Goal: Task Accomplishment & Management: Complete application form

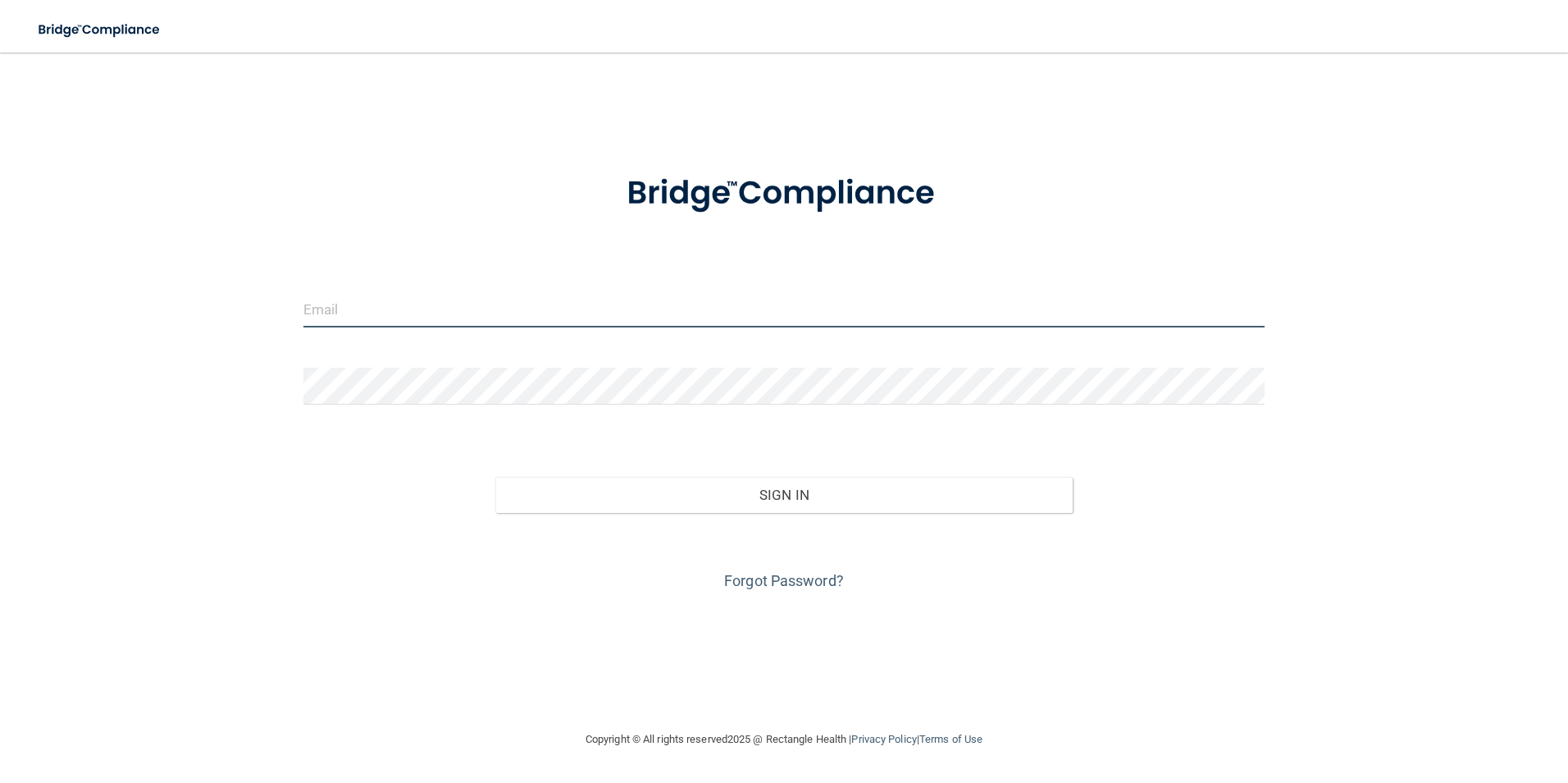
click at [331, 311] on input "email" at bounding box center [784, 308] width 962 height 37
type input "[PERSON_NAME][EMAIL_ADDRESS][PERSON_NAME][DOMAIN_NAME]"
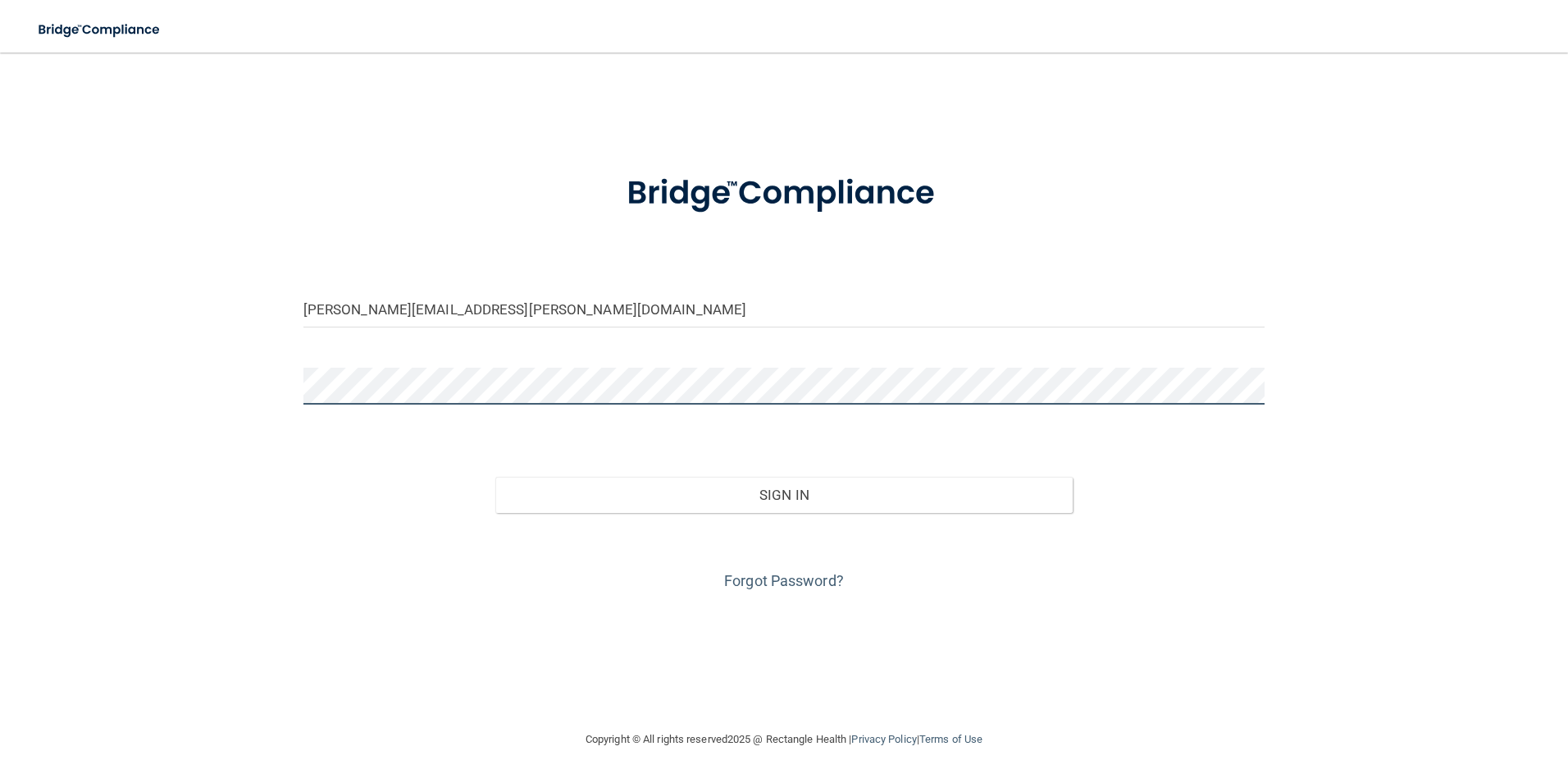
click at [495, 477] on button "Sign In" at bounding box center [784, 495] width 578 height 36
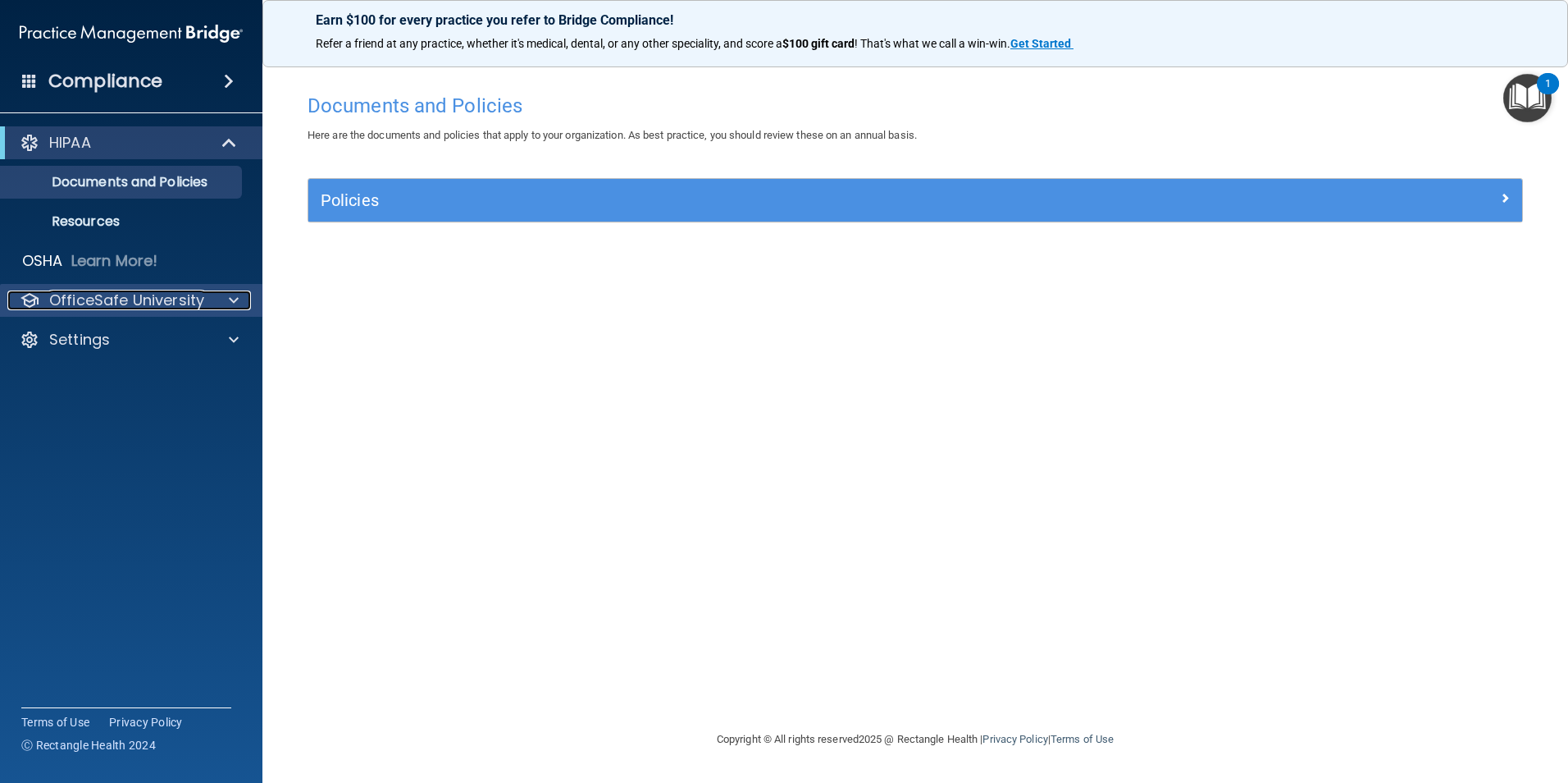
click at [230, 300] on span at bounding box center [234, 300] width 10 height 20
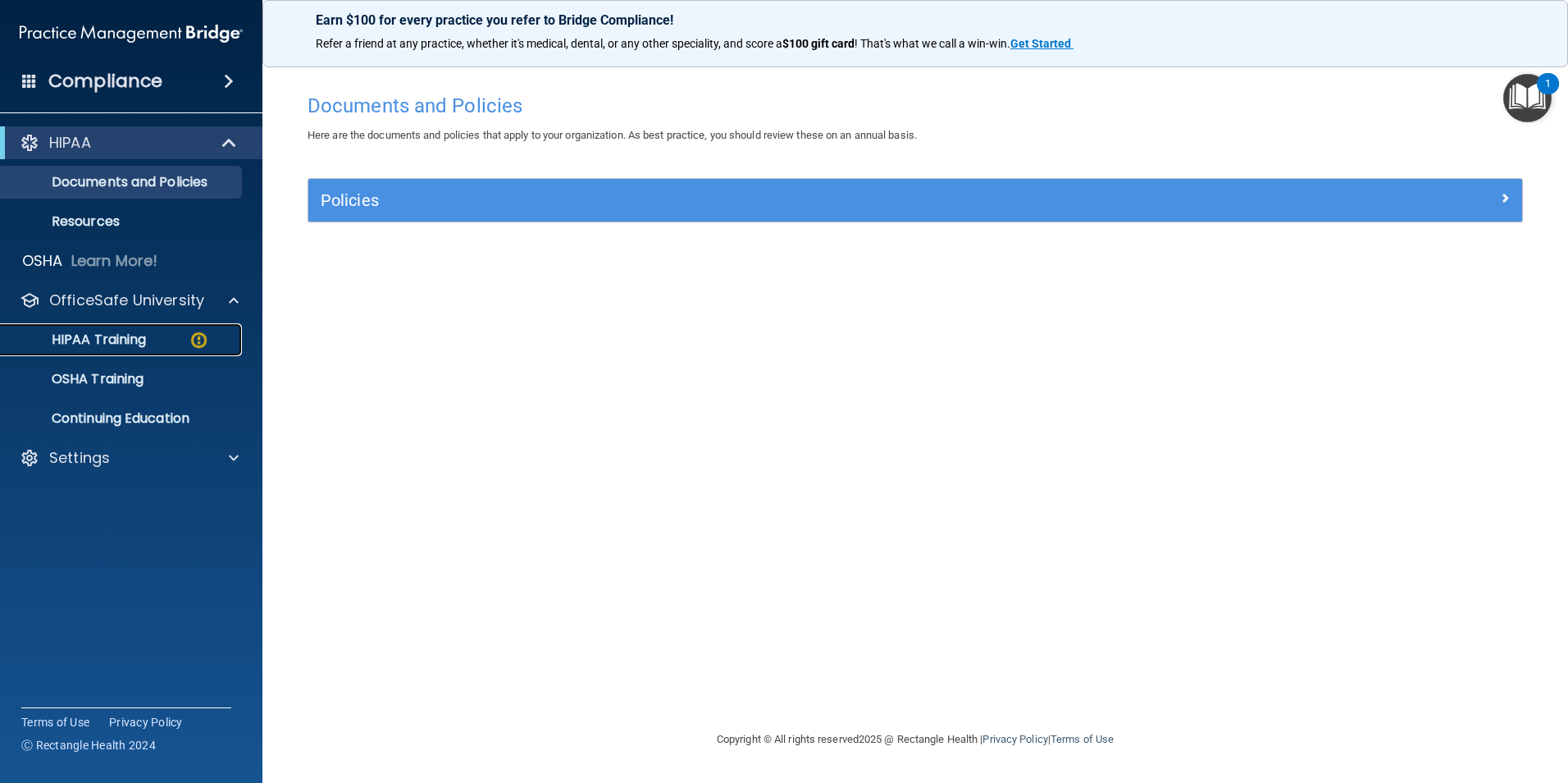
click at [125, 343] on p "HIPAA Training" at bounding box center [78, 340] width 135 height 16
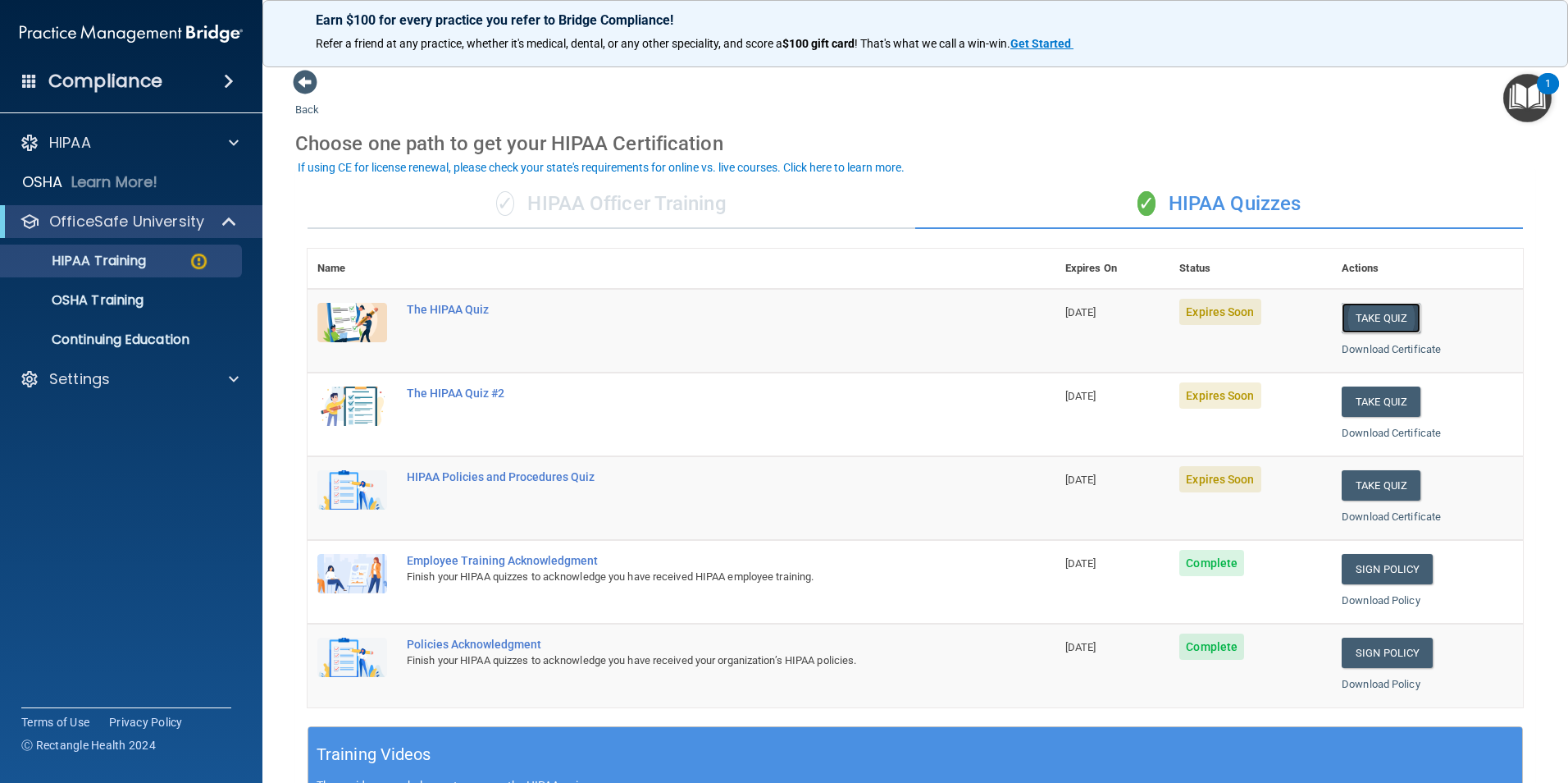
click at [1392, 317] on button "Take Quiz" at bounding box center [1382, 318] width 79 height 30
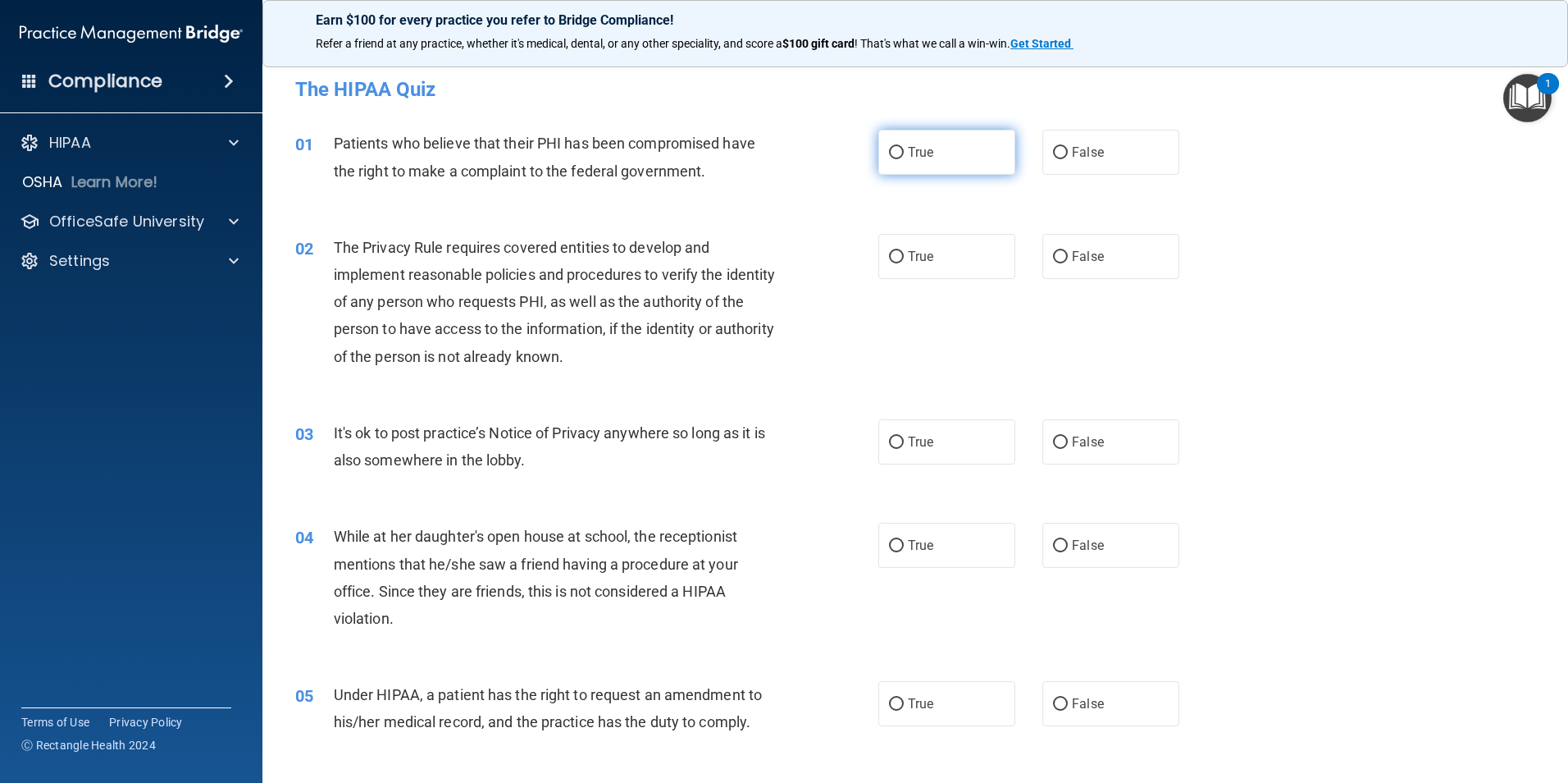
click at [892, 157] on input "True" at bounding box center [896, 153] width 14 height 13
radio input "true"
click at [898, 268] on label "True" at bounding box center [947, 256] width 137 height 45
click at [898, 263] on input "True" at bounding box center [896, 257] width 14 height 13
radio input "true"
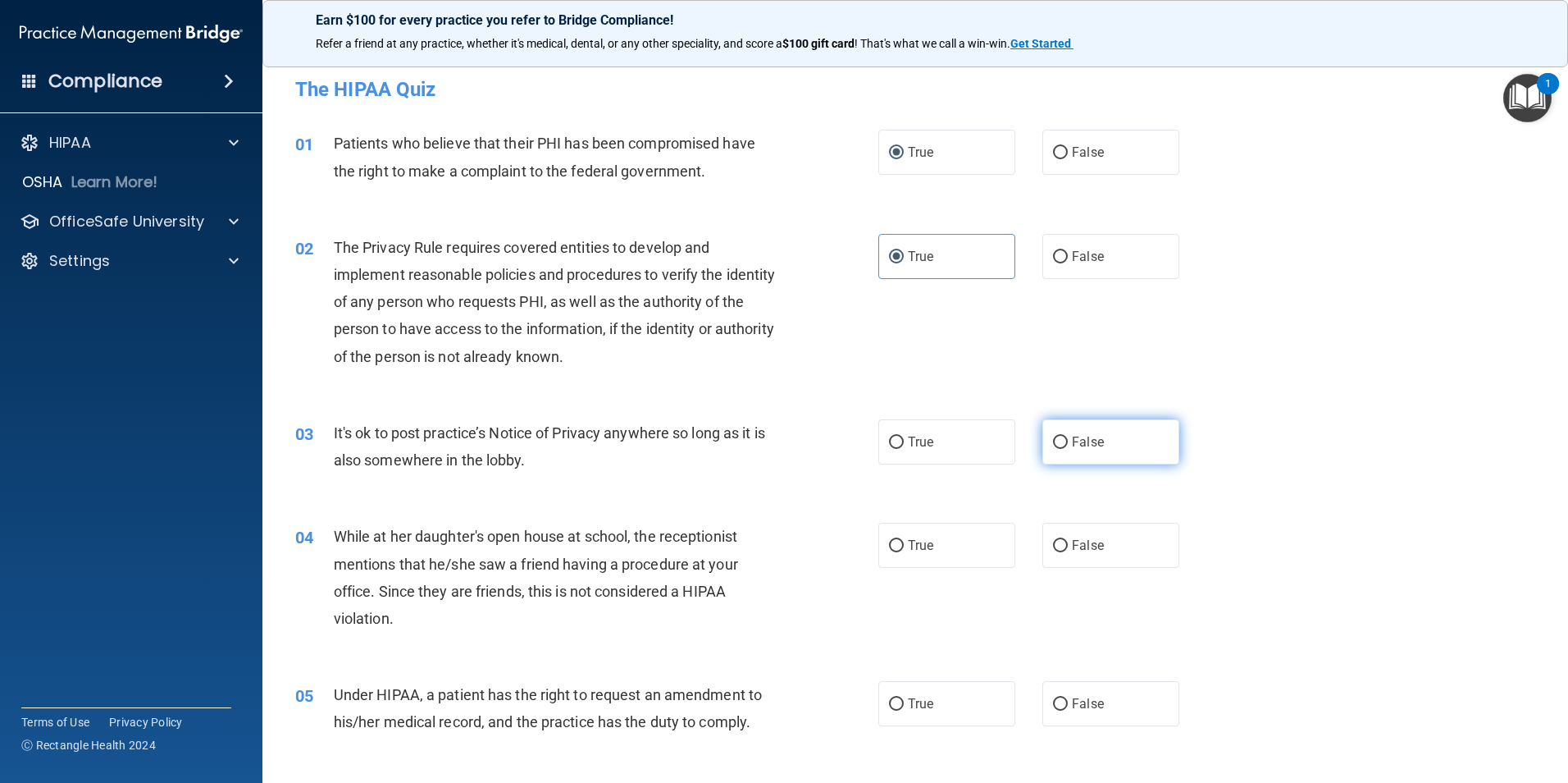
click at [1062, 444] on label "False" at bounding box center [1110, 442] width 137 height 45
click at [1062, 444] on input "False" at bounding box center [1060, 443] width 14 height 13
radio input "true"
click at [1058, 553] on label "False" at bounding box center [1110, 545] width 137 height 45
click at [1058, 552] on input "False" at bounding box center [1060, 546] width 14 height 13
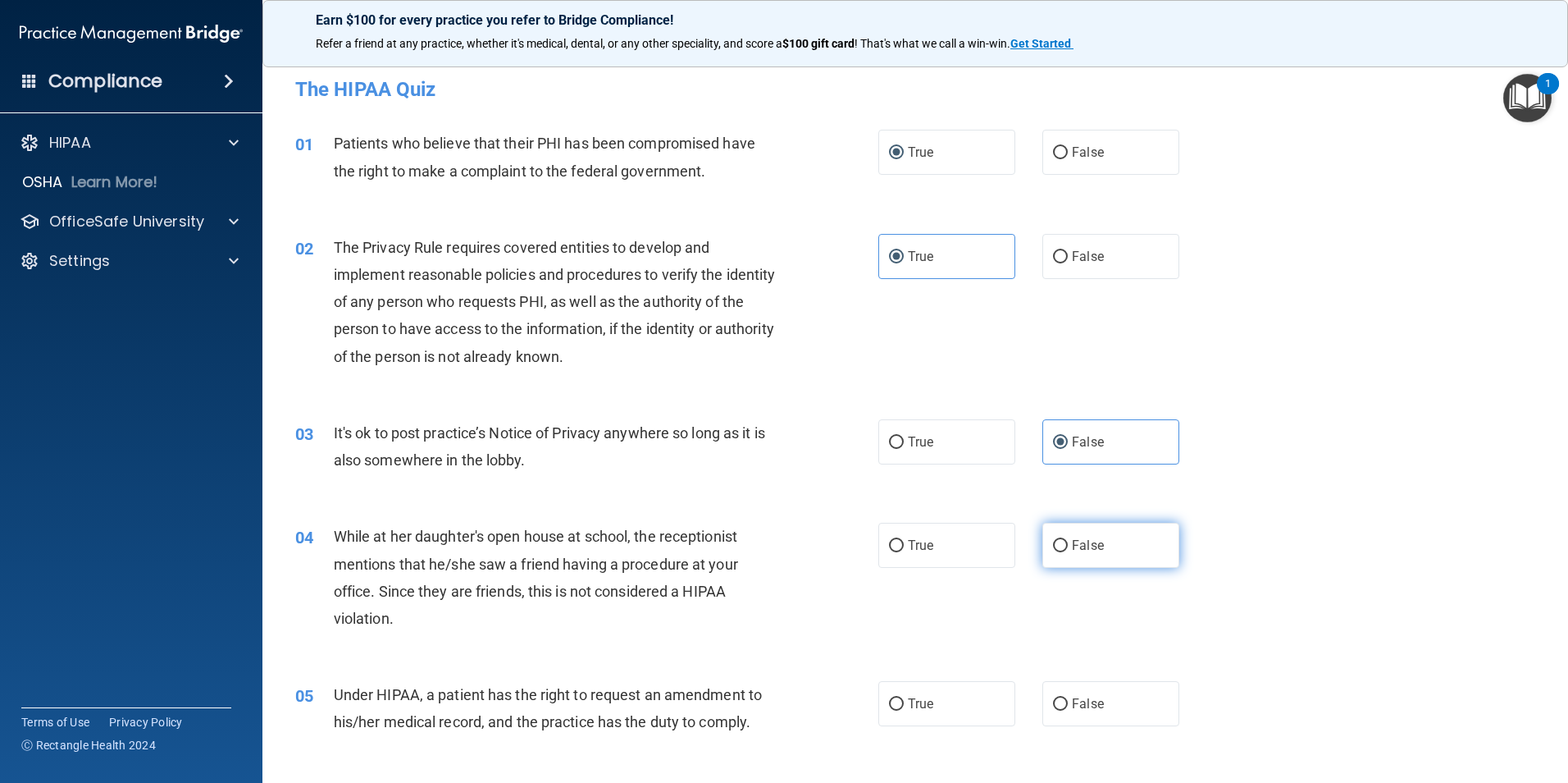
radio input "true"
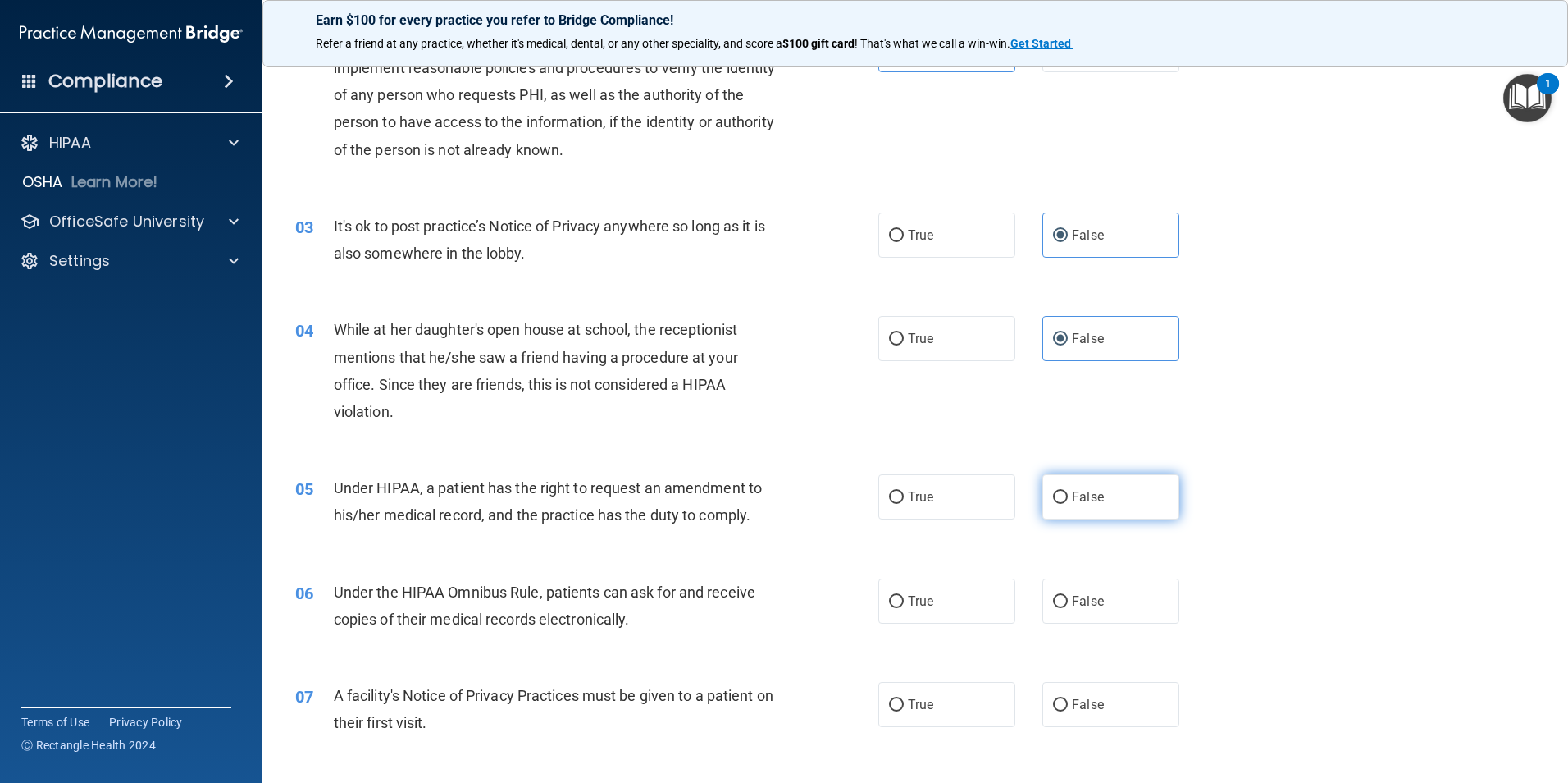
scroll to position [246, 0]
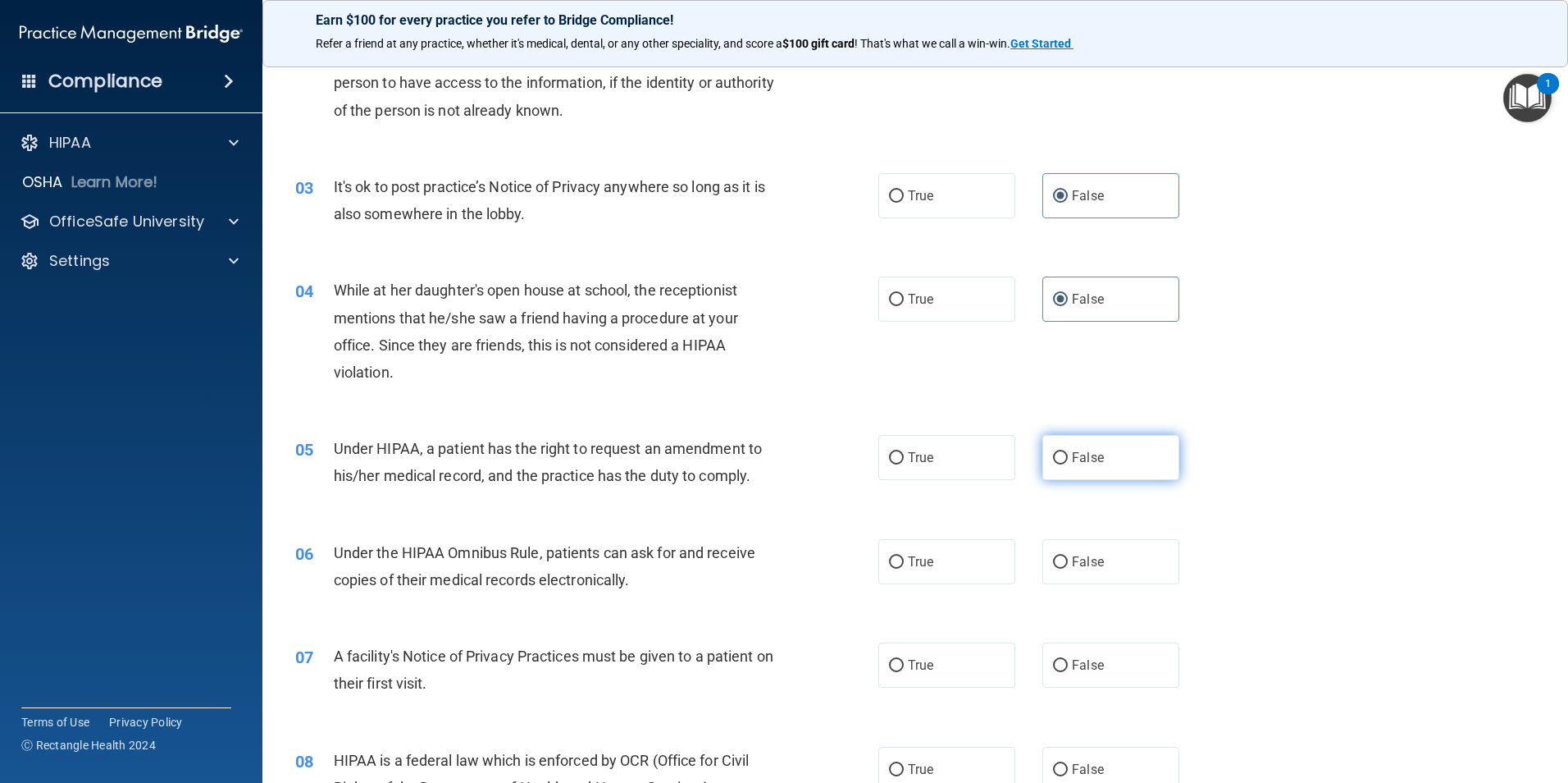
click at [1058, 464] on input "False" at bounding box center [1060, 459] width 14 height 13
radio input "true"
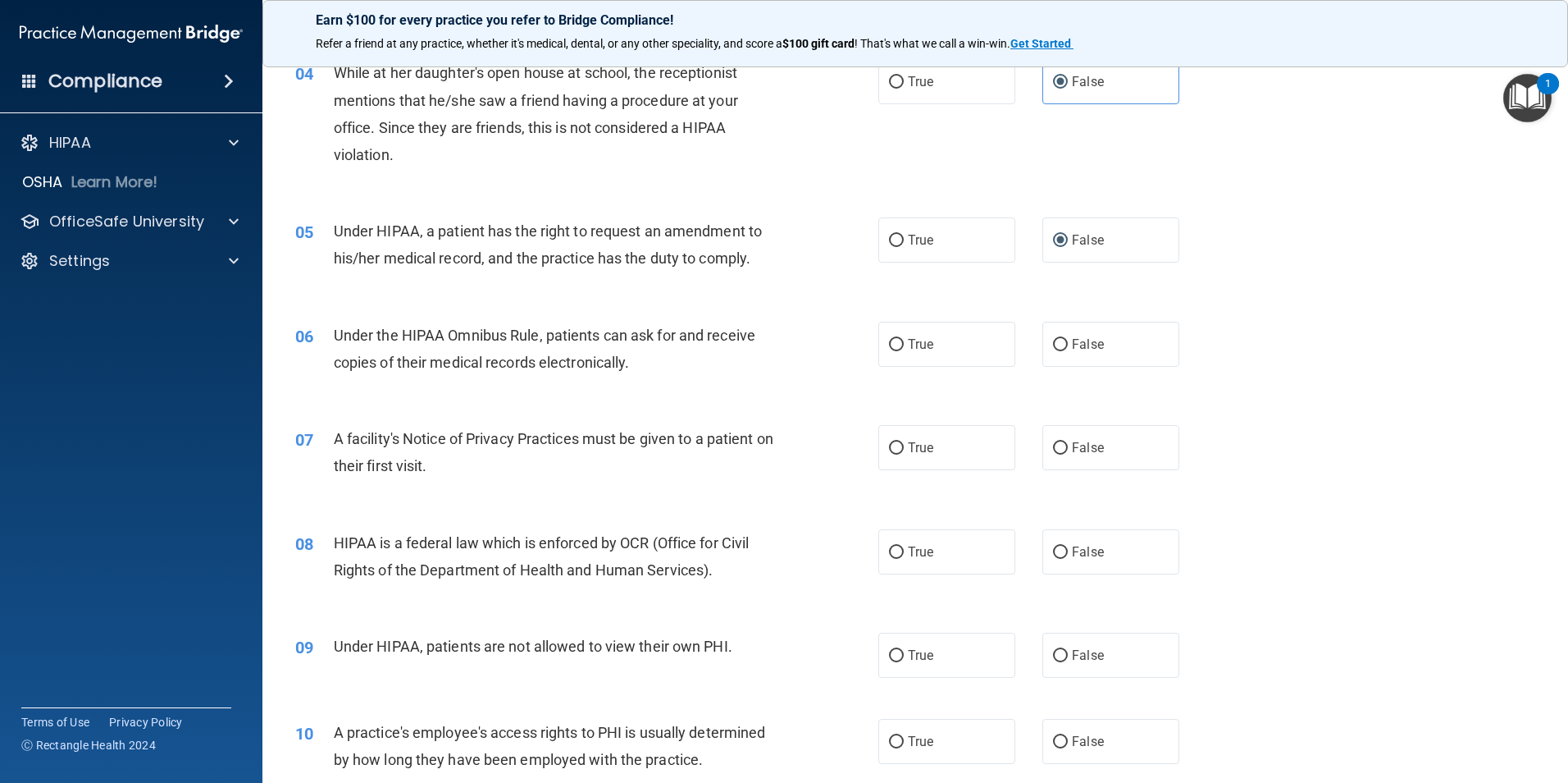
scroll to position [493, 0]
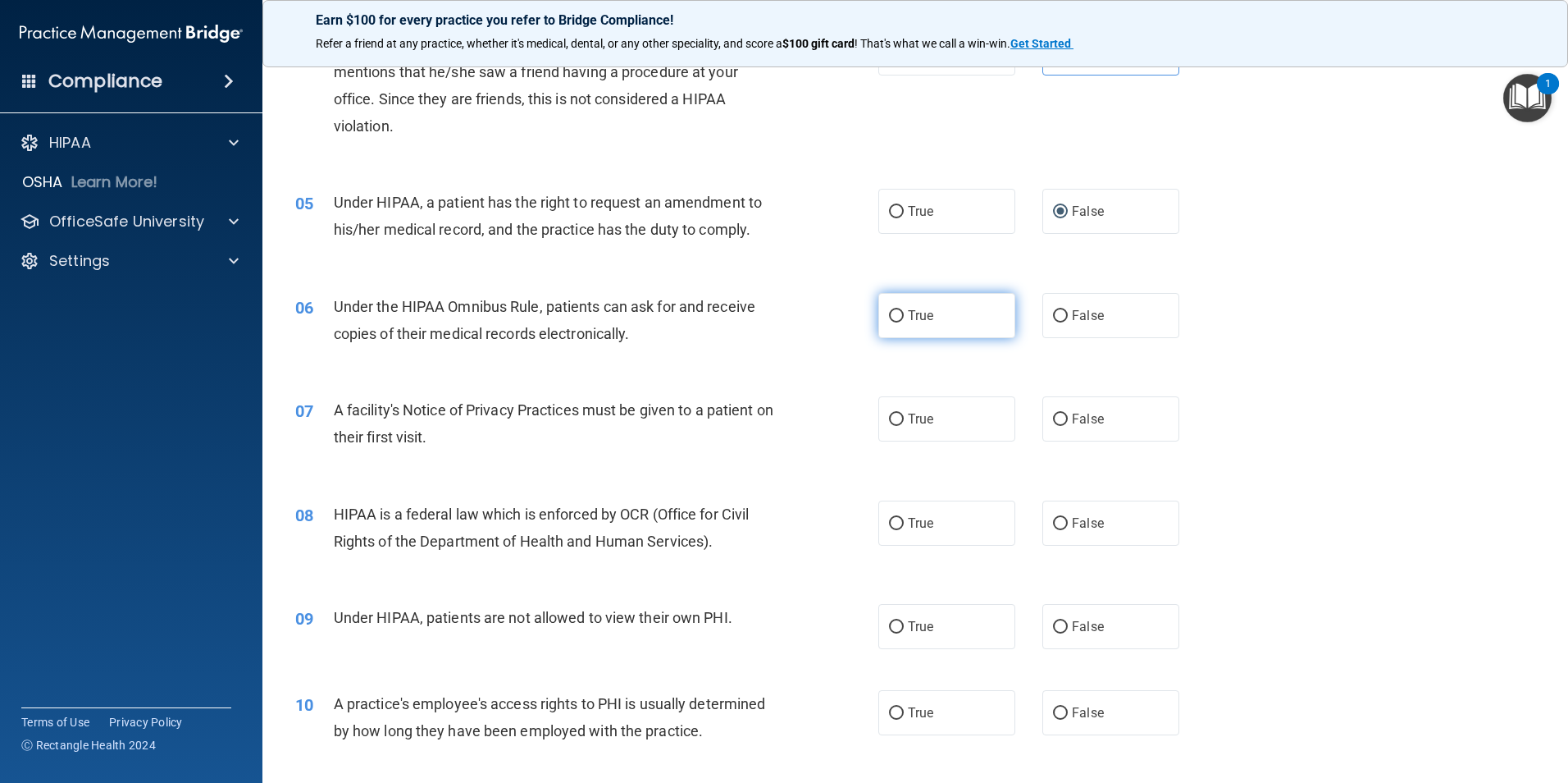
click at [892, 313] on input "True" at bounding box center [896, 316] width 14 height 13
radio input "true"
click at [891, 416] on label "True" at bounding box center [947, 418] width 137 height 45
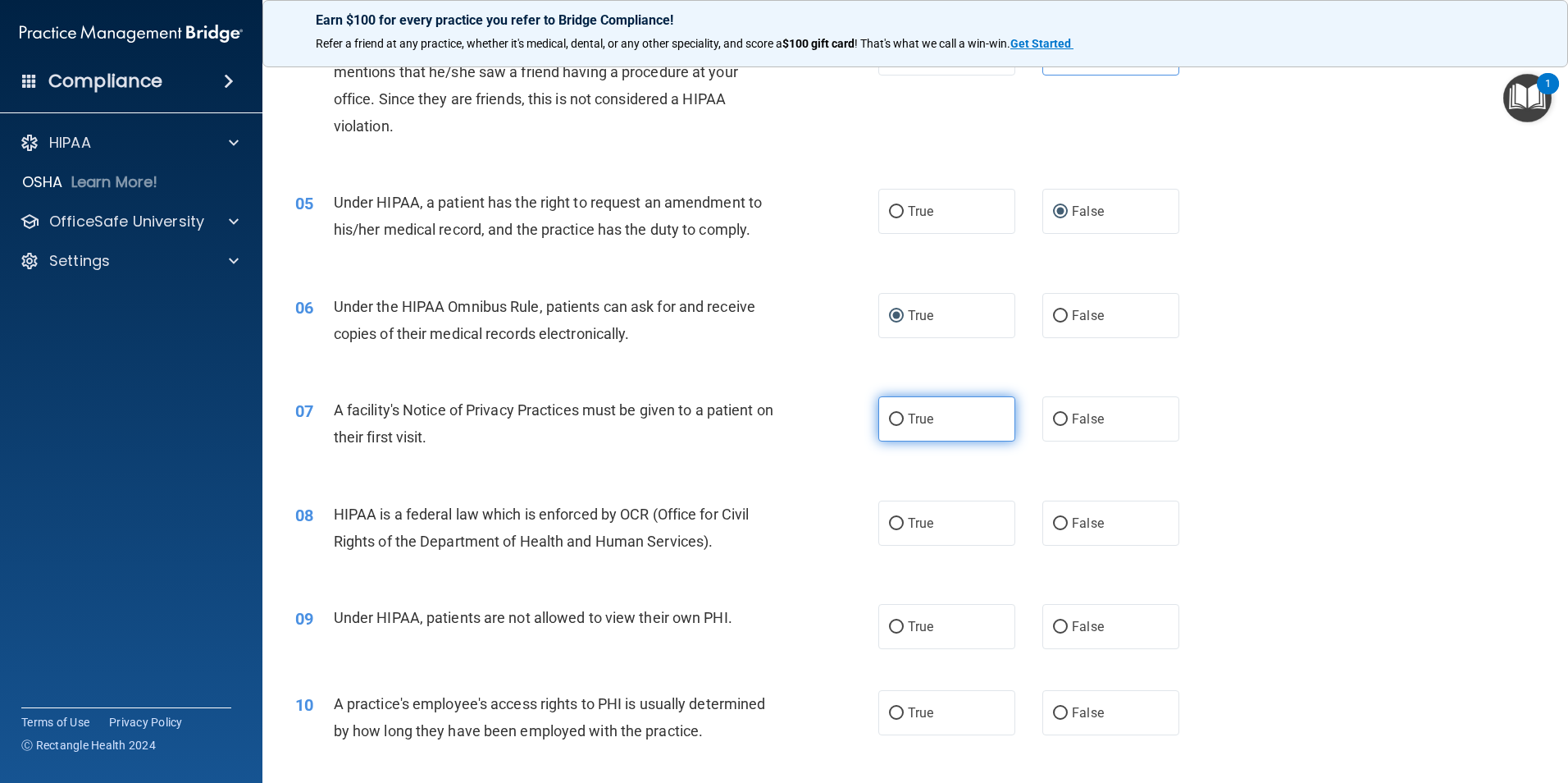
click at [889, 421] on input "True" at bounding box center [896, 420] width 14 height 13
radio input "true"
click at [895, 518] on input "True" at bounding box center [896, 524] width 14 height 13
radio input "true"
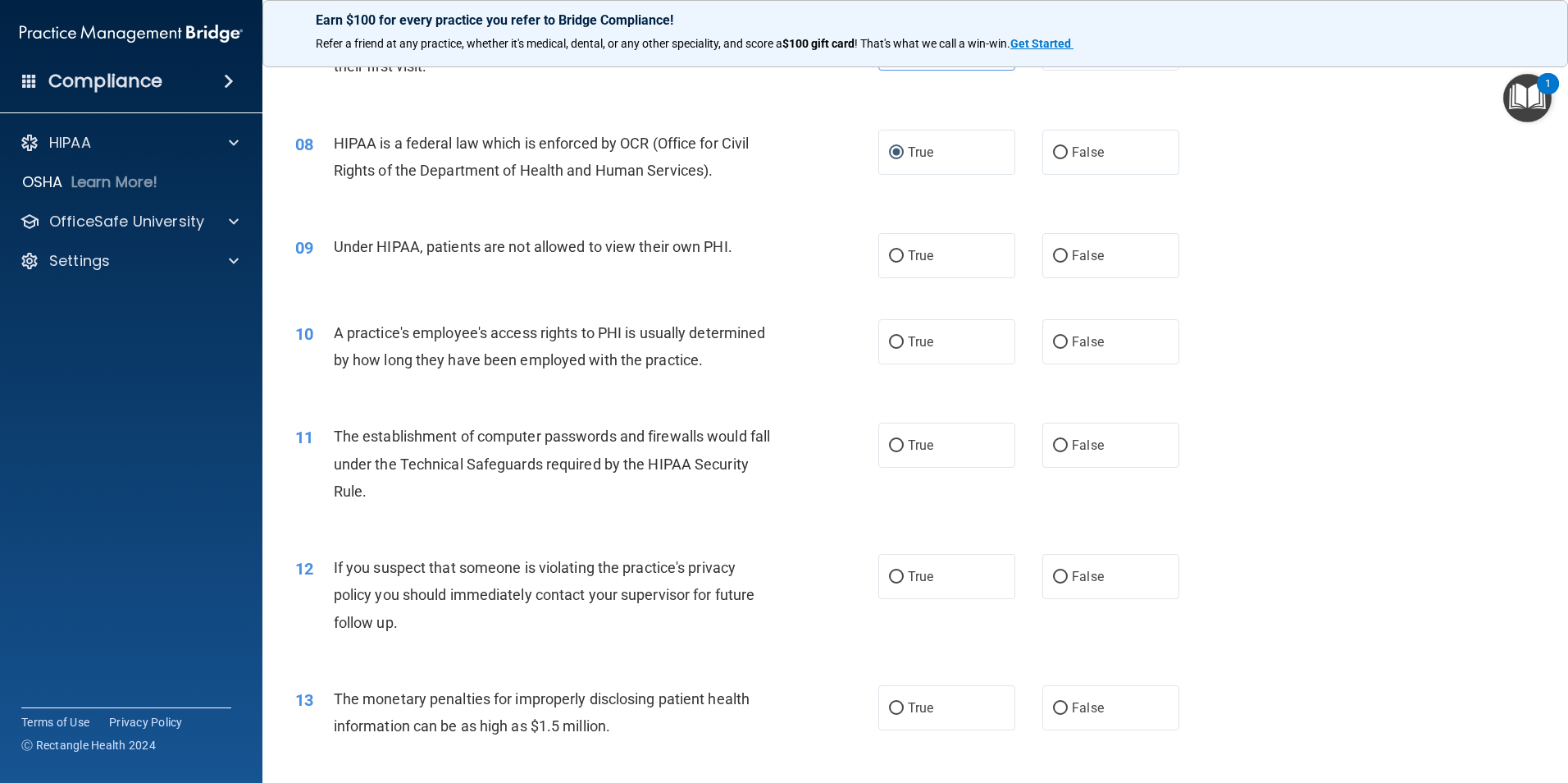
scroll to position [903, 0]
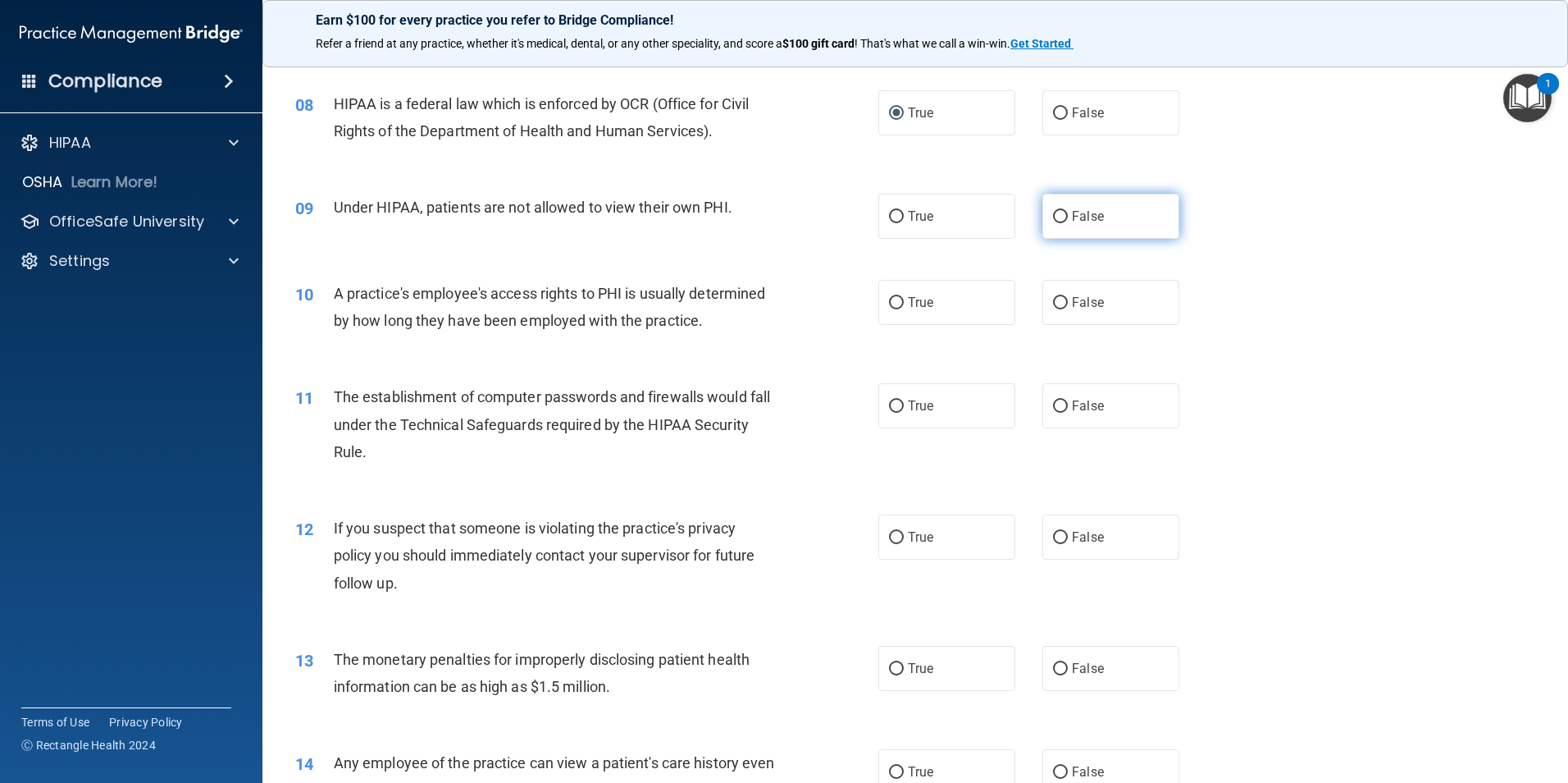
click at [1072, 214] on span "False" at bounding box center [1088, 216] width 32 height 15
click at [1065, 214] on input "False" at bounding box center [1060, 217] width 14 height 13
radio input "true"
click at [1064, 324] on label "False" at bounding box center [1110, 302] width 137 height 45
click at [1064, 309] on input "False" at bounding box center [1060, 304] width 14 height 13
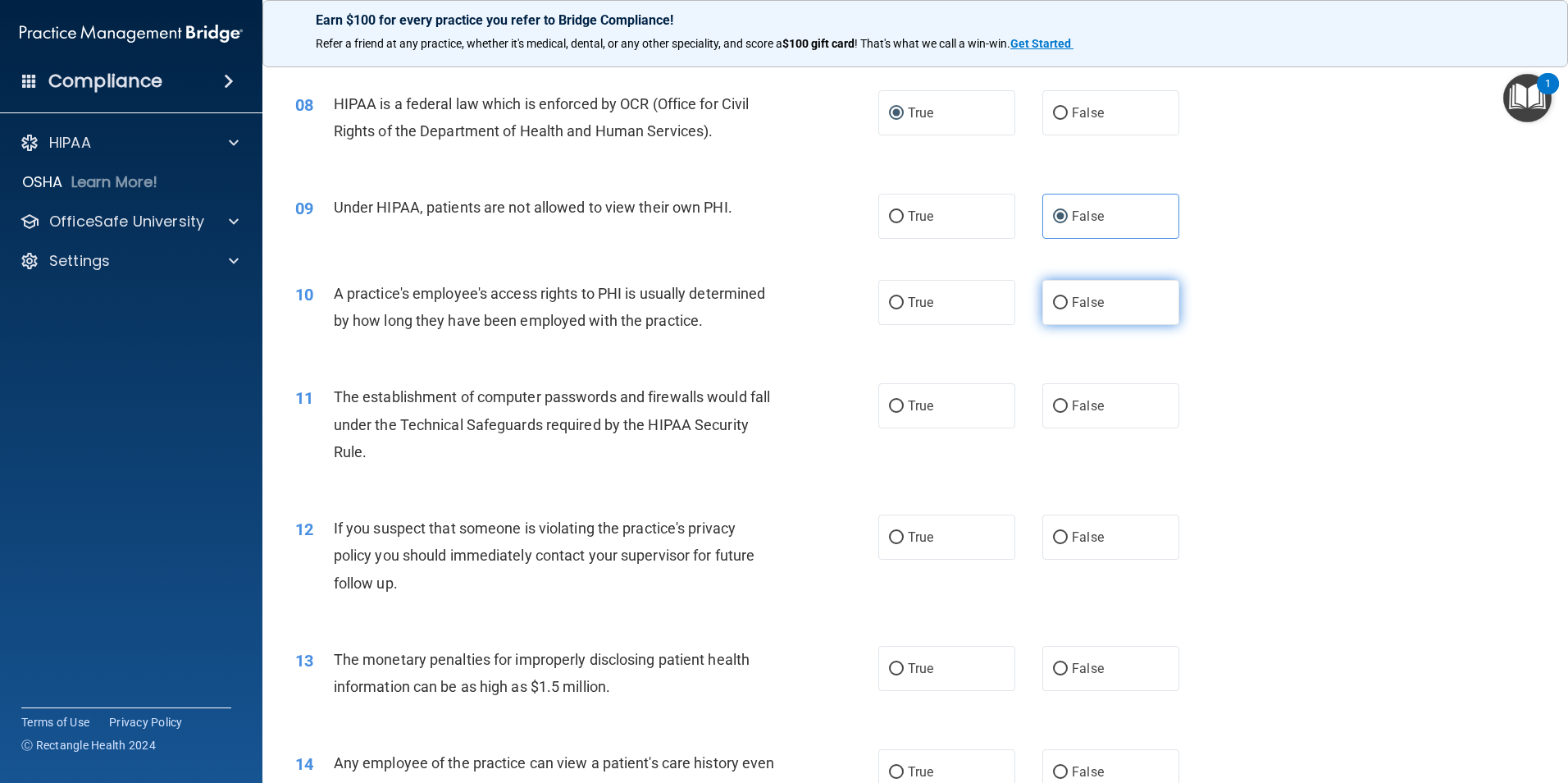
radio input "true"
click at [889, 405] on input "True" at bounding box center [896, 407] width 14 height 13
radio input "true"
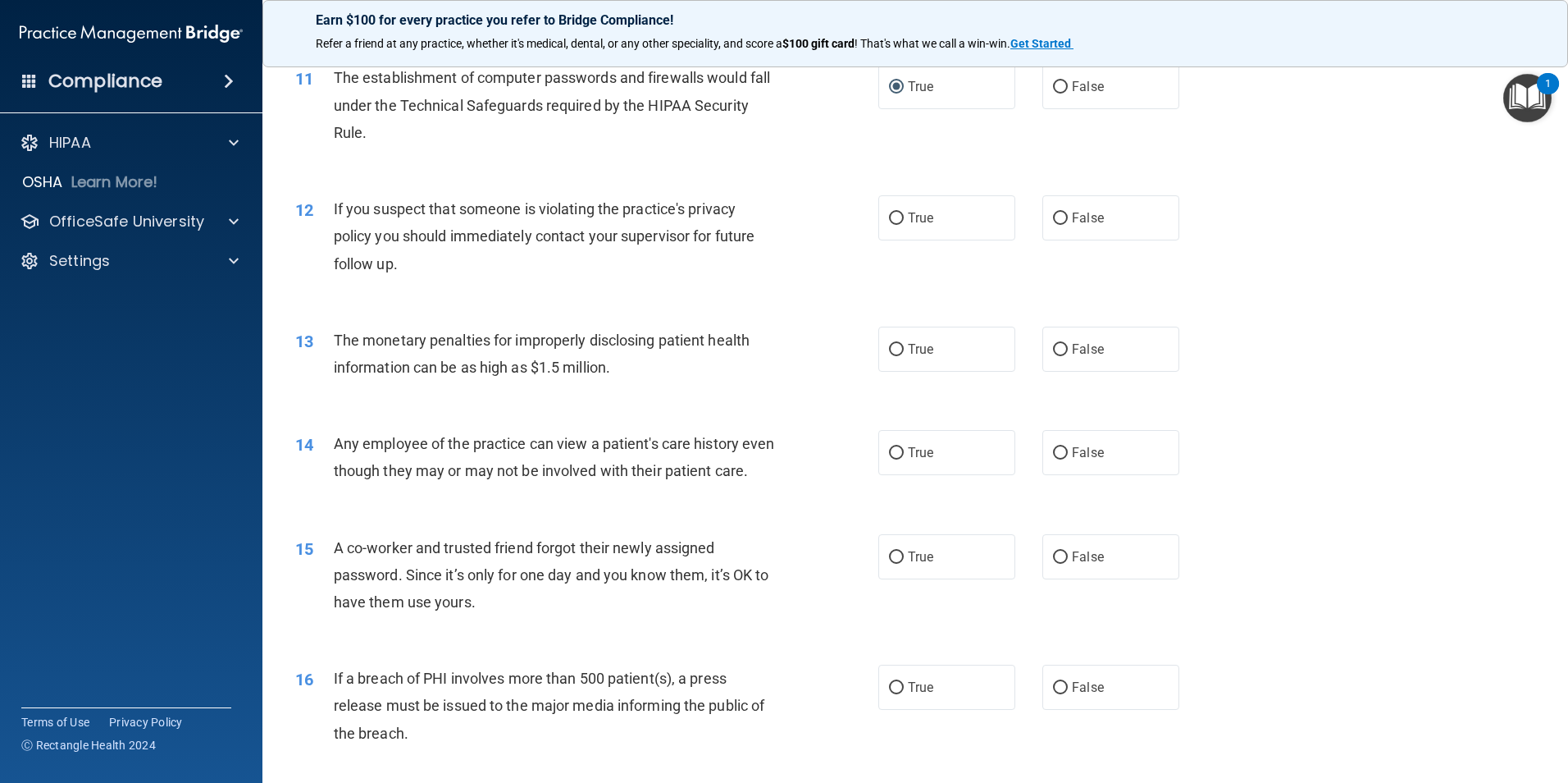
scroll to position [1231, 0]
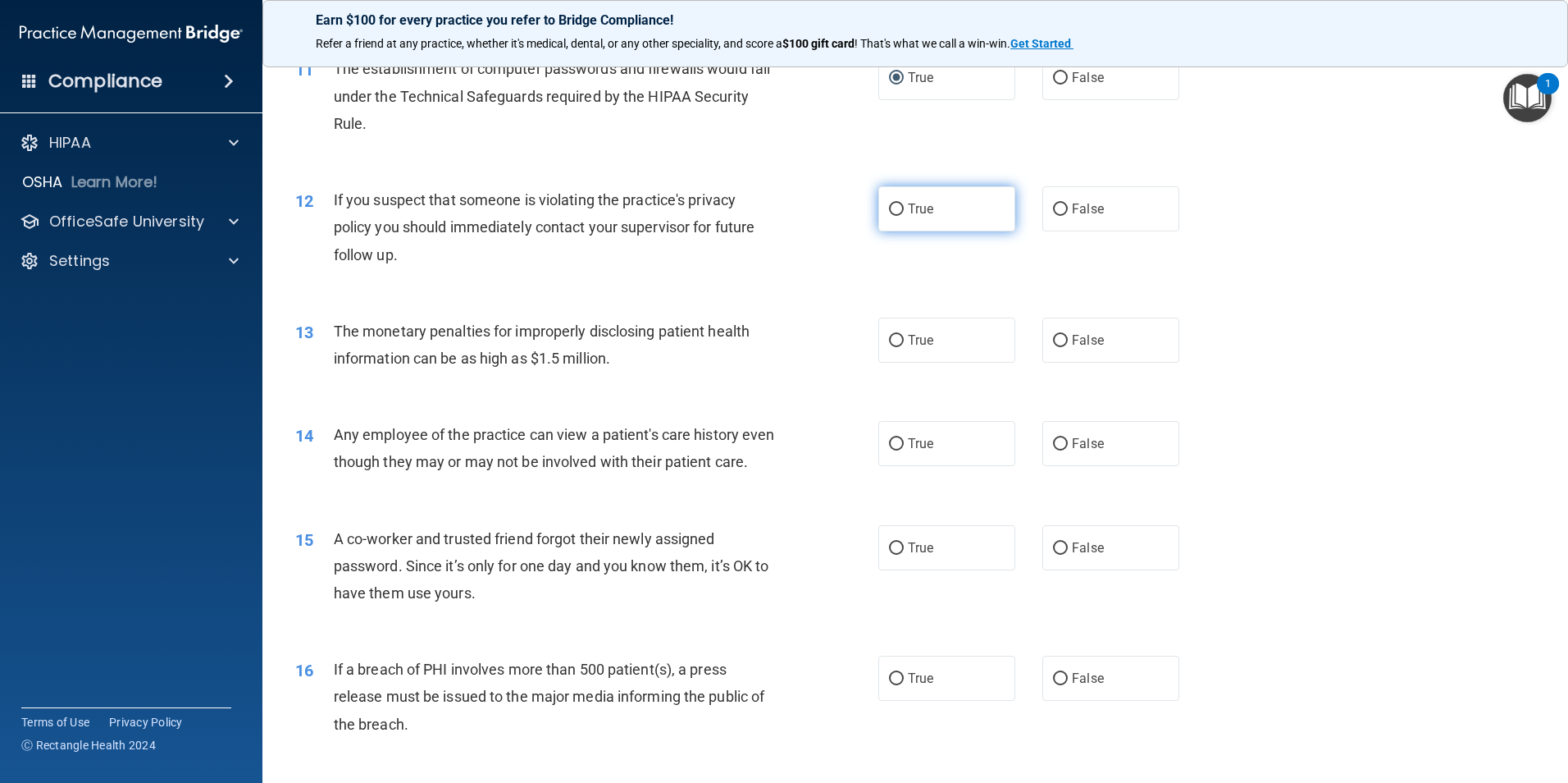
click at [893, 203] on input "True" at bounding box center [896, 210] width 14 height 13
radio input "true"
click at [891, 343] on input "True" at bounding box center [896, 341] width 14 height 13
radio input "true"
click at [1053, 444] on input "False" at bounding box center [1060, 444] width 14 height 13
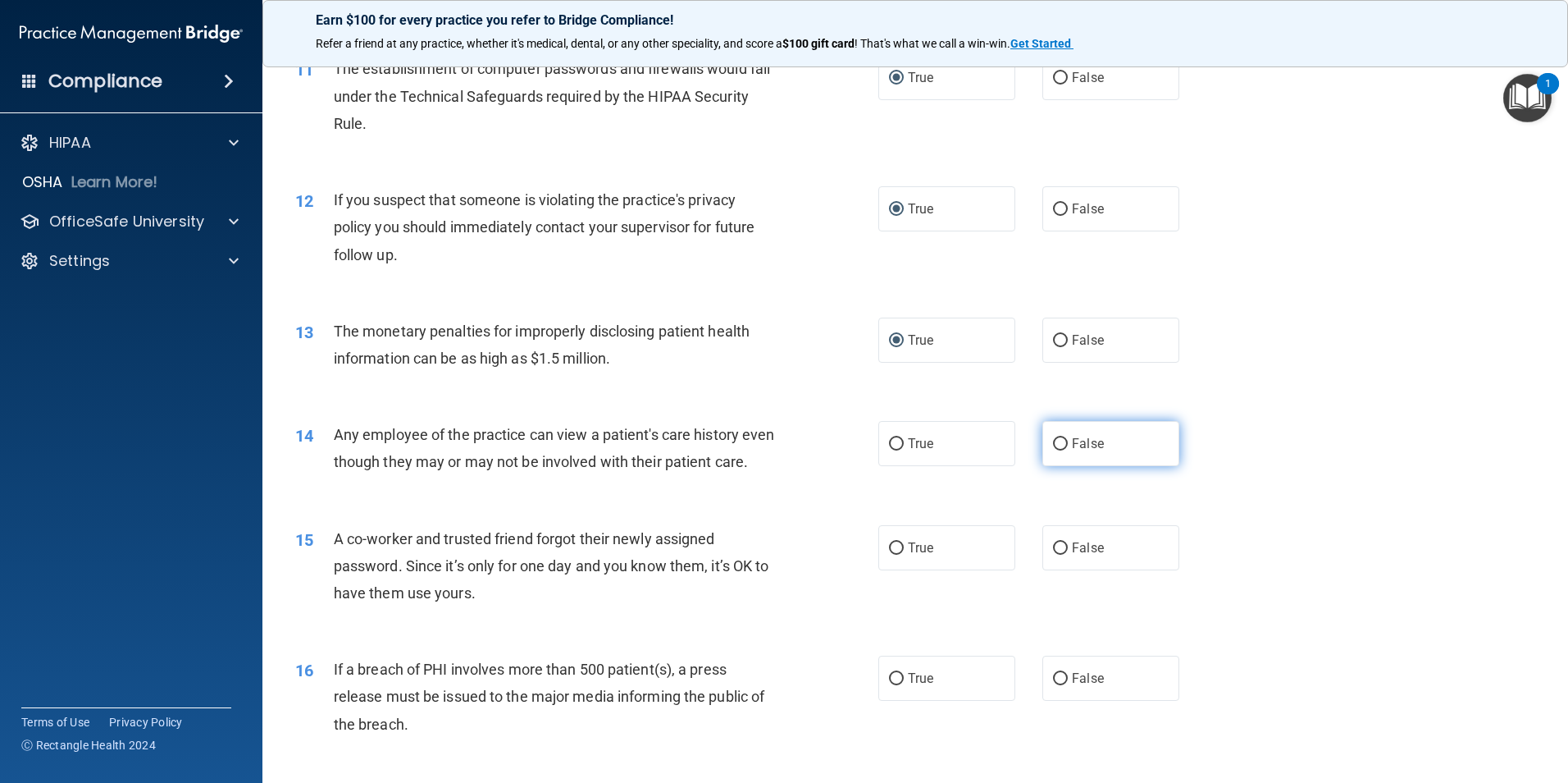
radio input "true"
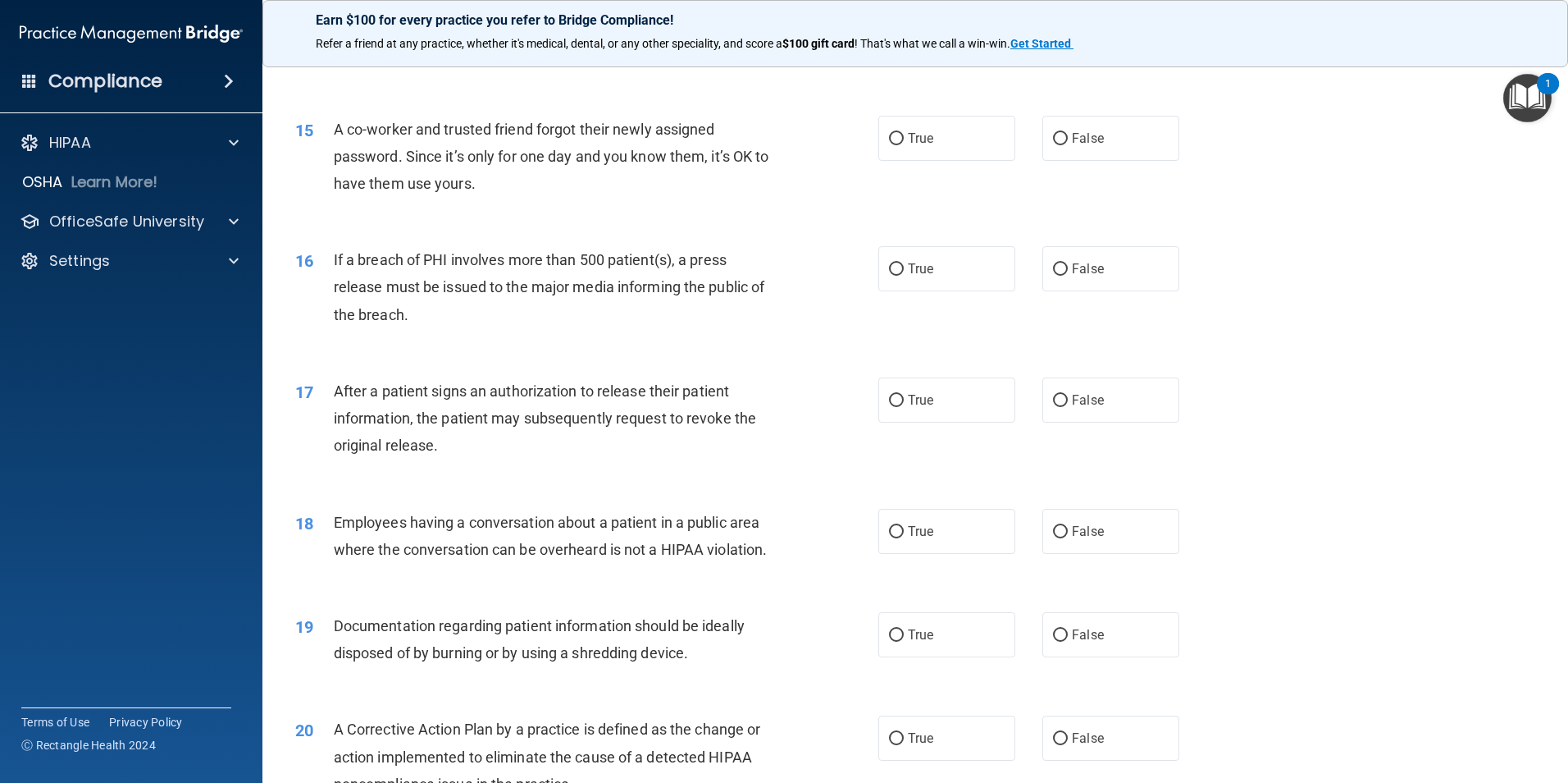
scroll to position [1641, 0]
click at [1054, 144] on input "False" at bounding box center [1060, 138] width 14 height 13
radio input "true"
click at [893, 275] on input "True" at bounding box center [896, 269] width 14 height 13
radio input "true"
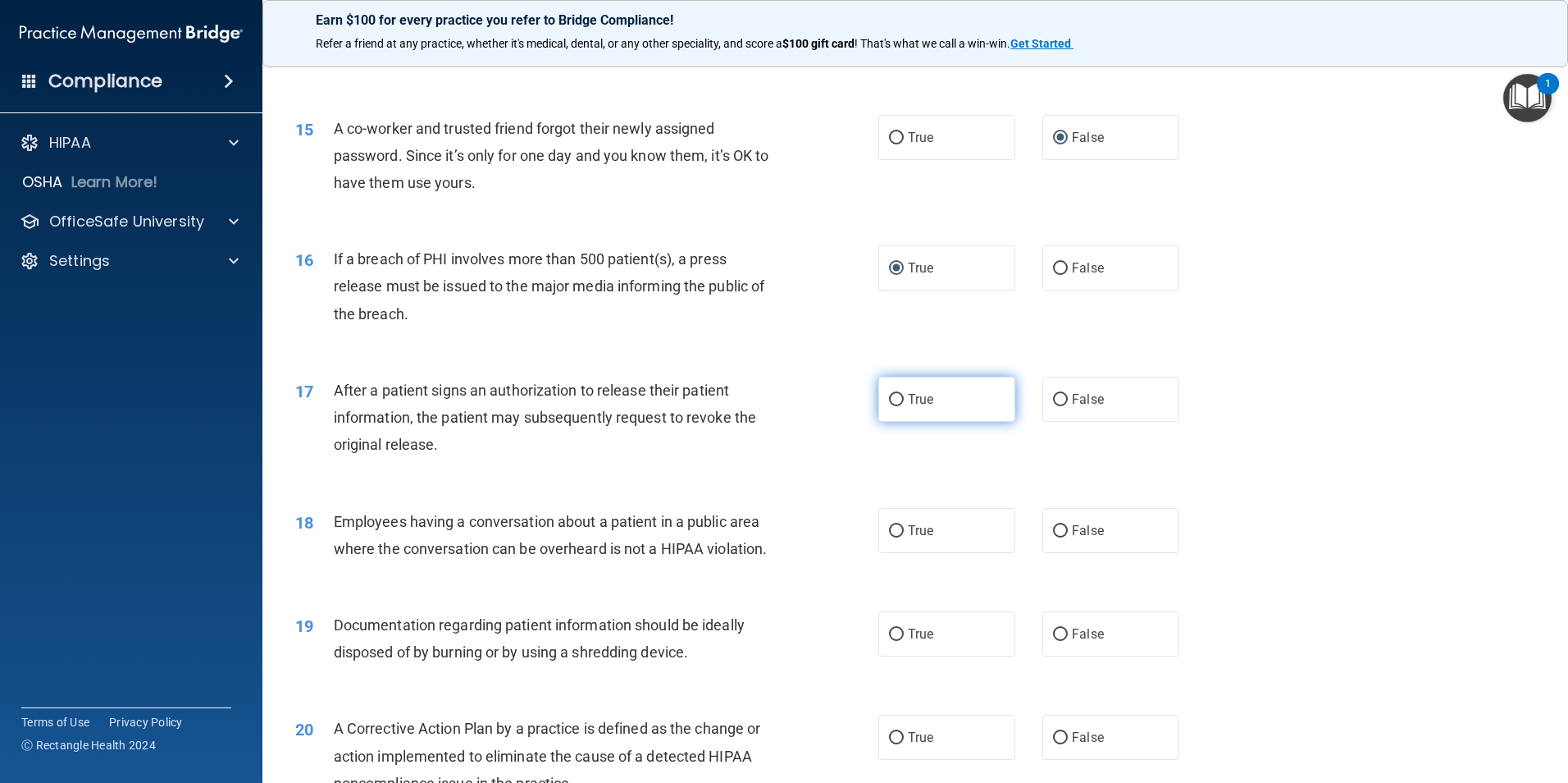
click at [894, 406] on input "True" at bounding box center [896, 400] width 14 height 13
radio input "true"
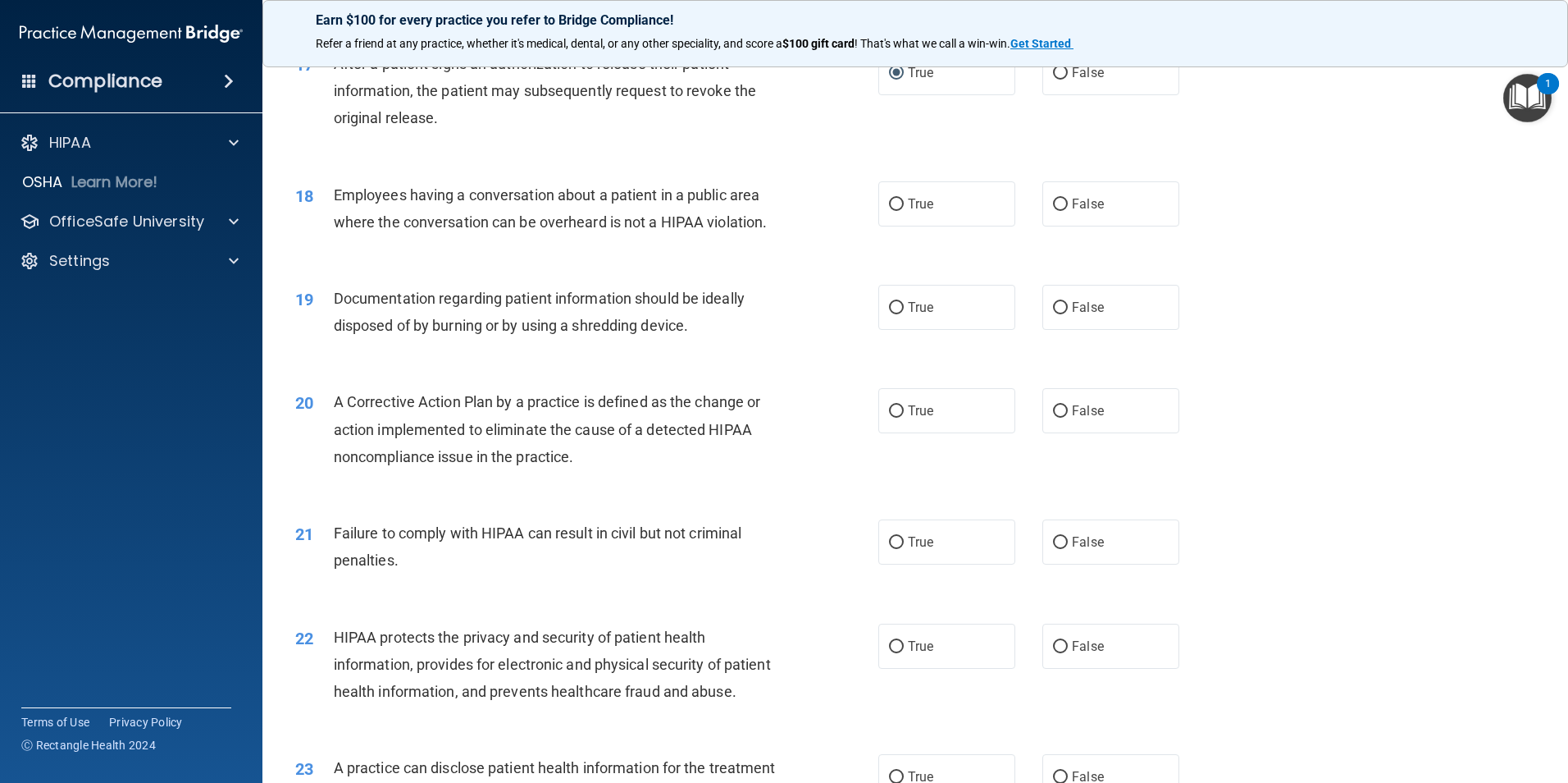
scroll to position [1969, 0]
click at [1061, 225] on label "False" at bounding box center [1110, 202] width 137 height 45
click at [1061, 210] on input "False" at bounding box center [1060, 203] width 14 height 13
radio input "true"
click at [893, 313] on input "True" at bounding box center [896, 306] width 14 height 13
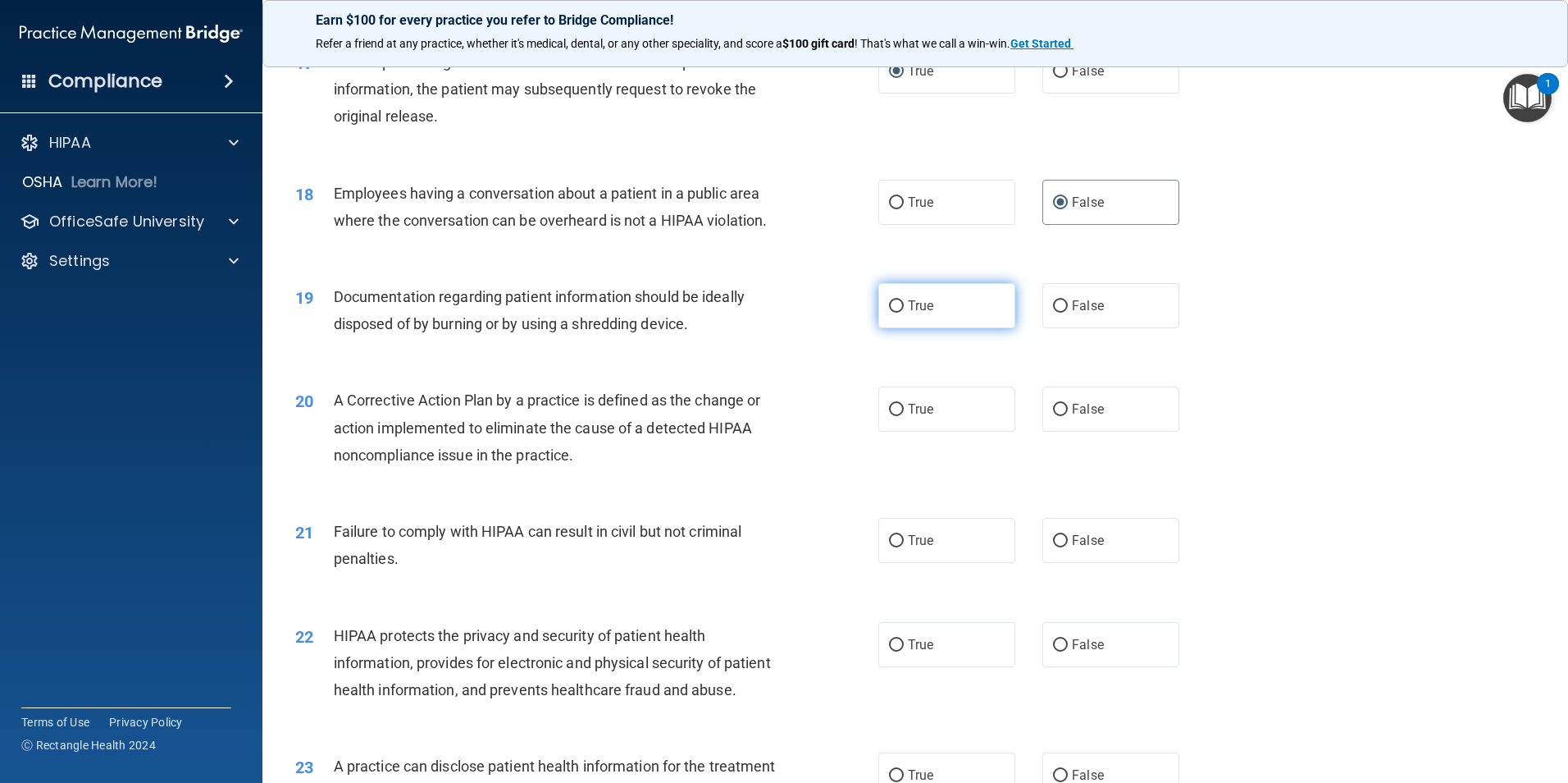
radio input "true"
click at [889, 416] on input "True" at bounding box center [896, 410] width 14 height 13
radio input "true"
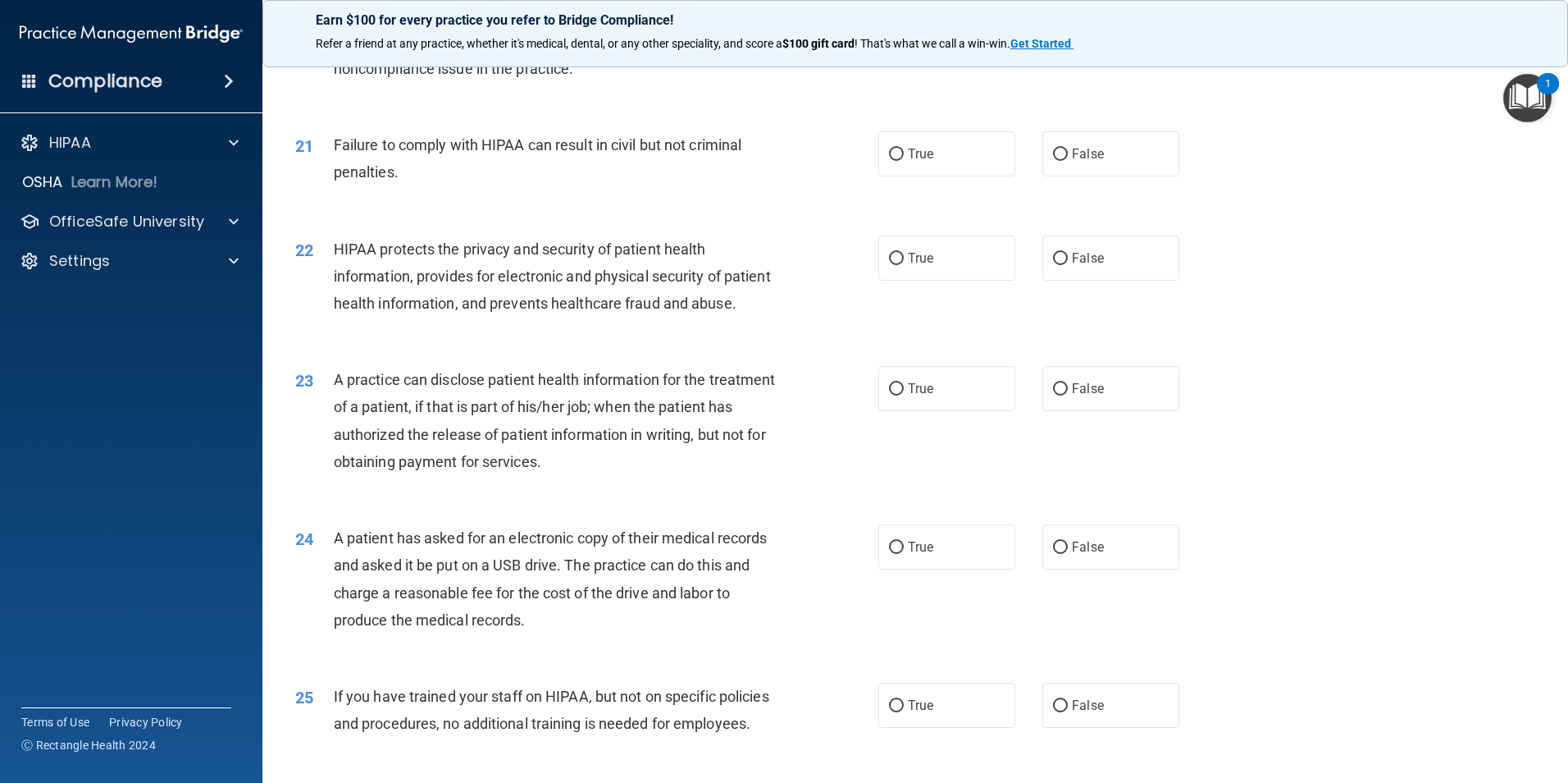
scroll to position [2379, 0]
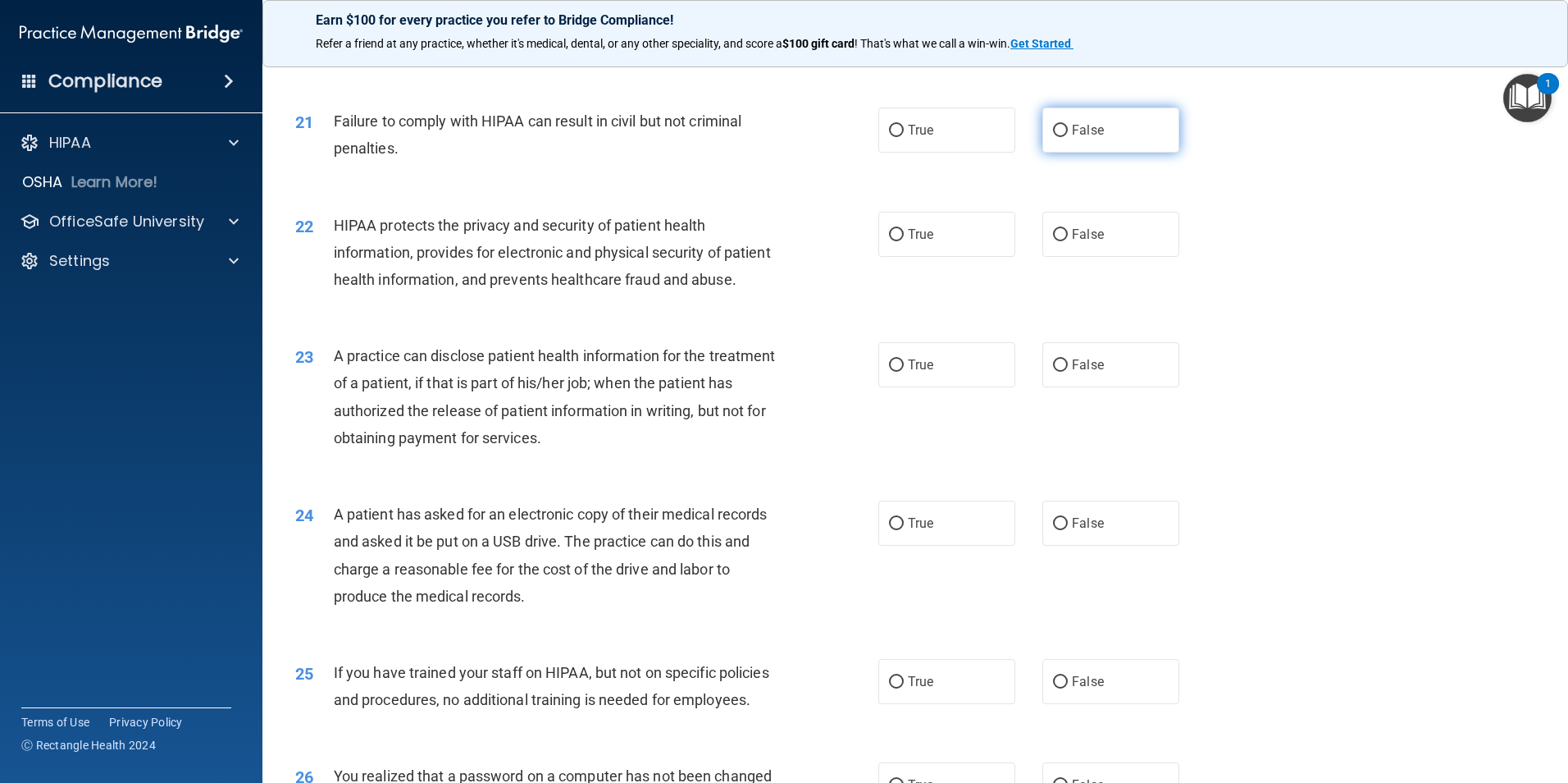
click at [1054, 137] on input "False" at bounding box center [1060, 131] width 14 height 13
radio input "true"
click at [889, 241] on input "True" at bounding box center [896, 236] width 14 height 13
radio input "true"
click at [1053, 372] on input "False" at bounding box center [1060, 366] width 14 height 13
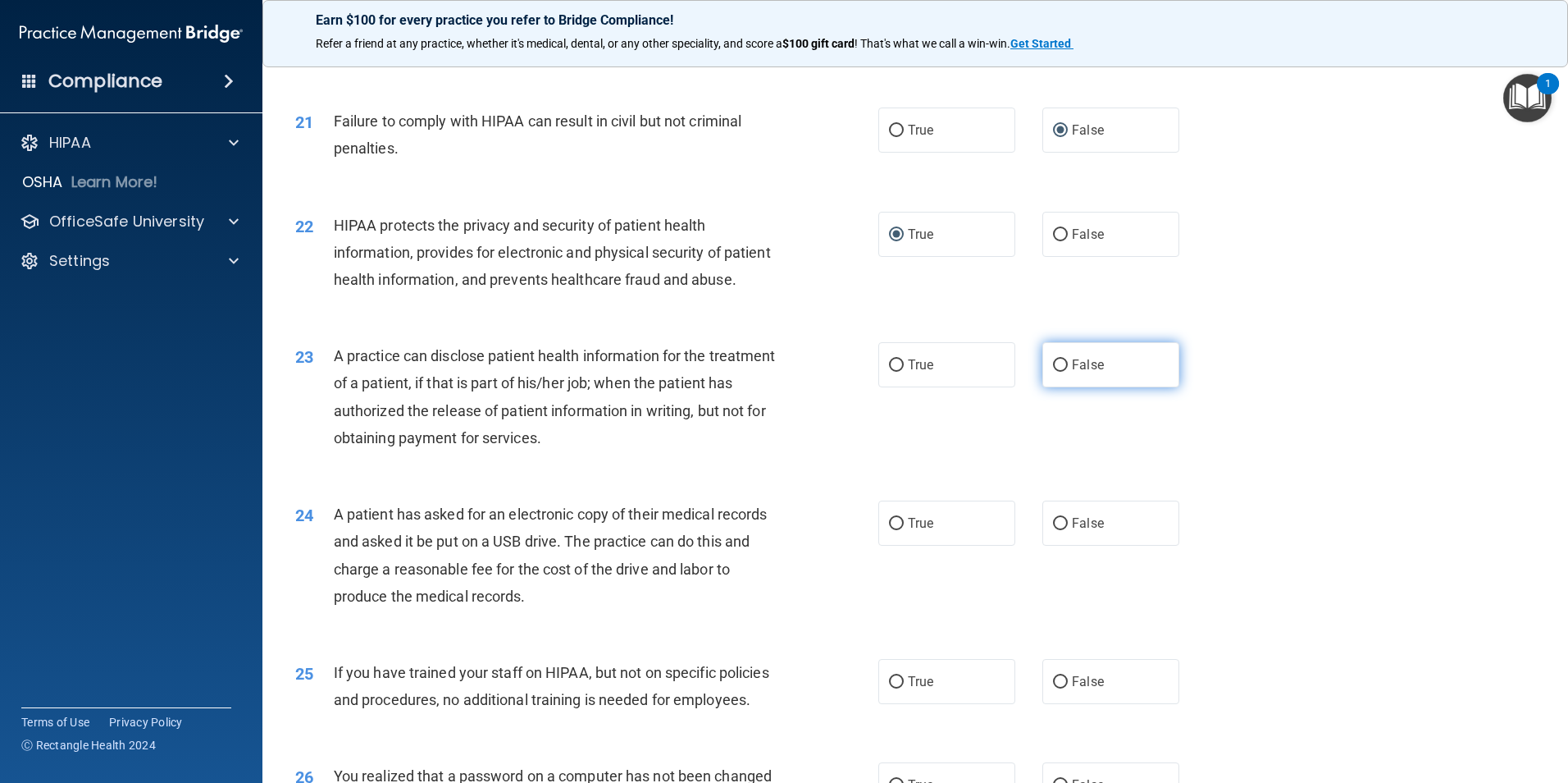
radio input "true"
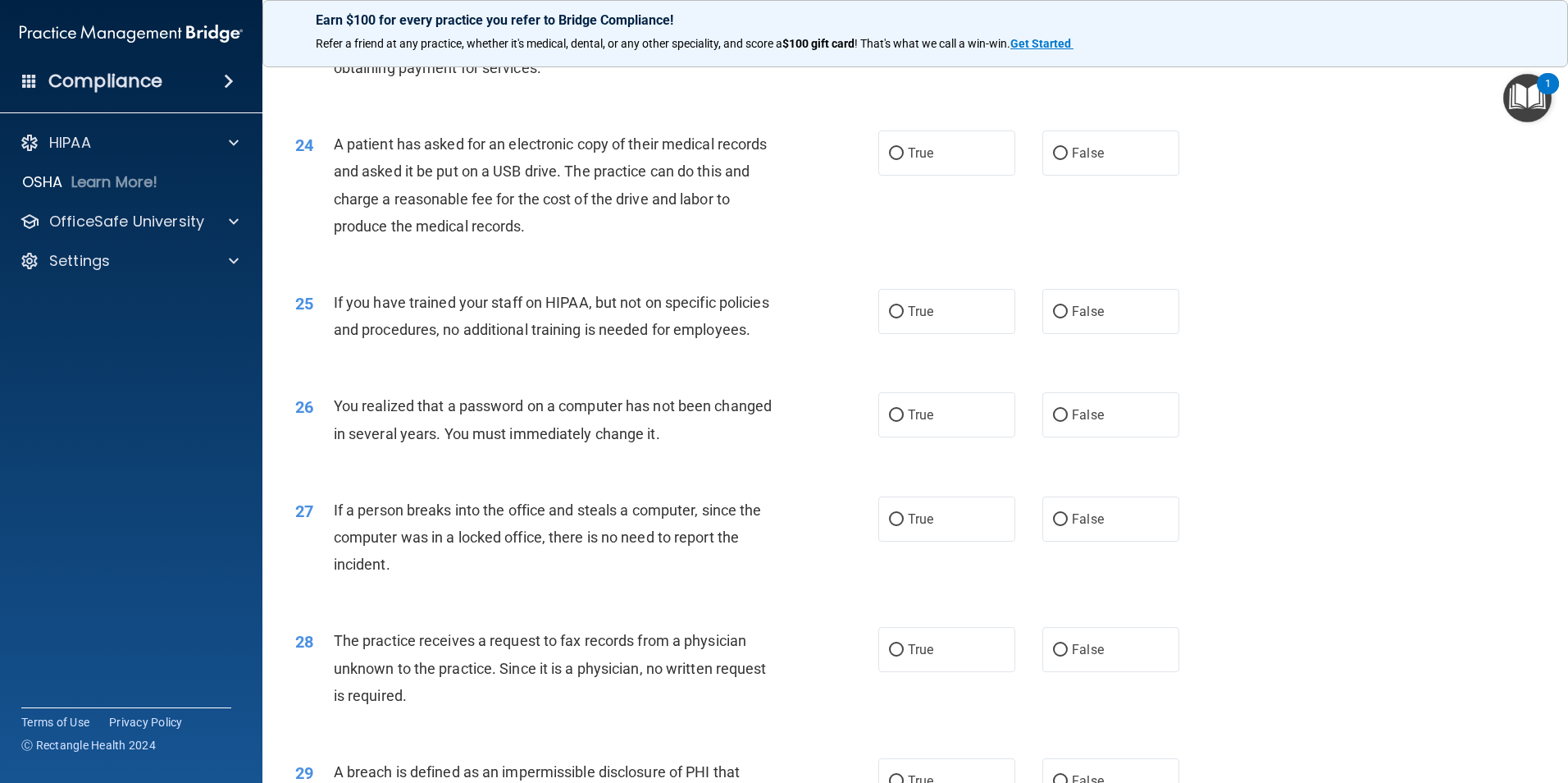
scroll to position [2790, 0]
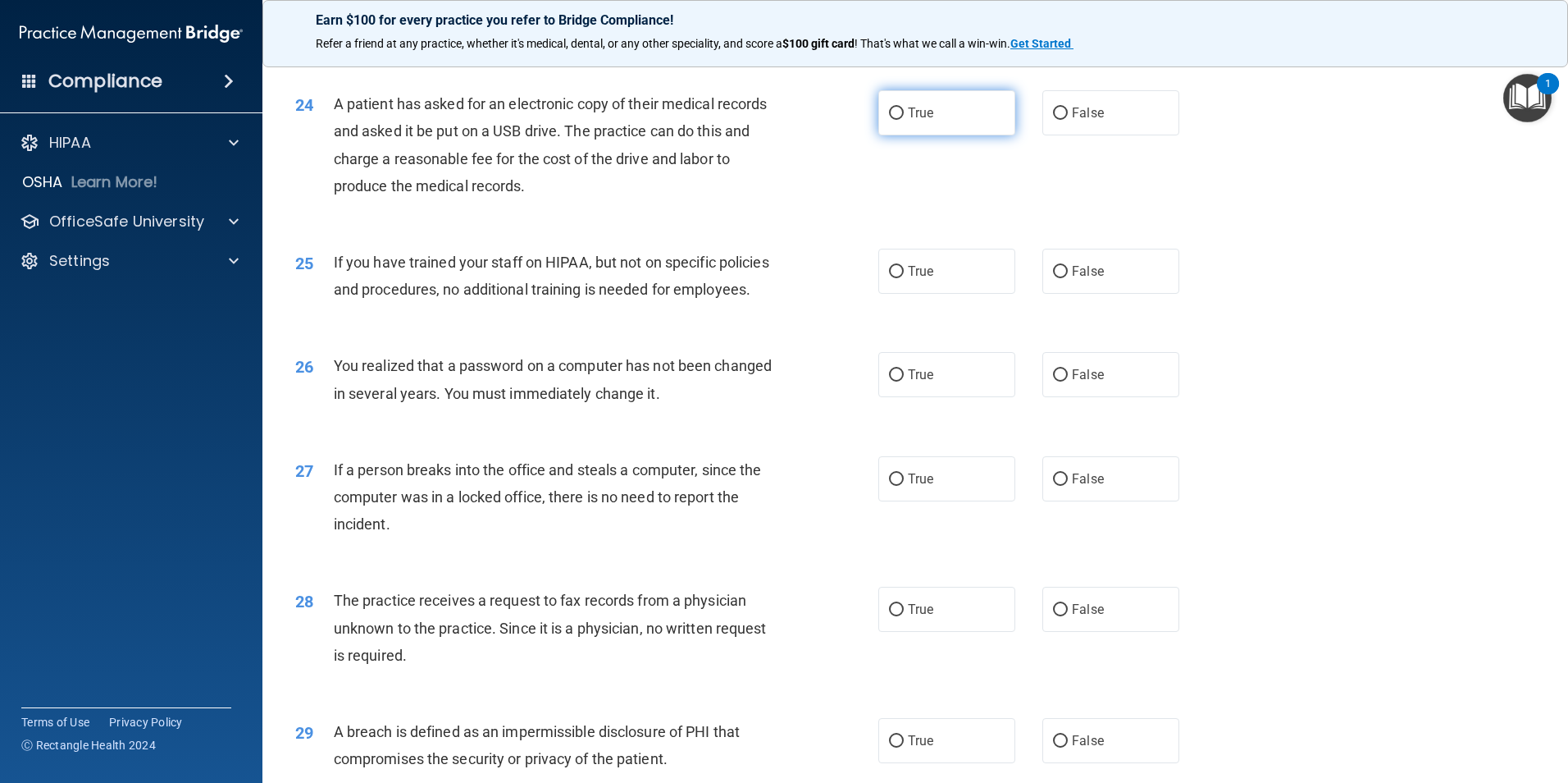
click at [889, 120] on input "True" at bounding box center [896, 114] width 14 height 13
radio input "true"
click at [1058, 279] on input "False" at bounding box center [1060, 272] width 14 height 13
radio input "true"
click at [889, 382] on input "True" at bounding box center [896, 375] width 14 height 13
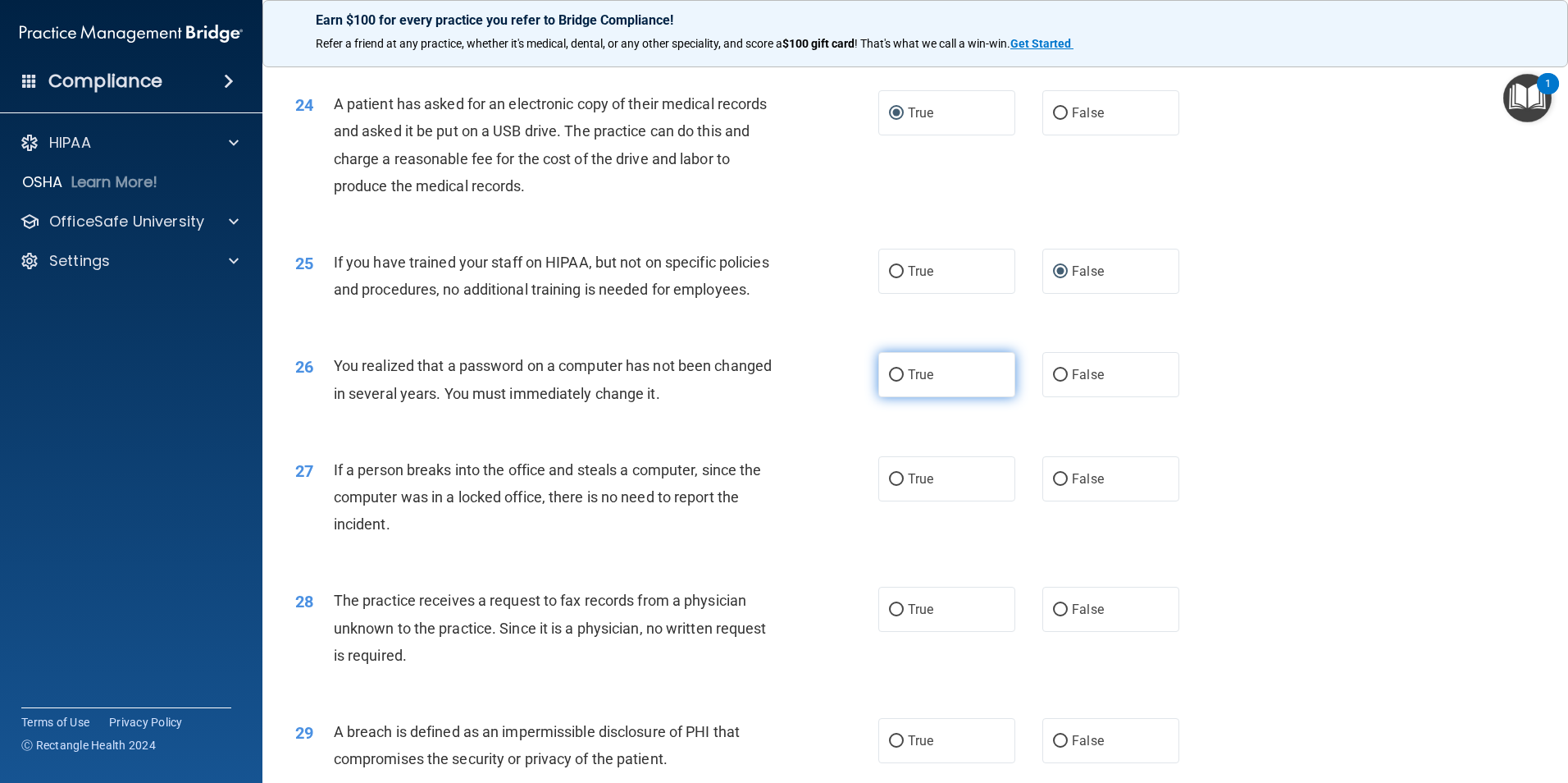
radio input "true"
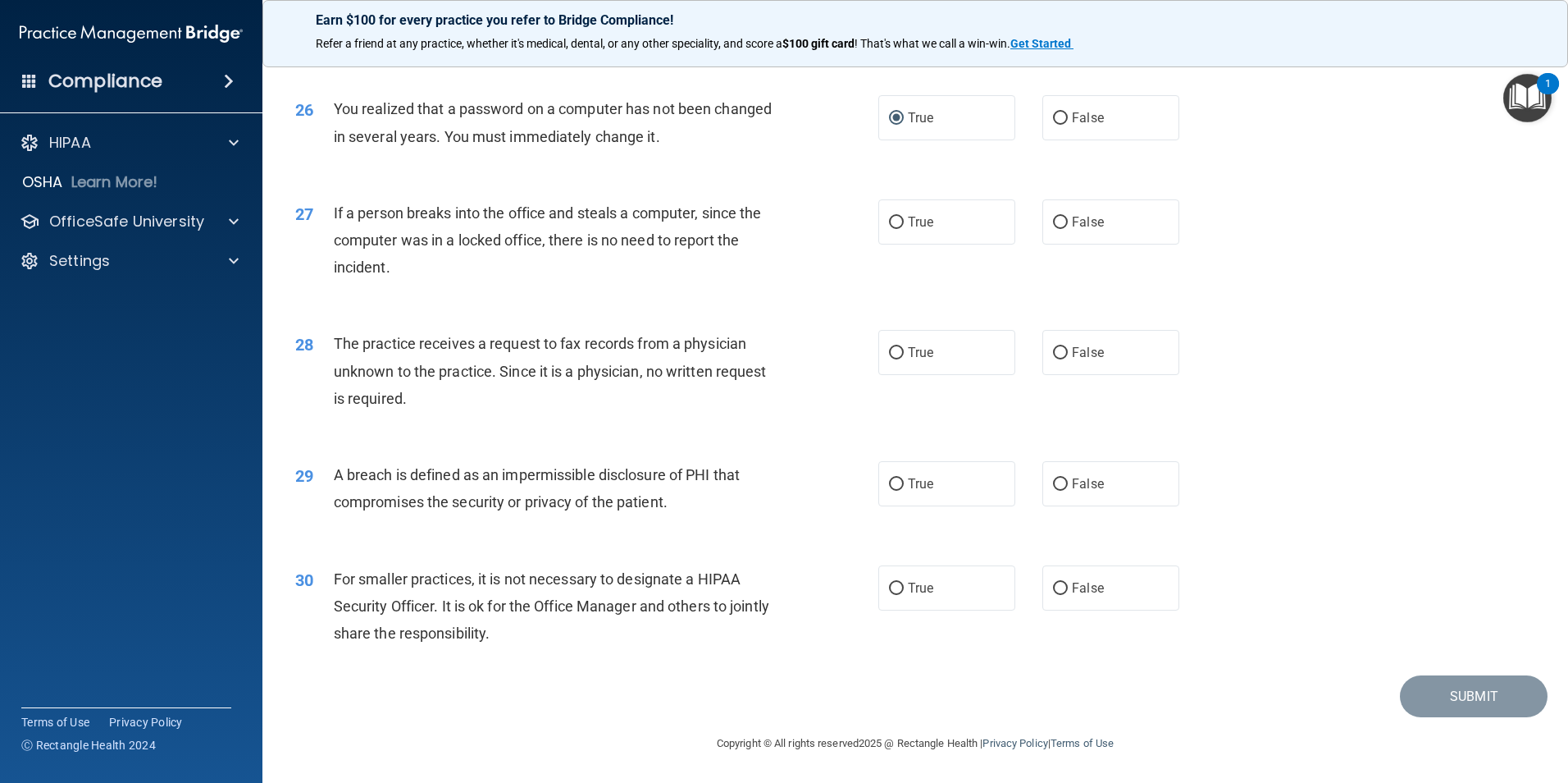
scroll to position [3128, 0]
click at [1053, 224] on input "False" at bounding box center [1060, 223] width 14 height 13
radio input "true"
click at [1060, 359] on label "False" at bounding box center [1110, 352] width 137 height 45
click at [1060, 359] on input "False" at bounding box center [1060, 353] width 14 height 13
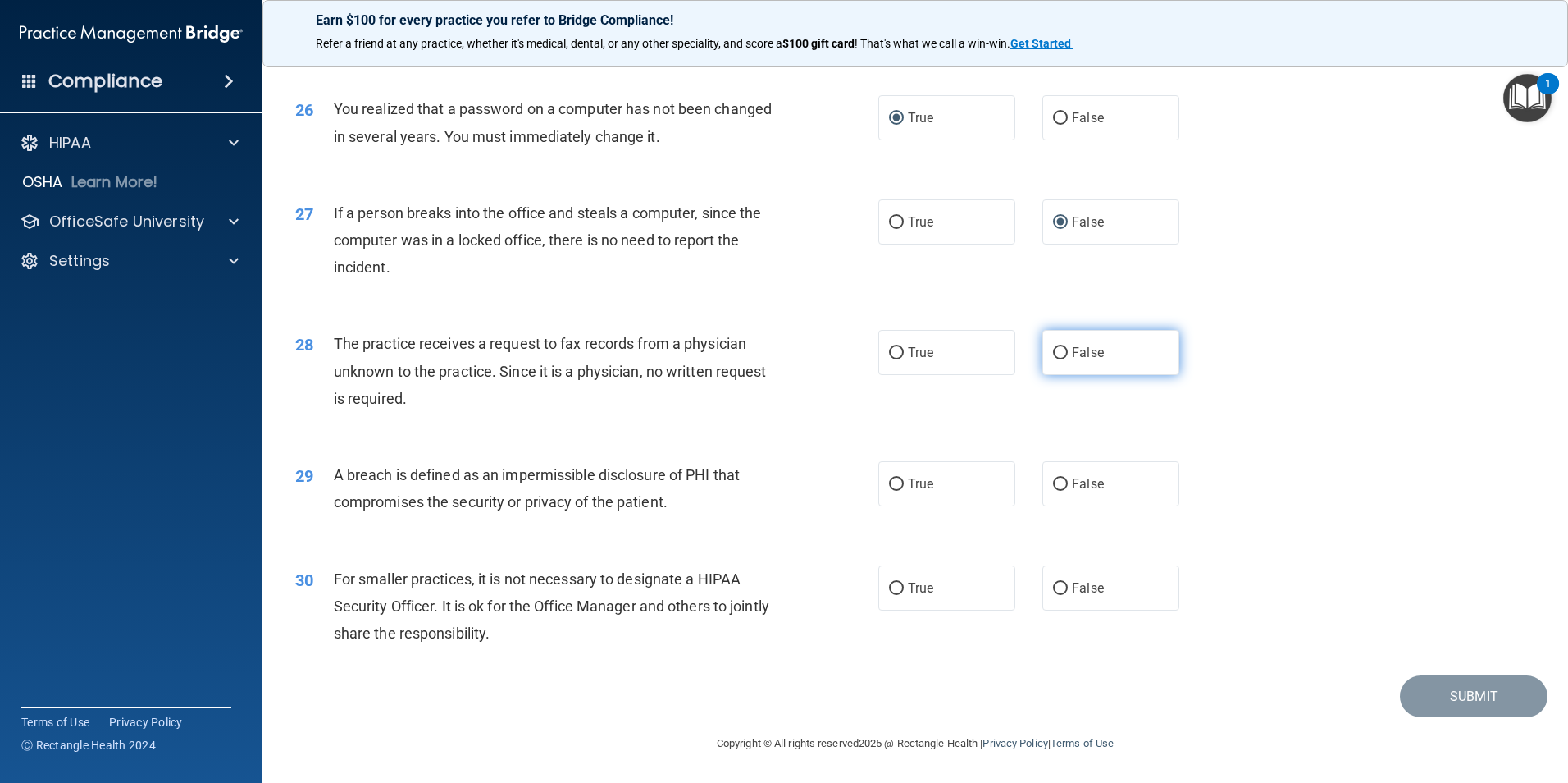
radio input "true"
click at [897, 484] on input "True" at bounding box center [896, 485] width 14 height 13
radio input "true"
click at [1073, 592] on span "False" at bounding box center [1088, 588] width 32 height 15
click at [1068, 592] on input "False" at bounding box center [1060, 589] width 14 height 13
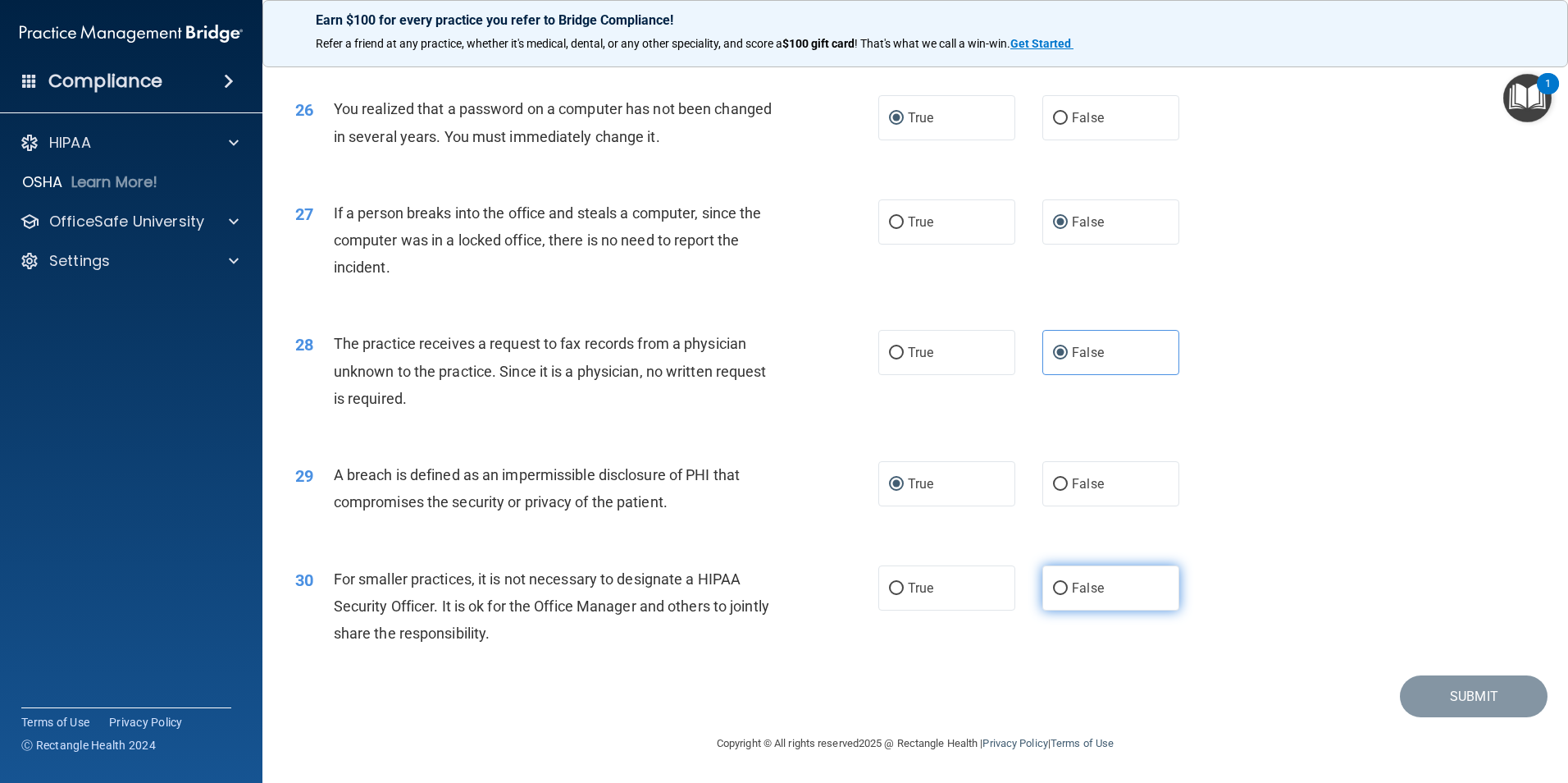
radio input "true"
click at [1459, 689] on button "Submit" at bounding box center [1474, 696] width 148 height 42
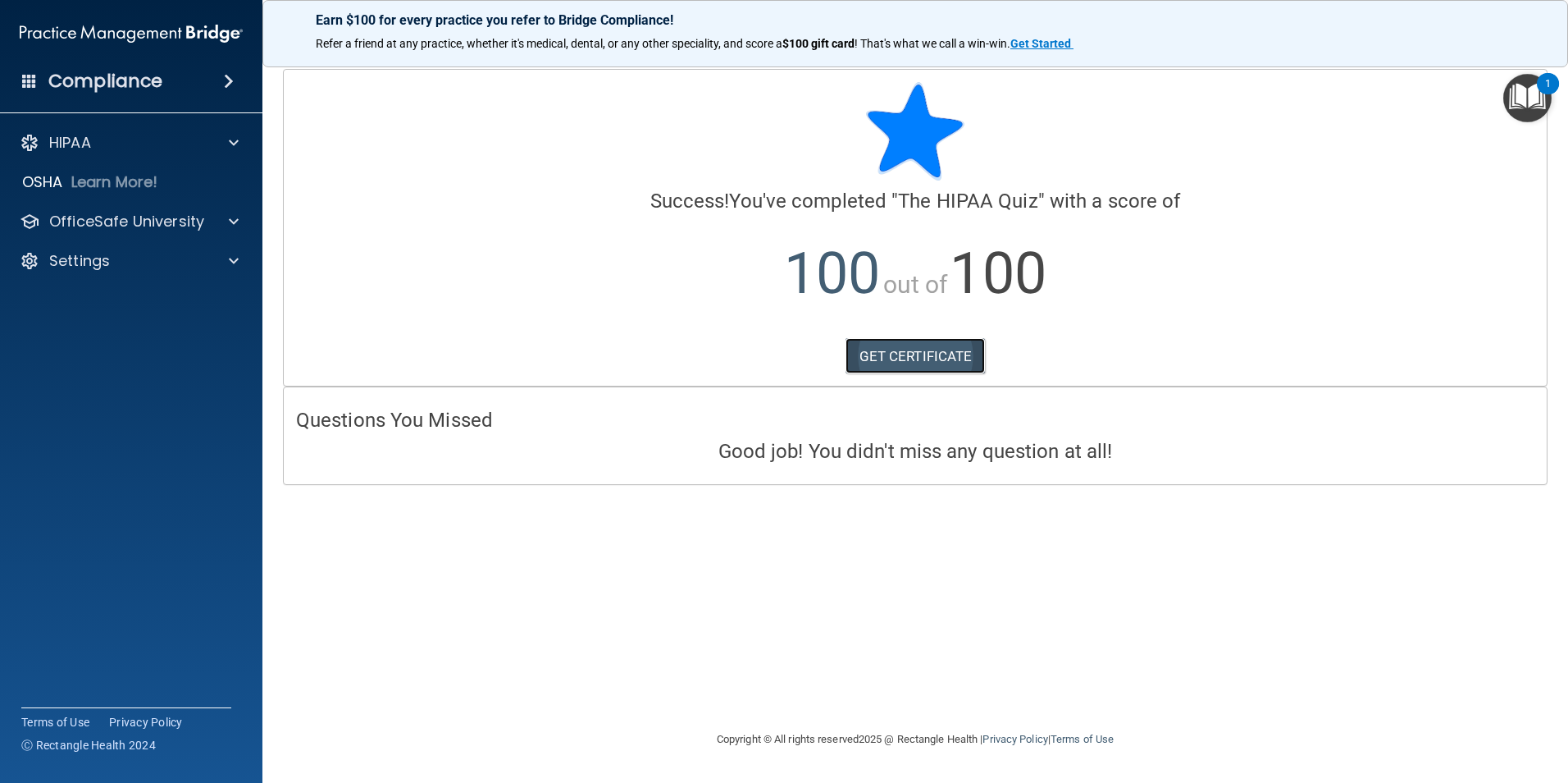
click at [913, 351] on link "GET CERTIFICATE" at bounding box center [915, 356] width 141 height 36
click at [228, 218] on div at bounding box center [231, 221] width 41 height 20
click at [134, 255] on p "HIPAA Training" at bounding box center [78, 261] width 135 height 16
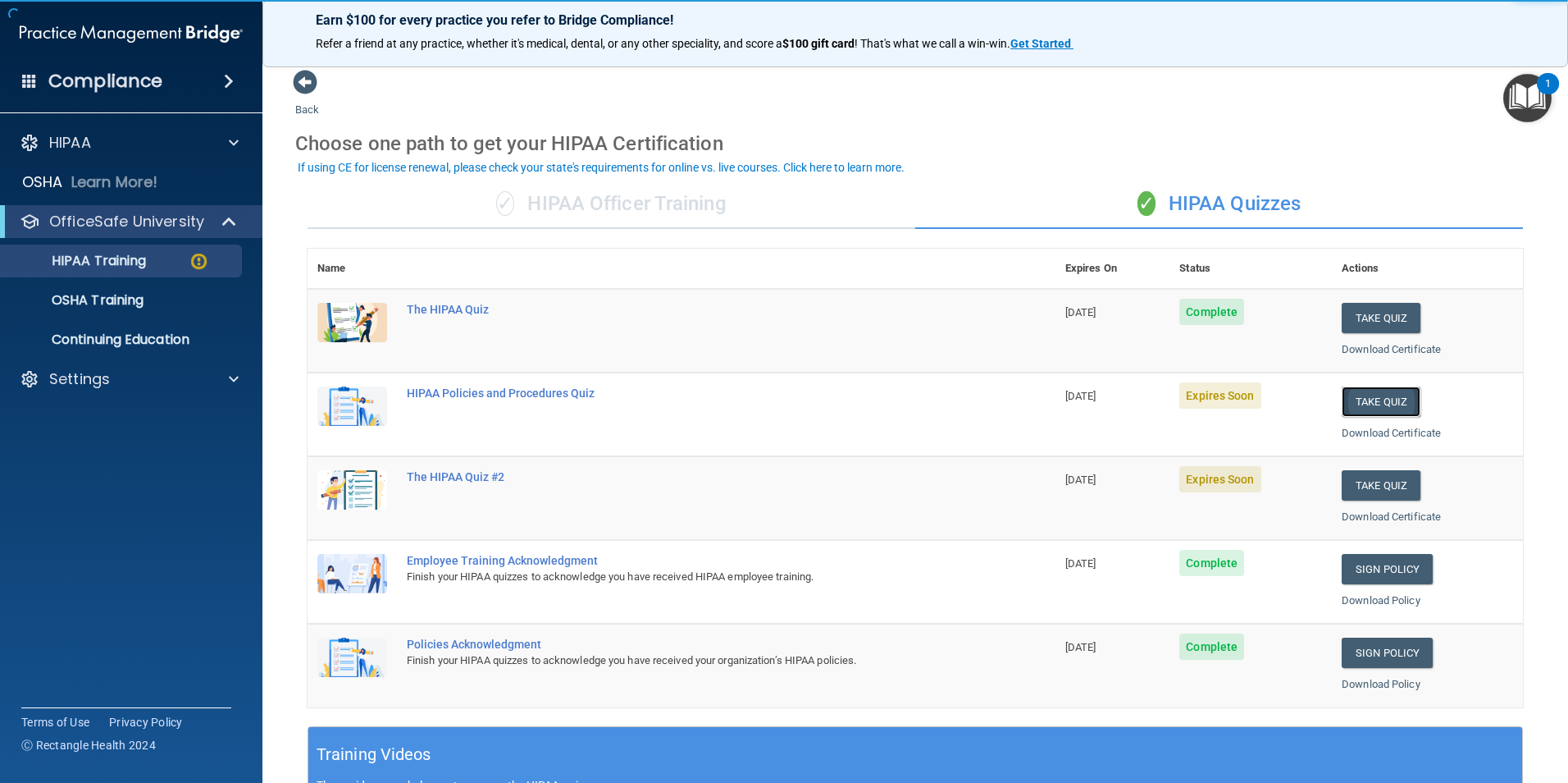
click at [1349, 393] on button "Take Quiz" at bounding box center [1382, 401] width 79 height 30
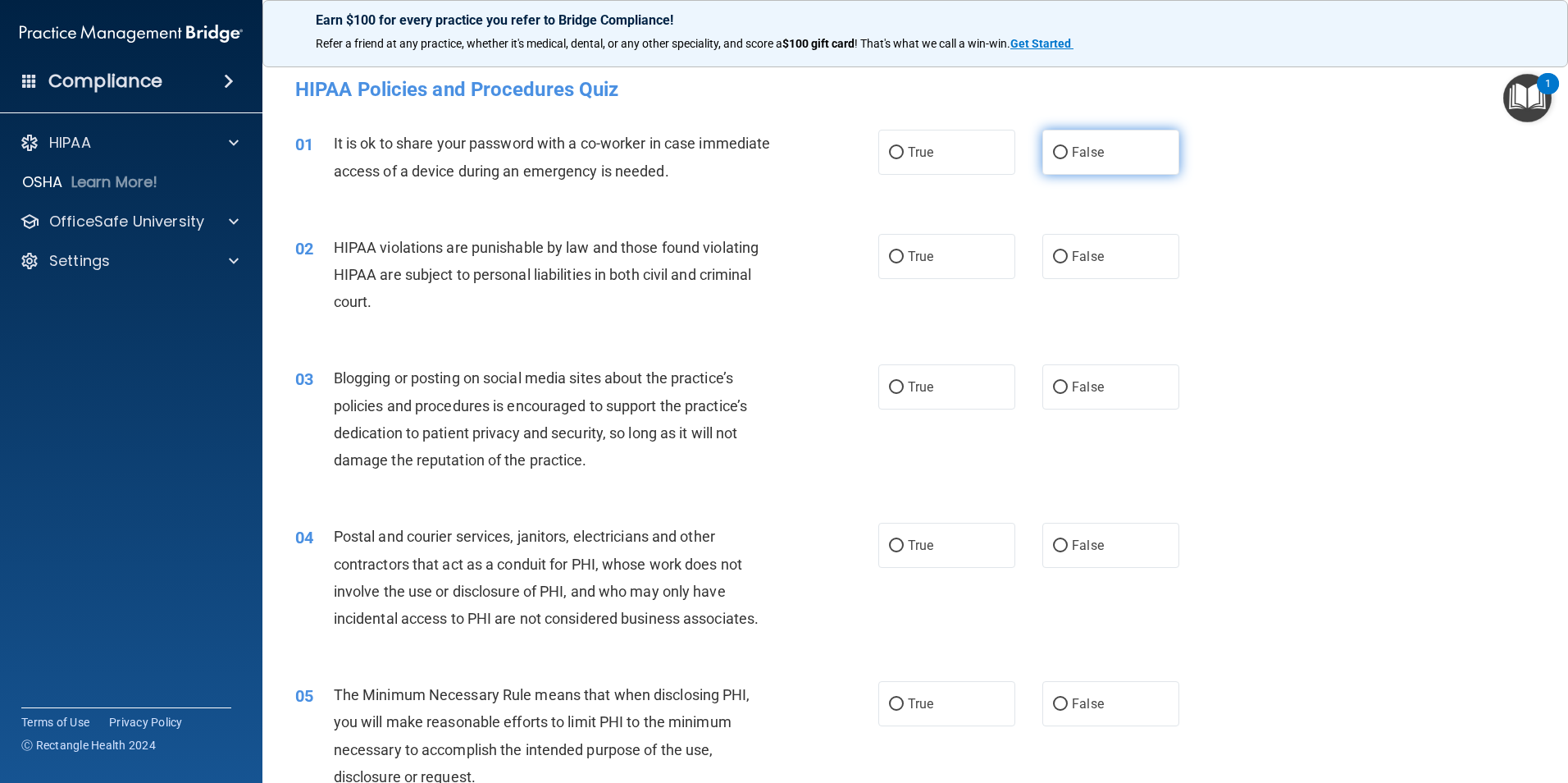
click at [1053, 157] on input "False" at bounding box center [1060, 153] width 14 height 13
radio input "true"
click at [892, 257] on input "True" at bounding box center [896, 257] width 14 height 13
radio input "true"
click at [1059, 388] on input "False" at bounding box center [1060, 388] width 14 height 13
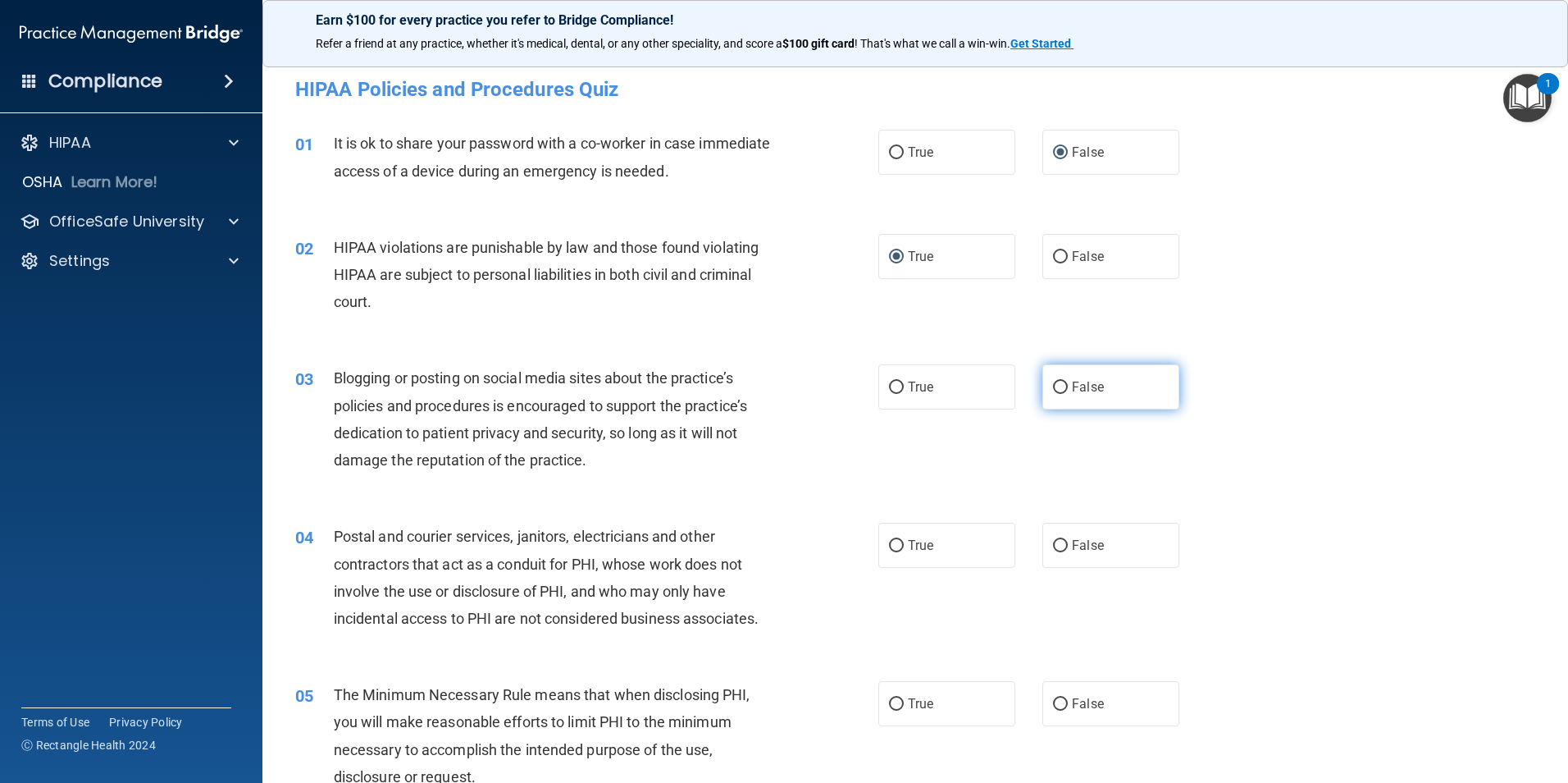
radio input "true"
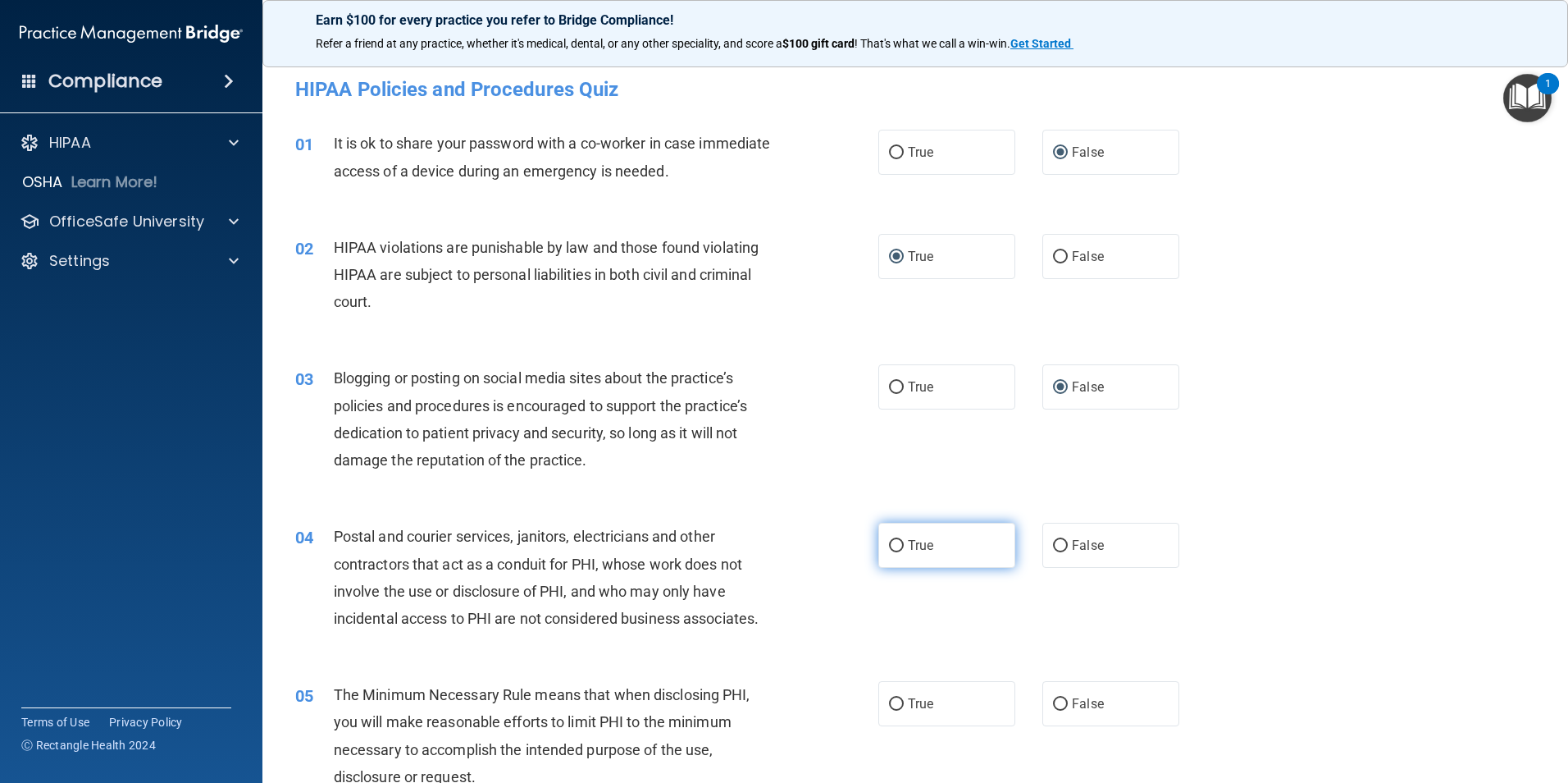
click at [892, 544] on input "True" at bounding box center [896, 546] width 14 height 13
radio input "true"
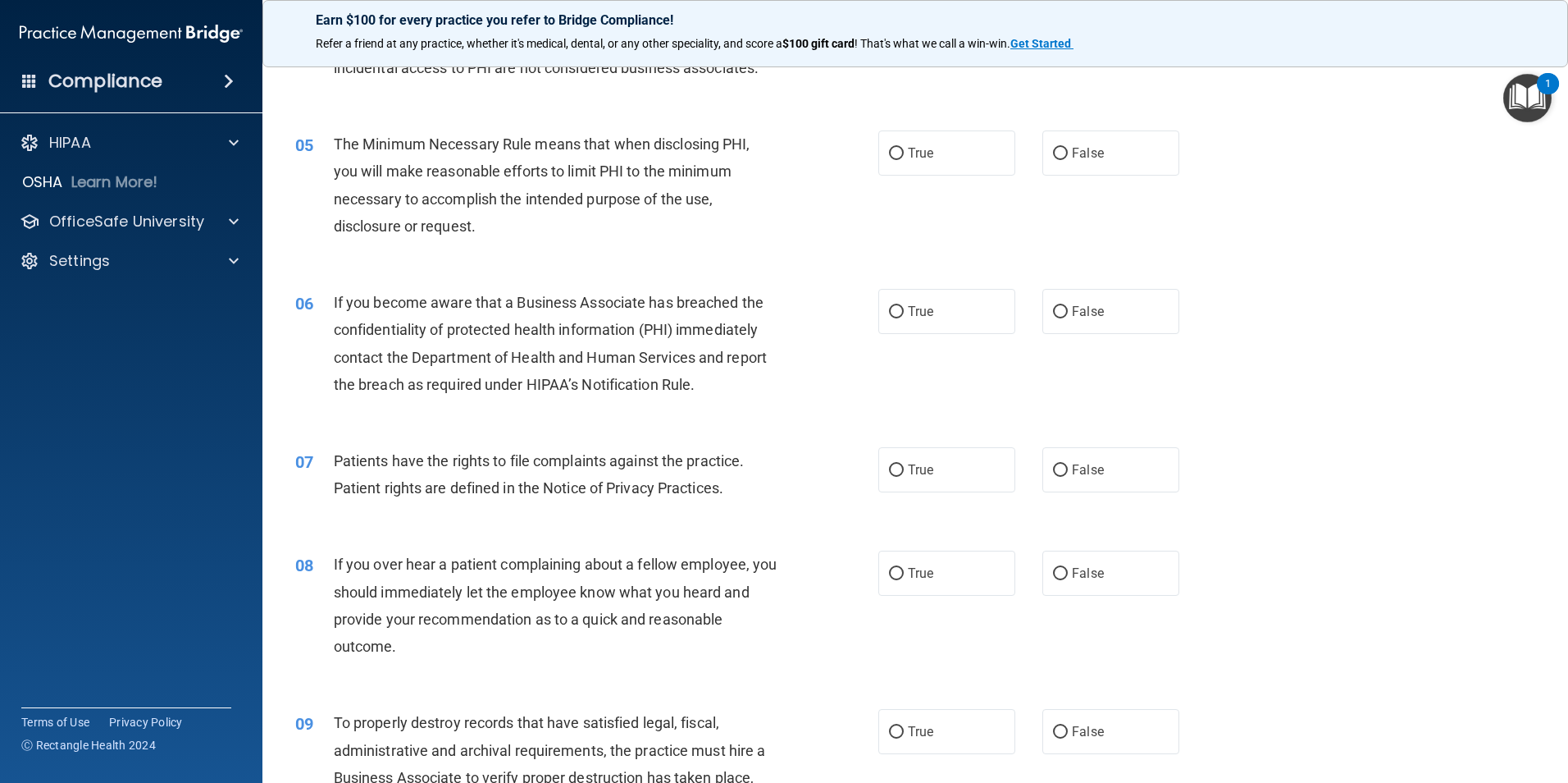
scroll to position [574, 0]
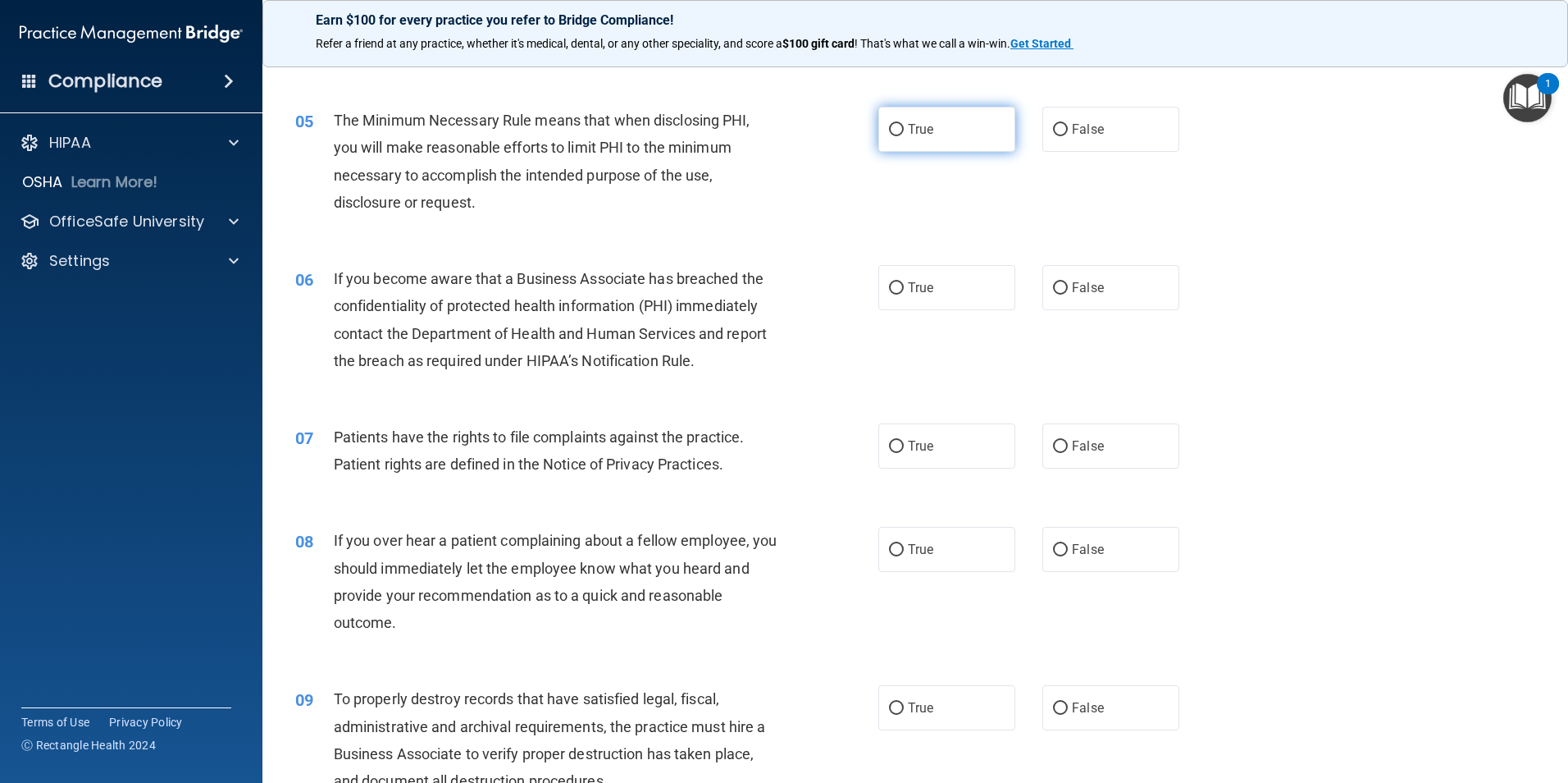
click at [896, 137] on label "True" at bounding box center [947, 129] width 137 height 45
click at [896, 136] on input "True" at bounding box center [896, 130] width 14 height 13
radio input "true"
click at [1053, 289] on input "False" at bounding box center [1060, 288] width 14 height 13
radio input "true"
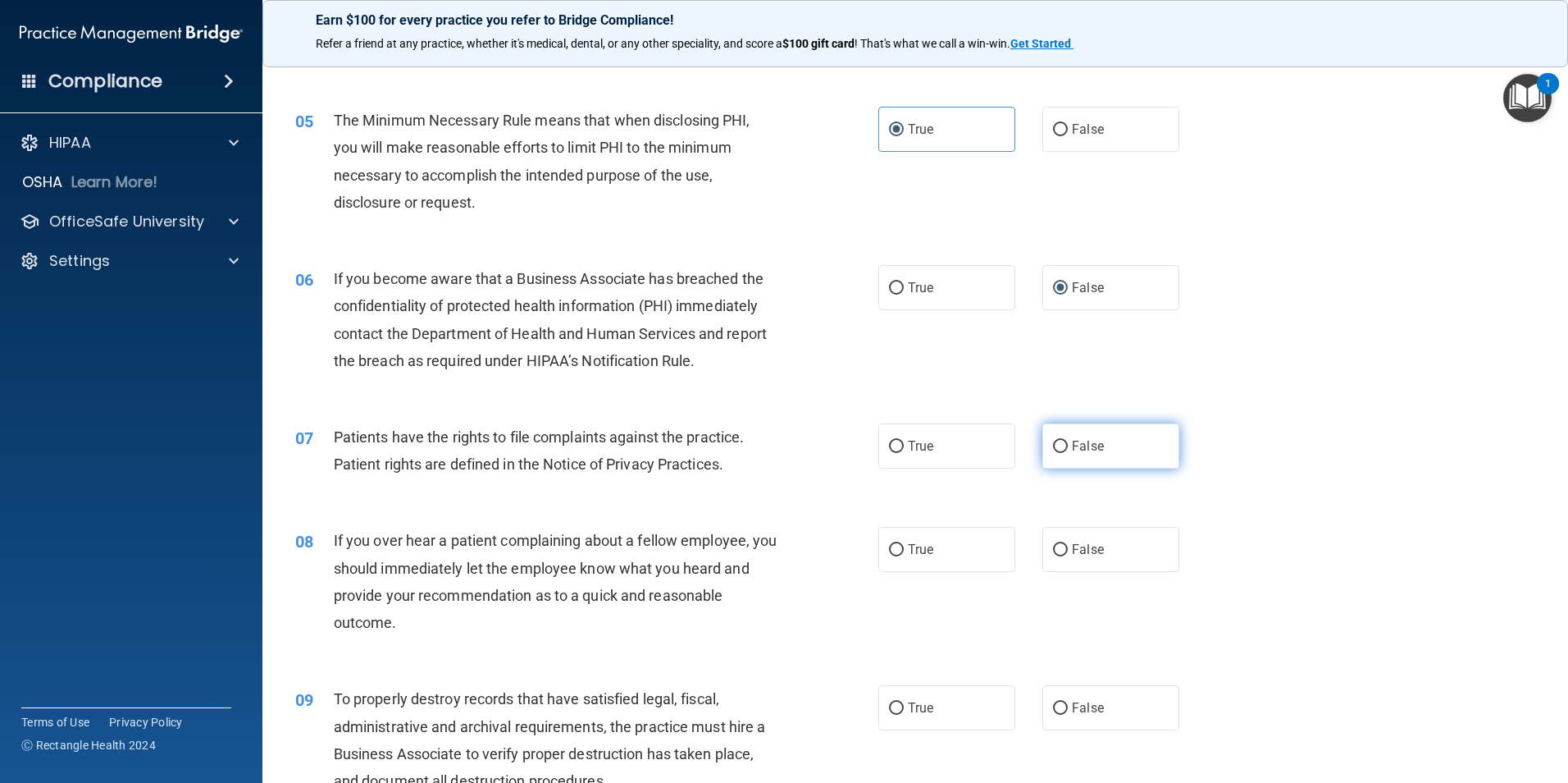
click at [1053, 452] on input "False" at bounding box center [1060, 447] width 14 height 13
radio input "true"
click at [1055, 548] on input "False" at bounding box center [1060, 550] width 14 height 13
radio input "true"
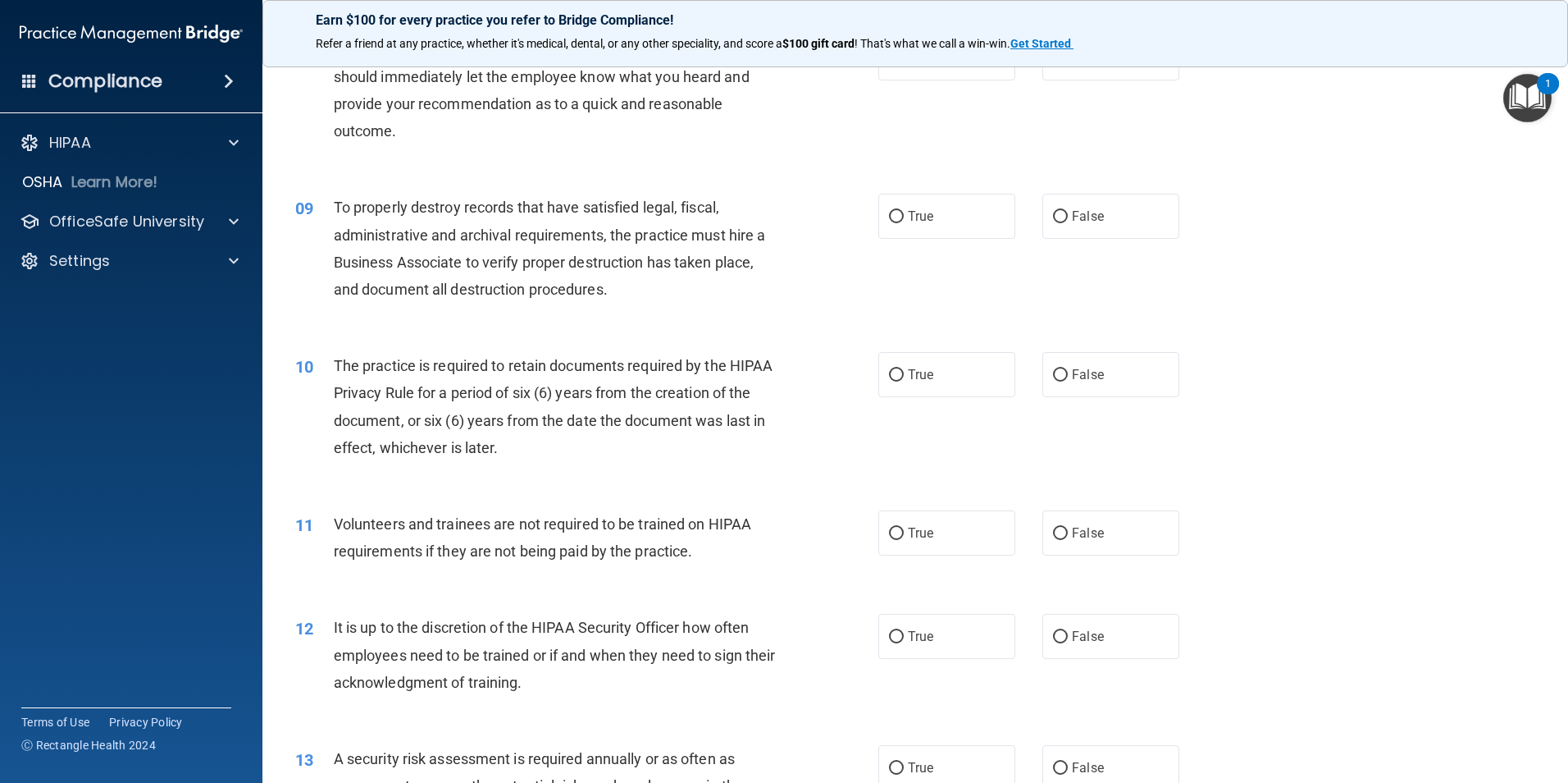
scroll to position [1067, 0]
click at [1053, 218] on input "False" at bounding box center [1060, 216] width 14 height 13
radio input "true"
click at [897, 374] on input "True" at bounding box center [896, 374] width 14 height 13
radio input "true"
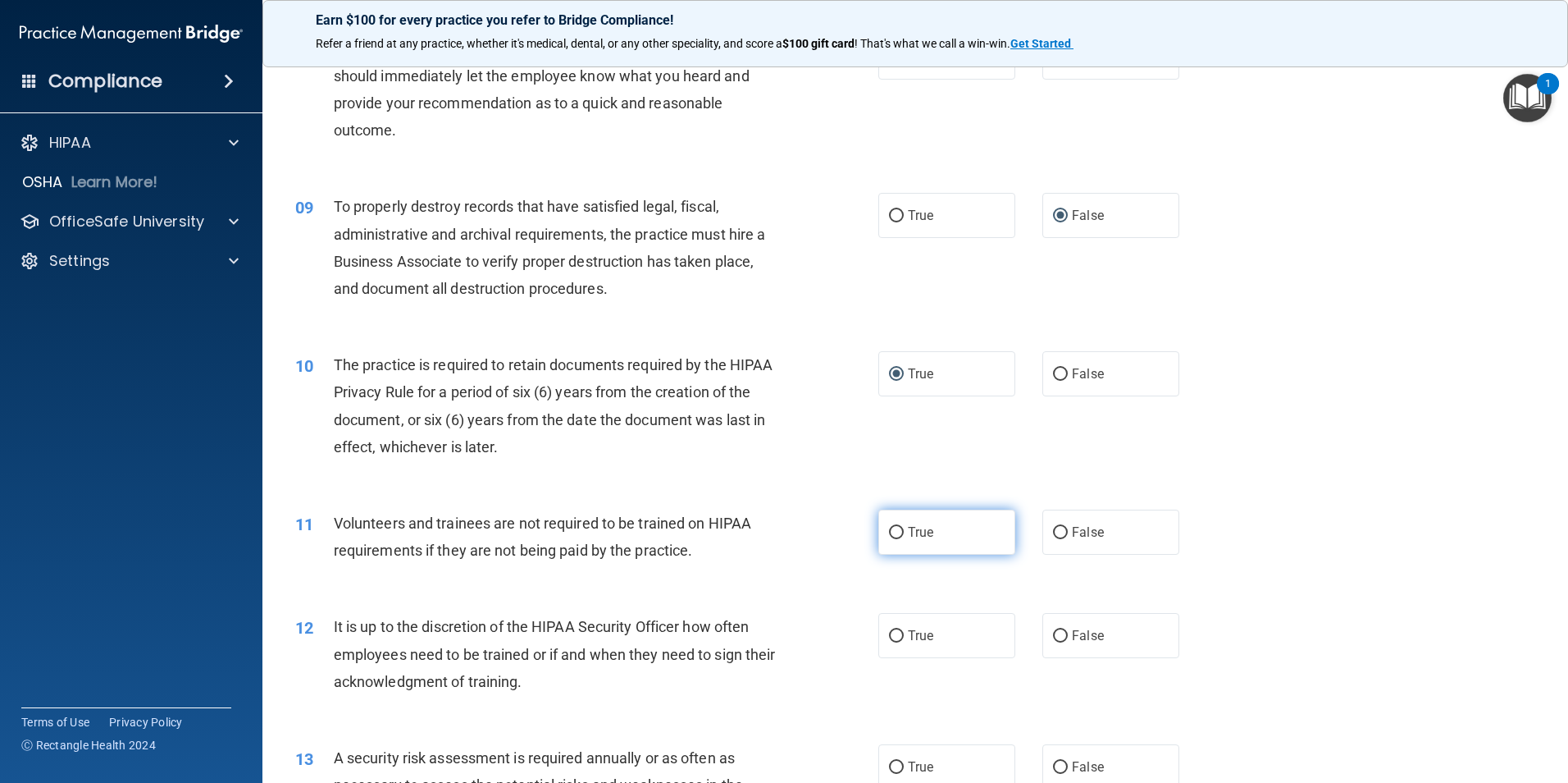
click at [890, 528] on input "True" at bounding box center [896, 533] width 14 height 13
radio input "true"
click at [890, 647] on label "True" at bounding box center [947, 635] width 137 height 45
click at [890, 642] on input "True" at bounding box center [896, 636] width 14 height 13
radio input "true"
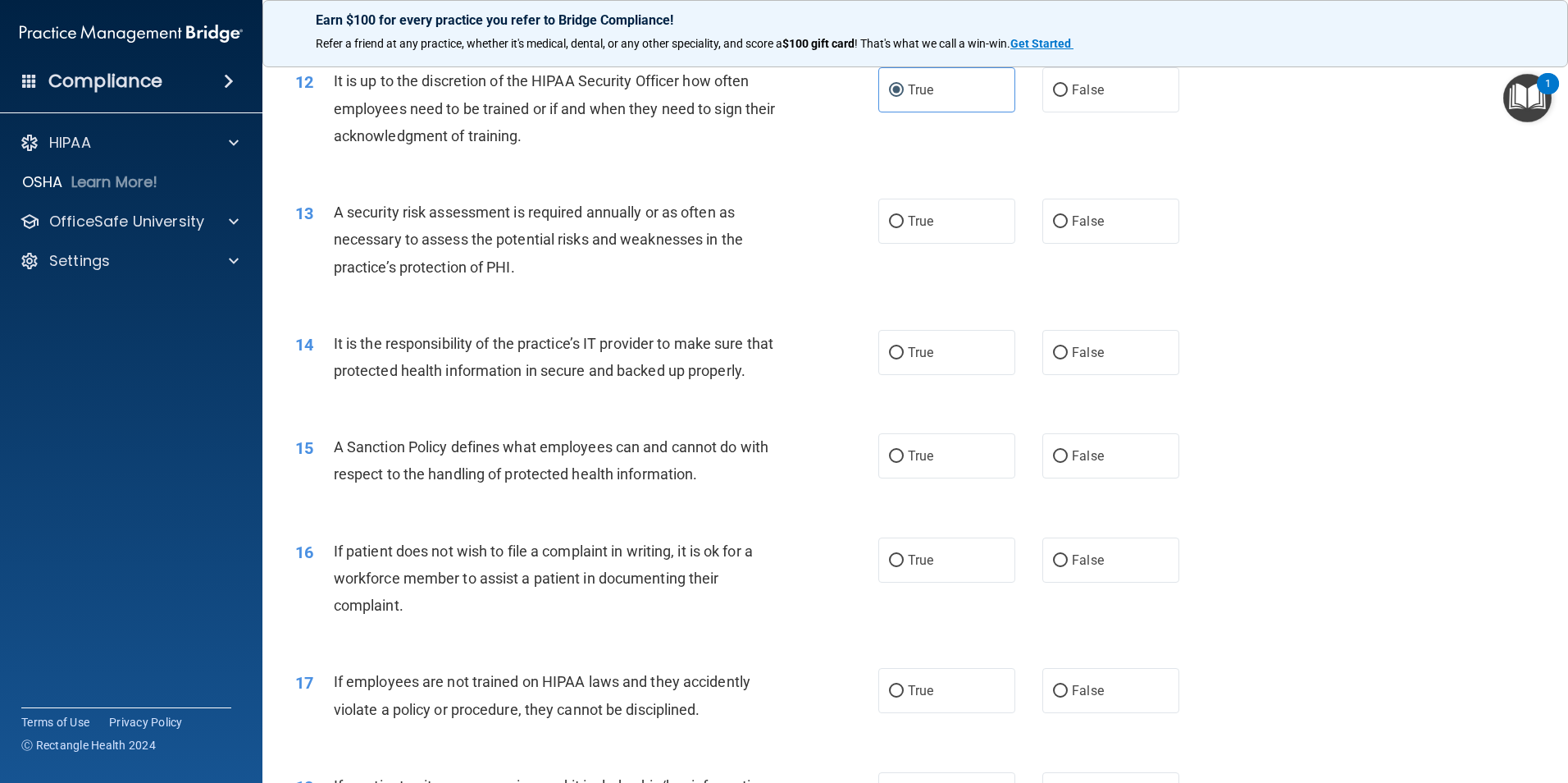
scroll to position [1641, 0]
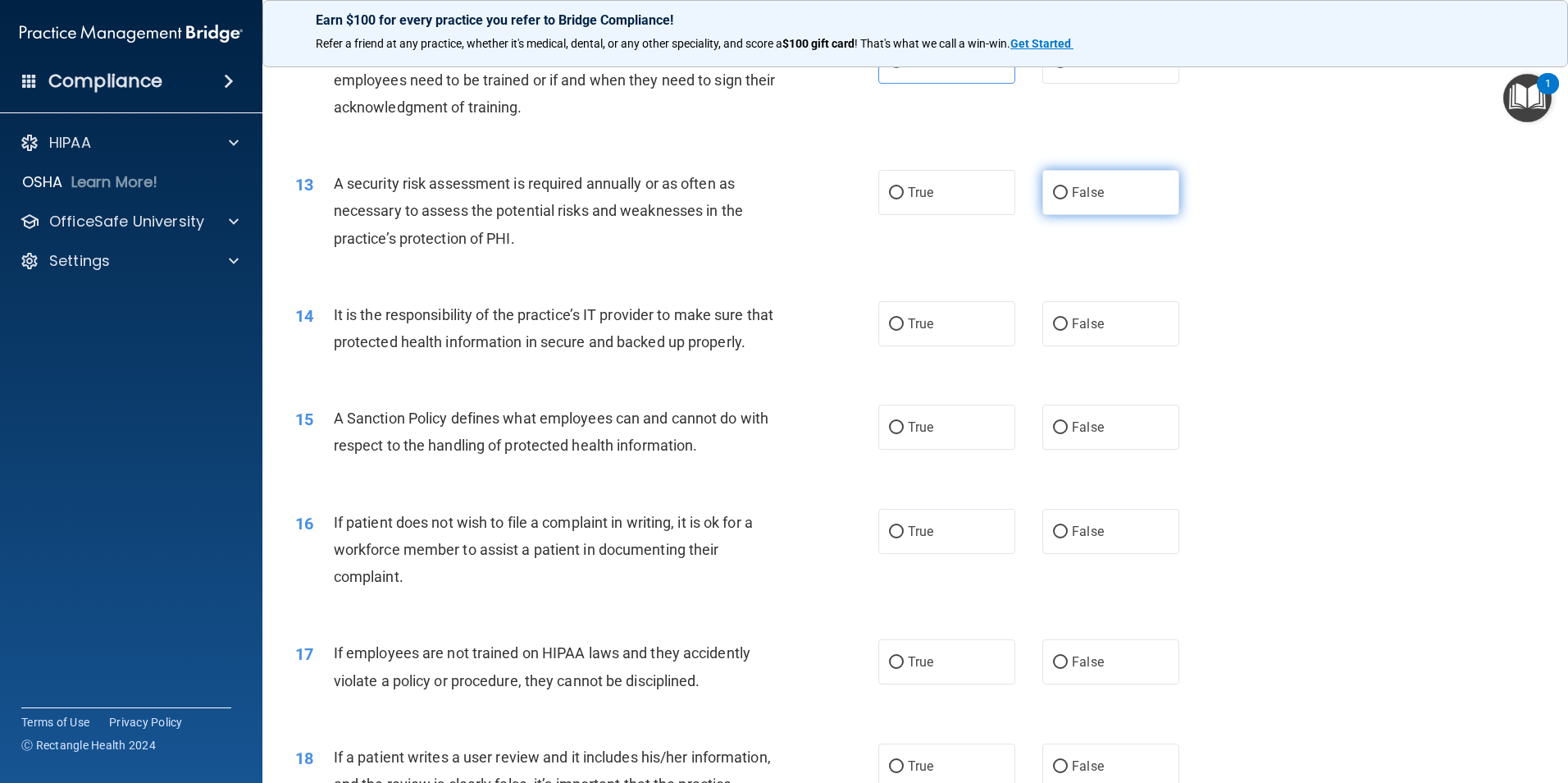
click at [1063, 188] on label "False" at bounding box center [1110, 193] width 137 height 45
click at [1063, 188] on input "False" at bounding box center [1060, 194] width 14 height 13
radio input "true"
click at [1053, 321] on input "False" at bounding box center [1060, 324] width 14 height 13
radio input "true"
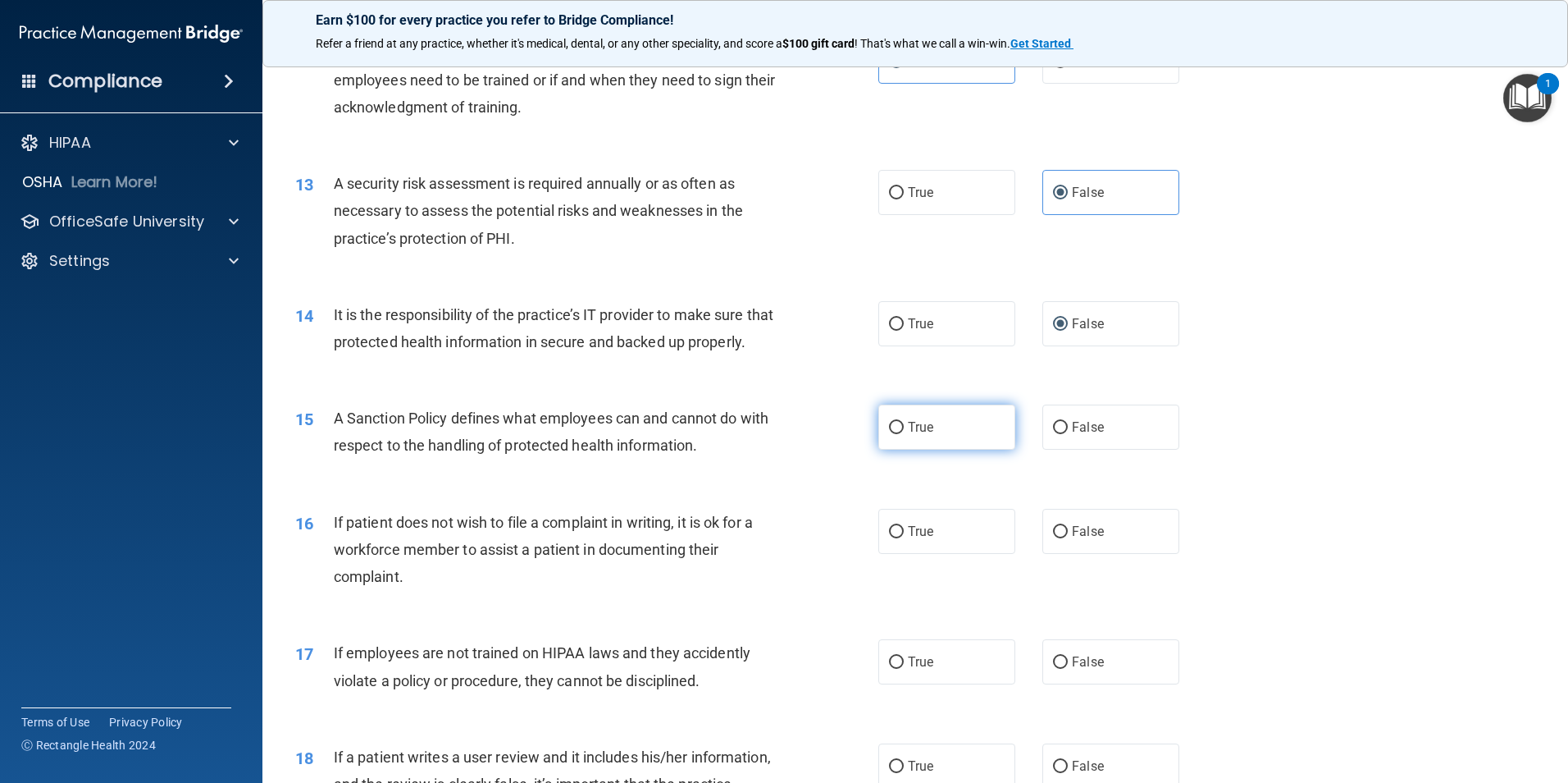
click at [889, 435] on input "True" at bounding box center [896, 428] width 14 height 13
radio input "true"
click at [889, 538] on input "True" at bounding box center [896, 532] width 14 height 13
radio input "true"
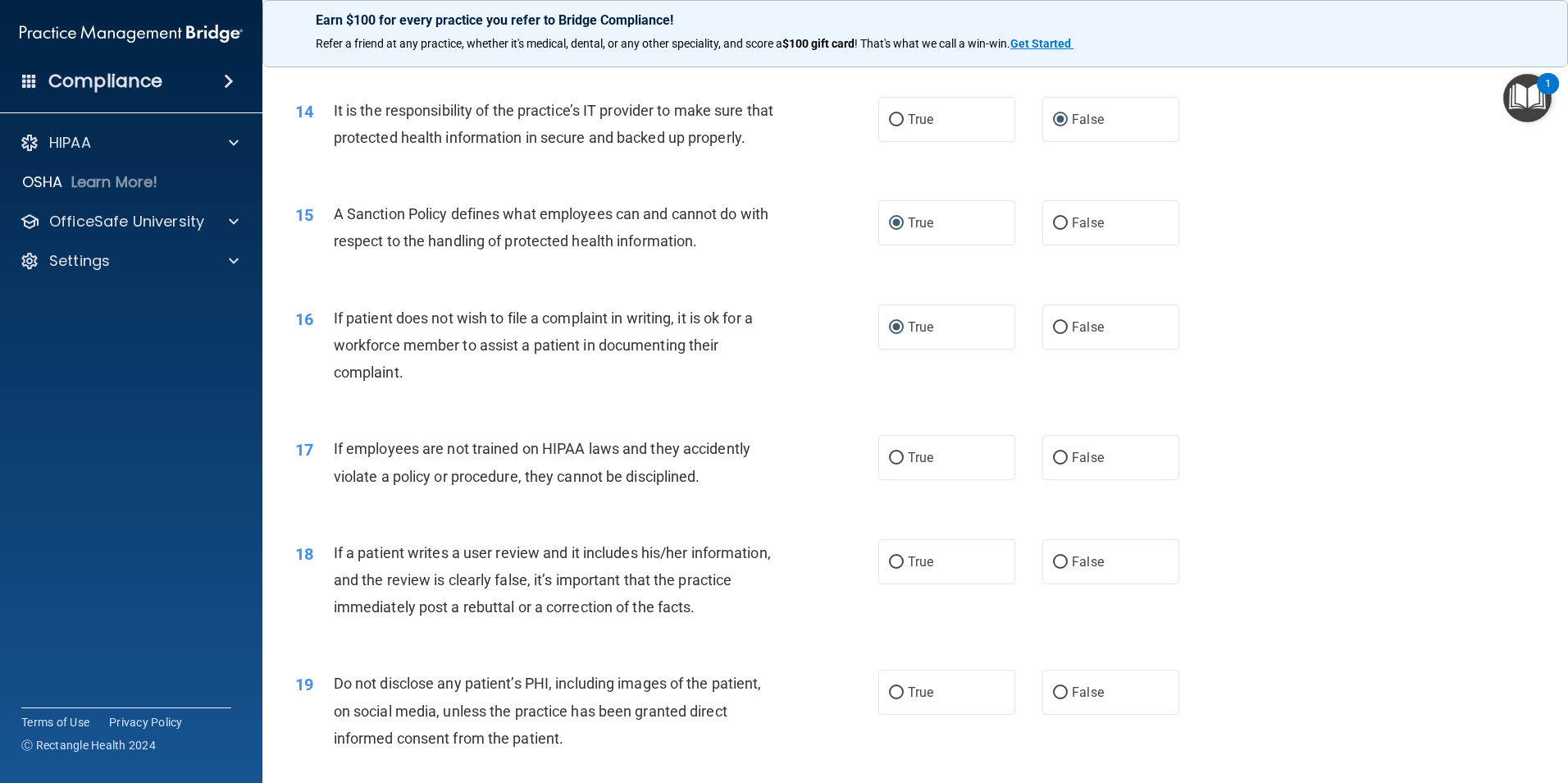
scroll to position [2052, 0]
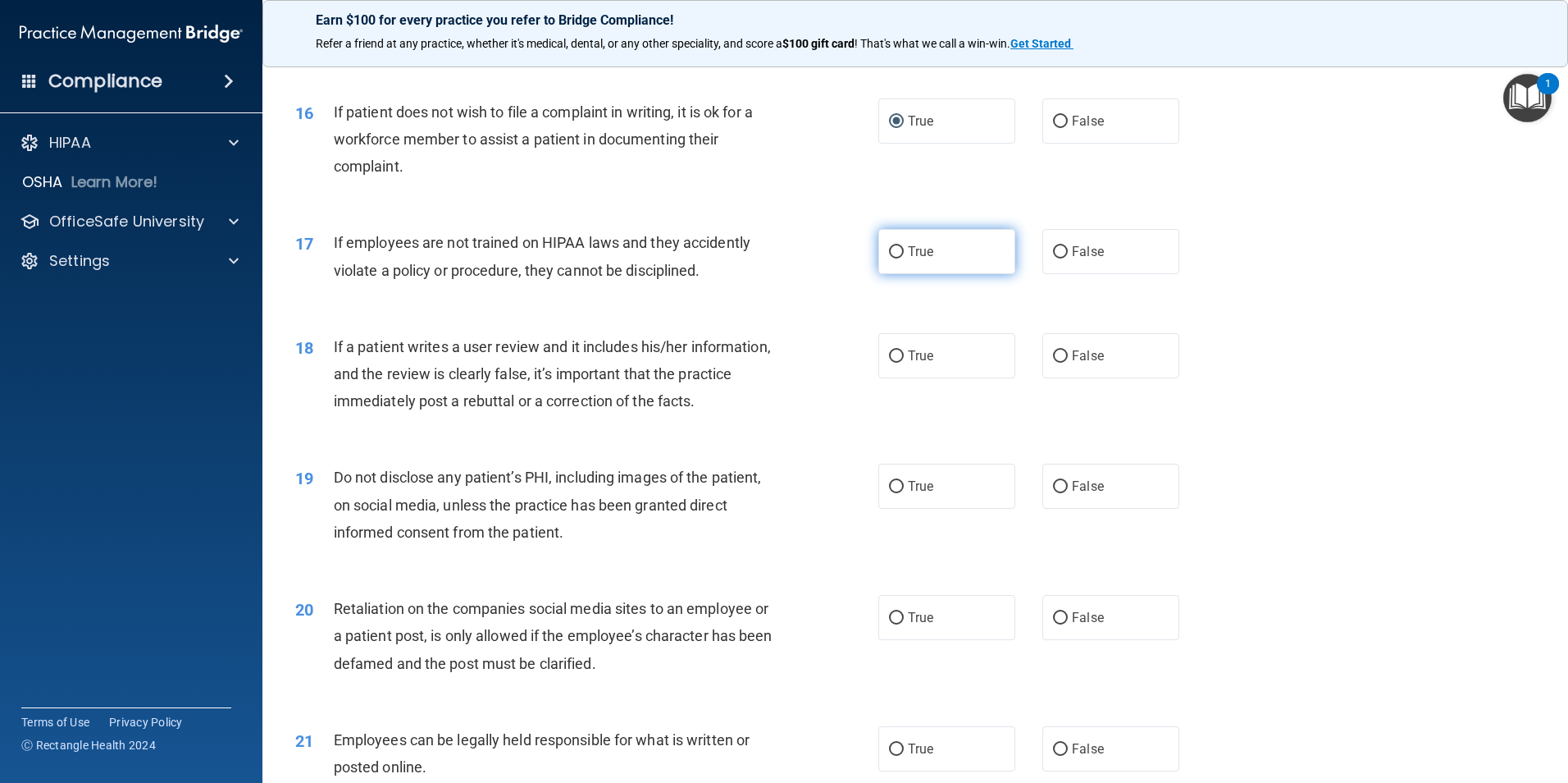
click at [895, 259] on input "True" at bounding box center [896, 253] width 14 height 13
radio input "true"
click at [1053, 363] on input "False" at bounding box center [1060, 357] width 14 height 13
radio input "true"
click at [1063, 509] on label "False" at bounding box center [1110, 486] width 137 height 45
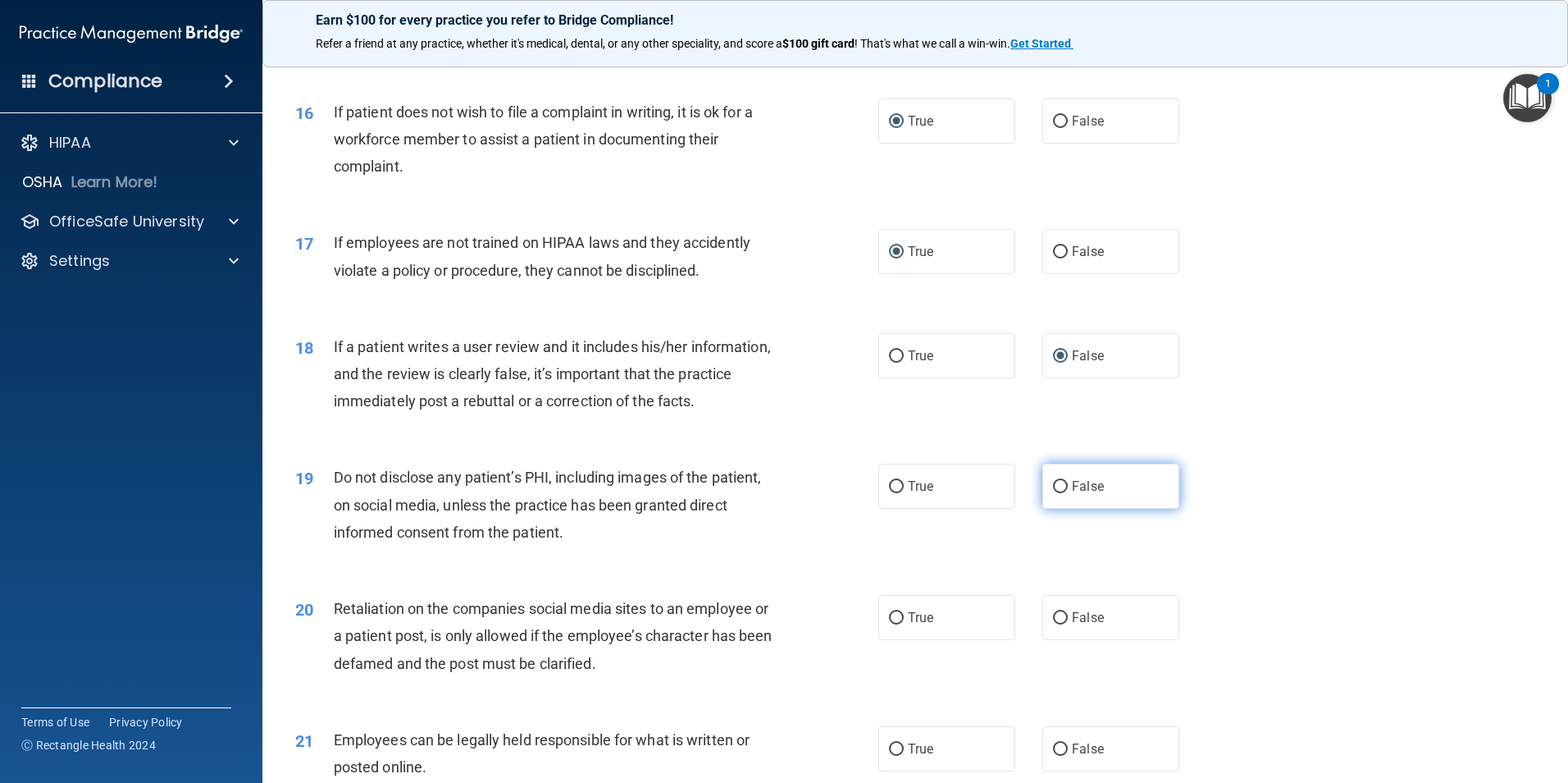
click at [1063, 494] on input "False" at bounding box center [1060, 487] width 14 height 13
radio input "true"
click at [1053, 624] on input "False" at bounding box center [1060, 618] width 14 height 13
radio input "true"
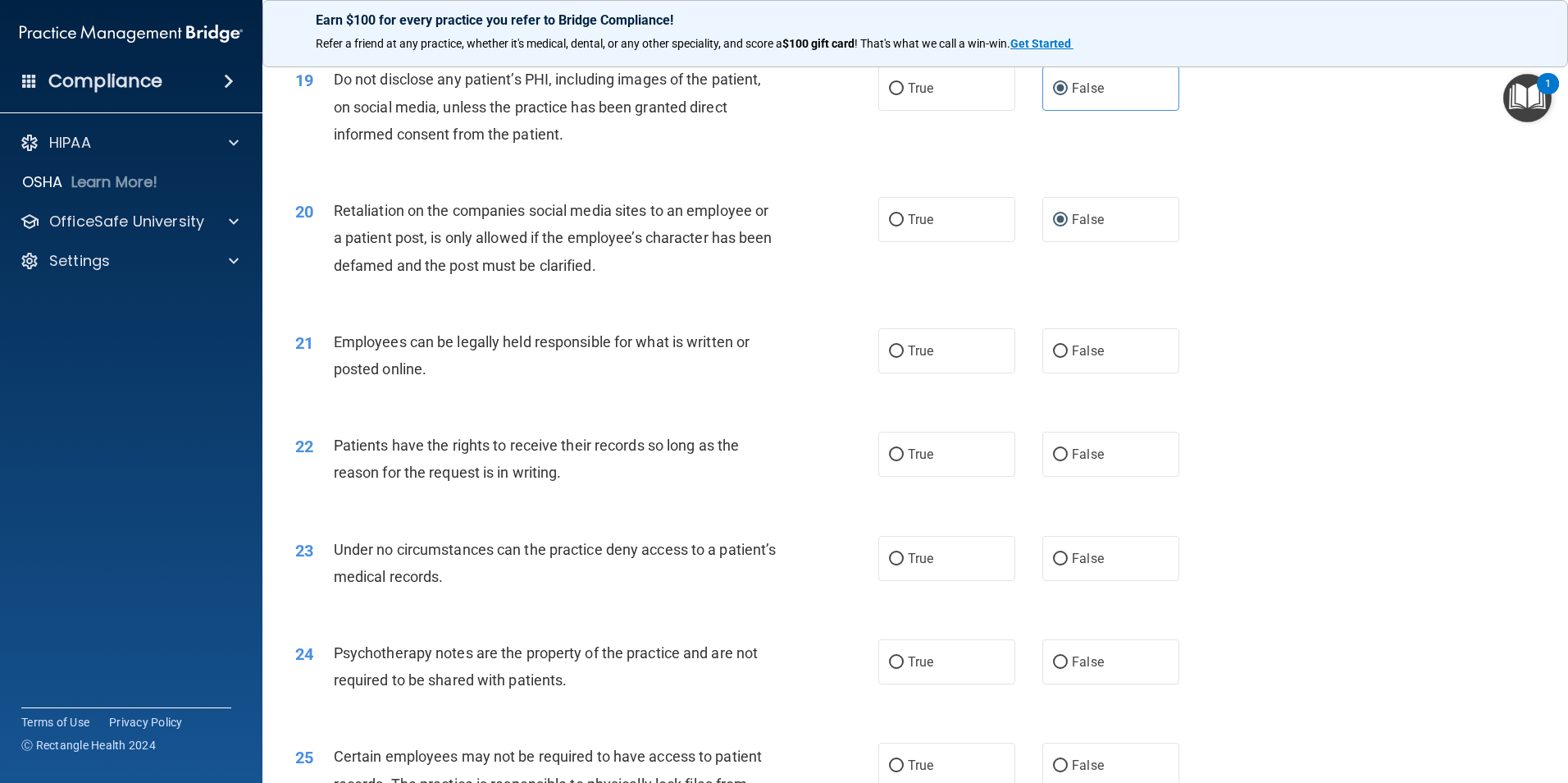
scroll to position [2462, 0]
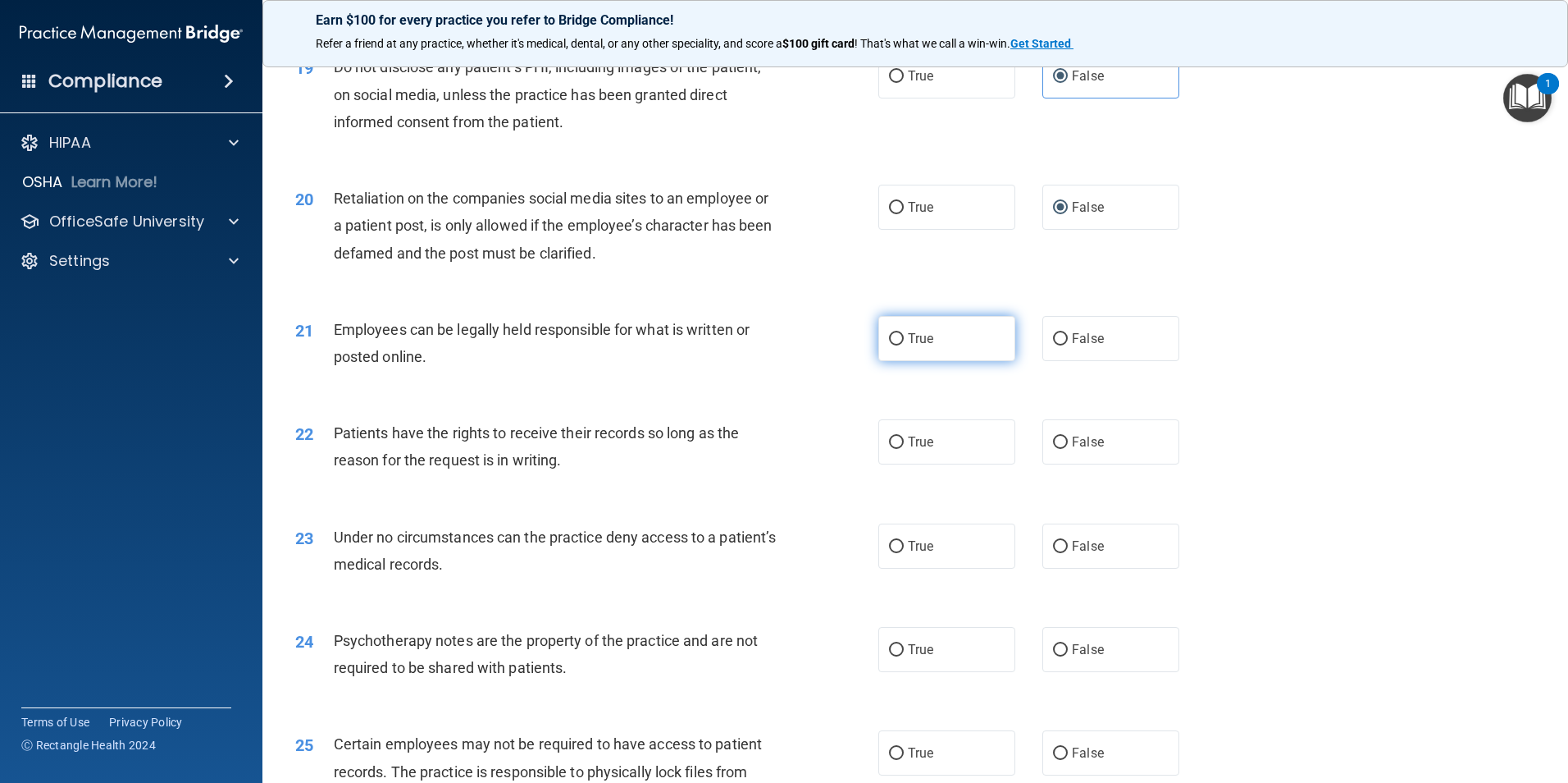
click at [897, 346] on input "True" at bounding box center [896, 340] width 14 height 13
radio input "true"
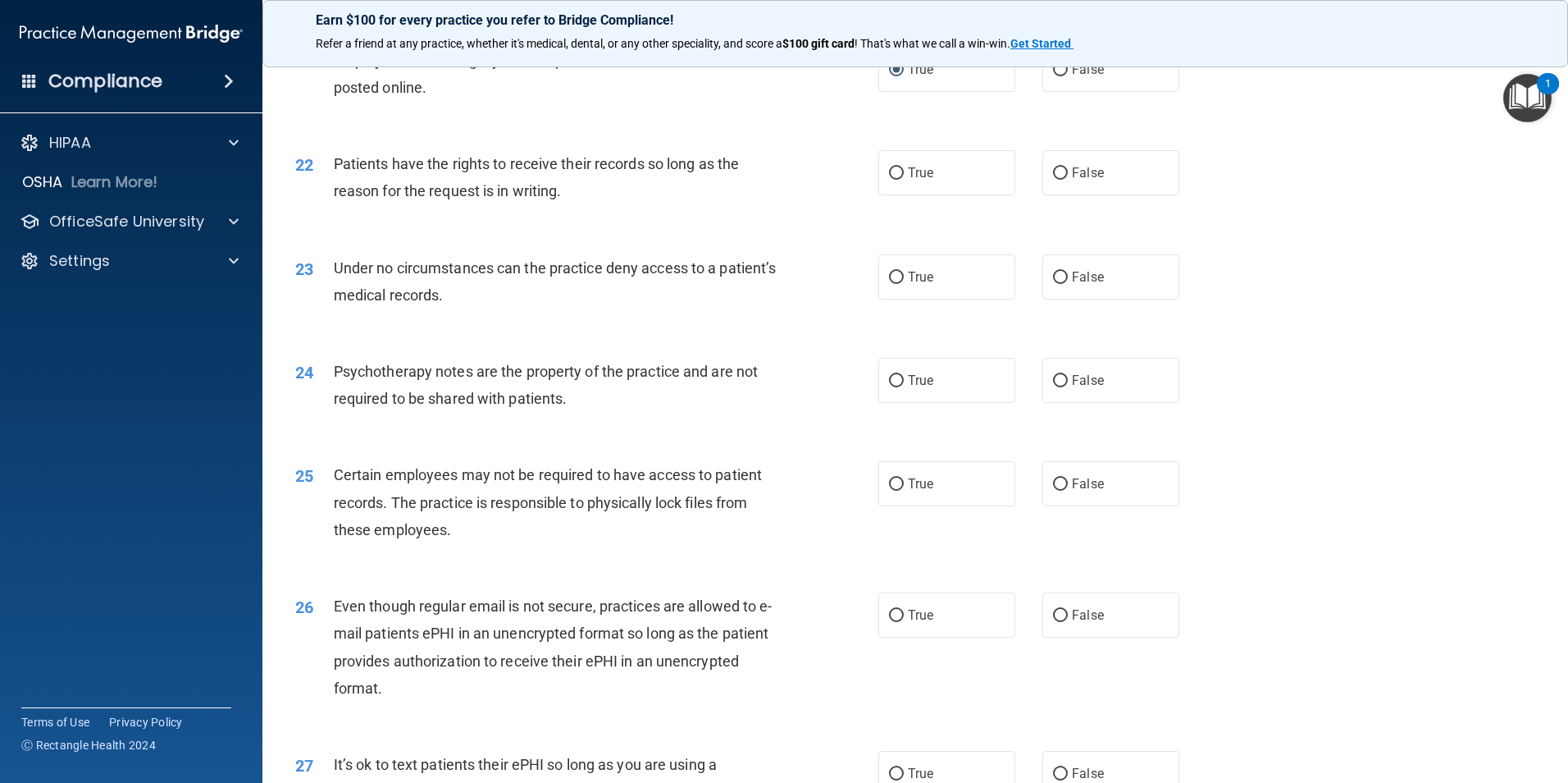
scroll to position [2790, 0]
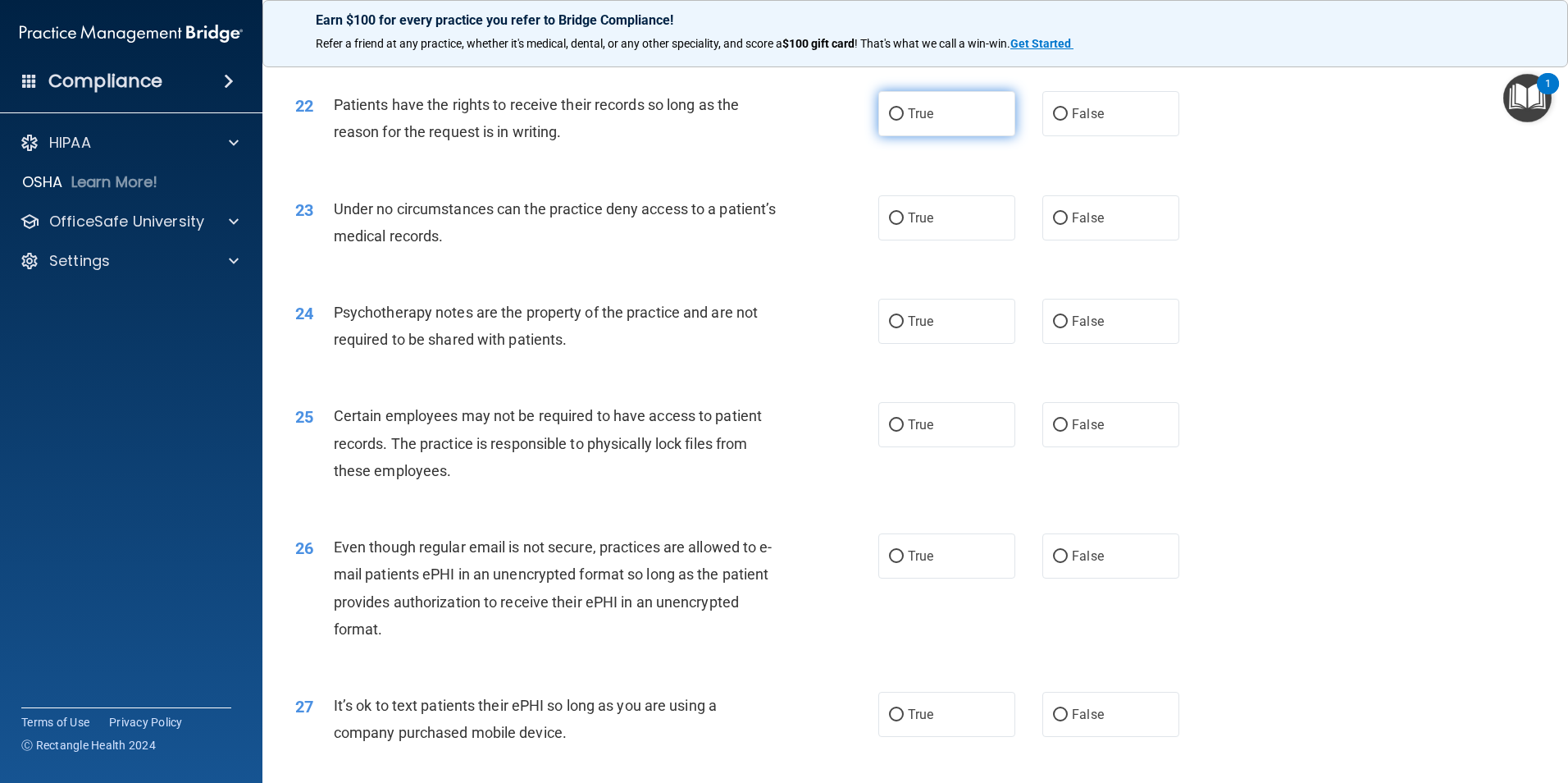
click at [889, 121] on input "True" at bounding box center [896, 115] width 14 height 13
radio input "true"
click at [1059, 225] on input "False" at bounding box center [1060, 219] width 14 height 13
radio input "true"
click at [1056, 328] on input "False" at bounding box center [1060, 323] width 14 height 13
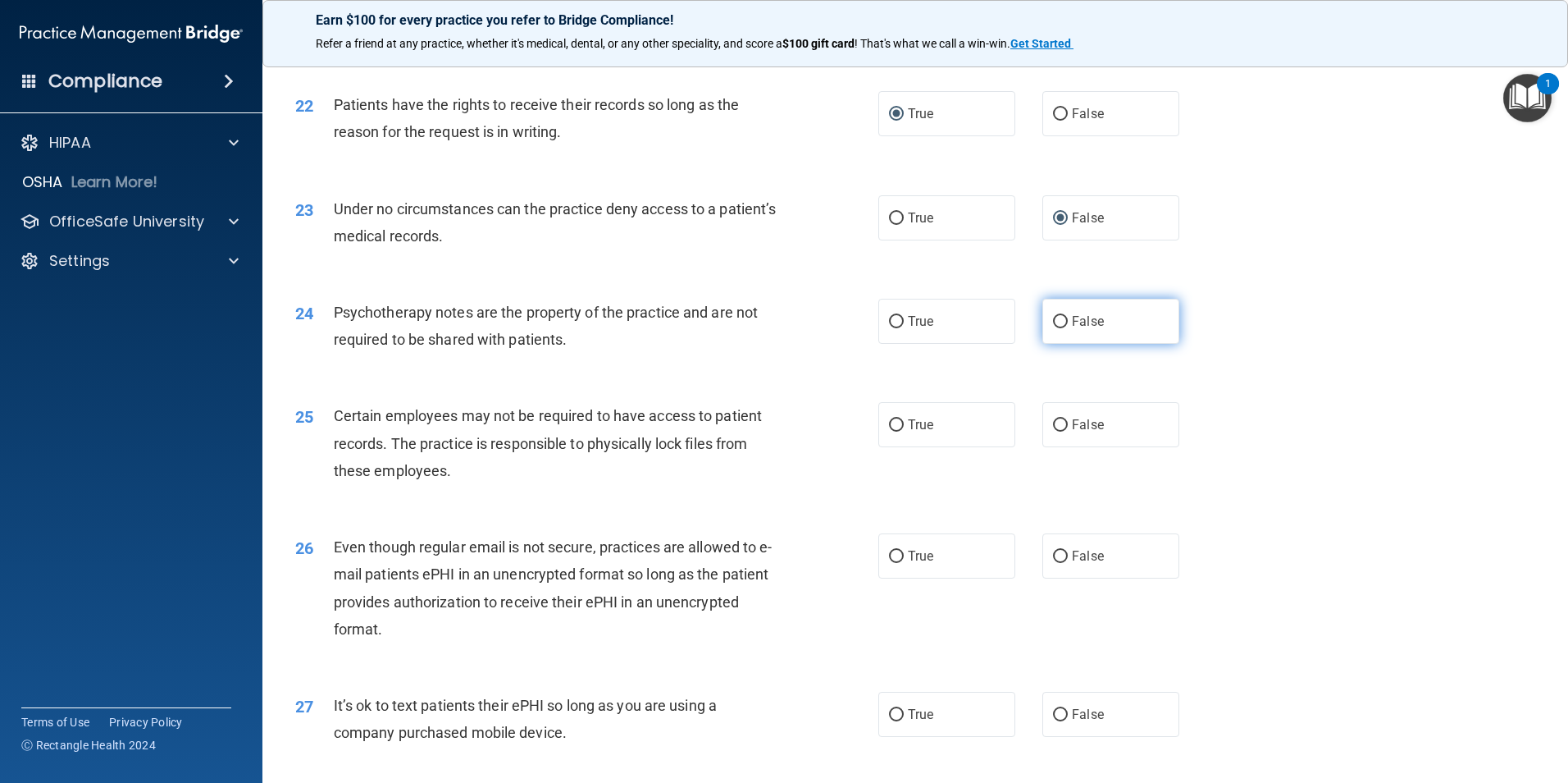
radio input "true"
click at [891, 432] on input "True" at bounding box center [896, 426] width 14 height 13
radio input "true"
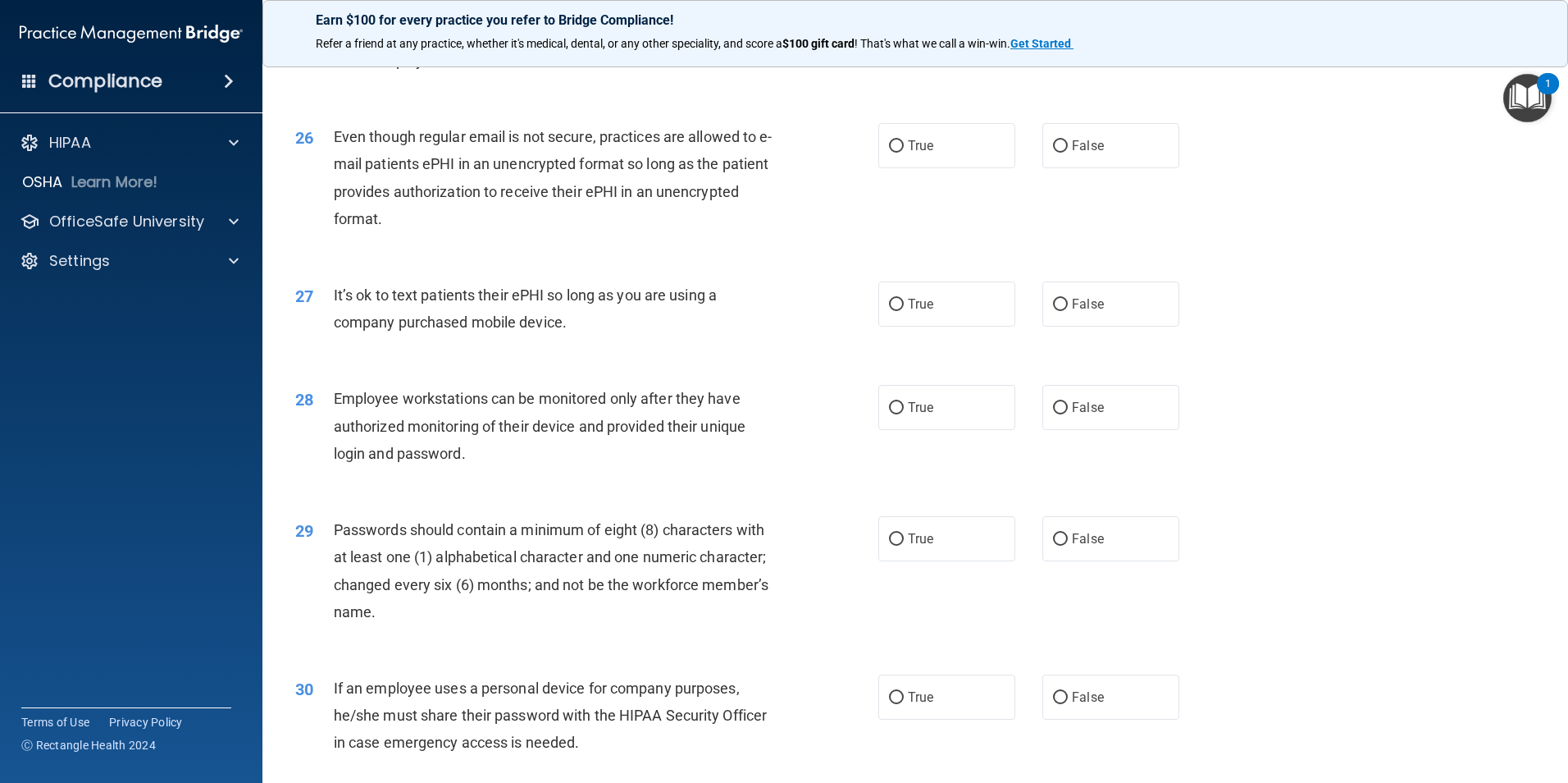
scroll to position [3283, 0]
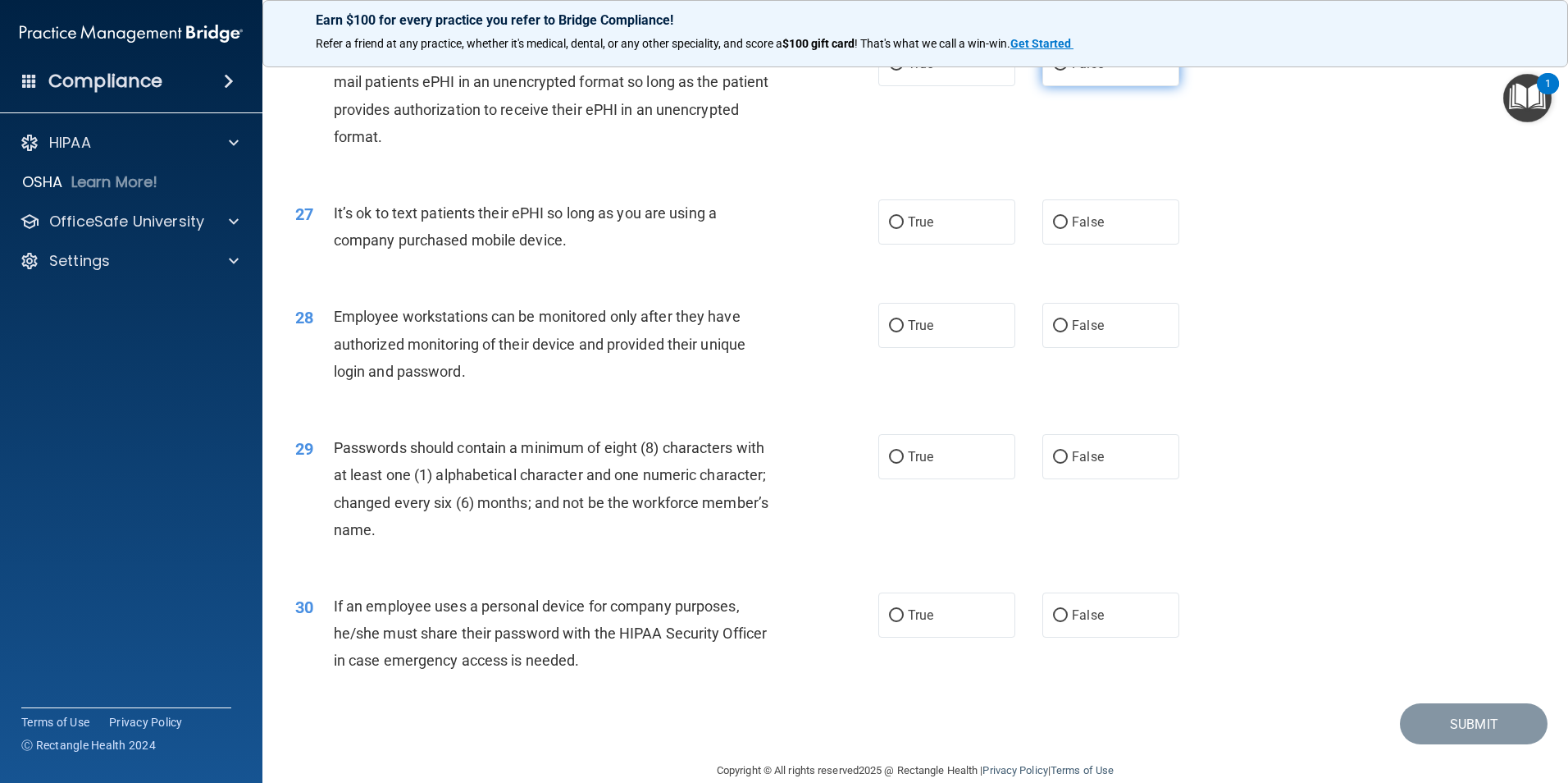
click at [1049, 86] on label "False" at bounding box center [1110, 64] width 137 height 45
click at [1053, 71] on input "False" at bounding box center [1060, 65] width 14 height 13
radio input "true"
click at [1058, 229] on input "False" at bounding box center [1060, 223] width 14 height 13
radio input "true"
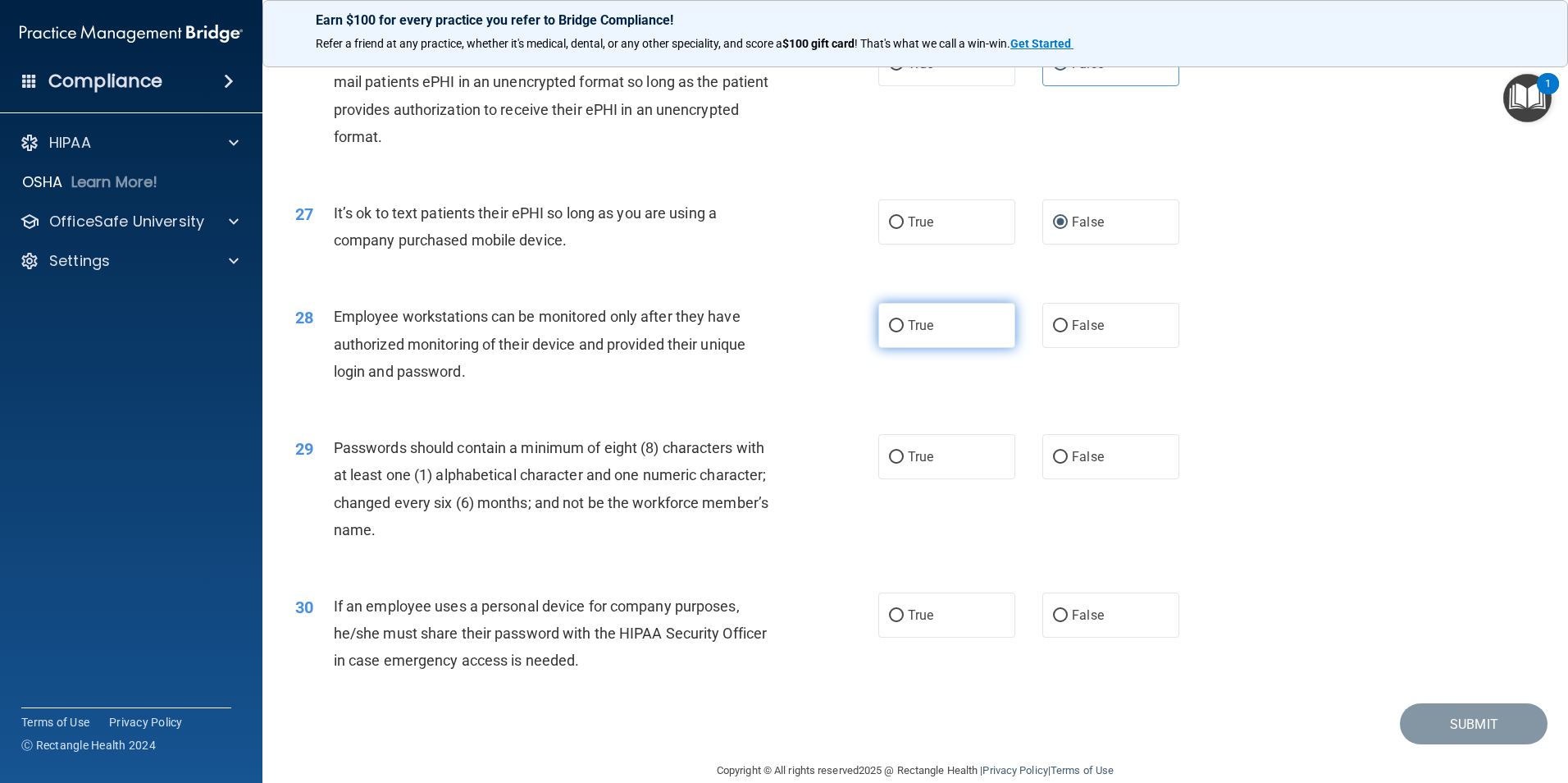
click at [893, 332] on input "True" at bounding box center [896, 326] width 14 height 13
radio input "true"
click at [891, 479] on label "True" at bounding box center [947, 457] width 137 height 45
click at [891, 464] on input "True" at bounding box center [896, 458] width 14 height 13
radio input "true"
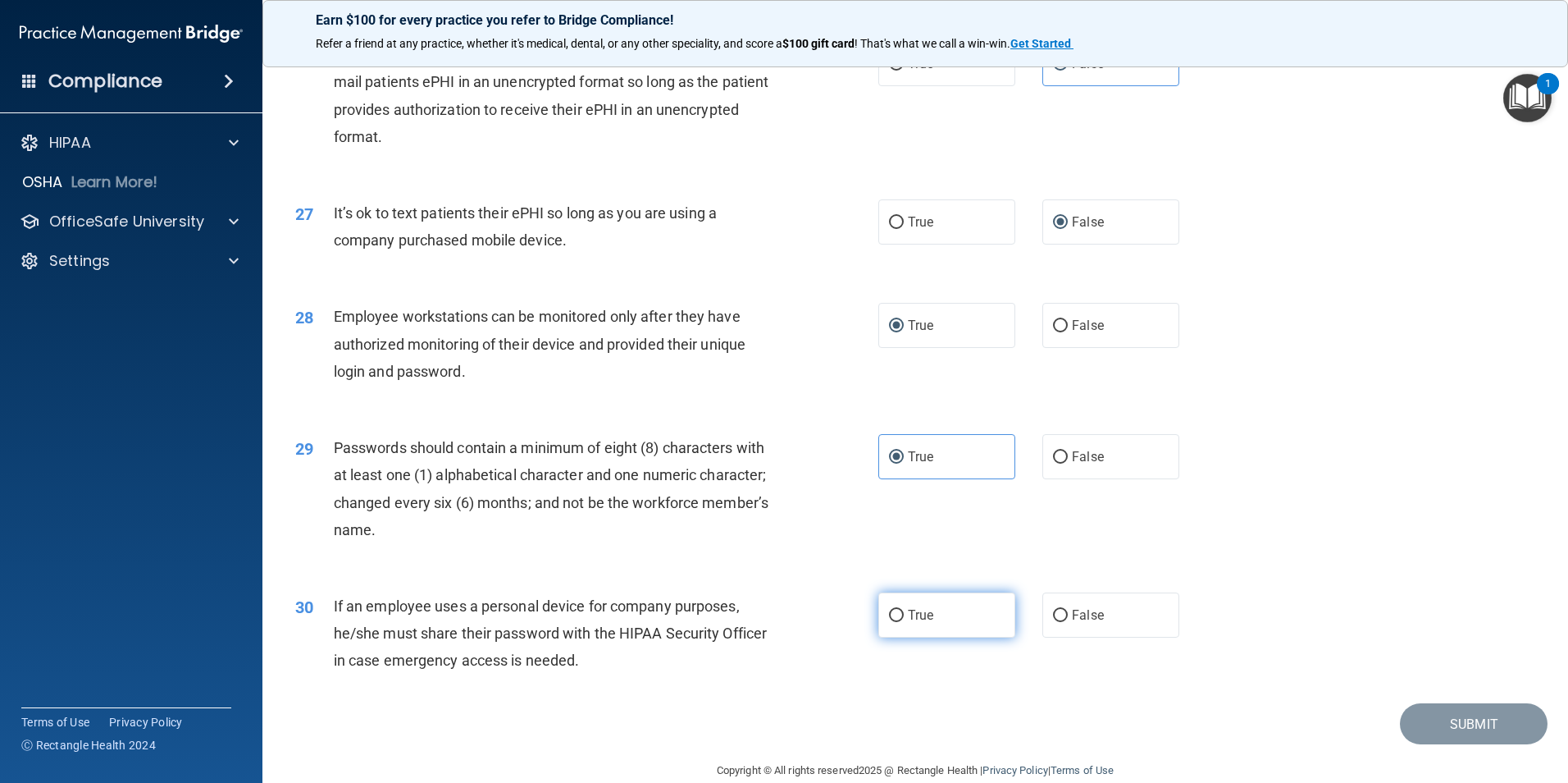
click at [889, 622] on input "True" at bounding box center [896, 616] width 14 height 13
radio input "true"
click at [1469, 745] on button "Submit" at bounding box center [1474, 724] width 148 height 42
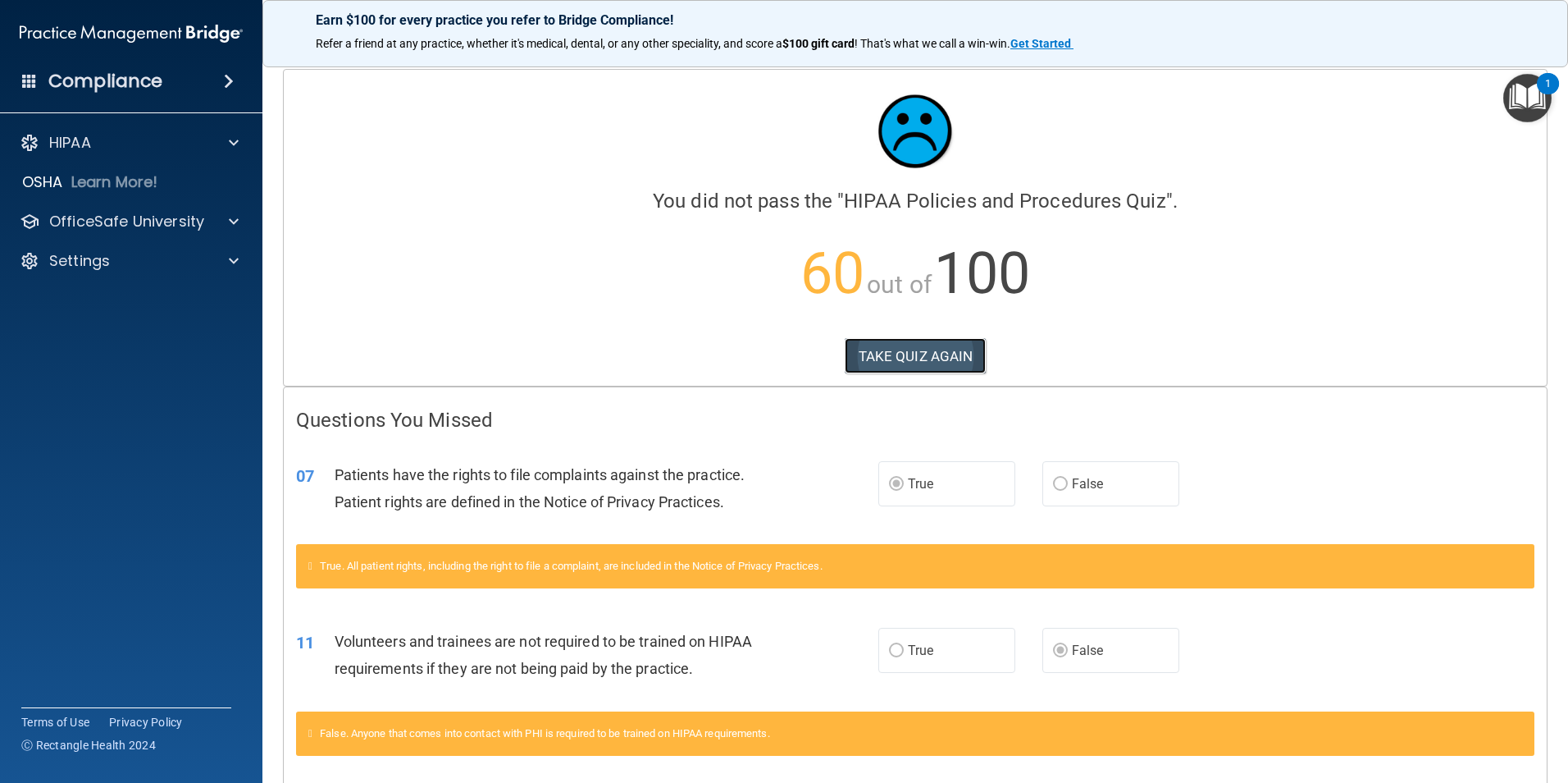
click at [916, 363] on button "TAKE QUIZ AGAIN" at bounding box center [915, 356] width 141 height 36
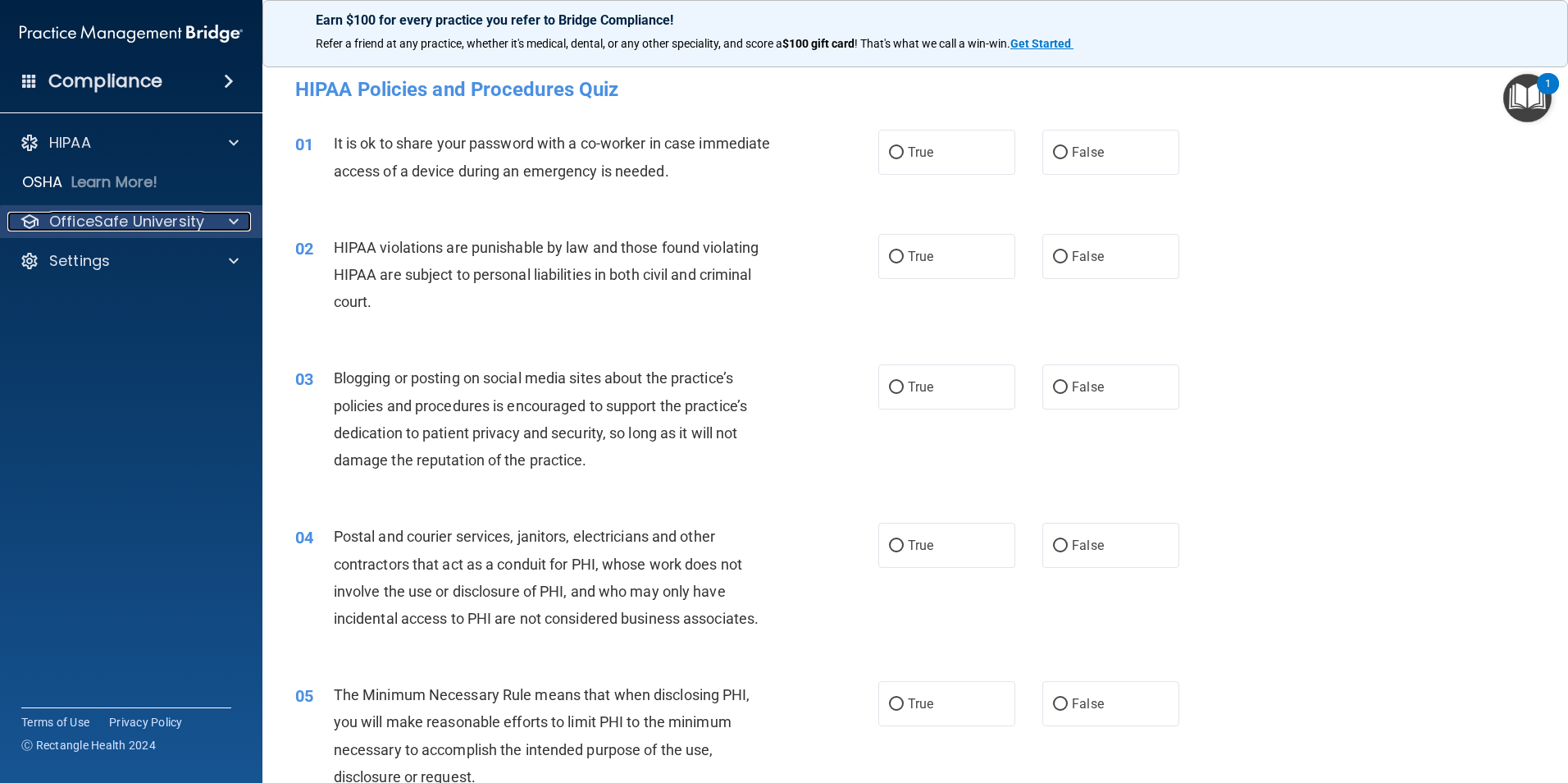
click at [232, 224] on span at bounding box center [234, 221] width 10 height 20
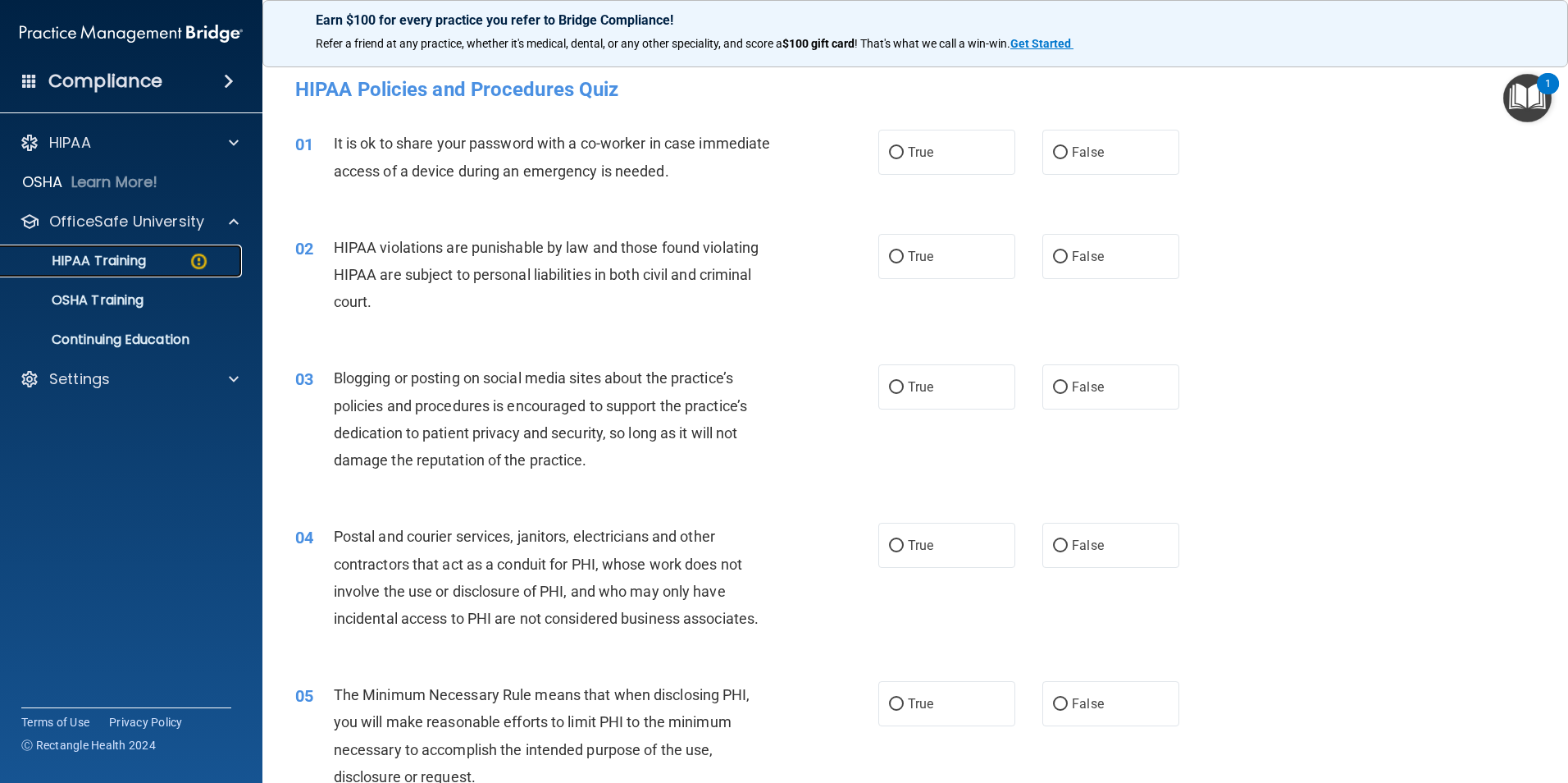
click at [151, 255] on div "HIPAA Training" at bounding box center [123, 261] width 224 height 16
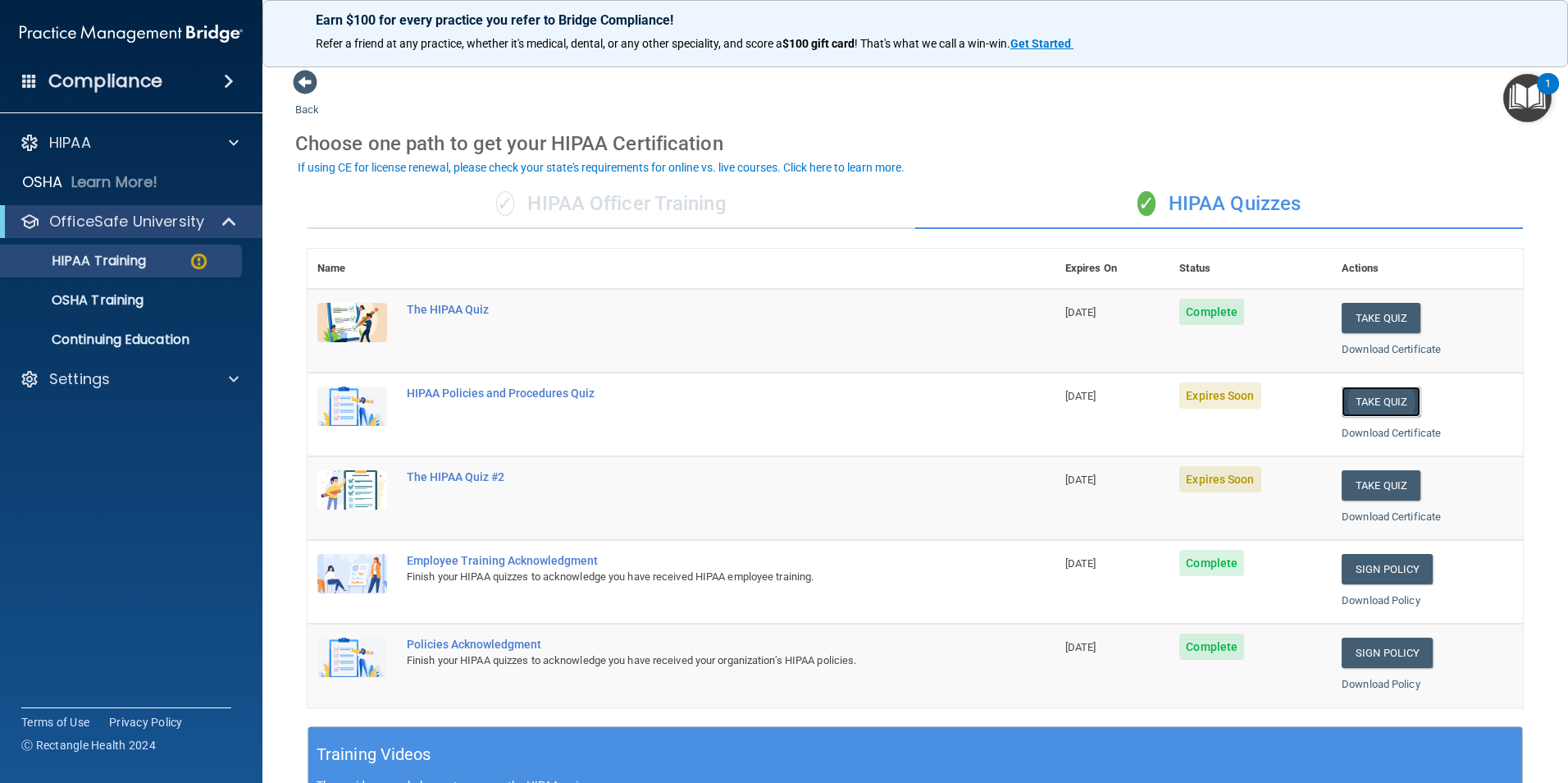
click at [1378, 400] on button "Take Quiz" at bounding box center [1382, 401] width 79 height 30
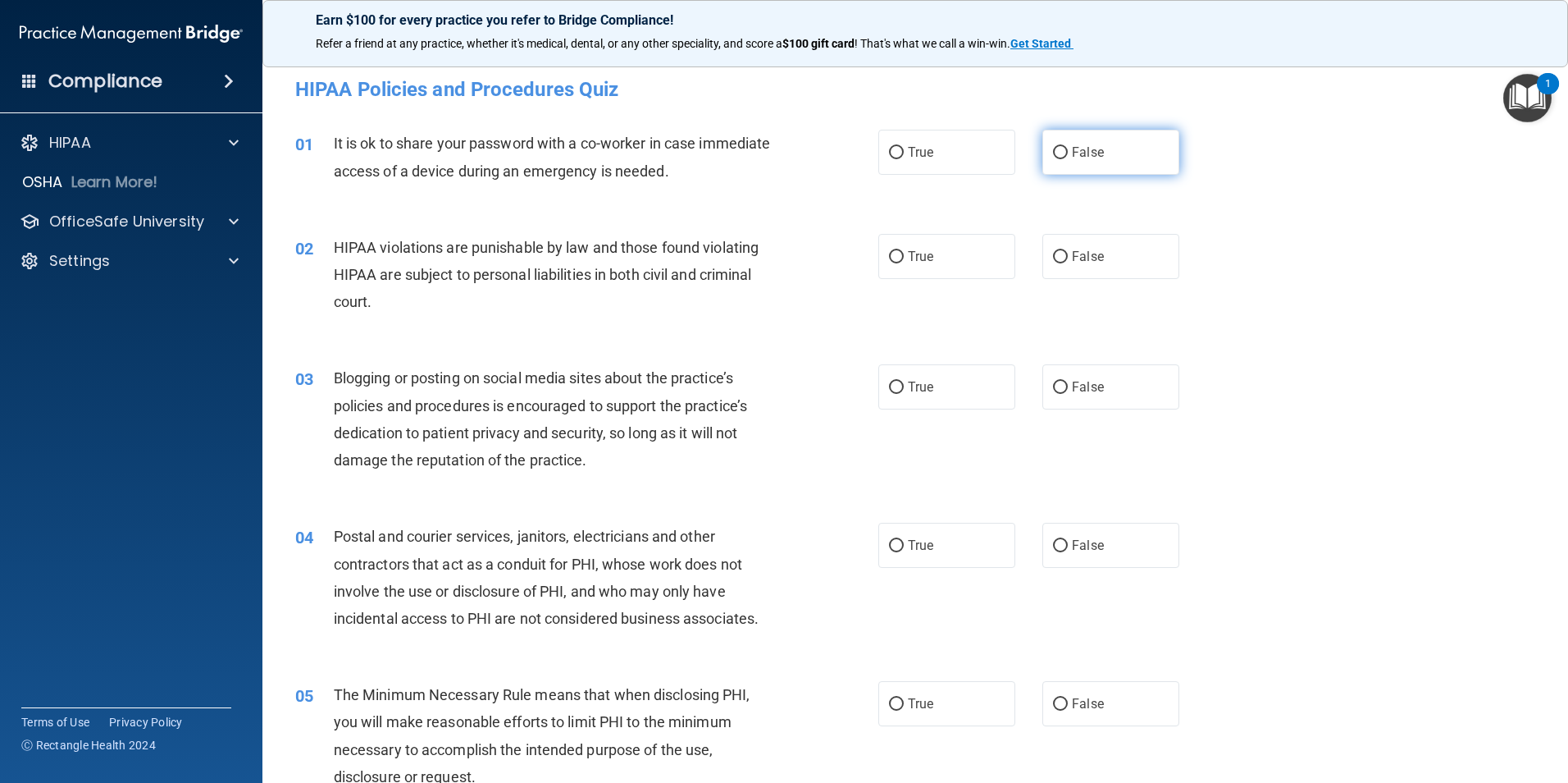
click at [1053, 151] on input "False" at bounding box center [1060, 153] width 14 height 13
radio input "true"
click at [878, 259] on label "True" at bounding box center [947, 256] width 137 height 45
click at [889, 259] on input "True" at bounding box center [896, 257] width 14 height 13
radio input "true"
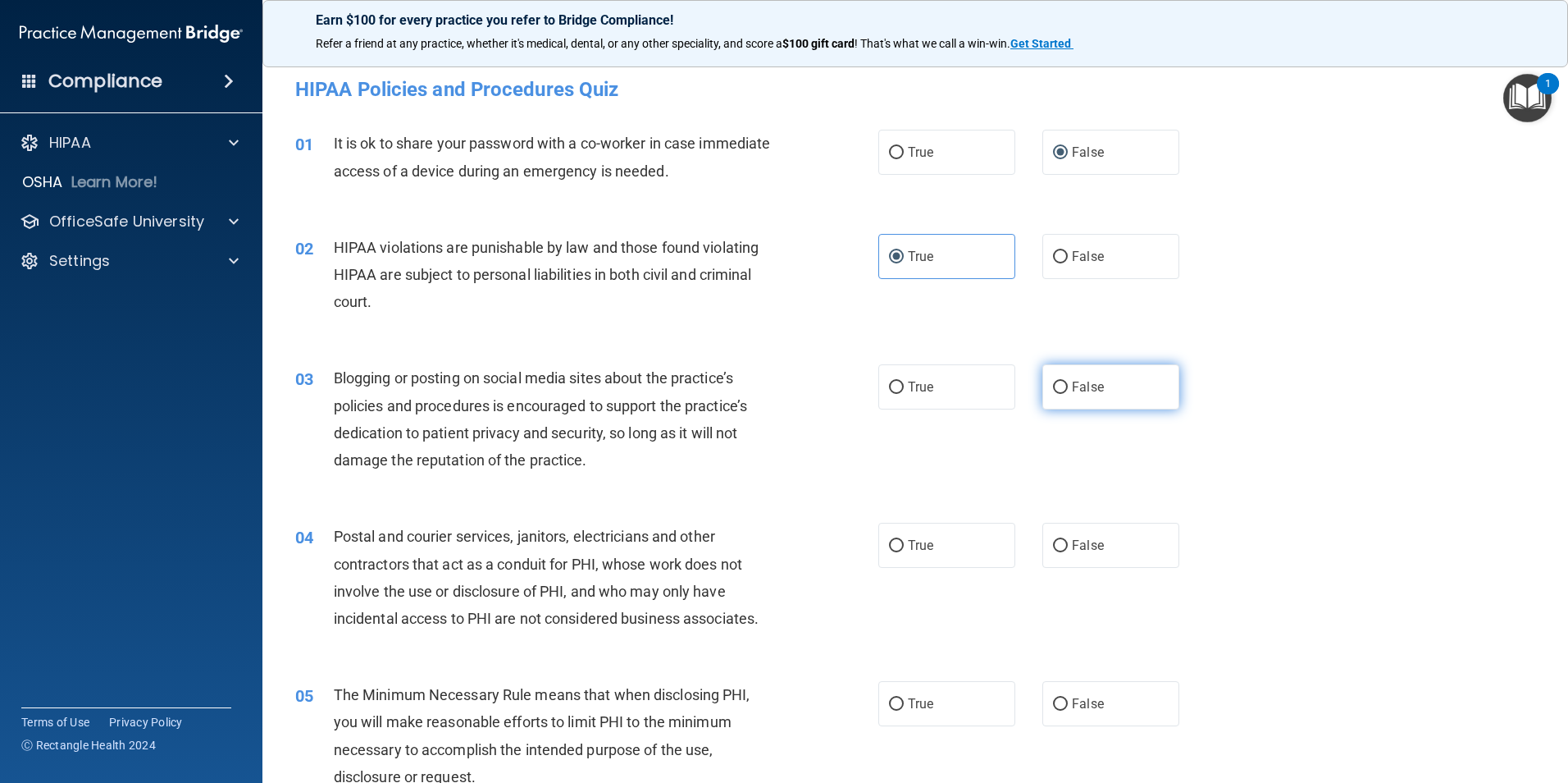
click at [1042, 374] on label "False" at bounding box center [1110, 387] width 137 height 45
click at [1053, 382] on input "False" at bounding box center [1060, 388] width 14 height 13
radio input "true"
click at [878, 550] on label "True" at bounding box center [947, 545] width 137 height 45
click at [889, 550] on input "True" at bounding box center [896, 546] width 14 height 13
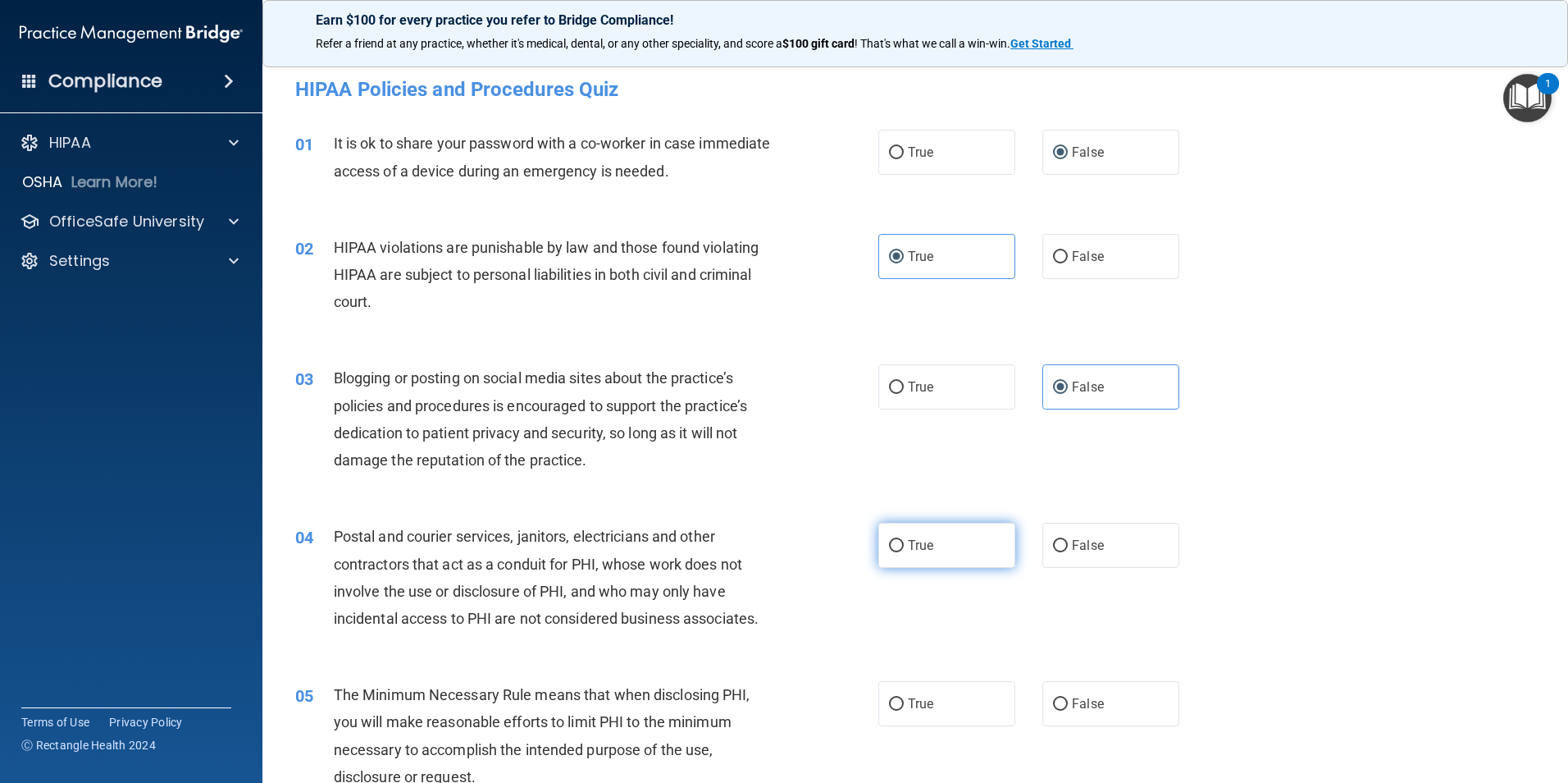
radio input "true"
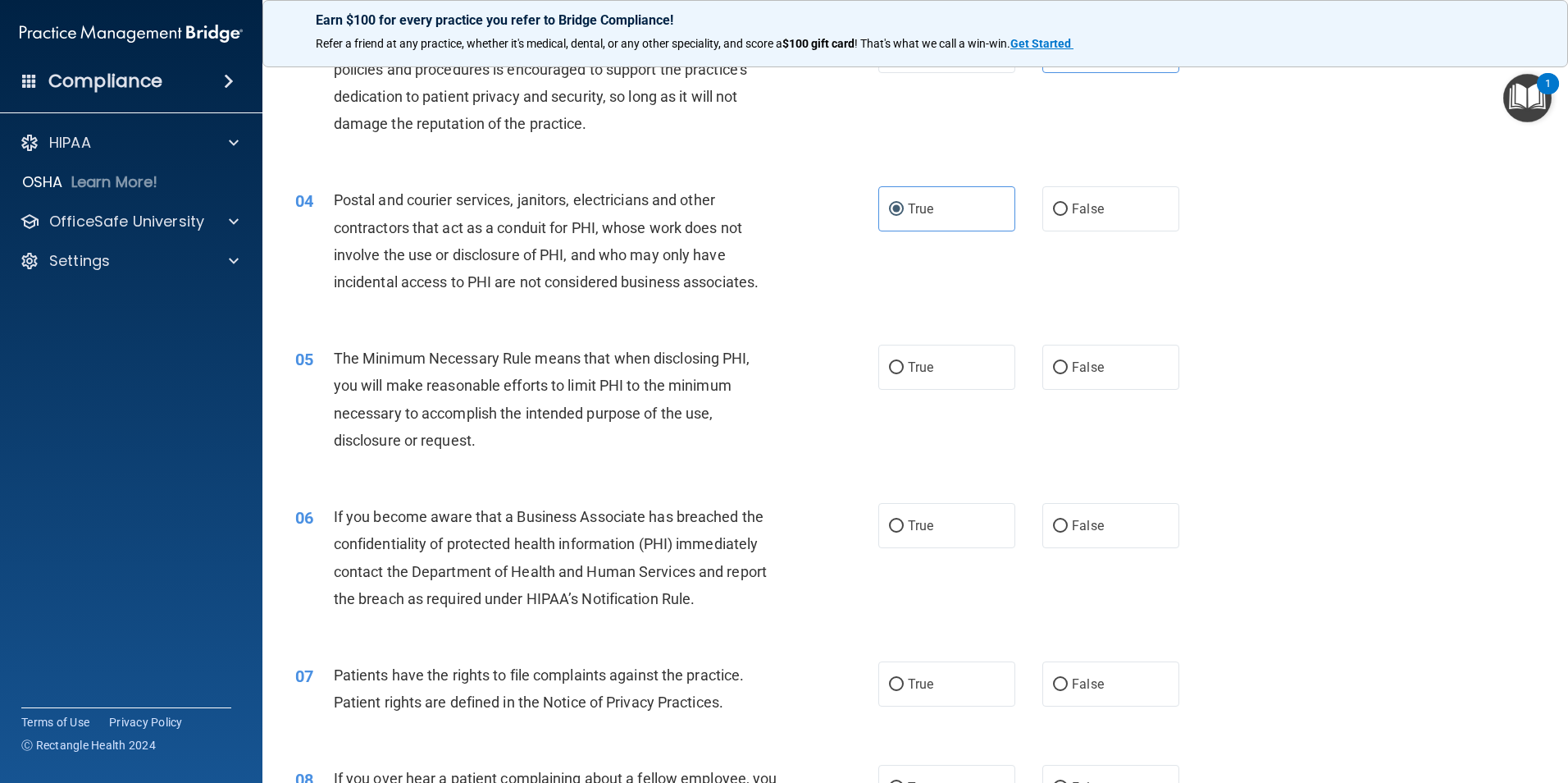
scroll to position [410, 0]
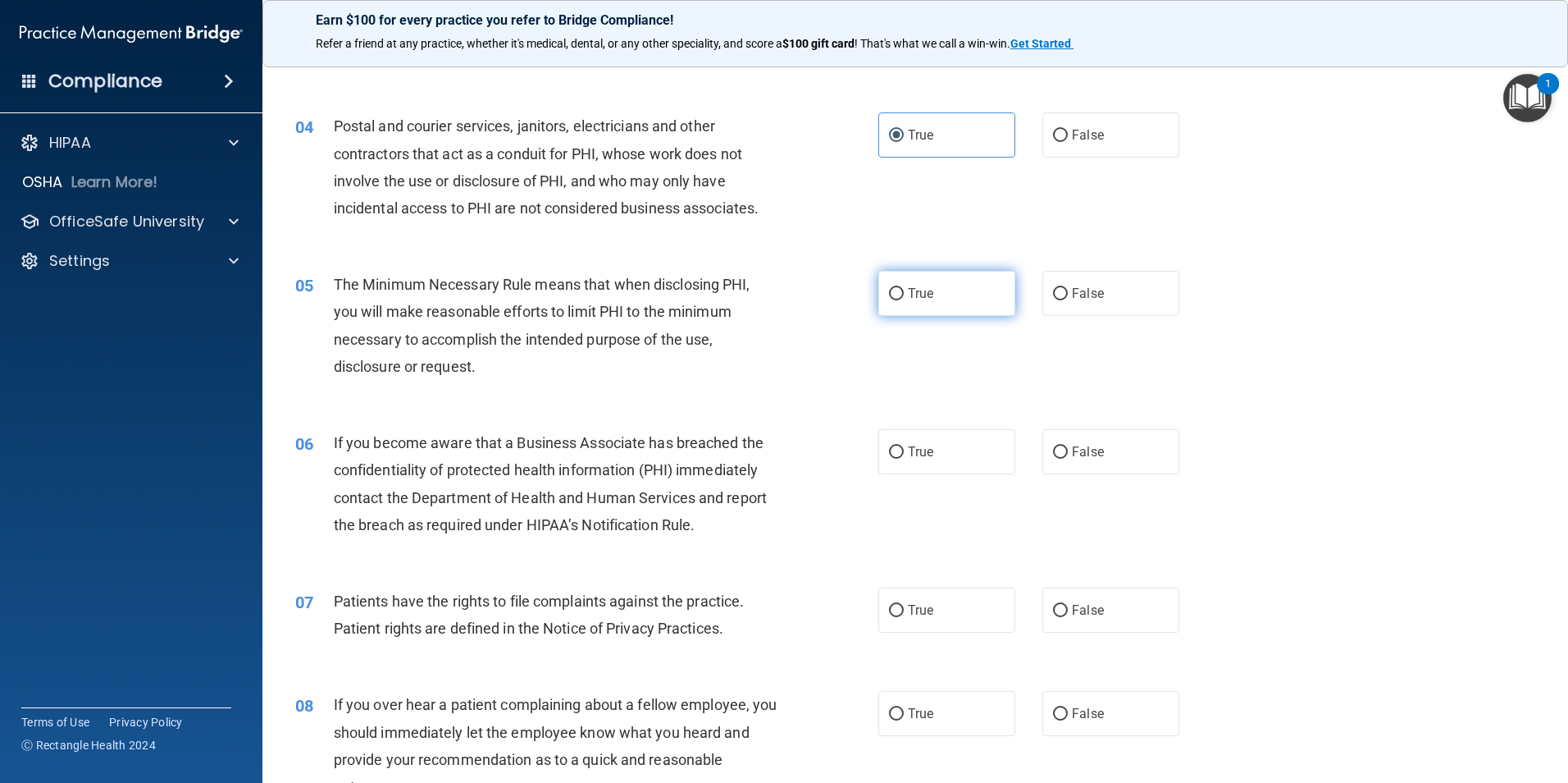
click at [889, 290] on input "True" at bounding box center [896, 295] width 14 height 13
radio input "true"
click at [1053, 448] on input "False" at bounding box center [1060, 452] width 14 height 13
radio input "true"
click at [882, 618] on label "True" at bounding box center [947, 610] width 137 height 45
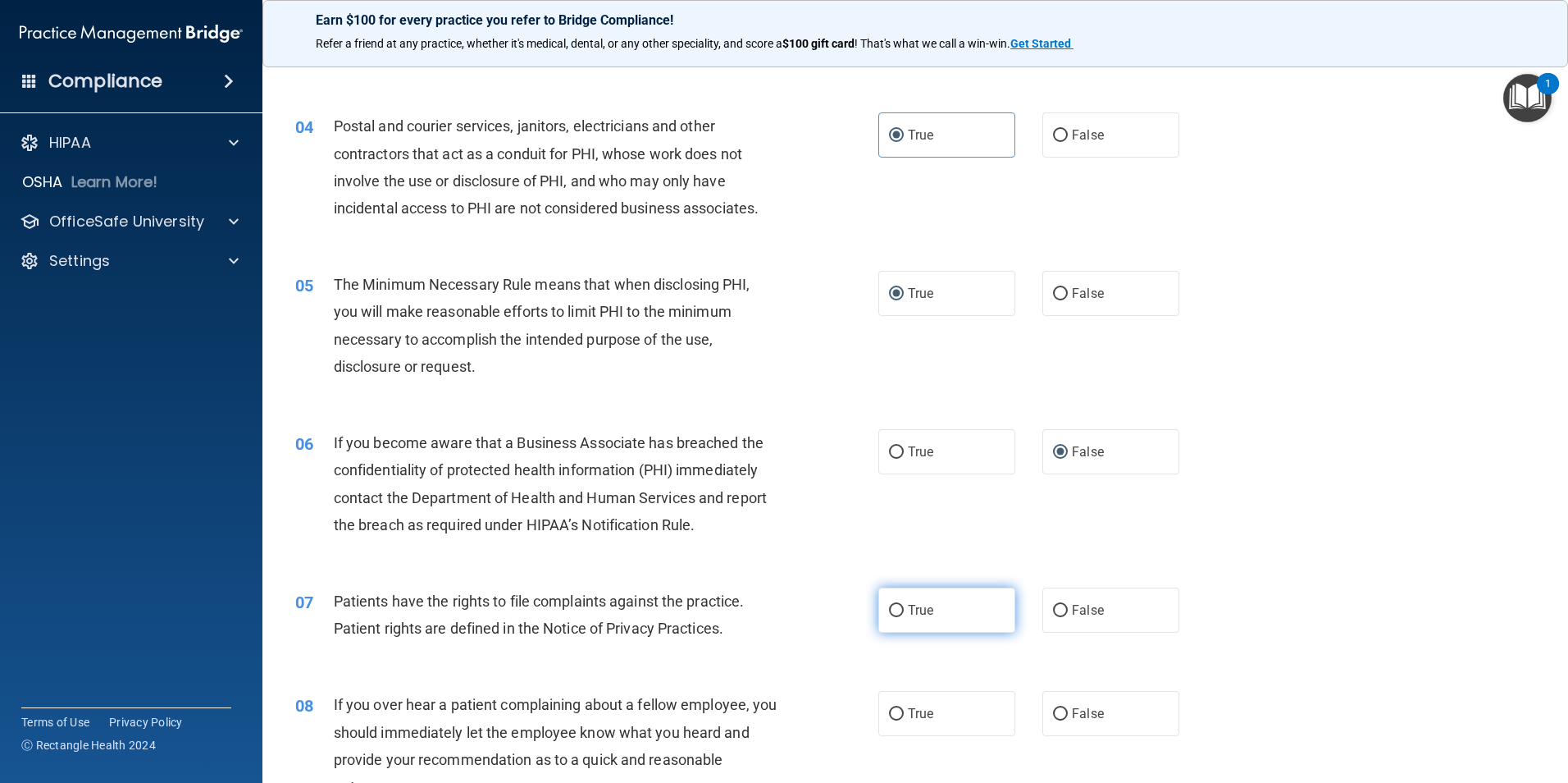
click at [889, 617] on input "True" at bounding box center [896, 611] width 14 height 13
radio input "true"
click at [1072, 714] on span "False" at bounding box center [1088, 713] width 32 height 15
click at [1068, 714] on input "False" at bounding box center [1060, 714] width 14 height 13
radio input "true"
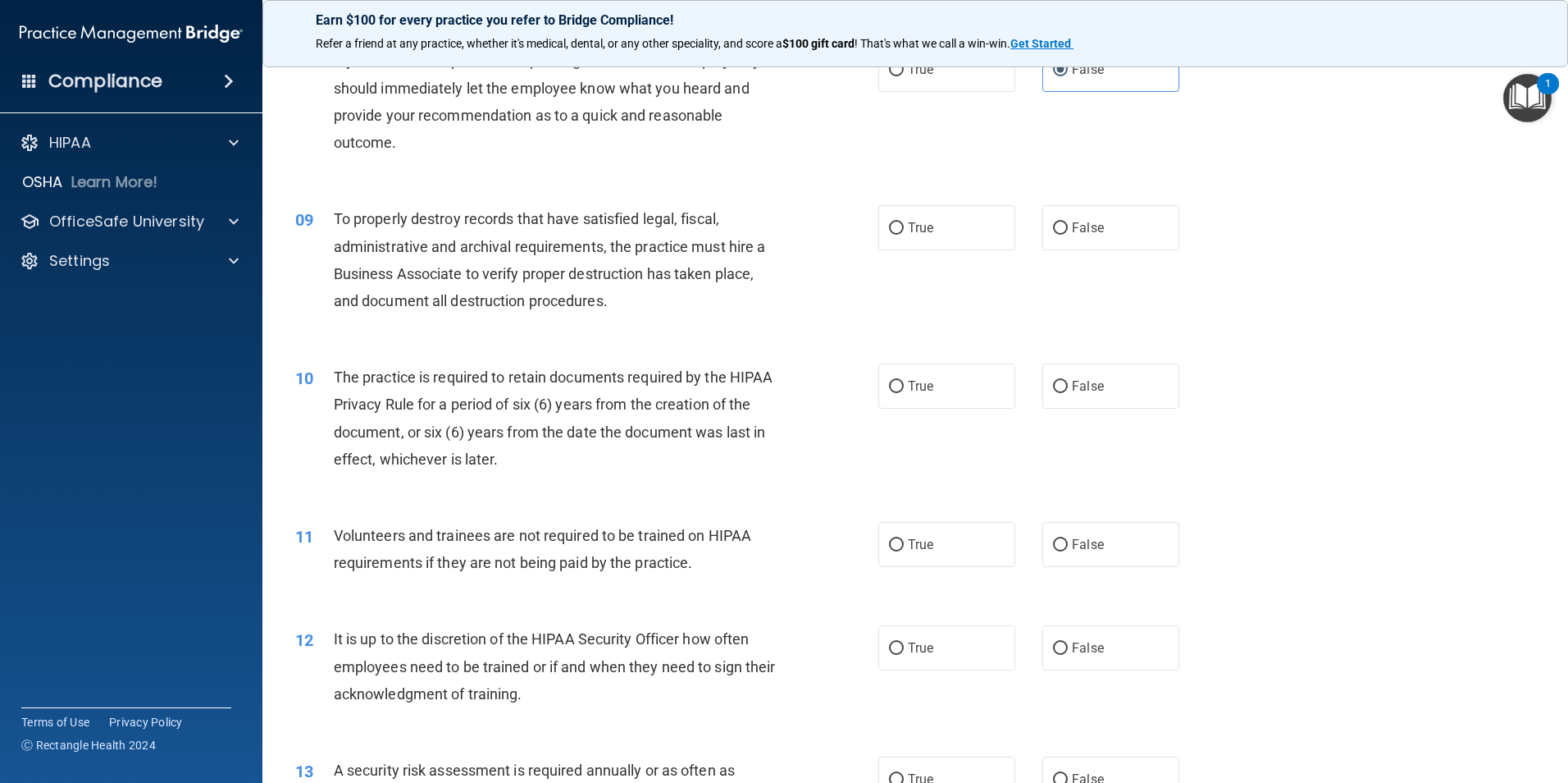
scroll to position [1067, 0]
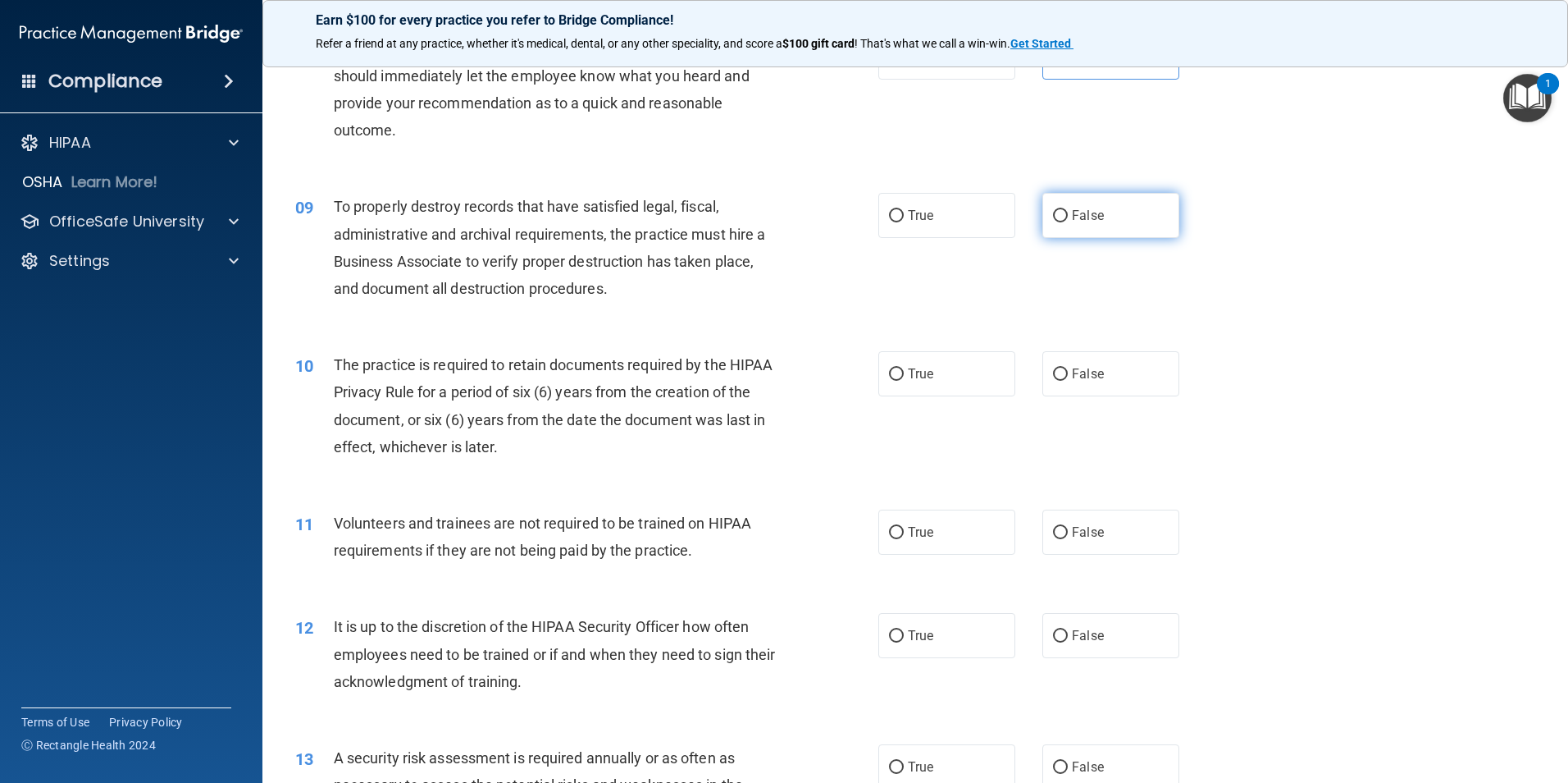
click at [1058, 215] on input "False" at bounding box center [1060, 216] width 14 height 13
radio input "true"
click at [890, 386] on label "True" at bounding box center [947, 374] width 137 height 45
click at [890, 381] on input "True" at bounding box center [896, 374] width 14 height 13
radio input "true"
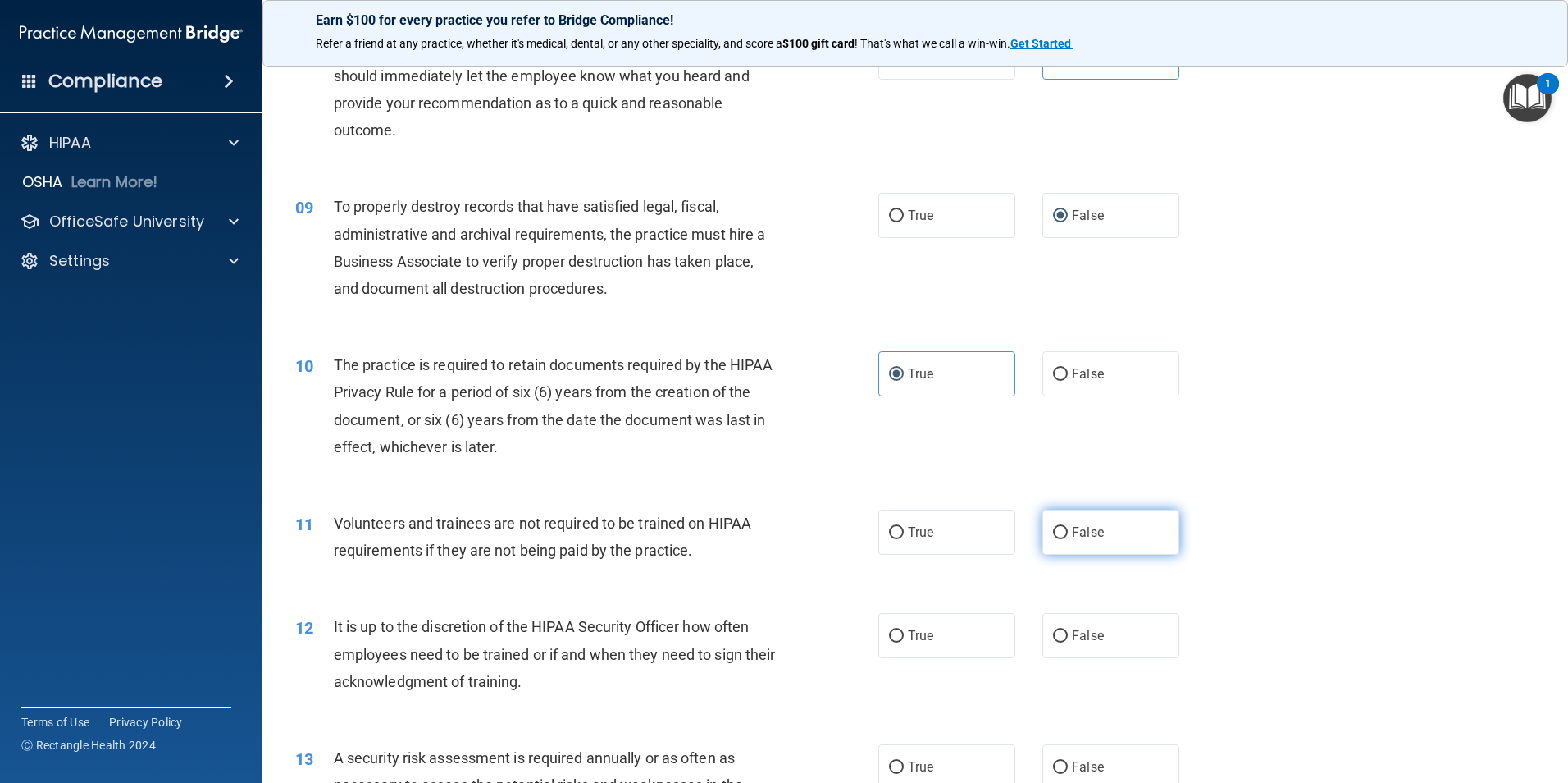
click at [1050, 521] on label "False" at bounding box center [1110, 532] width 137 height 45
click at [1053, 527] on input "False" at bounding box center [1060, 533] width 14 height 13
radio input "true"
click at [1053, 640] on input "False" at bounding box center [1060, 636] width 14 height 13
radio input "true"
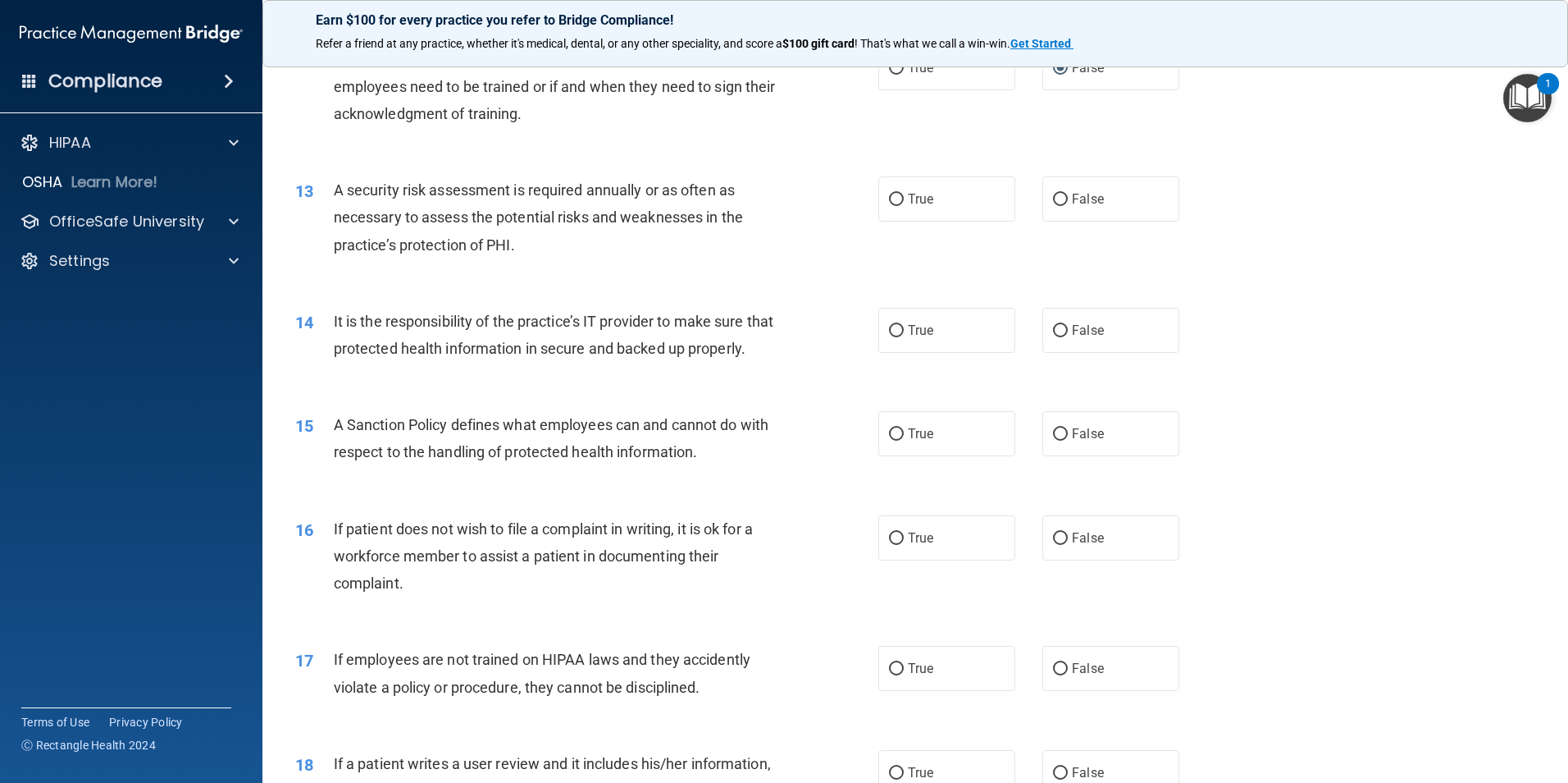
scroll to position [1641, 0]
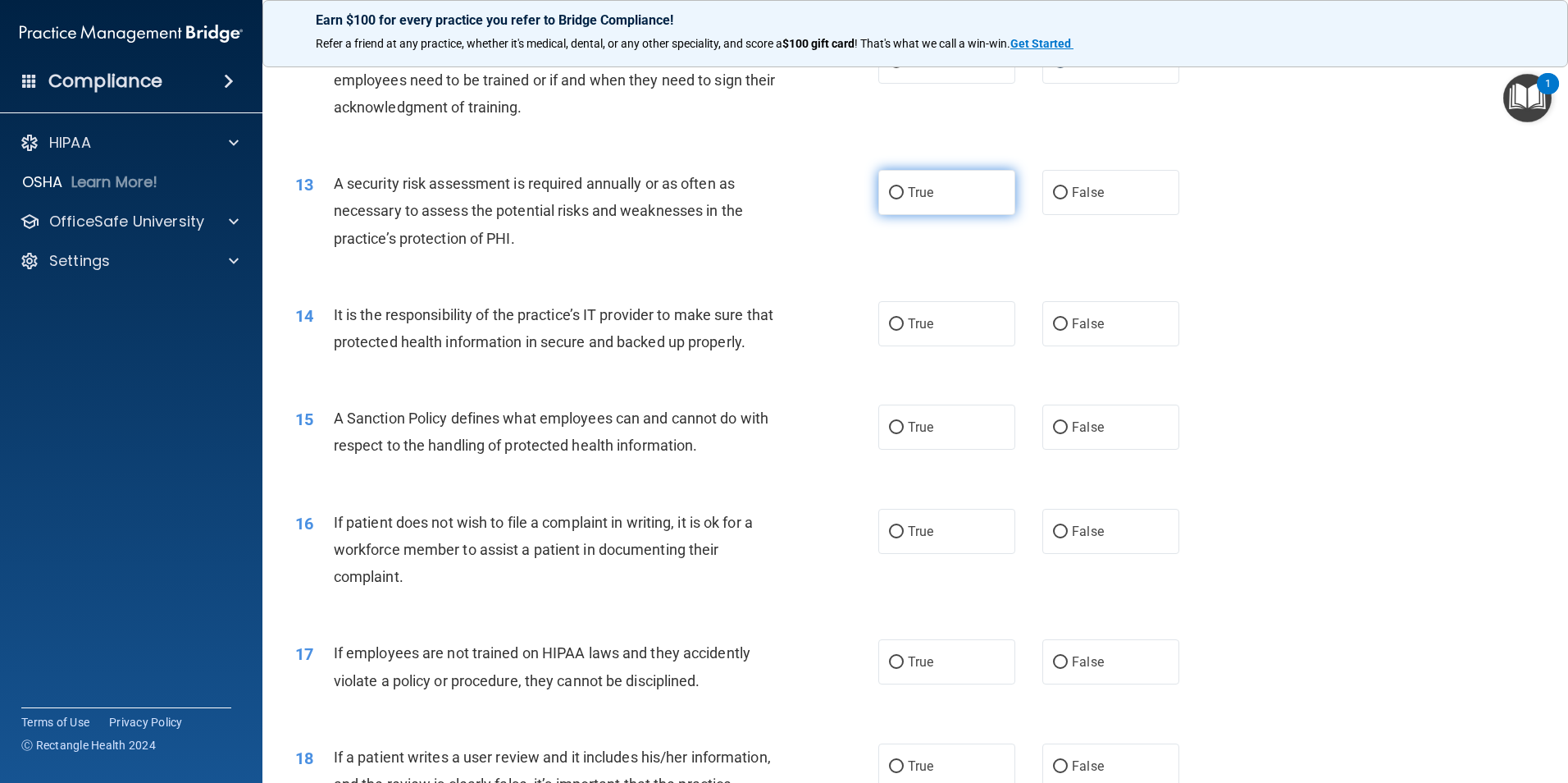
click at [878, 191] on label "True" at bounding box center [947, 193] width 137 height 45
click at [889, 191] on input "True" at bounding box center [896, 194] width 14 height 13
radio input "true"
click at [1058, 350] on div "14 It is the responsibility of the practice’s IT provider to make sure that pro…" at bounding box center [915, 331] width 1264 height 103
click at [1063, 318] on label "False" at bounding box center [1110, 323] width 137 height 45
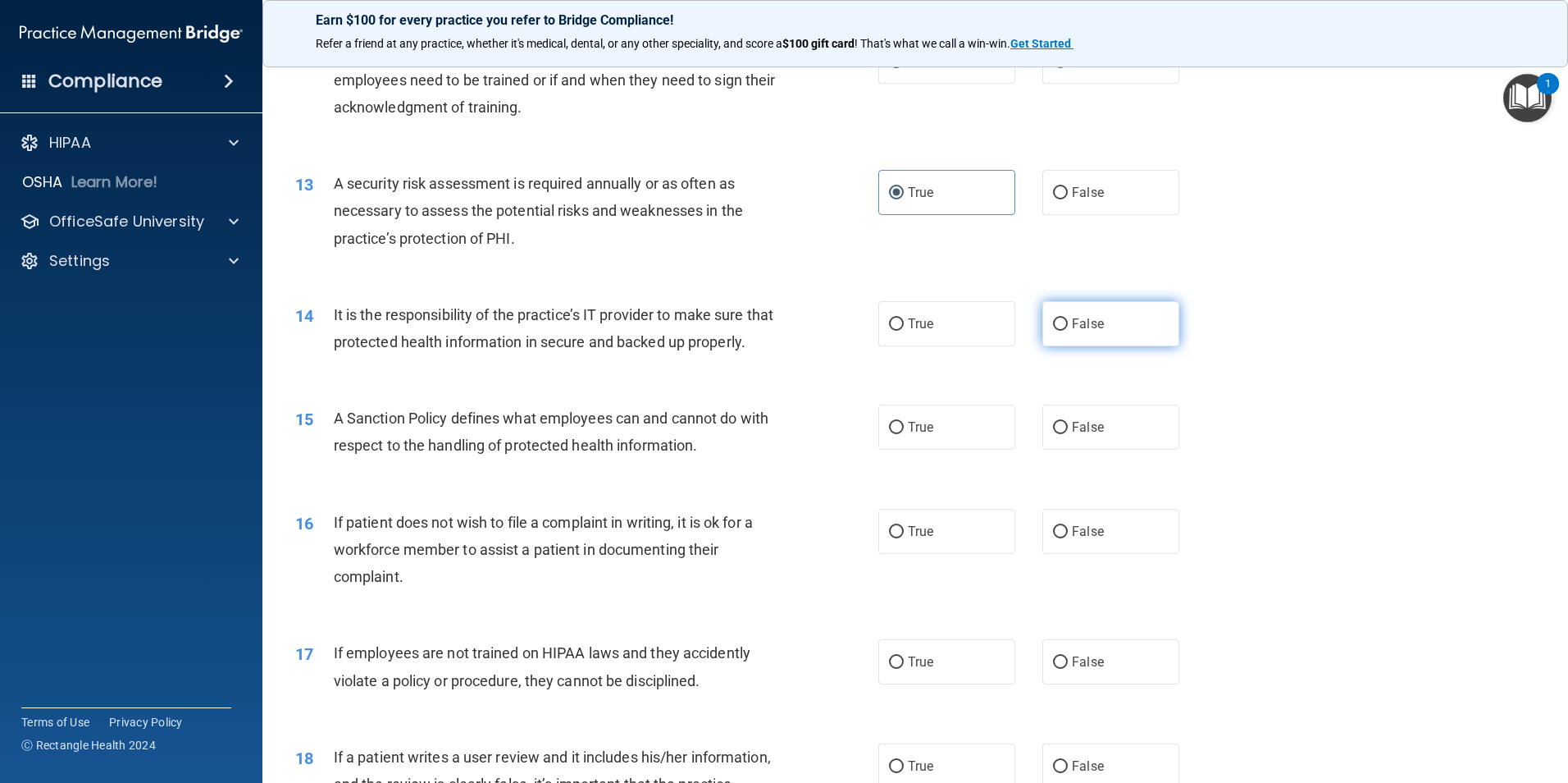
click at [1063, 318] on input "False" at bounding box center [1060, 324] width 14 height 13
radio input "true"
click at [1060, 450] on label "False" at bounding box center [1110, 427] width 137 height 45
click at [1060, 435] on input "False" at bounding box center [1060, 428] width 14 height 13
radio input "true"
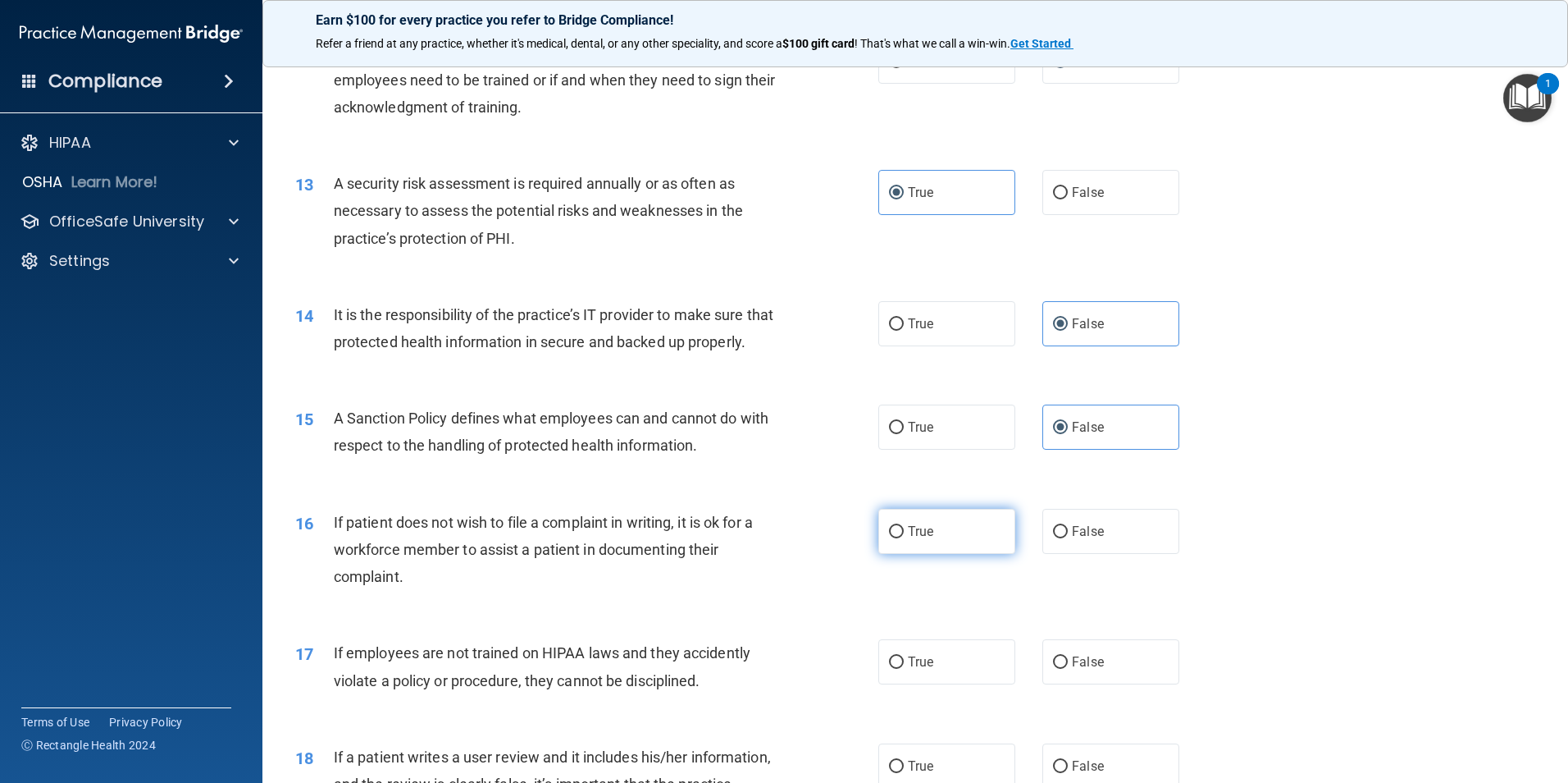
click at [895, 538] on input "True" at bounding box center [896, 532] width 14 height 13
radio input "true"
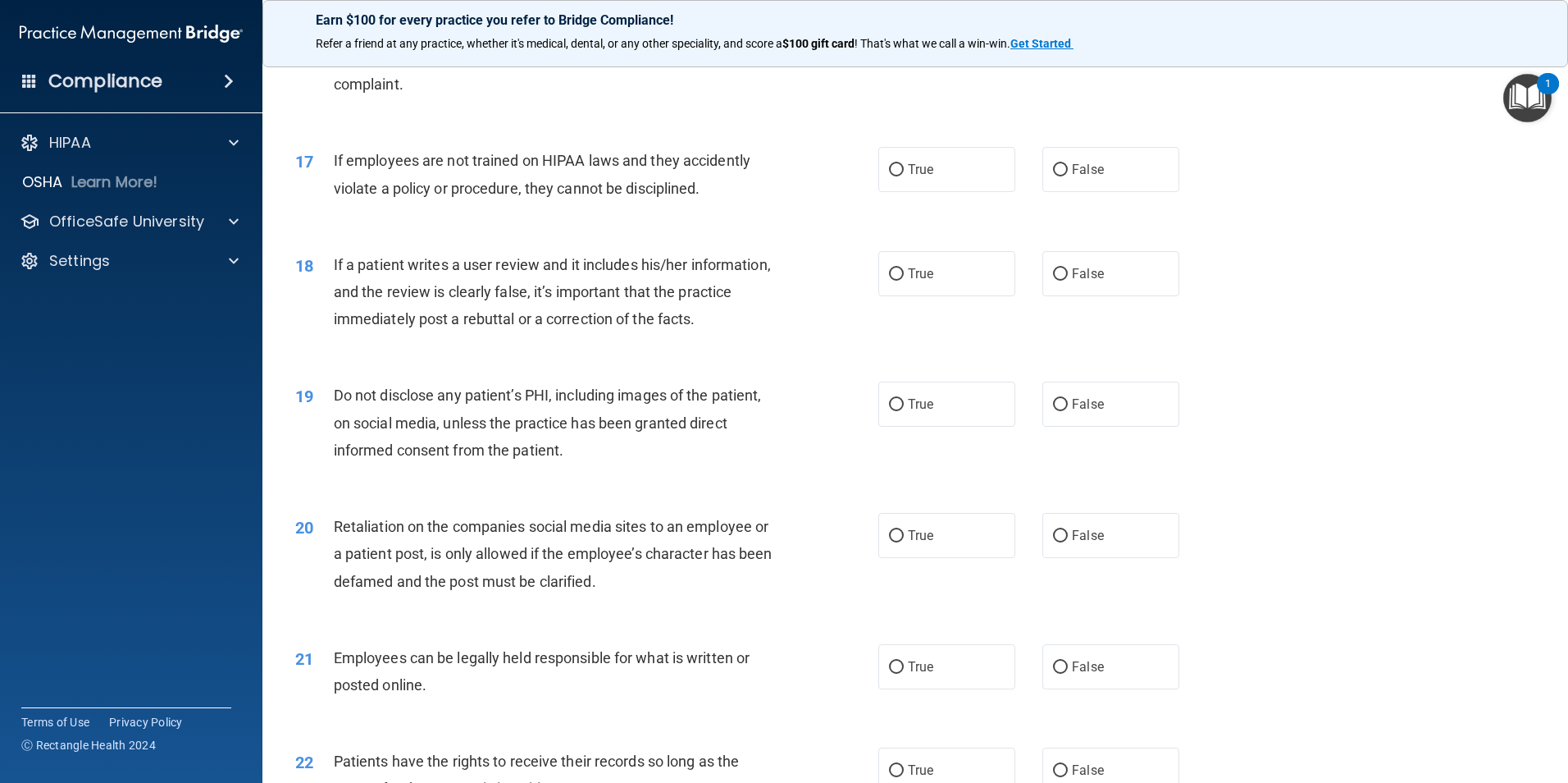
scroll to position [2216, 0]
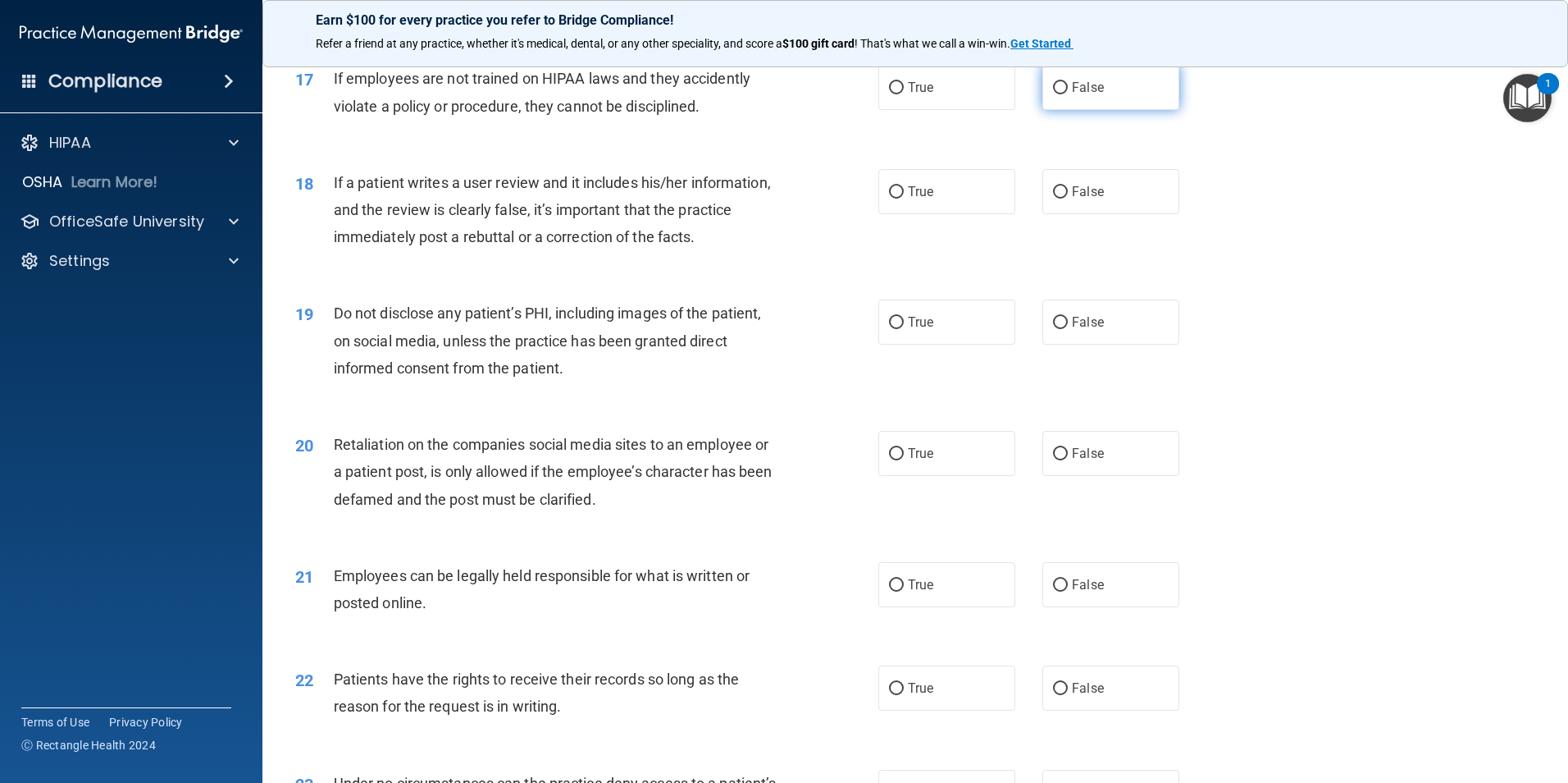
click at [1053, 94] on input "False" at bounding box center [1060, 89] width 14 height 13
radio input "true"
click at [1057, 199] on input "False" at bounding box center [1060, 193] width 14 height 13
radio input "true"
click at [904, 345] on label "True" at bounding box center [947, 322] width 137 height 45
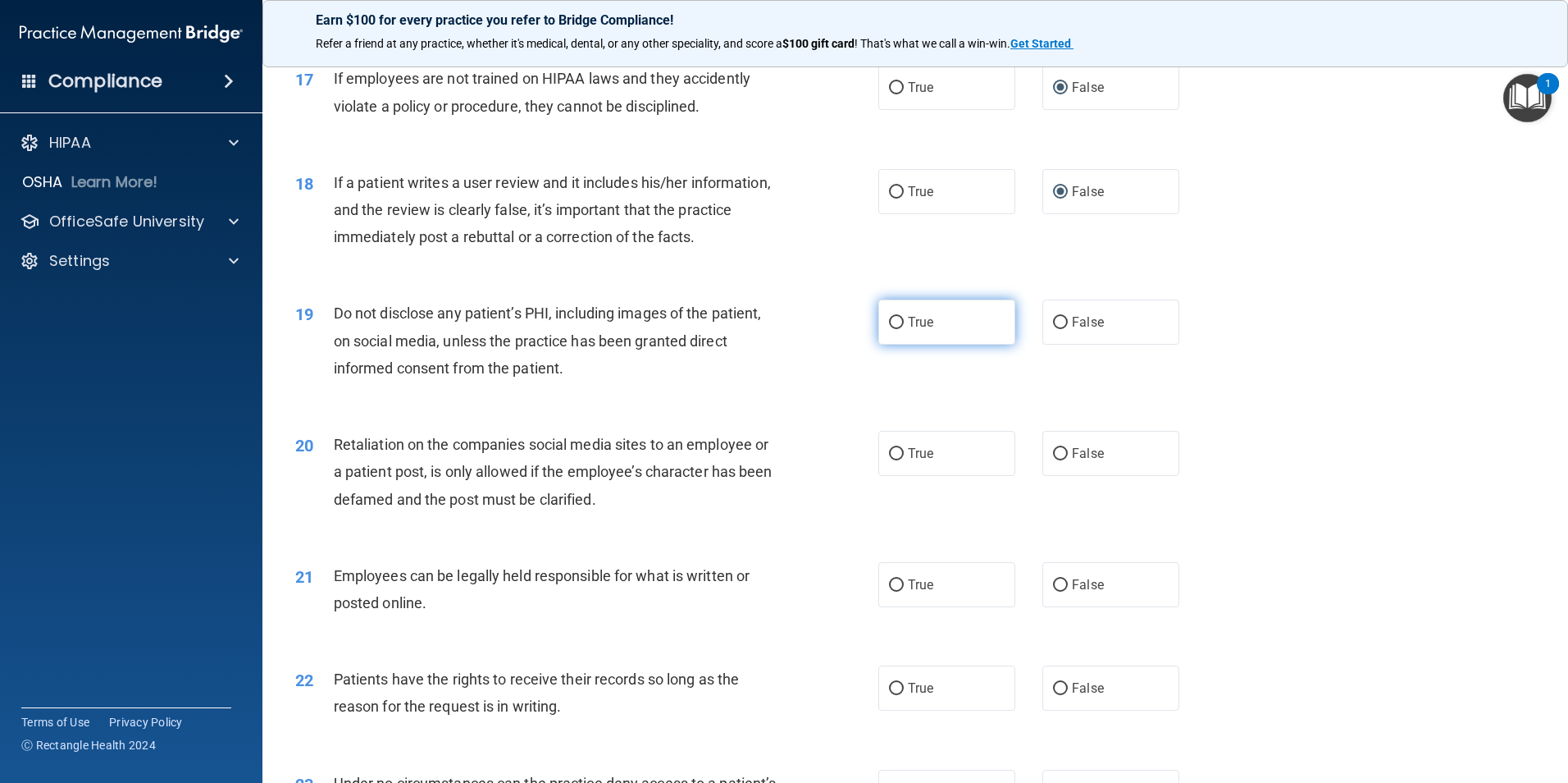
click at [904, 329] on input "True" at bounding box center [896, 323] width 14 height 13
radio input "true"
click at [1072, 461] on span "False" at bounding box center [1088, 452] width 32 height 15
click at [1065, 460] on input "False" at bounding box center [1060, 454] width 14 height 13
radio input "true"
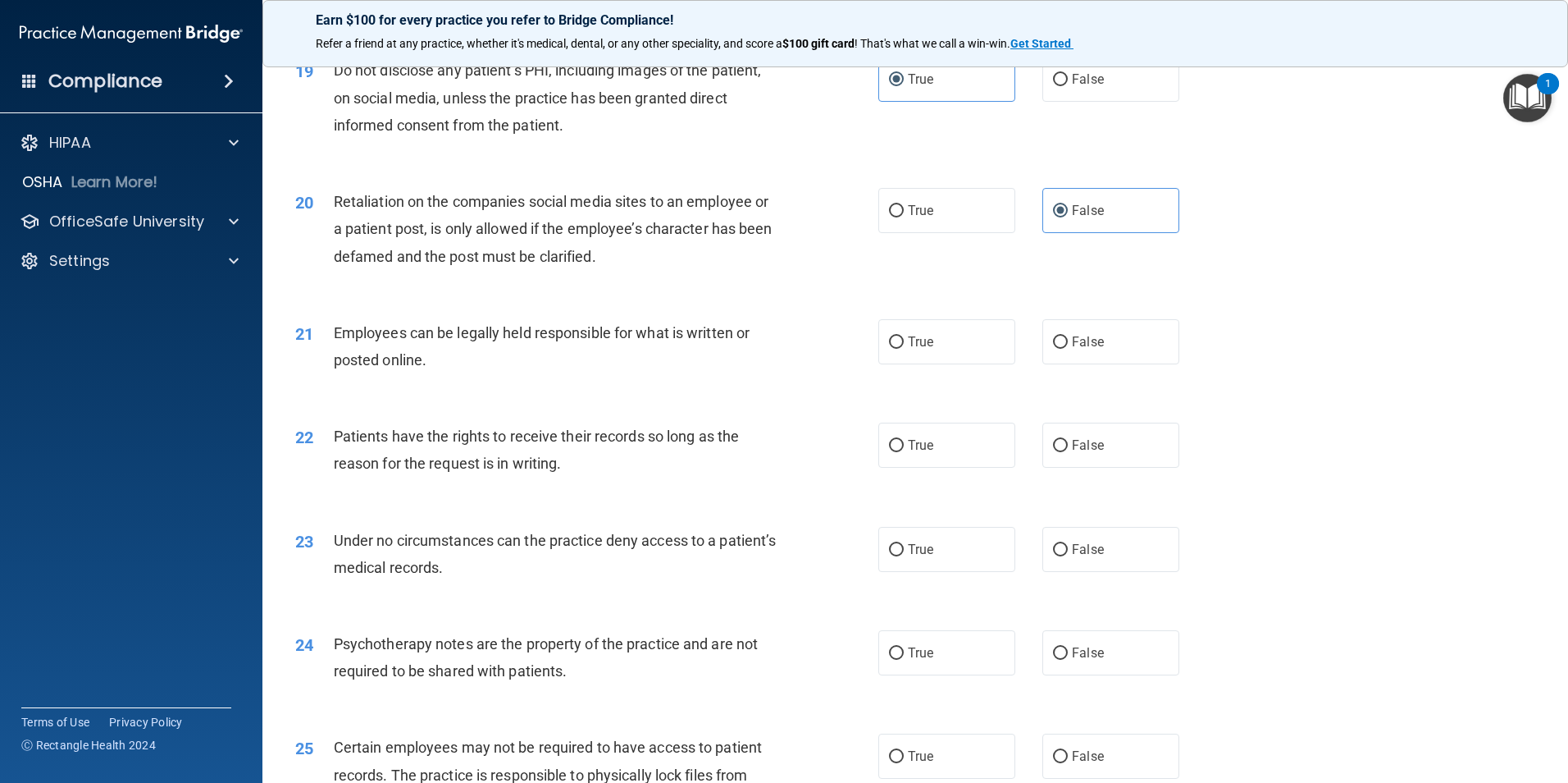
scroll to position [2626, 0]
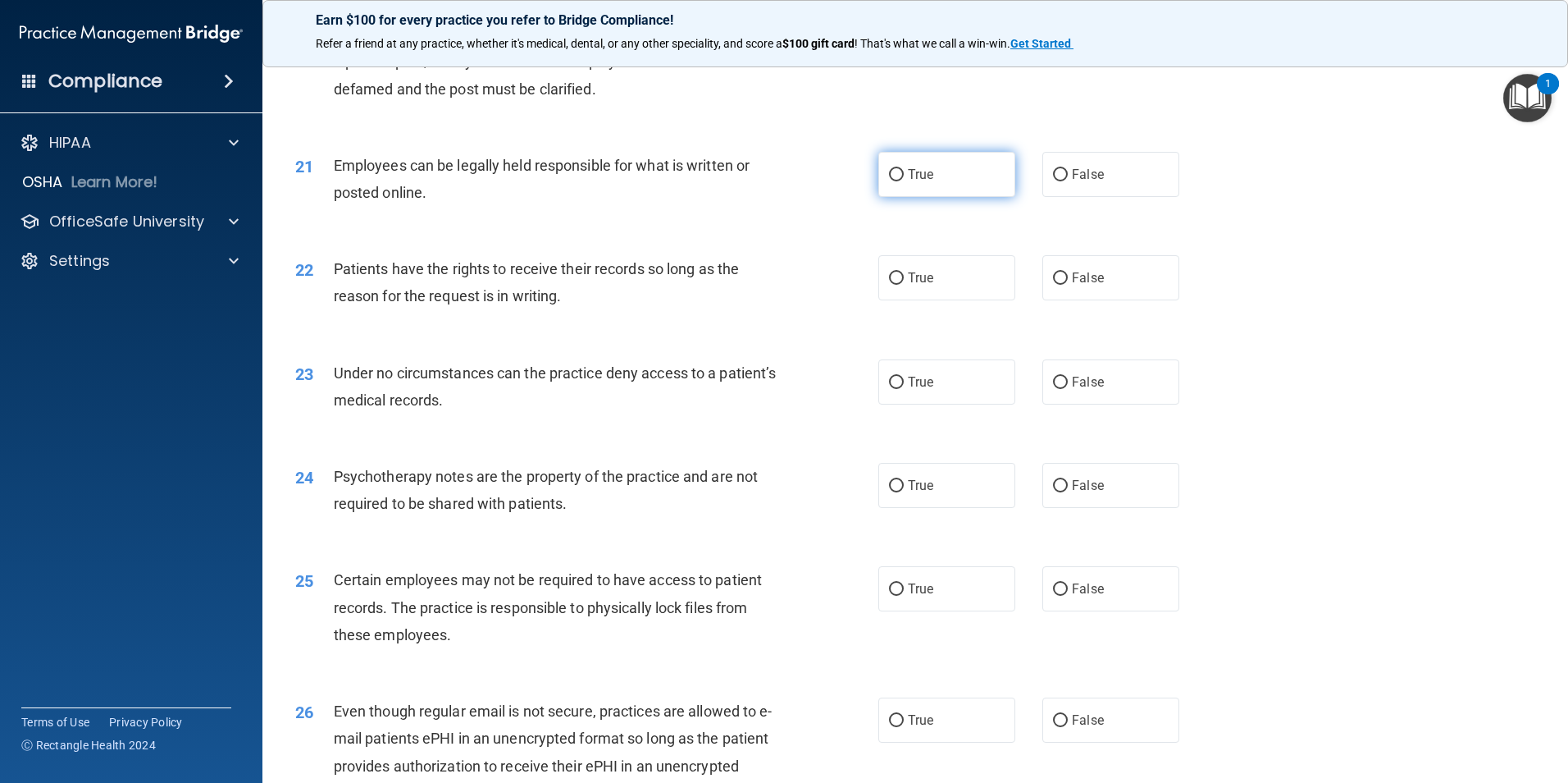
click at [889, 181] on input "True" at bounding box center [896, 176] width 14 height 13
radio input "true"
click at [1042, 300] on label "False" at bounding box center [1110, 278] width 137 height 45
click at [1053, 285] on input "False" at bounding box center [1060, 279] width 14 height 13
radio input "true"
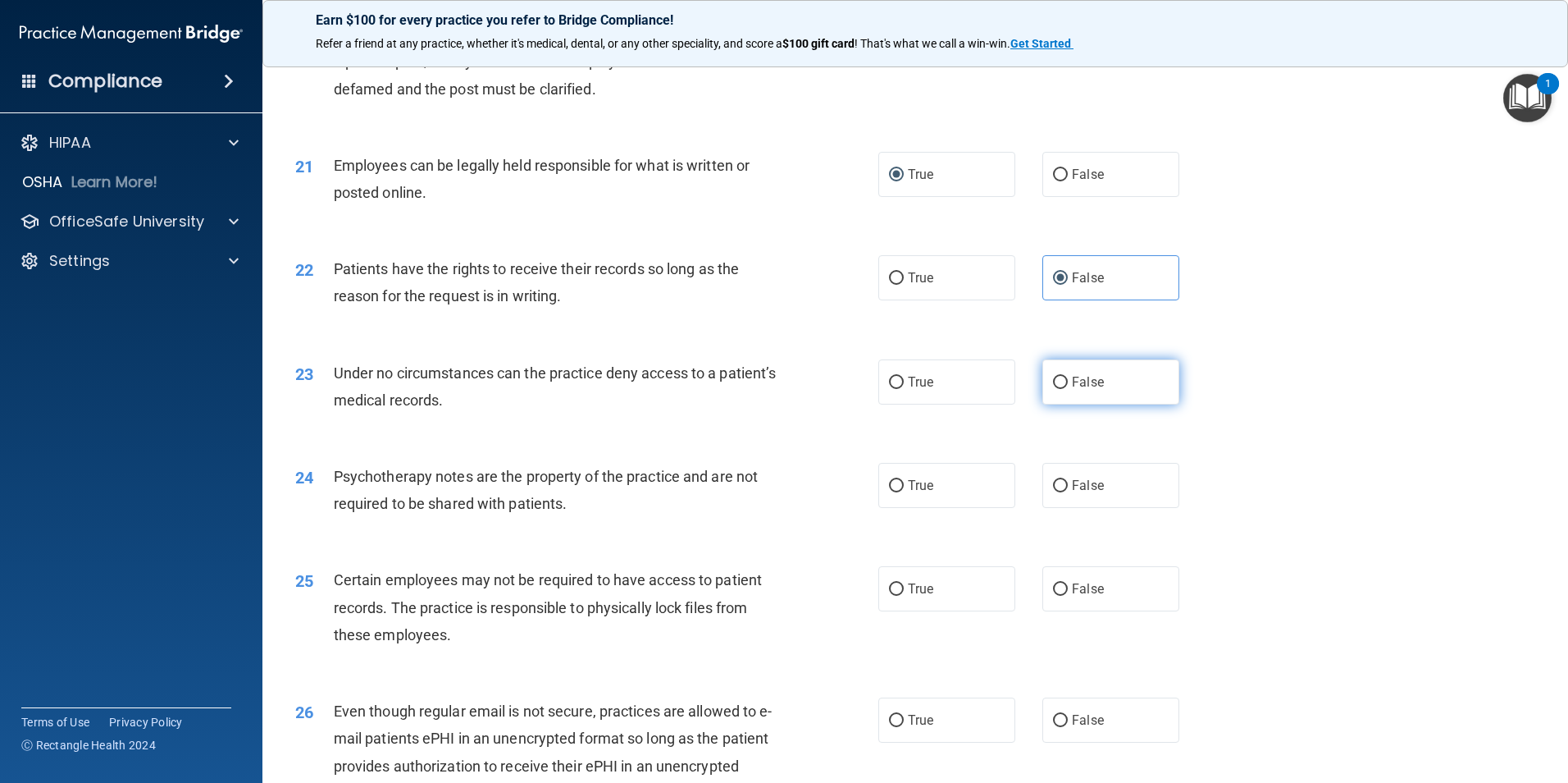
click at [1055, 400] on label "False" at bounding box center [1110, 382] width 137 height 45
click at [1055, 389] on input "False" at bounding box center [1060, 383] width 14 height 13
radio input "true"
click at [893, 493] on input "True" at bounding box center [896, 486] width 14 height 13
radio input "true"
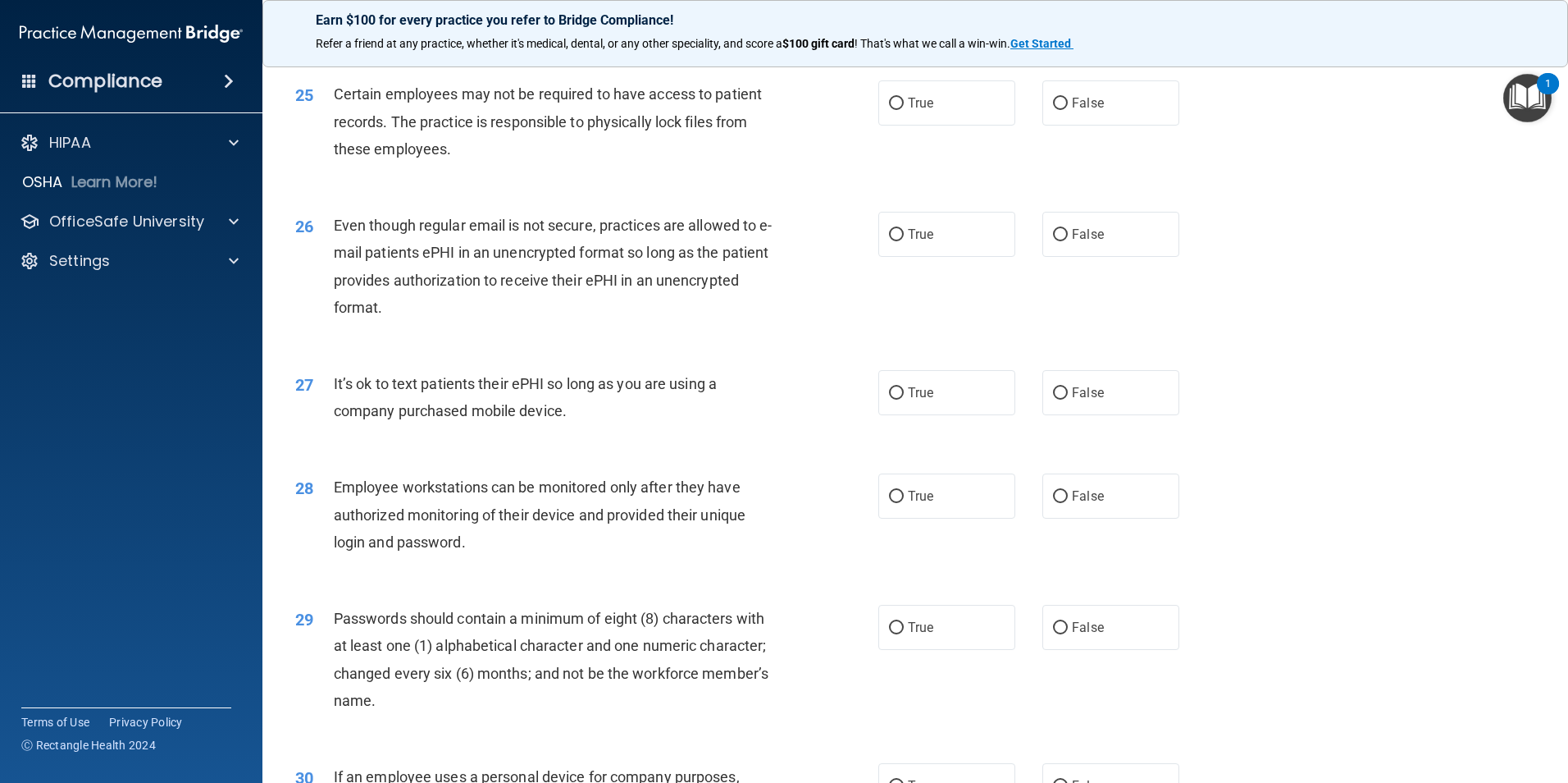
scroll to position [3119, 0]
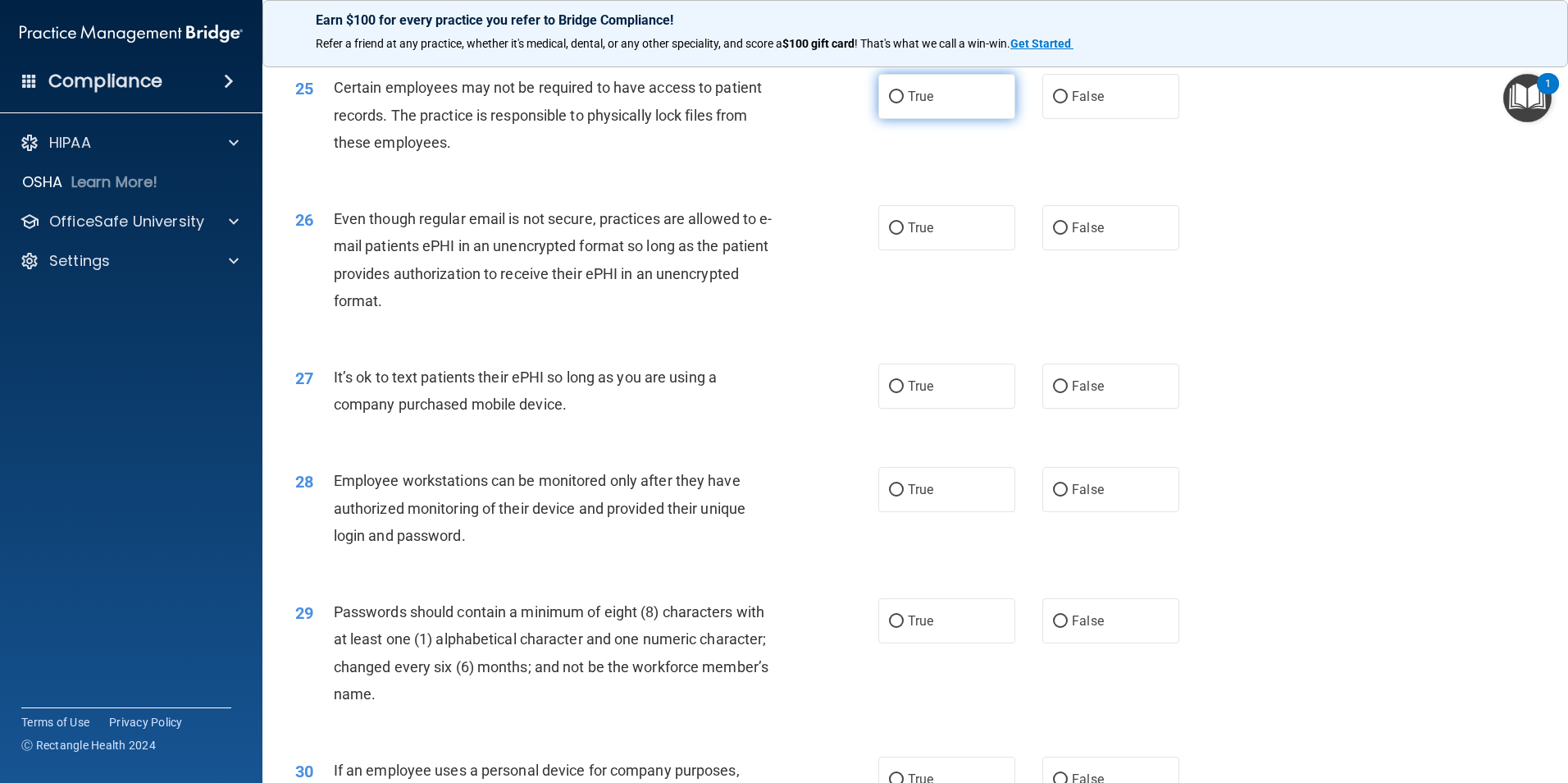
click at [889, 103] on input "True" at bounding box center [896, 98] width 14 height 13
radio input "true"
click at [891, 235] on input "True" at bounding box center [896, 228] width 14 height 13
radio input "true"
click at [1042, 409] on label "False" at bounding box center [1110, 386] width 137 height 45
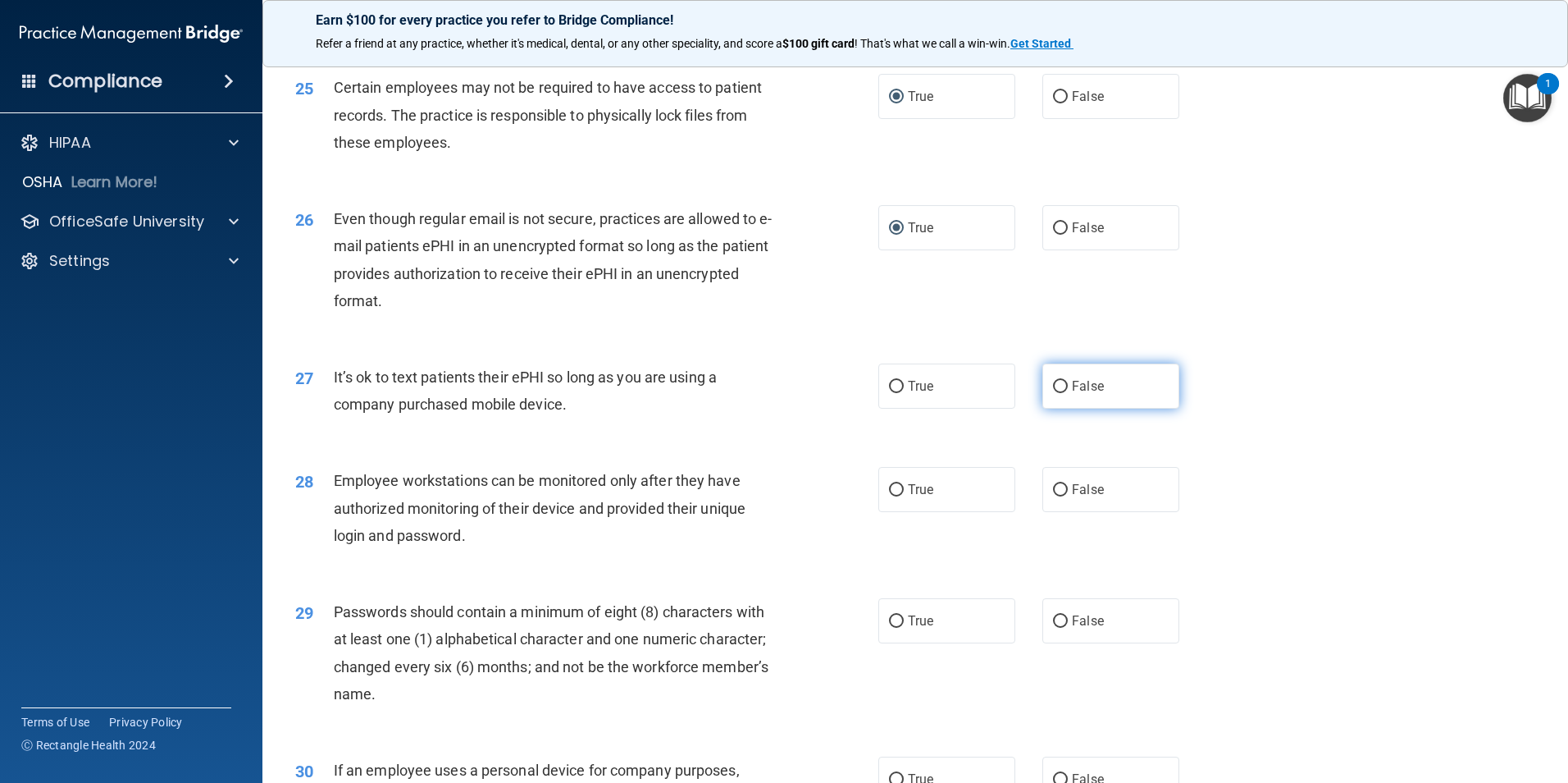
click at [1053, 393] on input "False" at bounding box center [1060, 387] width 14 height 13
radio input "true"
click at [1059, 496] on input "False" at bounding box center [1060, 490] width 14 height 13
radio input "true"
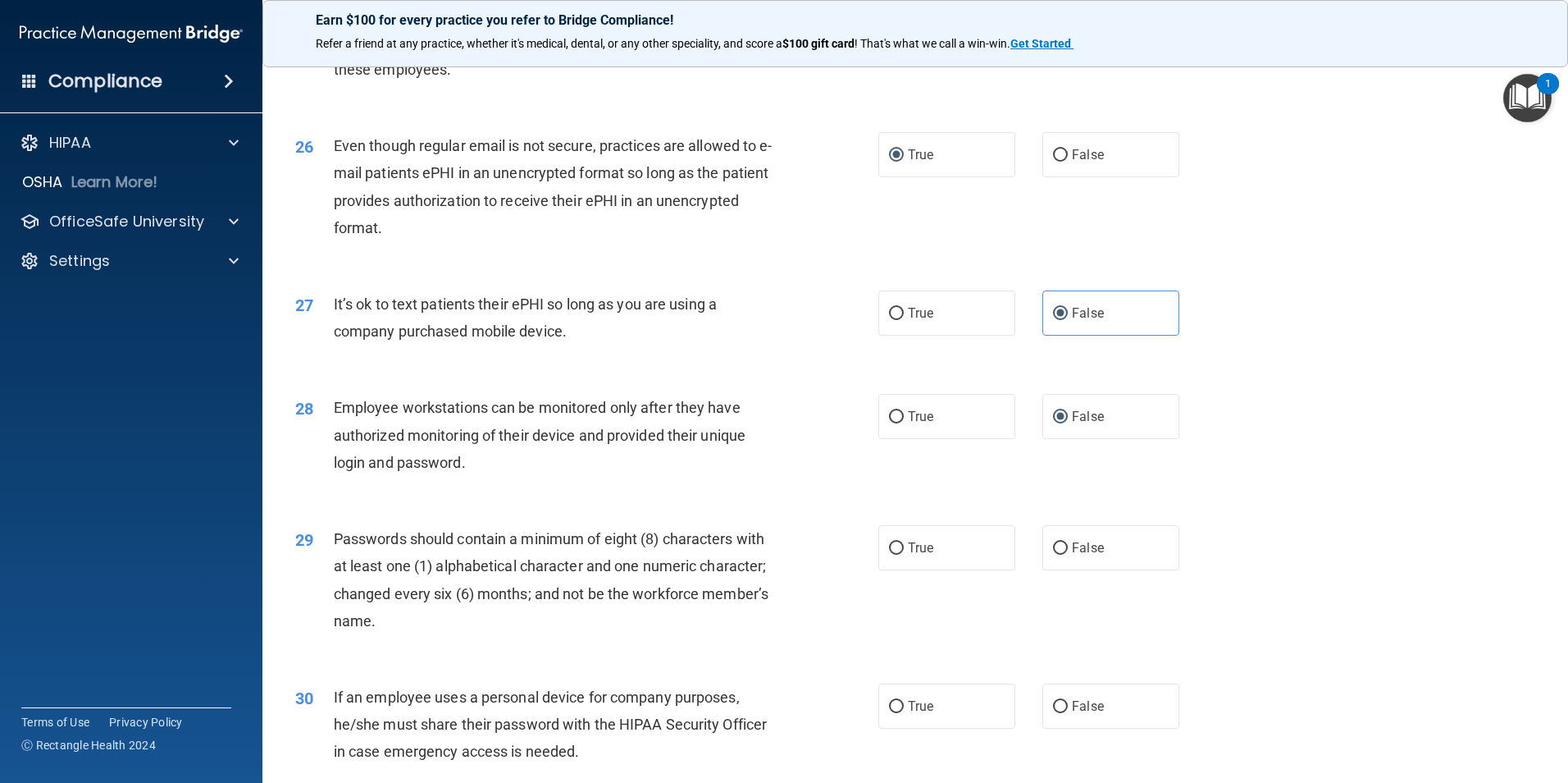
scroll to position [3336, 0]
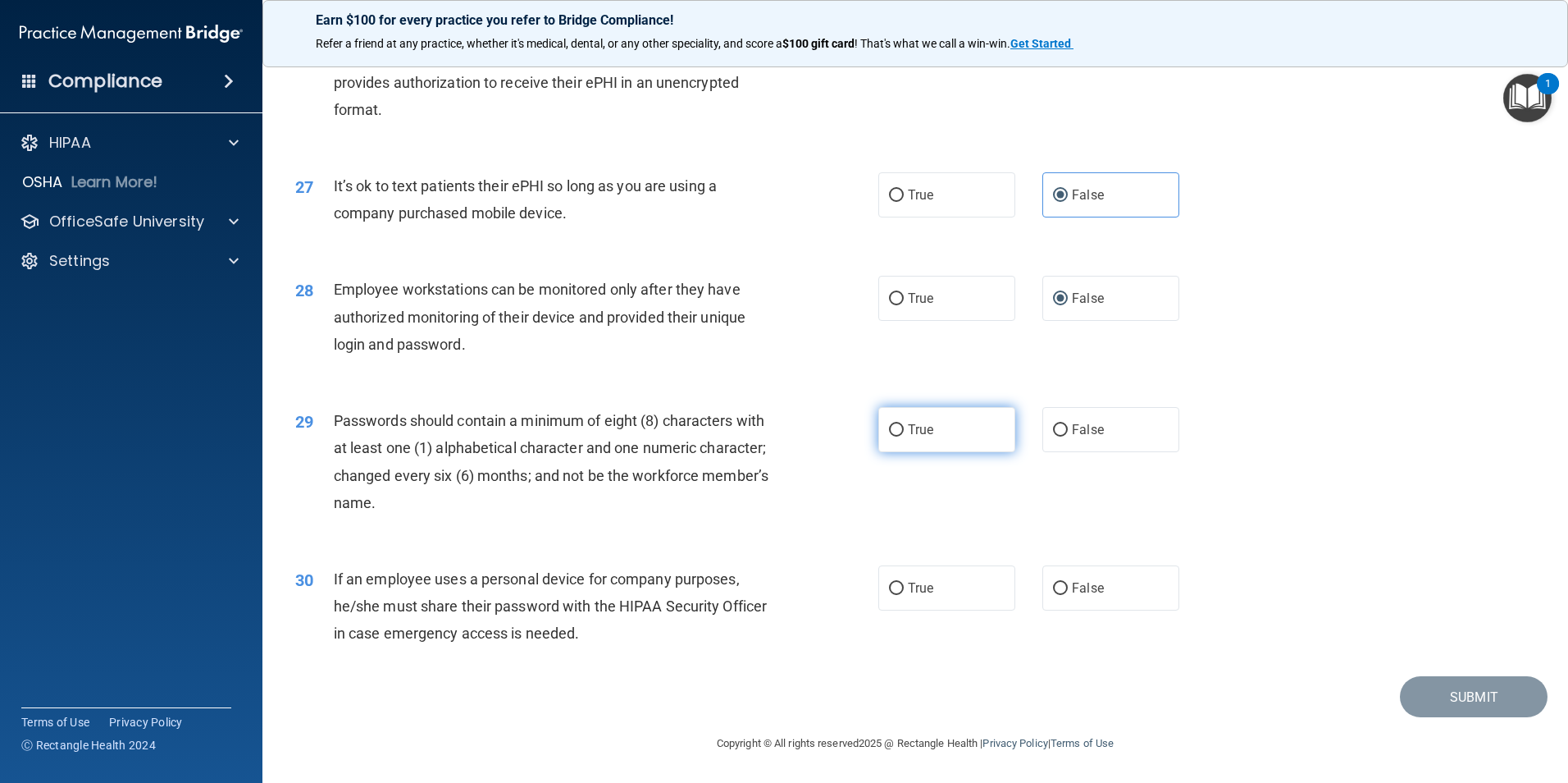
click at [878, 425] on label "True" at bounding box center [947, 429] width 137 height 45
click at [889, 425] on input "True" at bounding box center [896, 431] width 14 height 13
radio input "true"
click at [1058, 592] on input "False" at bounding box center [1060, 589] width 14 height 13
radio input "true"
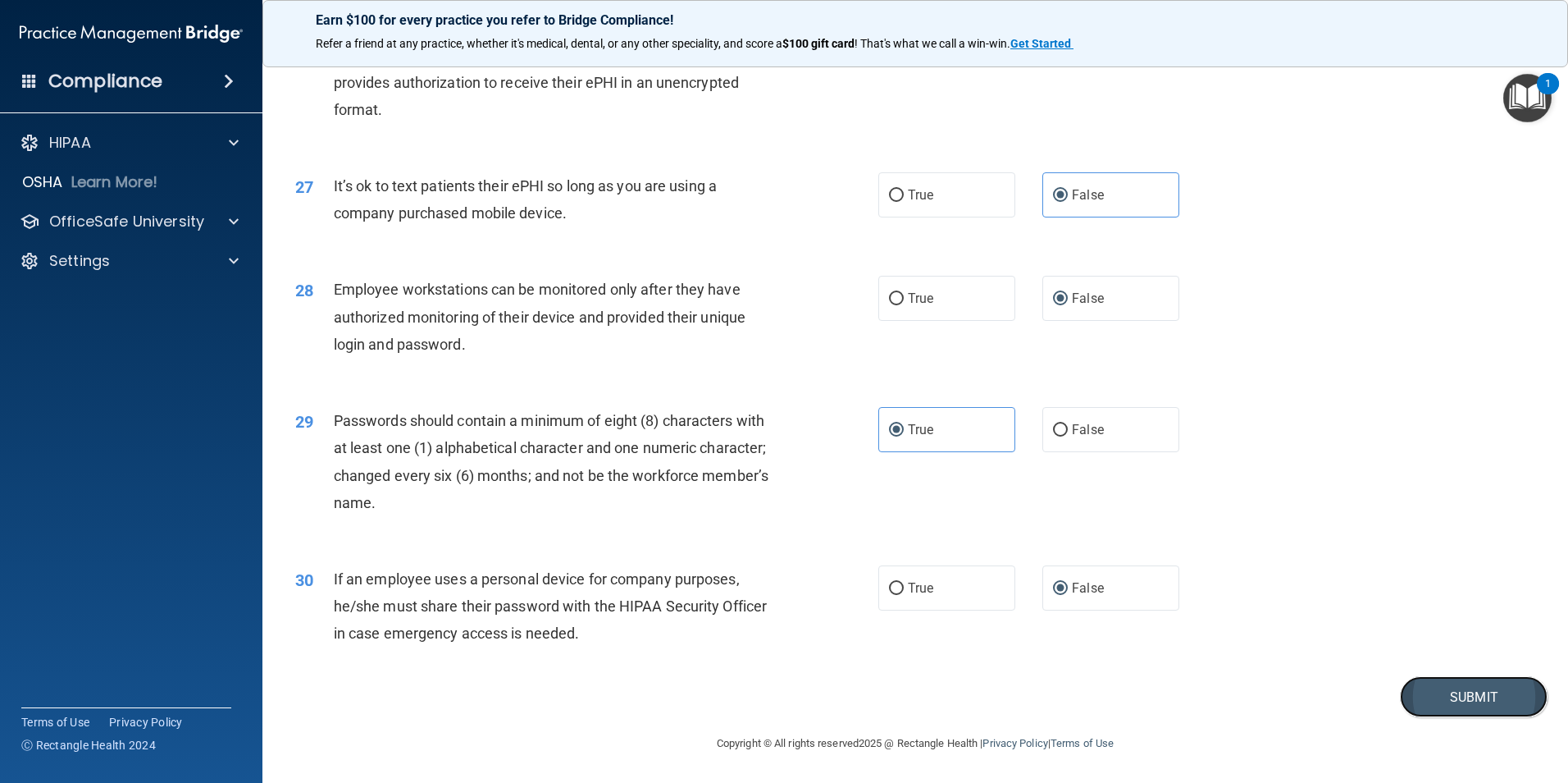
click at [1458, 691] on button "Submit" at bounding box center [1474, 697] width 148 height 42
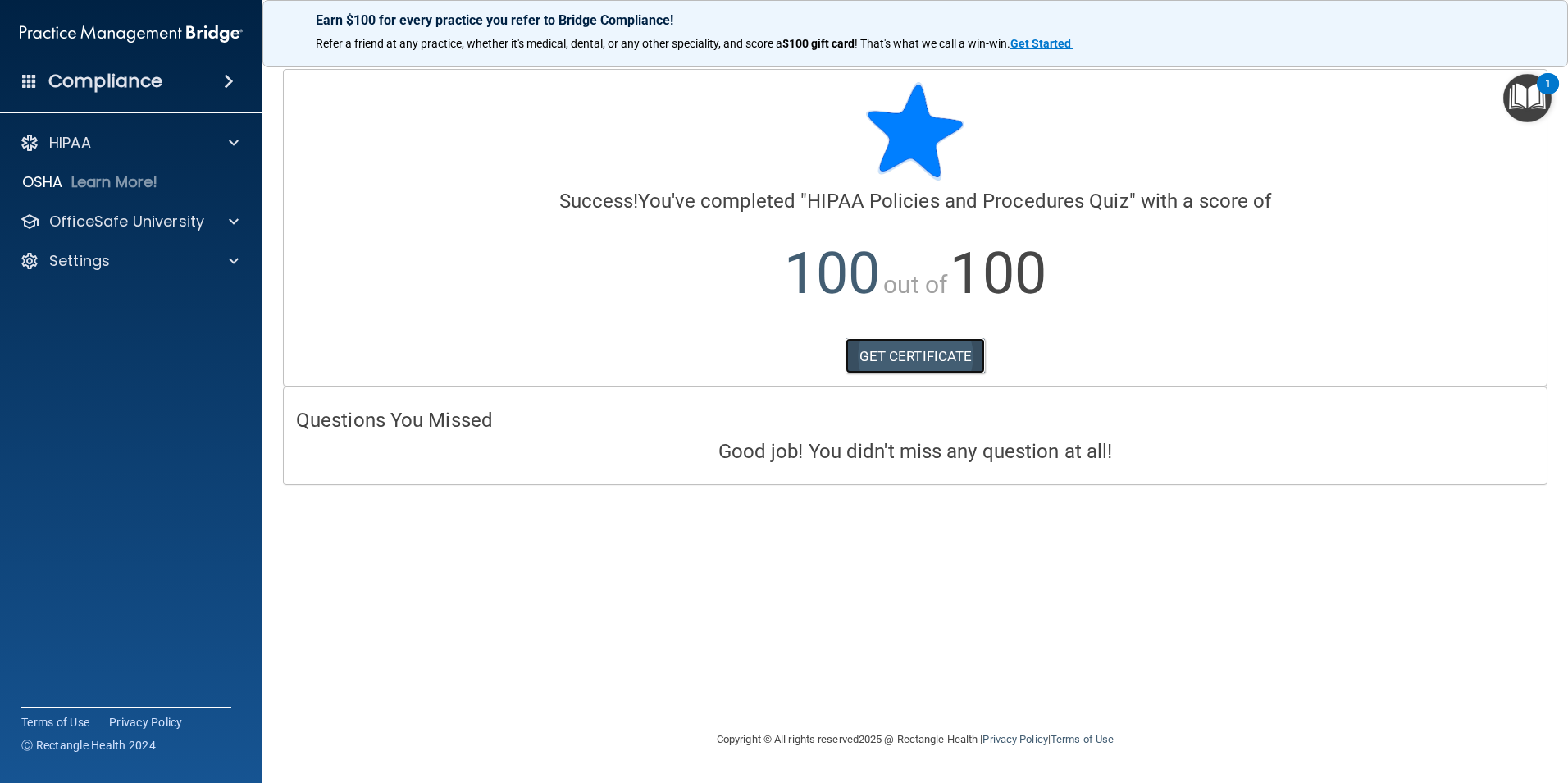
click at [917, 356] on link "GET CERTIFICATE" at bounding box center [915, 356] width 141 height 36
click at [224, 215] on div at bounding box center [231, 221] width 41 height 20
click at [150, 259] on div "HIPAA Training" at bounding box center [123, 261] width 224 height 16
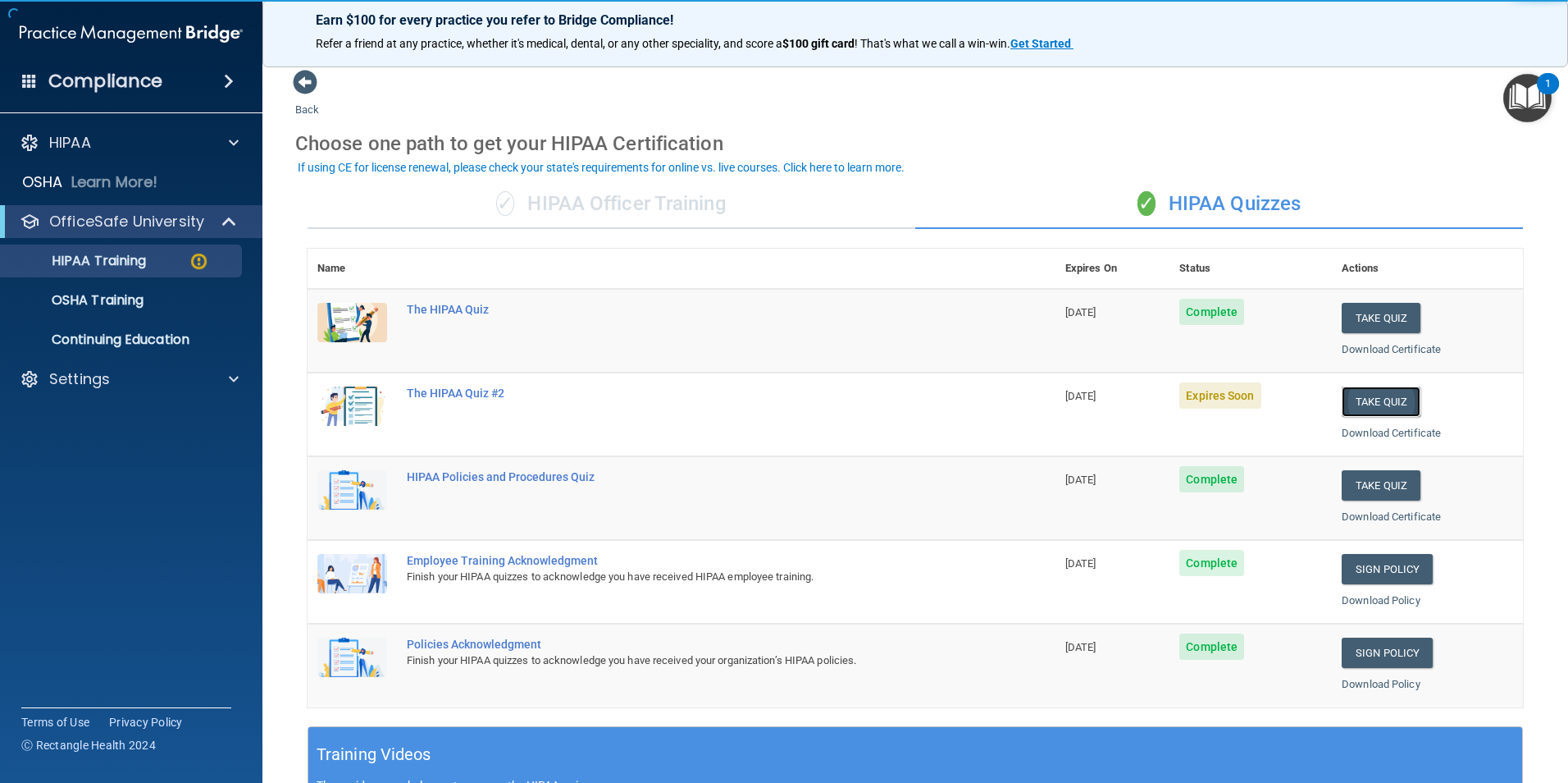
click at [1370, 404] on button "Take Quiz" at bounding box center [1382, 401] width 79 height 30
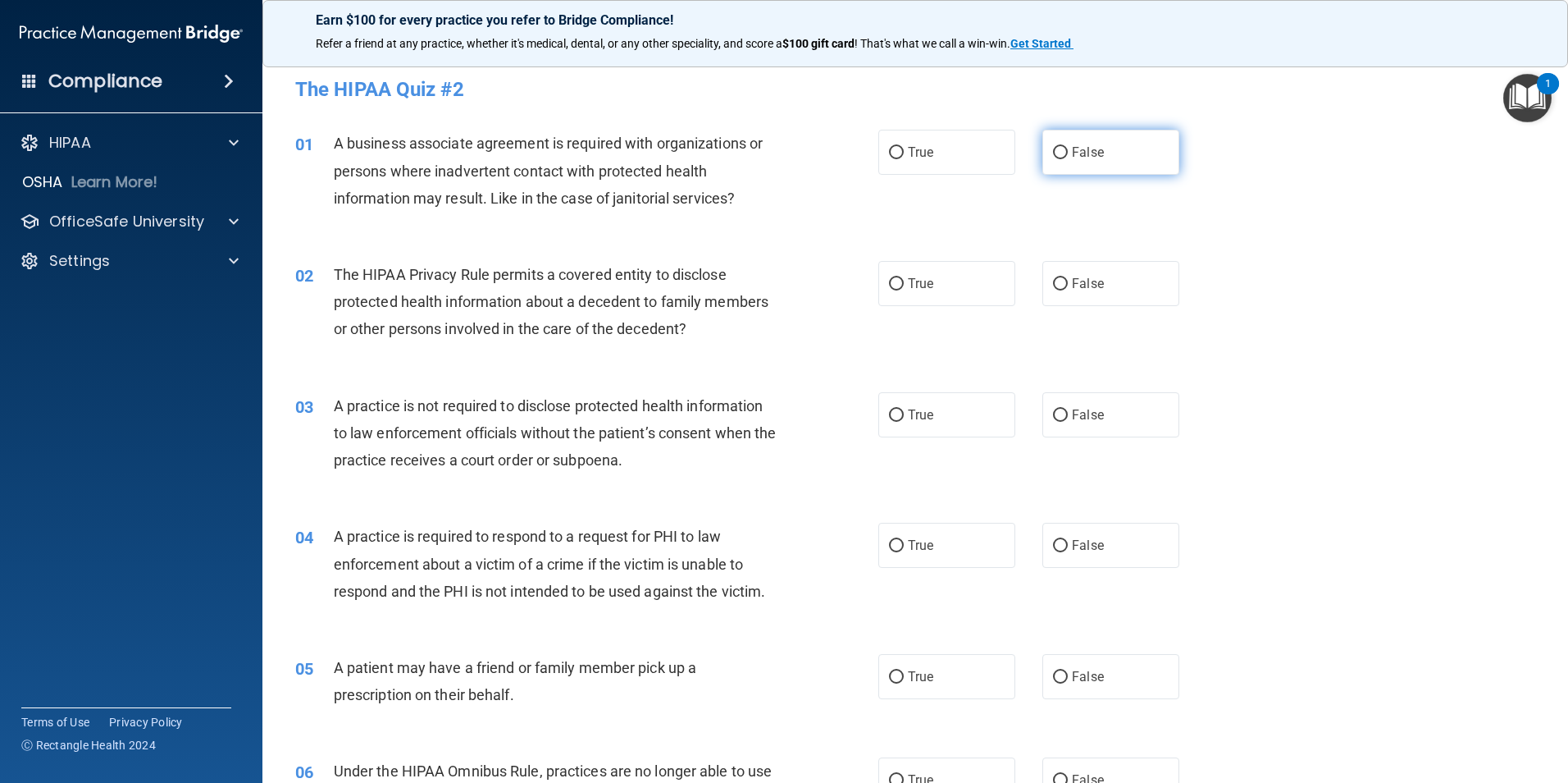
click at [1058, 151] on input "False" at bounding box center [1060, 153] width 14 height 13
radio input "true"
click at [895, 279] on input "True" at bounding box center [896, 285] width 14 height 13
radio input "true"
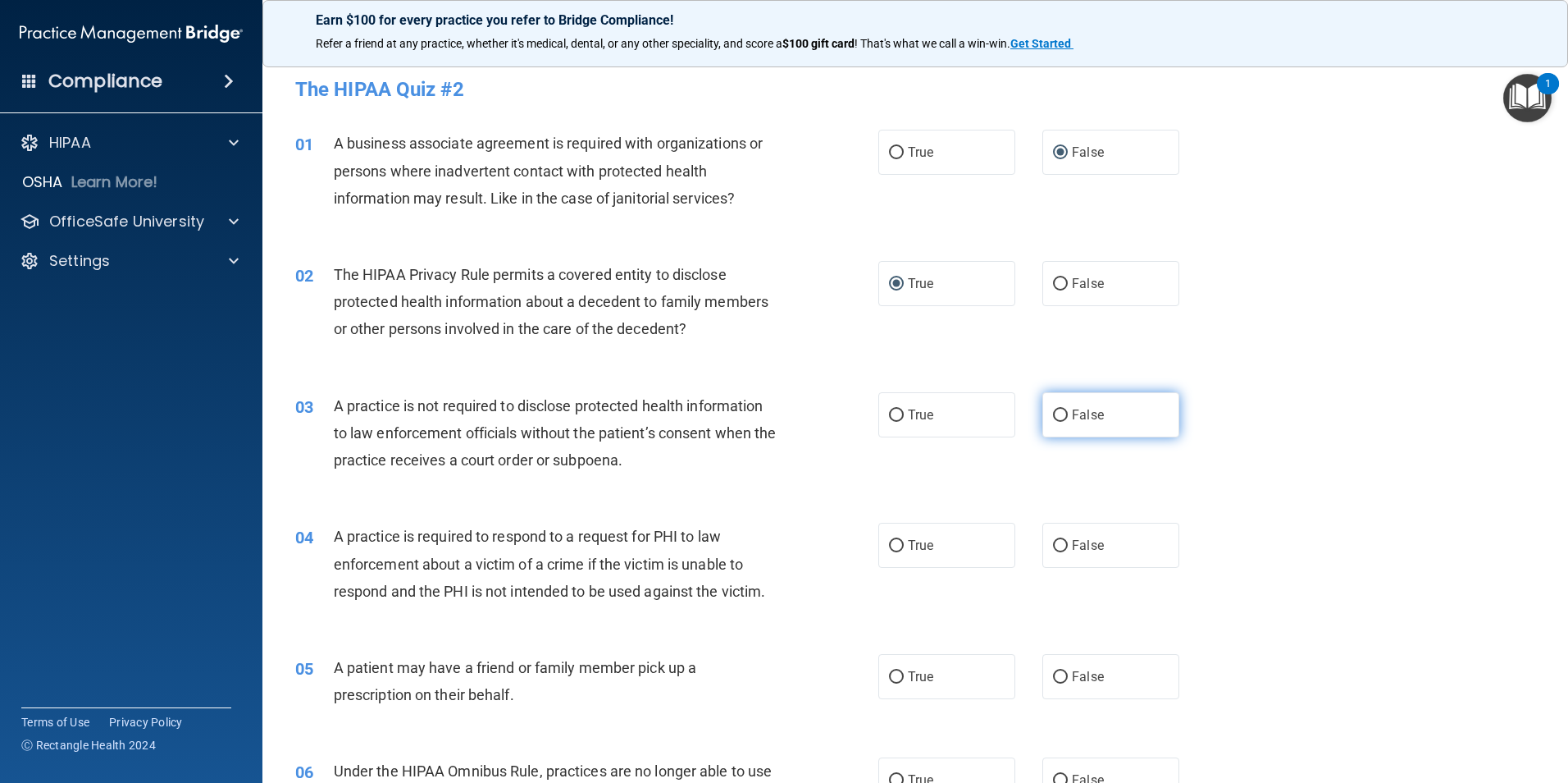
click at [1053, 414] on input "False" at bounding box center [1060, 416] width 14 height 13
radio input "true"
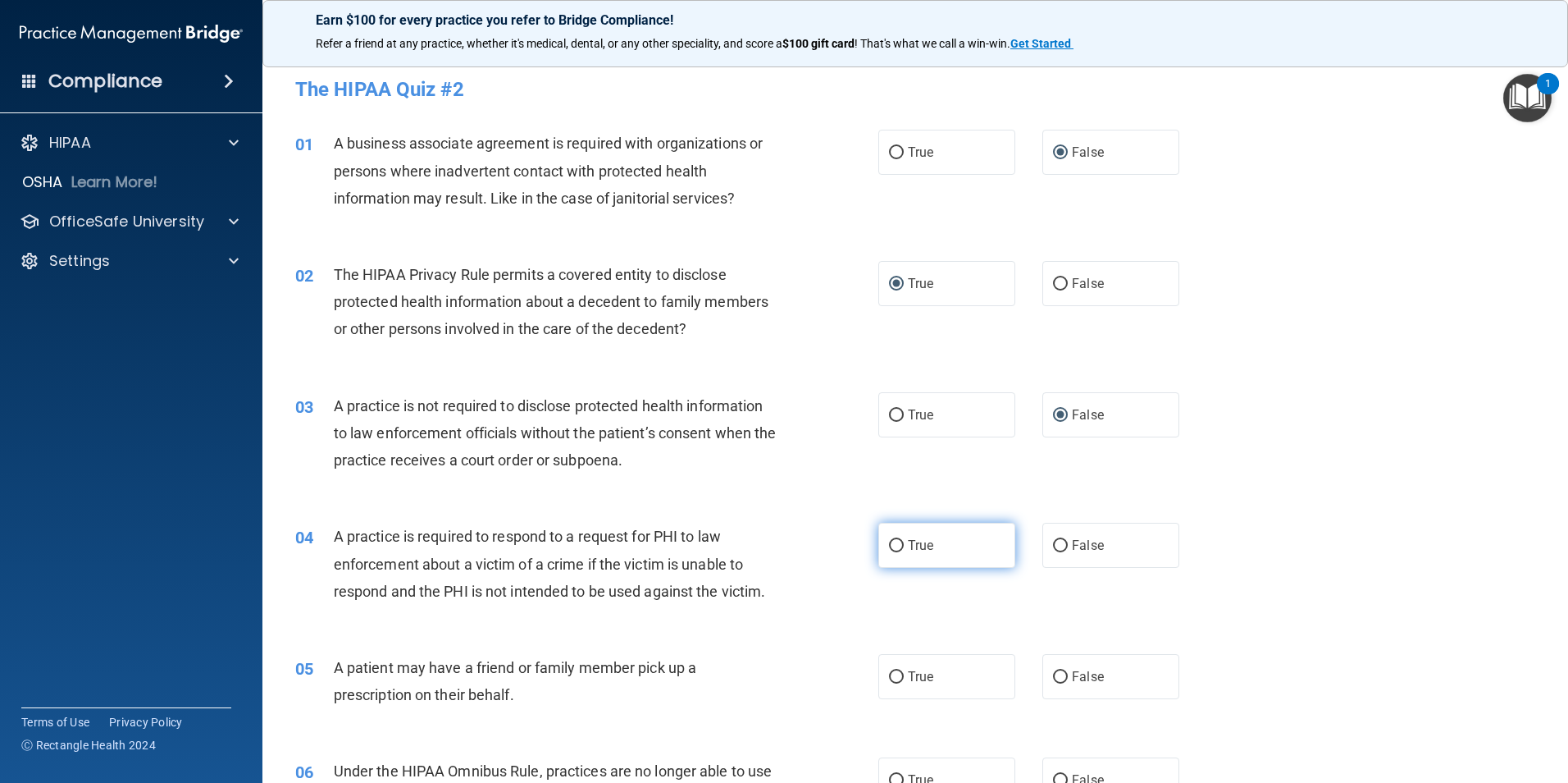
click at [890, 559] on label "True" at bounding box center [947, 545] width 137 height 45
click at [890, 552] on input "True" at bounding box center [896, 546] width 14 height 13
radio input "true"
click at [889, 671] on input "True" at bounding box center [896, 677] width 14 height 13
radio input "true"
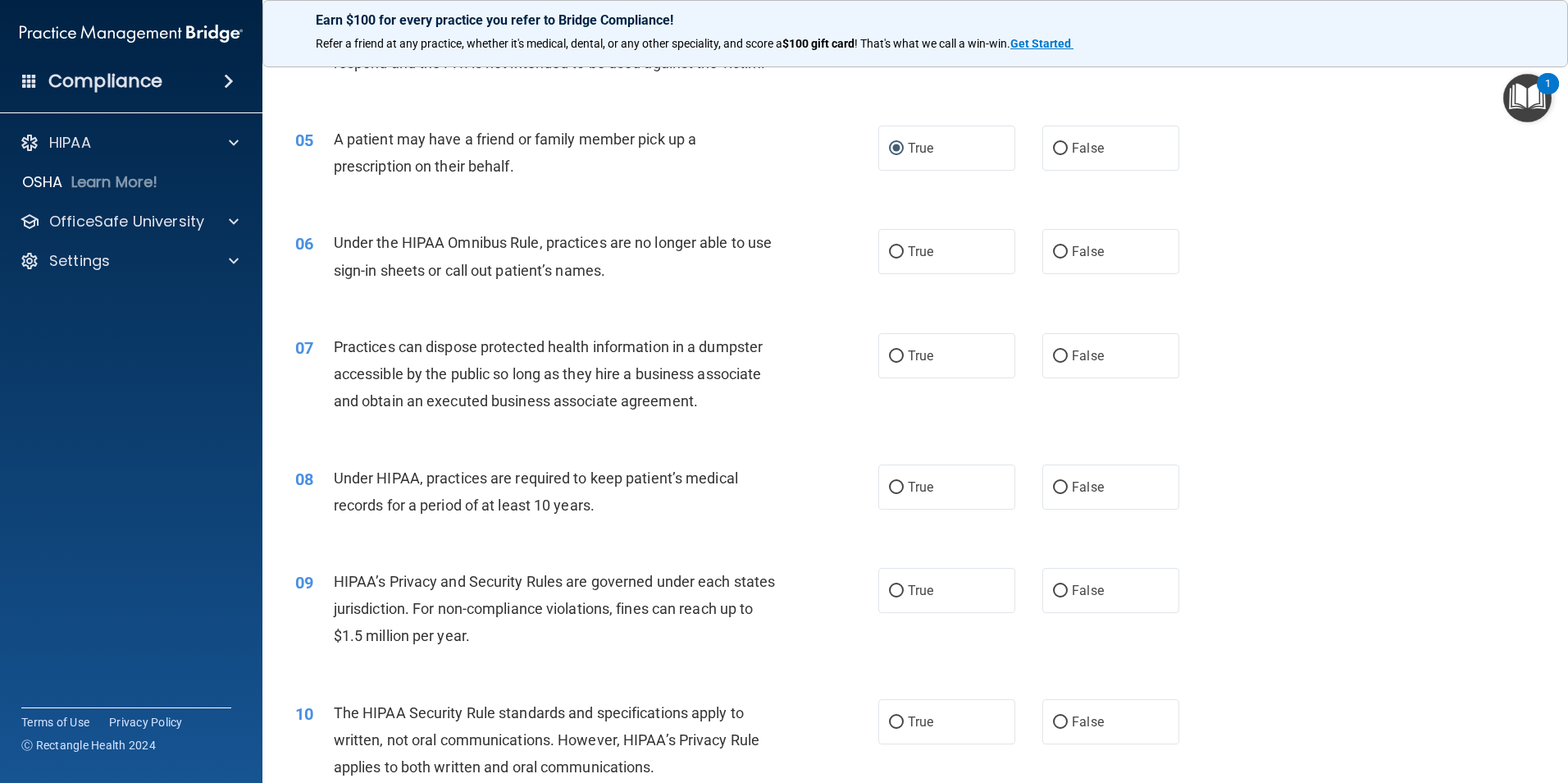
scroll to position [574, 0]
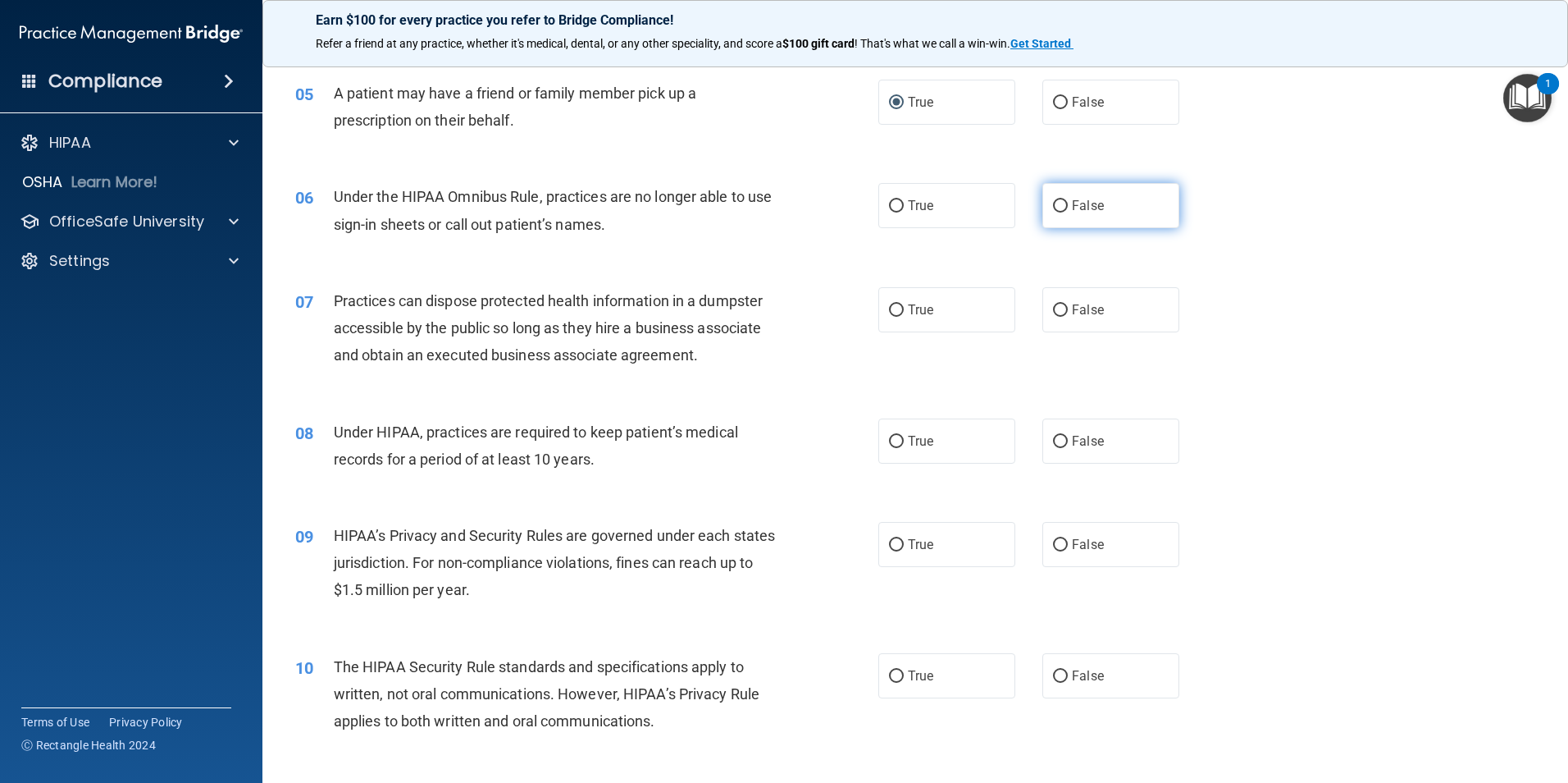
click at [1044, 202] on label "False" at bounding box center [1110, 205] width 137 height 45
click at [1053, 202] on input "False" at bounding box center [1060, 206] width 14 height 13
radio input "true"
click at [1053, 305] on input "False" at bounding box center [1060, 311] width 14 height 13
radio input "true"
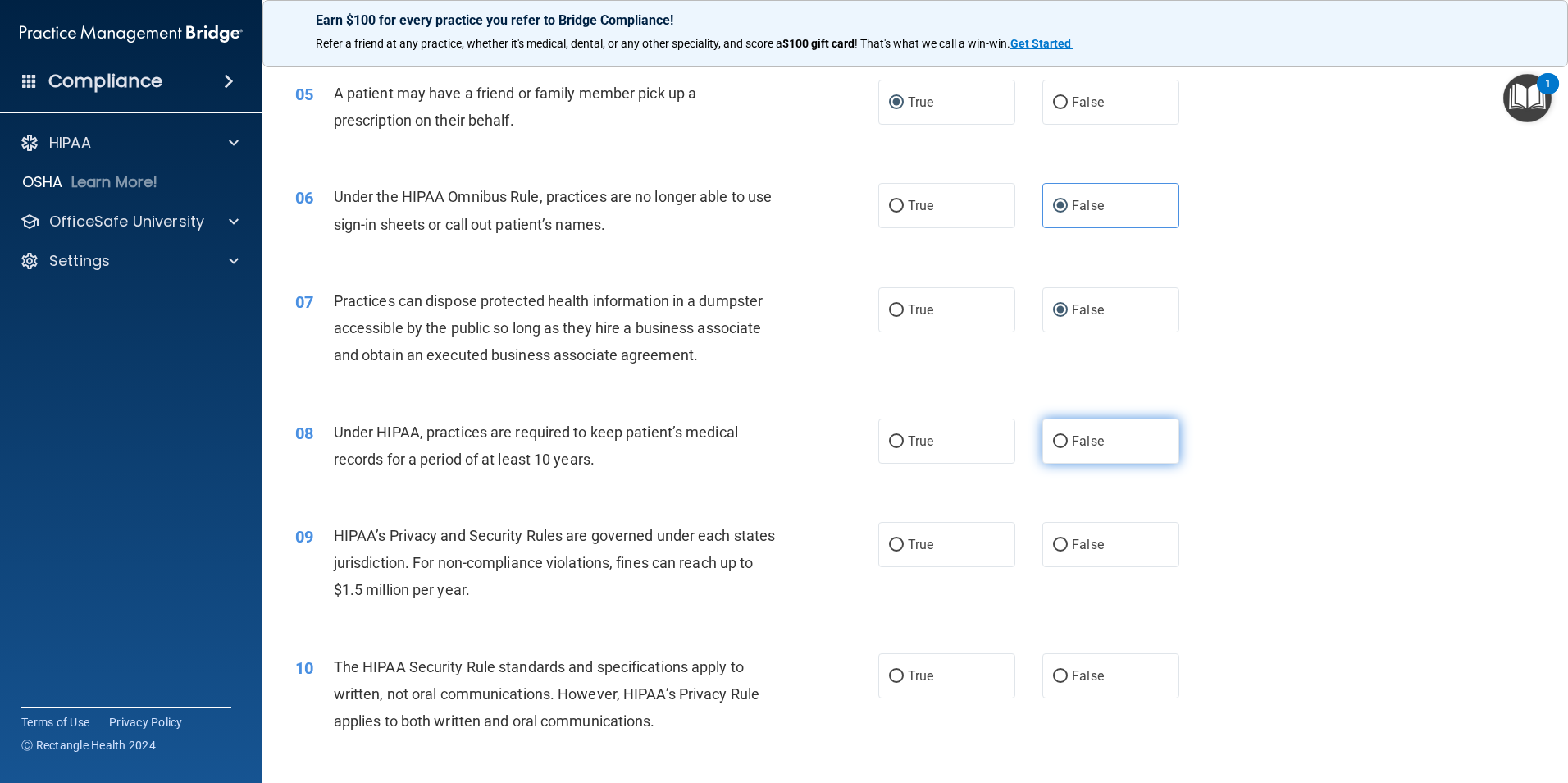
click at [1050, 448] on label "False" at bounding box center [1110, 441] width 137 height 45
click at [1053, 448] on input "False" at bounding box center [1060, 442] width 14 height 13
radio input "true"
click at [1053, 543] on input "False" at bounding box center [1060, 546] width 14 height 13
radio input "true"
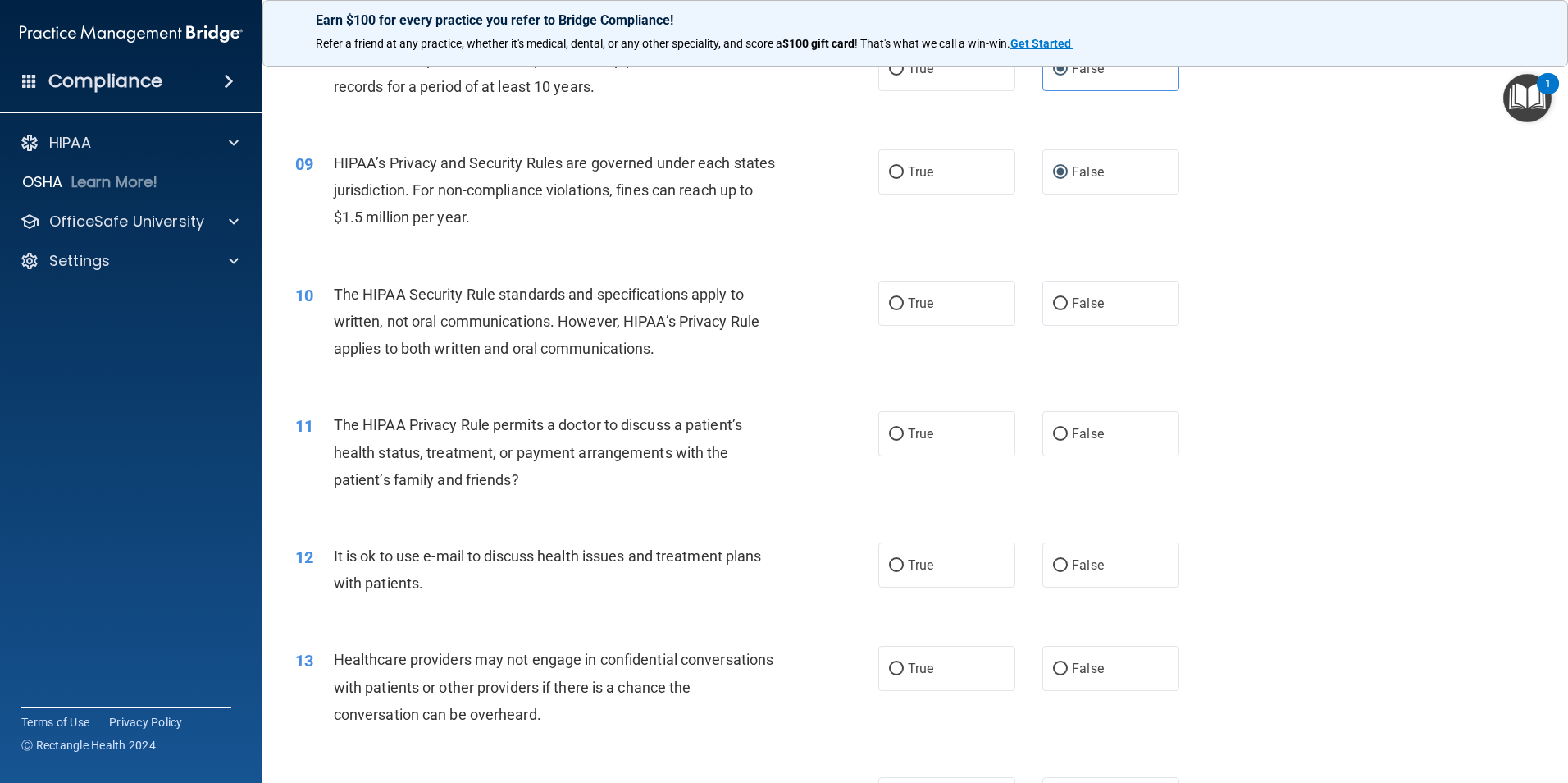
scroll to position [1067, 0]
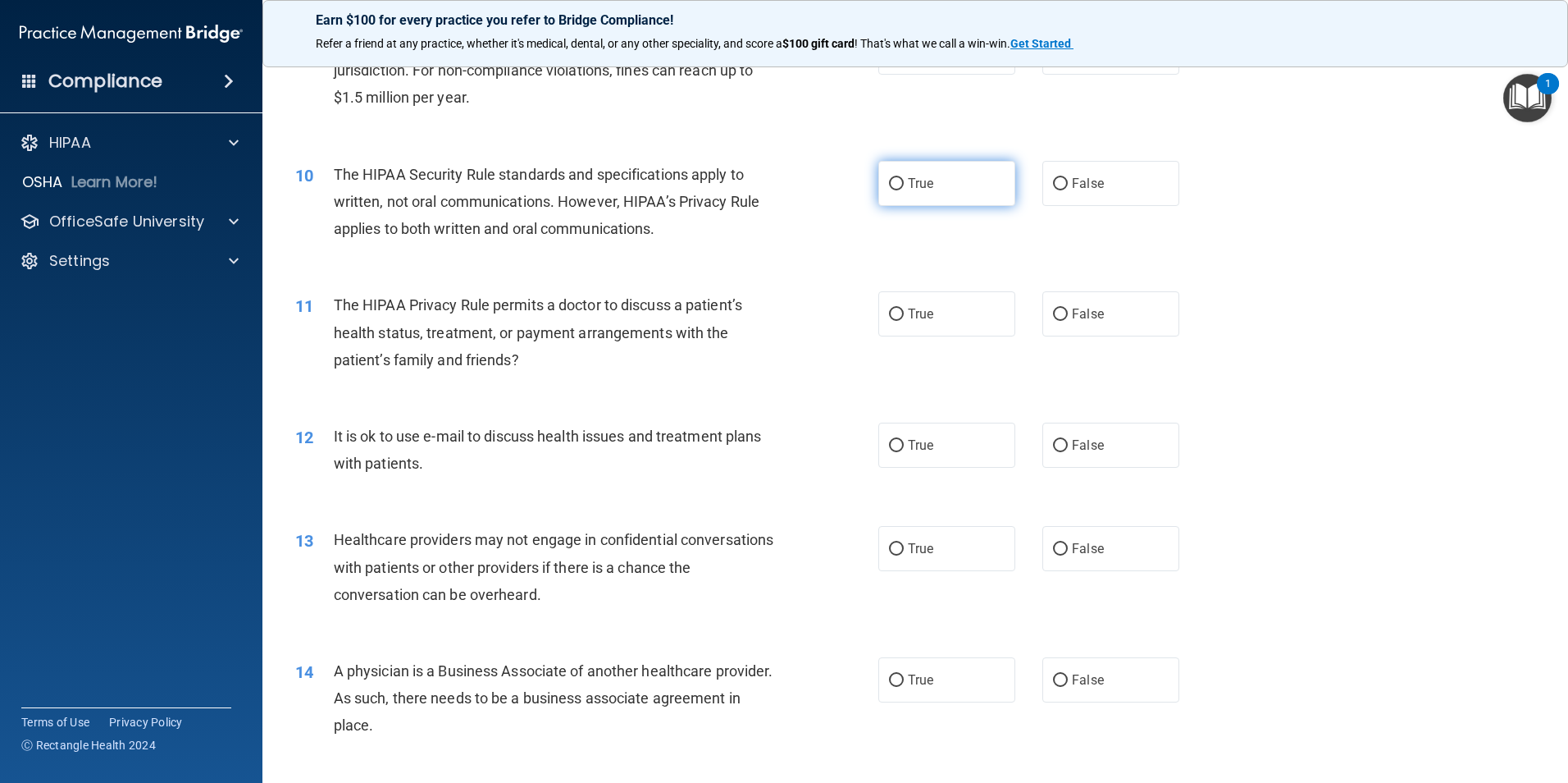
click at [889, 182] on input "True" at bounding box center [896, 185] width 14 height 13
radio input "true"
click at [890, 308] on input "True" at bounding box center [896, 314] width 14 height 13
radio input "true"
click at [889, 452] on input "True" at bounding box center [896, 446] width 14 height 13
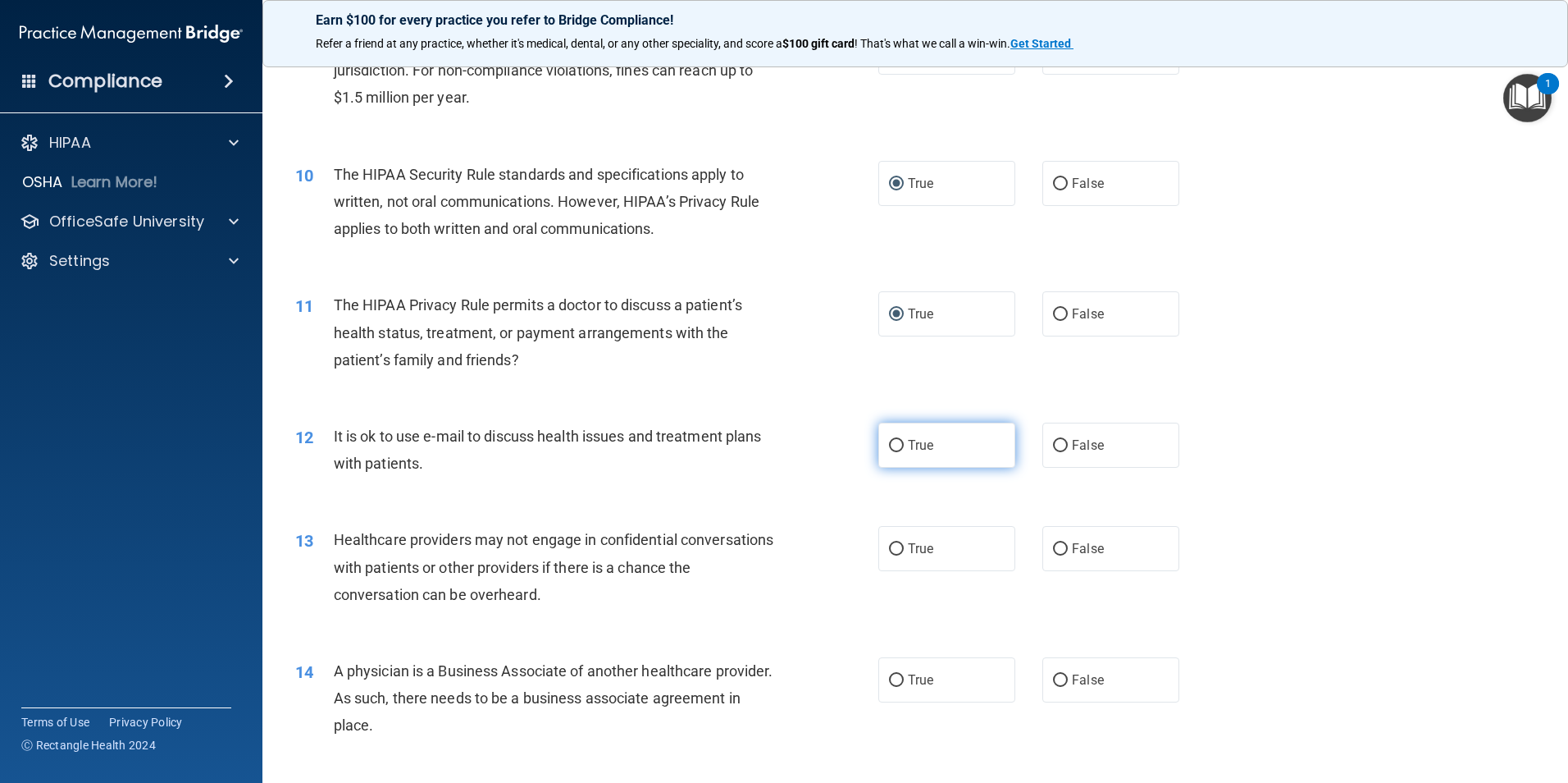
radio input "true"
click at [1060, 552] on label "False" at bounding box center [1110, 548] width 137 height 45
click at [1060, 552] on input "False" at bounding box center [1060, 549] width 14 height 13
radio input "true"
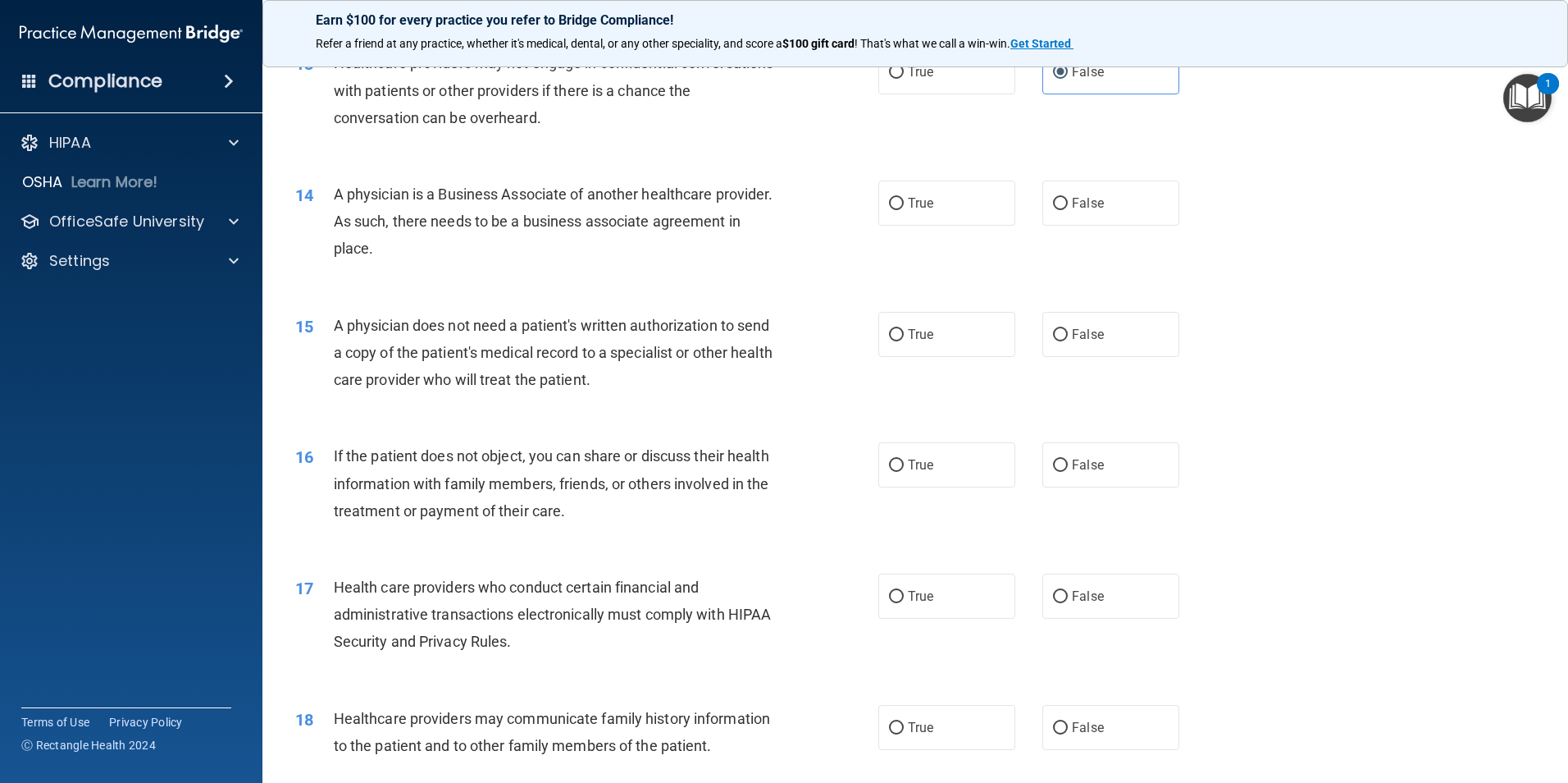
scroll to position [1559, 0]
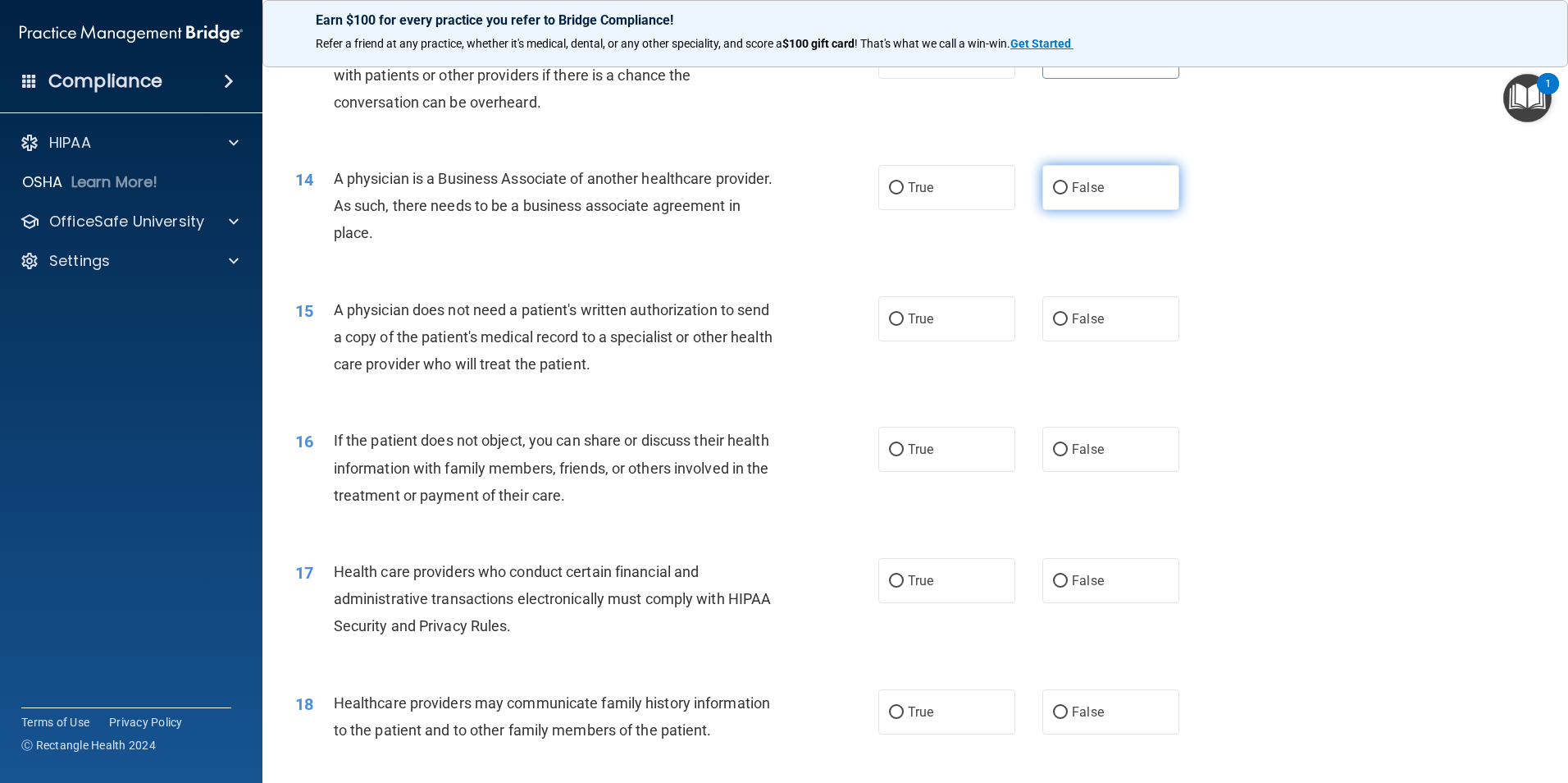
click at [1044, 181] on label "False" at bounding box center [1110, 187] width 137 height 45
click at [1053, 182] on input "False" at bounding box center [1060, 188] width 14 height 13
radio input "true"
click at [896, 318] on input "True" at bounding box center [896, 320] width 14 height 13
radio input "true"
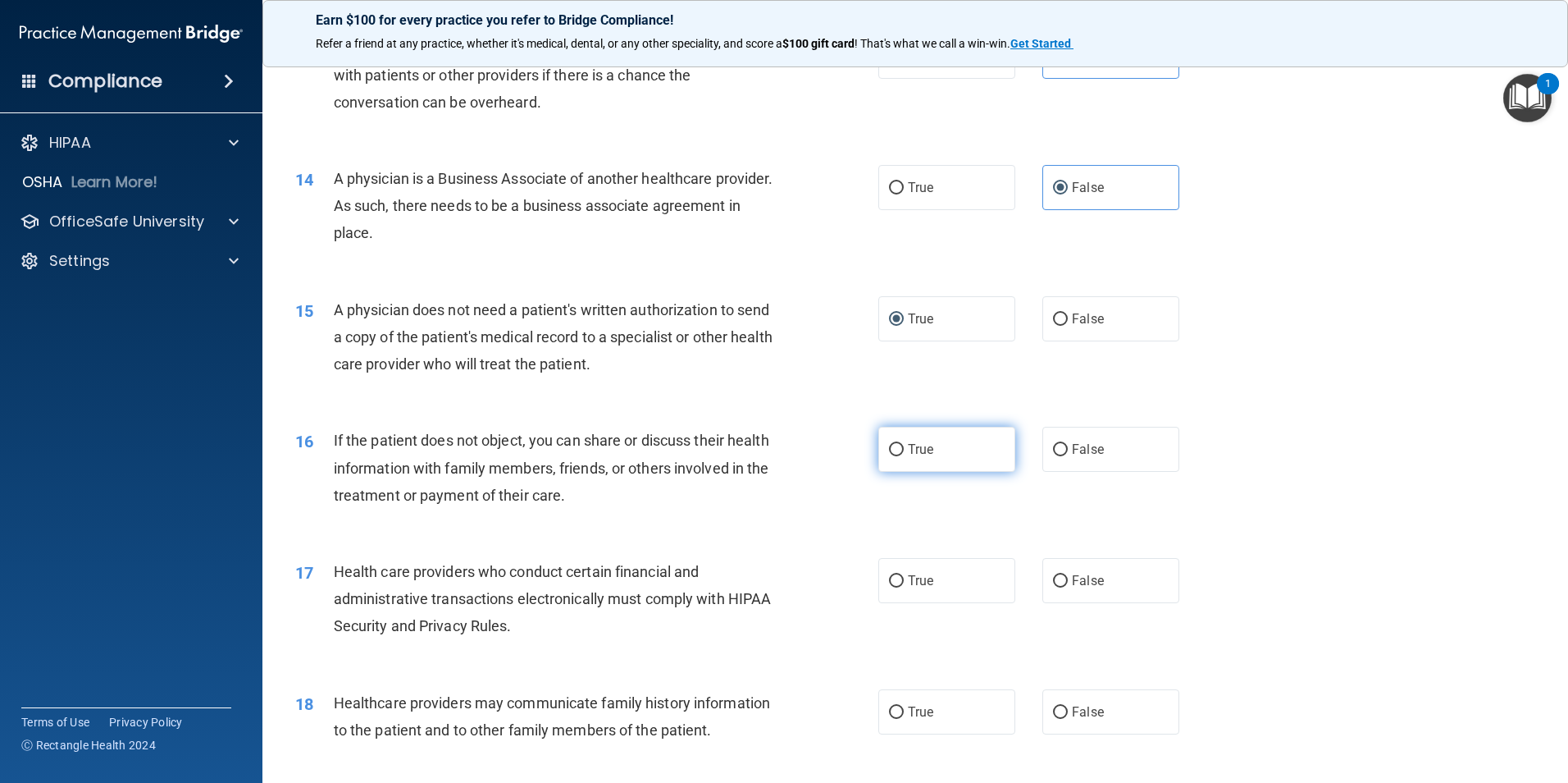
click at [889, 444] on input "True" at bounding box center [896, 451] width 14 height 13
radio input "true"
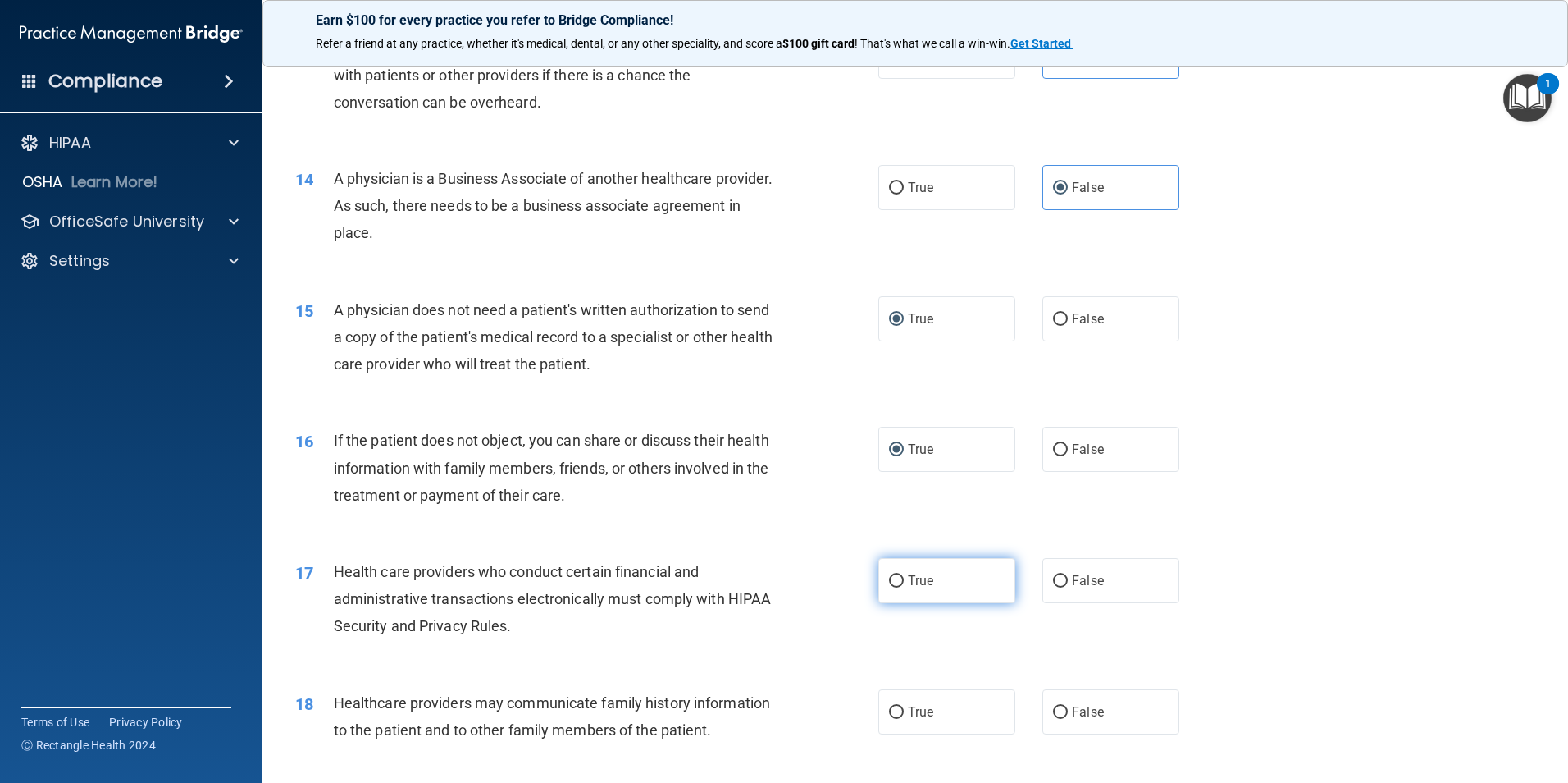
click at [878, 586] on label "True" at bounding box center [947, 581] width 137 height 45
click at [889, 586] on input "True" at bounding box center [896, 581] width 14 height 13
radio input "true"
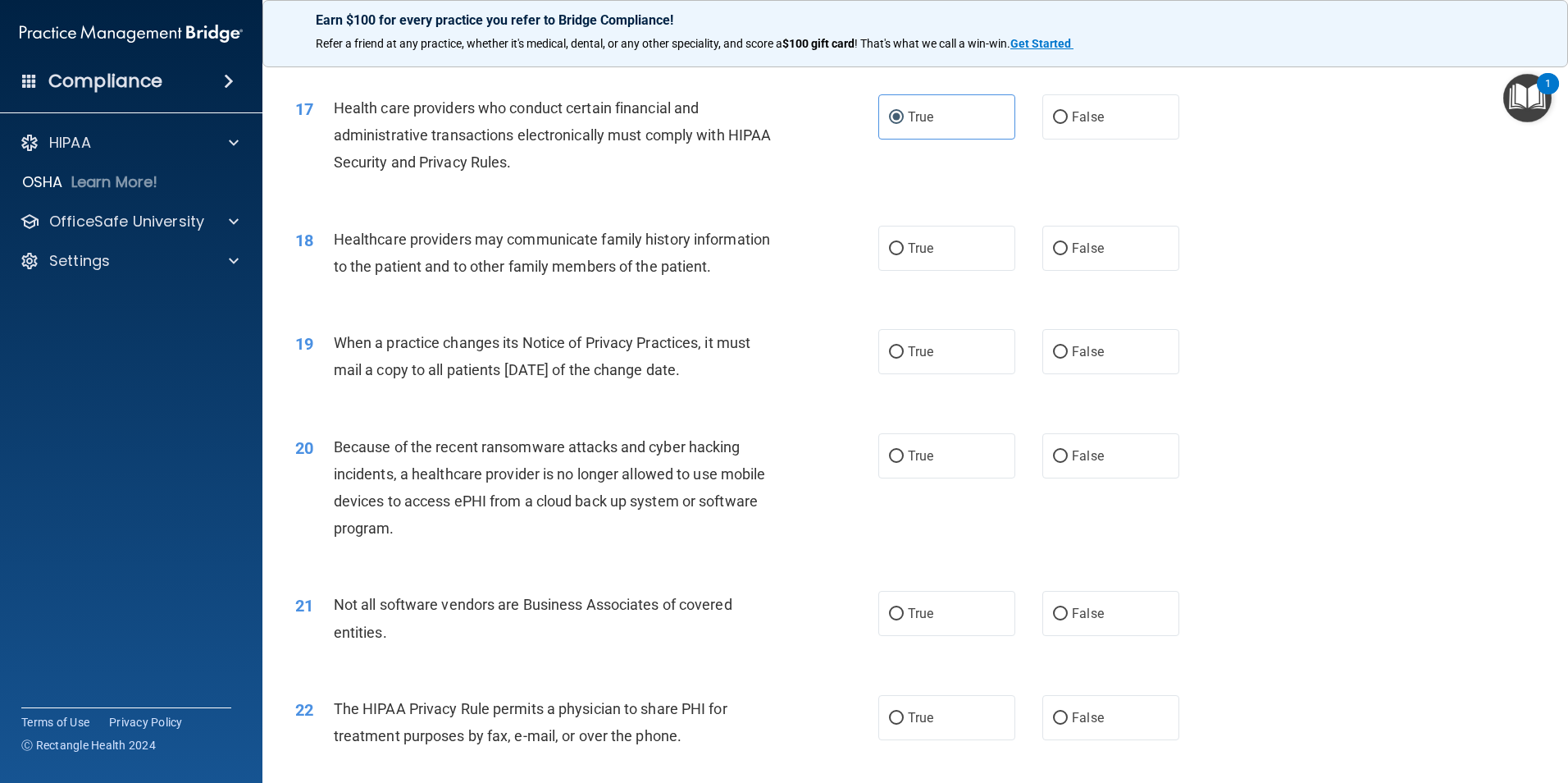
scroll to position [2052, 0]
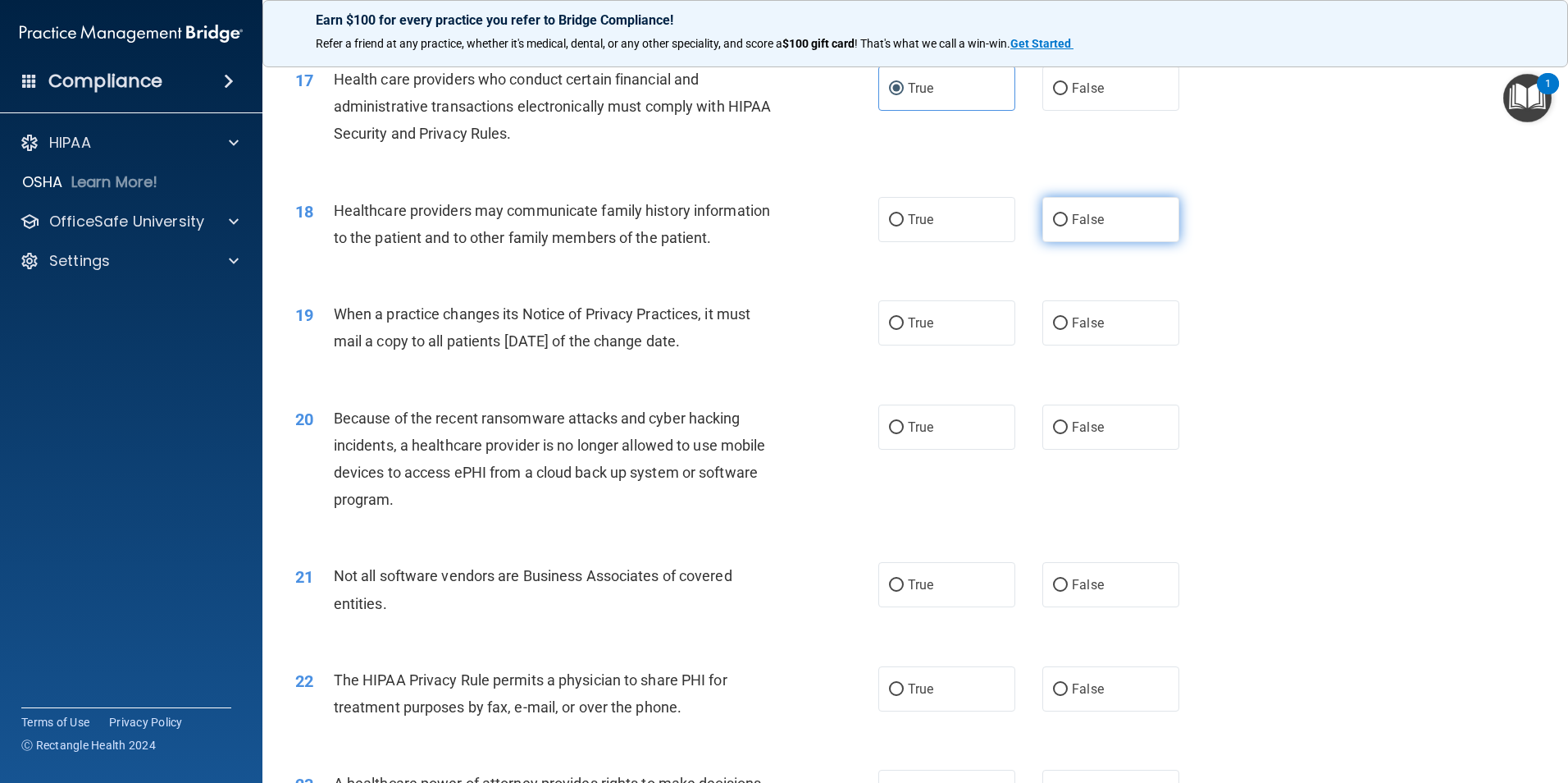
click at [1061, 218] on label "False" at bounding box center [1110, 219] width 137 height 45
click at [1061, 218] on input "False" at bounding box center [1060, 220] width 14 height 13
radio input "true"
click at [1060, 332] on label "False" at bounding box center [1110, 323] width 137 height 45
click at [1060, 330] on input "False" at bounding box center [1060, 323] width 14 height 13
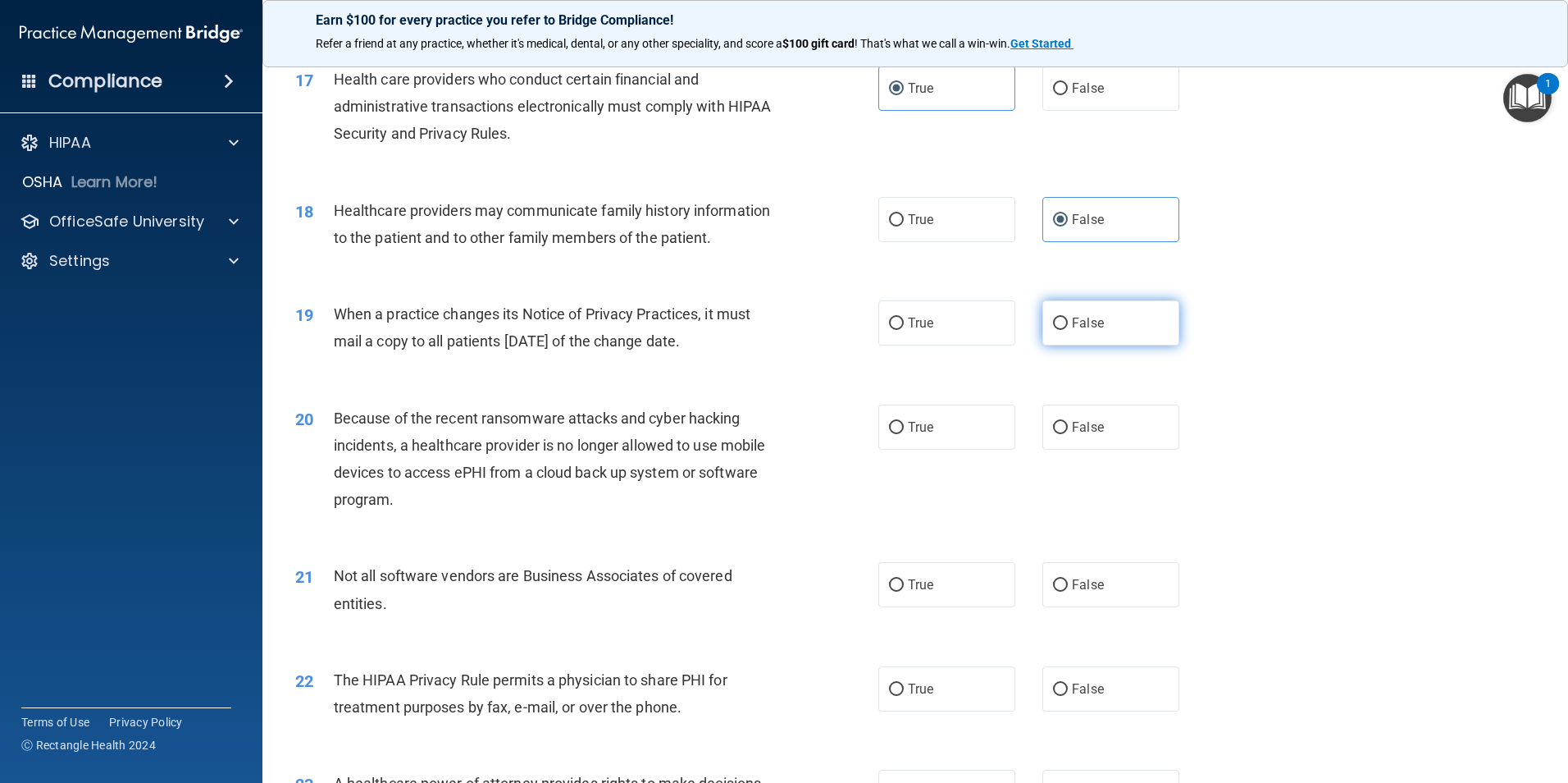
radio input "true"
click at [1053, 434] on input "False" at bounding box center [1060, 428] width 14 height 13
radio input "true"
click at [889, 589] on input "True" at bounding box center [896, 586] width 14 height 13
radio input "true"
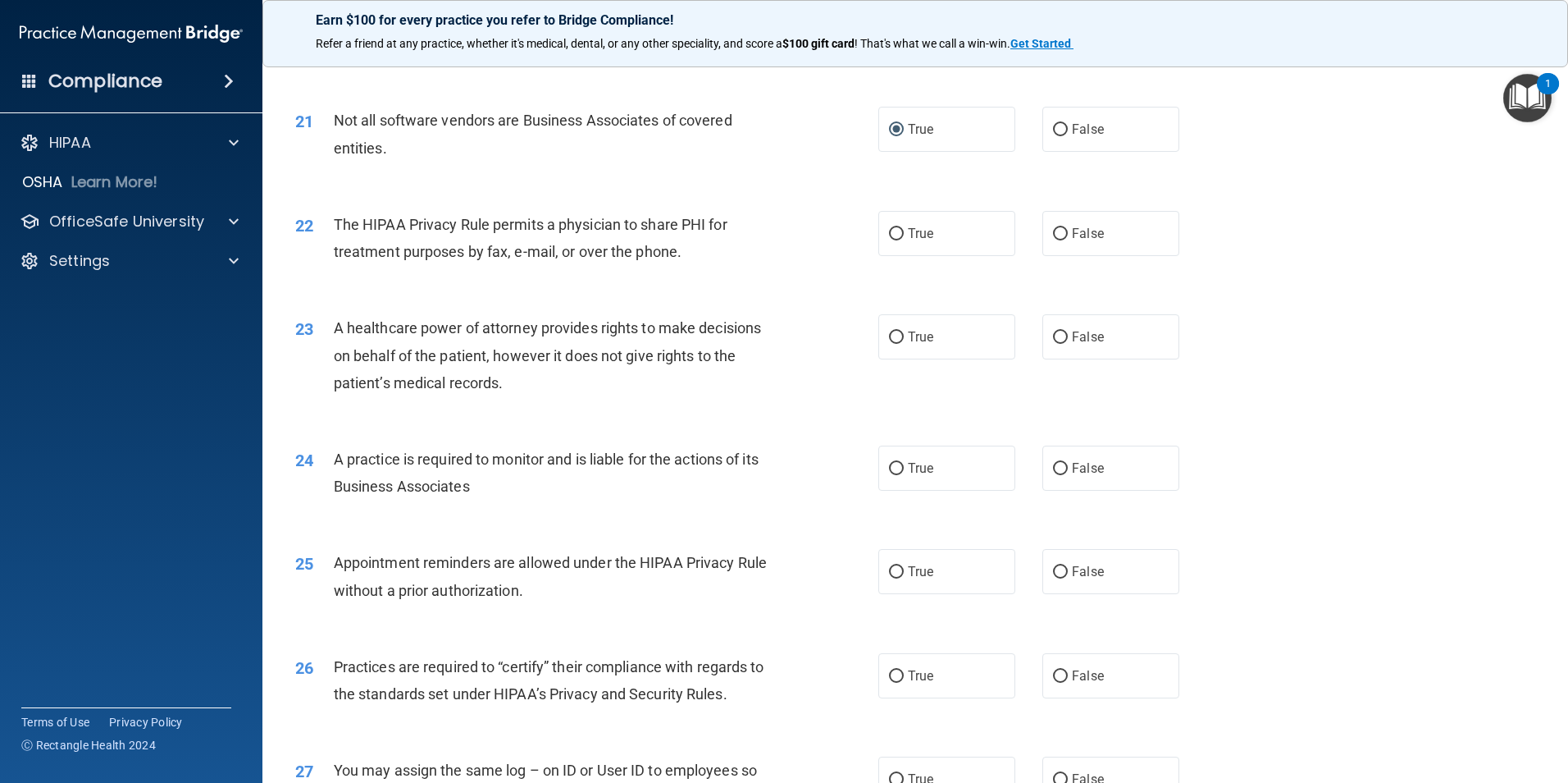
scroll to position [2544, 0]
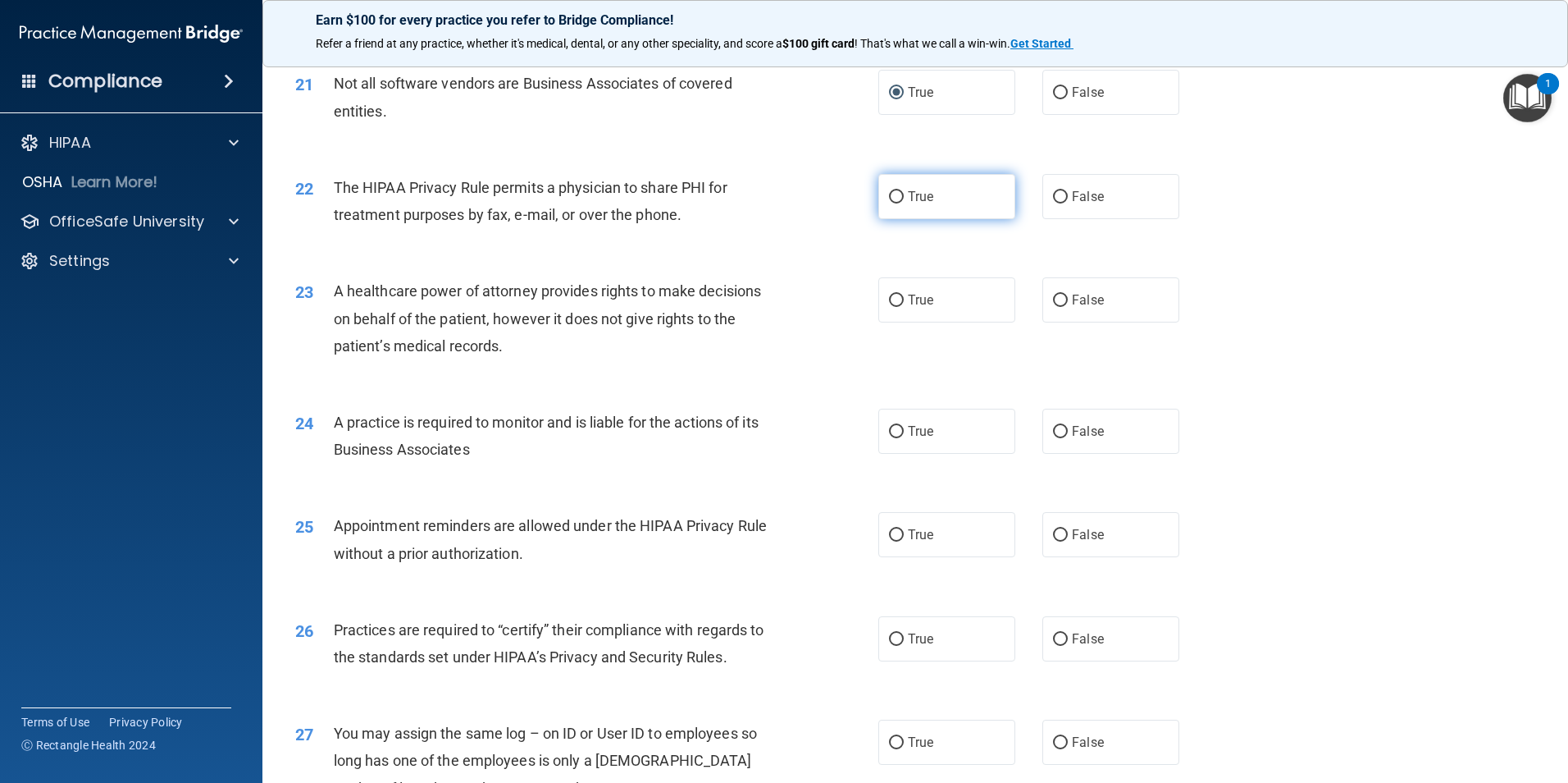
click at [893, 205] on label "True" at bounding box center [947, 196] width 137 height 45
click at [893, 203] on input "True" at bounding box center [896, 197] width 14 height 13
radio input "true"
click at [1054, 305] on input "False" at bounding box center [1060, 301] width 14 height 13
radio input "true"
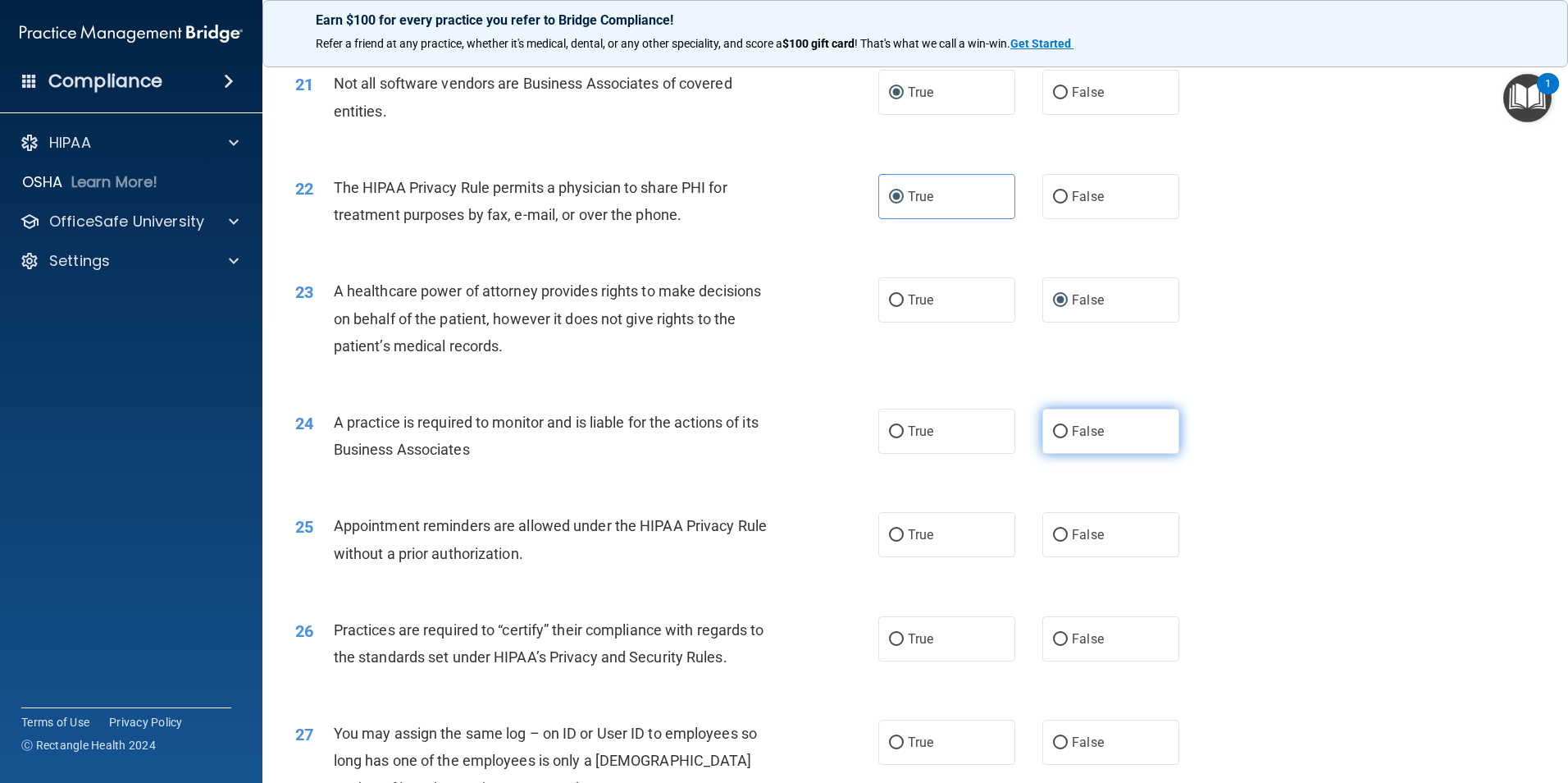
click at [1053, 435] on input "False" at bounding box center [1060, 432] width 14 height 13
radio input "true"
click at [889, 538] on input "True" at bounding box center [896, 536] width 14 height 13
radio input "true"
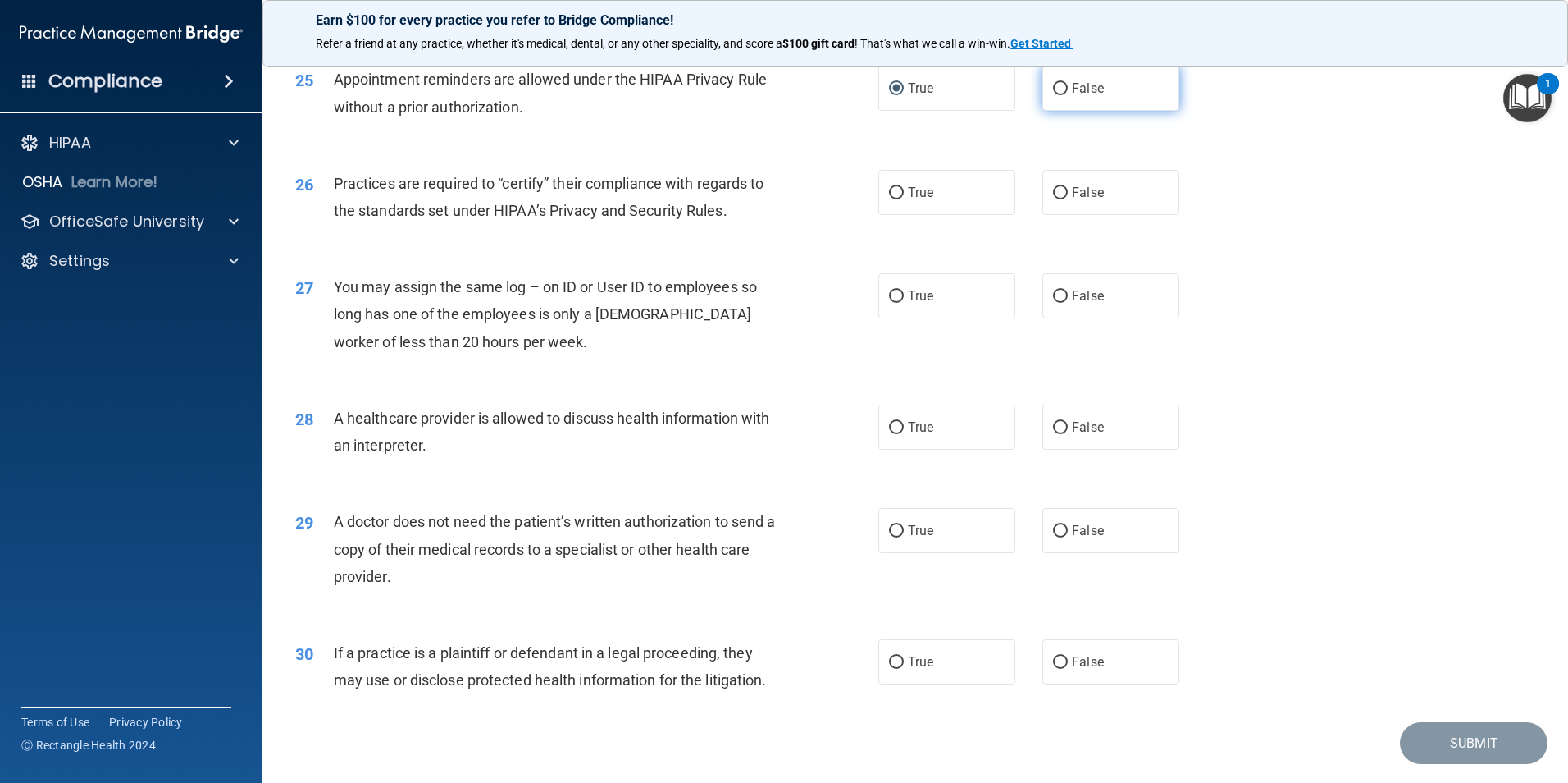
scroll to position [3036, 0]
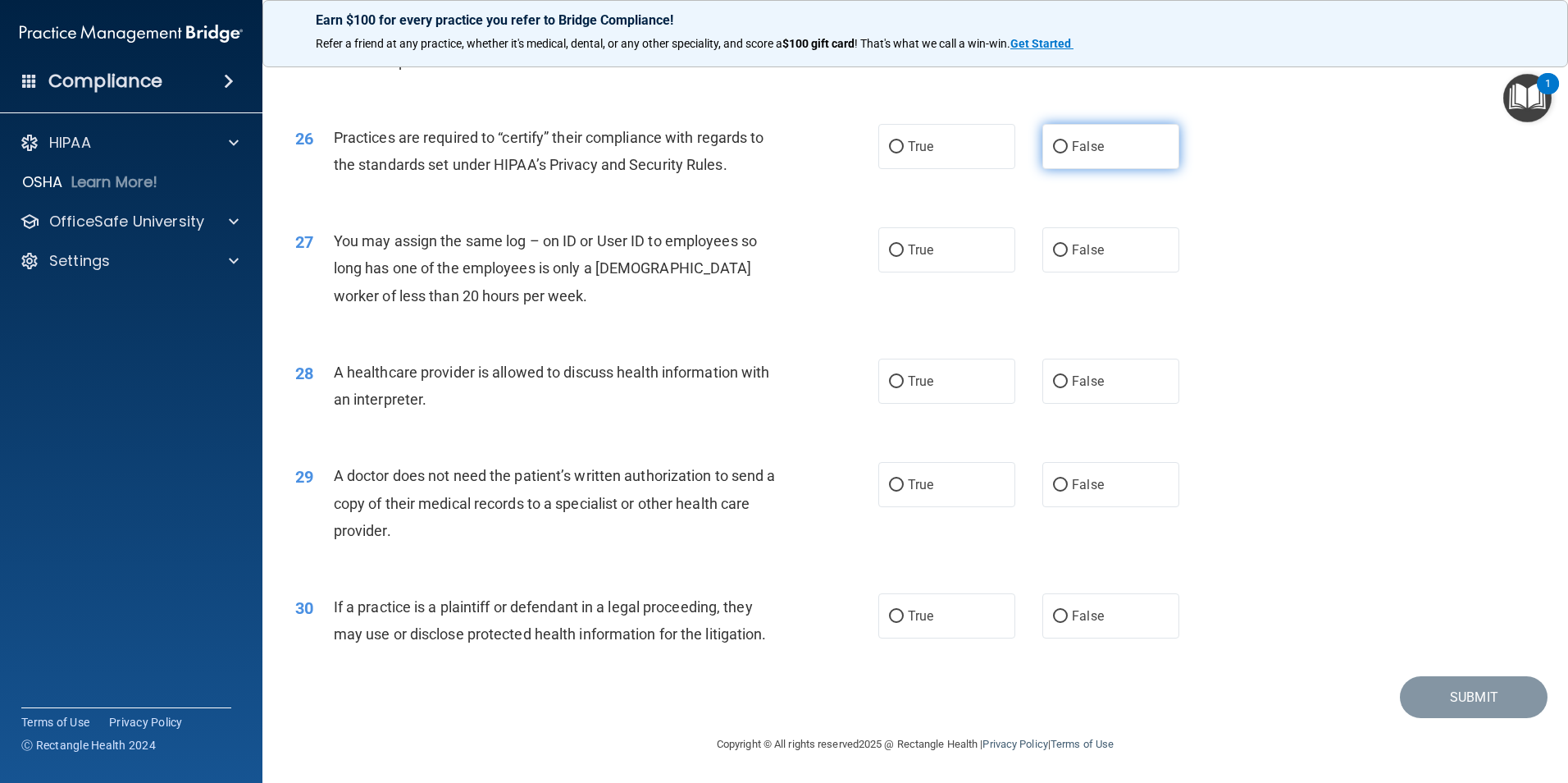
click at [1058, 155] on label "False" at bounding box center [1110, 146] width 137 height 45
click at [1058, 153] on input "False" at bounding box center [1060, 148] width 14 height 13
radio input "true"
click at [1051, 235] on label "False" at bounding box center [1110, 250] width 137 height 45
click at [1053, 245] on input "False" at bounding box center [1060, 251] width 14 height 13
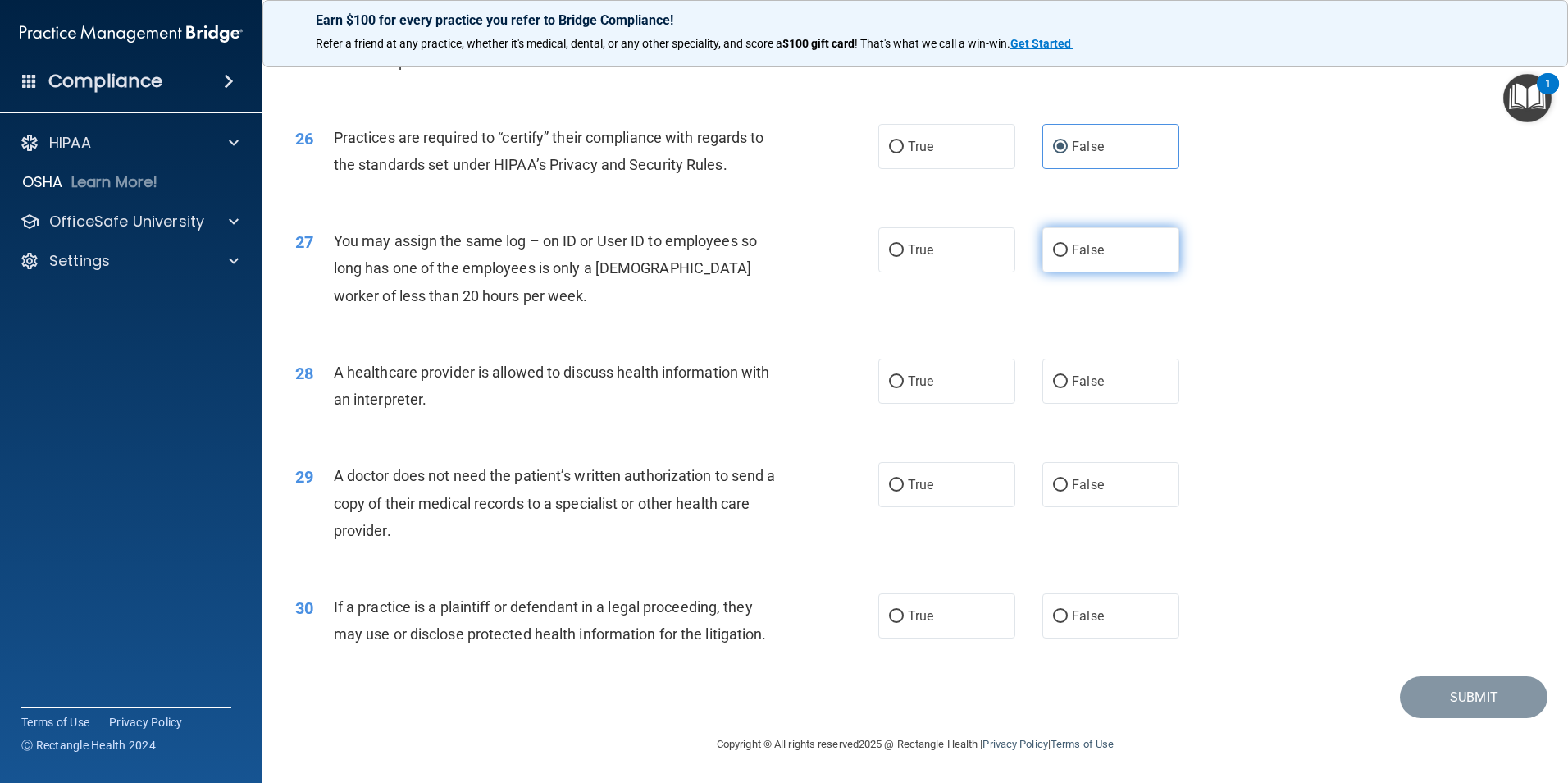
radio input "true"
click at [889, 383] on input "True" at bounding box center [896, 383] width 14 height 13
radio input "true"
click at [893, 482] on input "True" at bounding box center [896, 486] width 14 height 13
radio input "true"
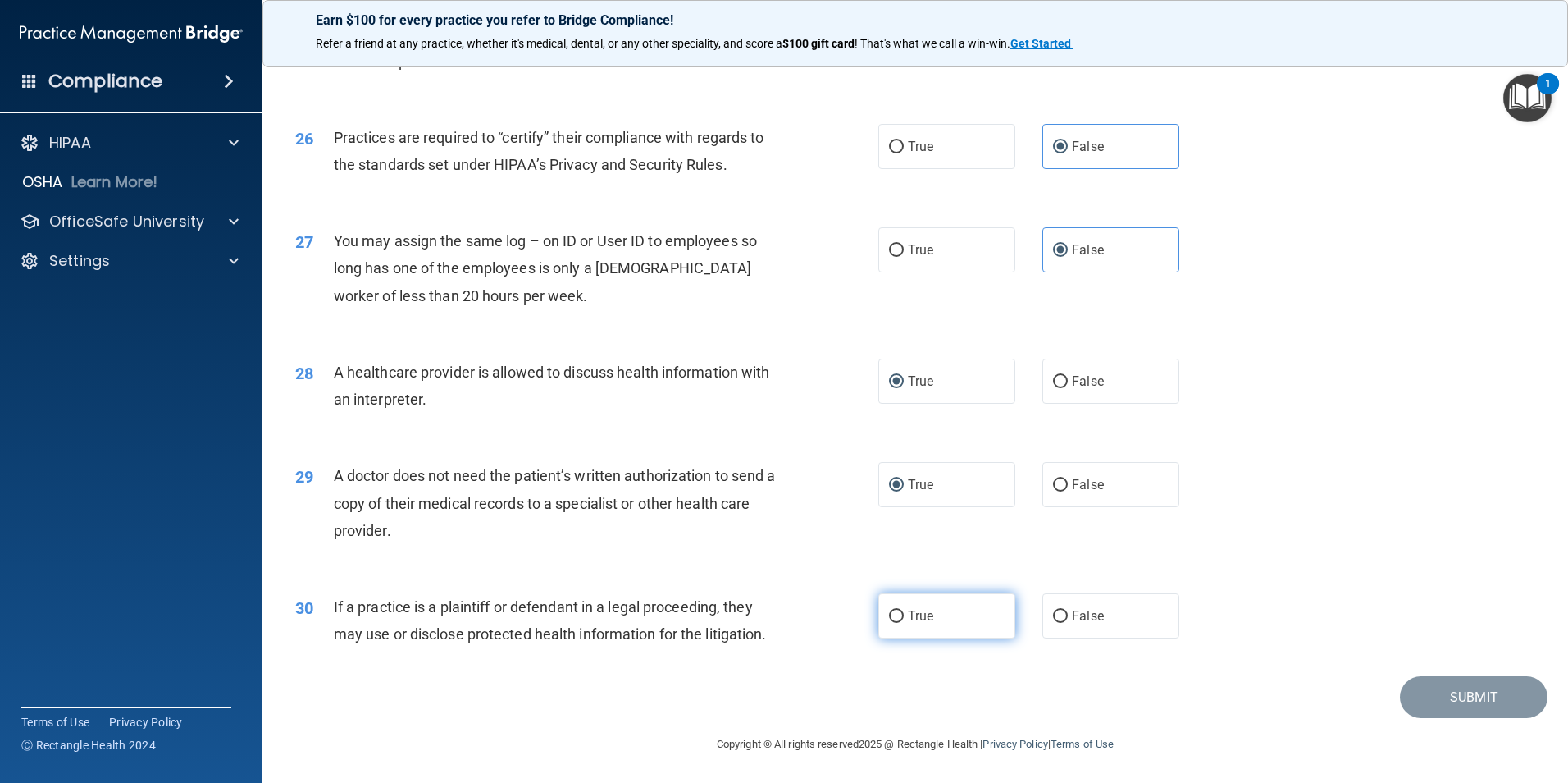
click at [889, 620] on input "True" at bounding box center [896, 616] width 14 height 13
radio input "true"
click at [1487, 699] on button "Submit" at bounding box center [1474, 697] width 148 height 42
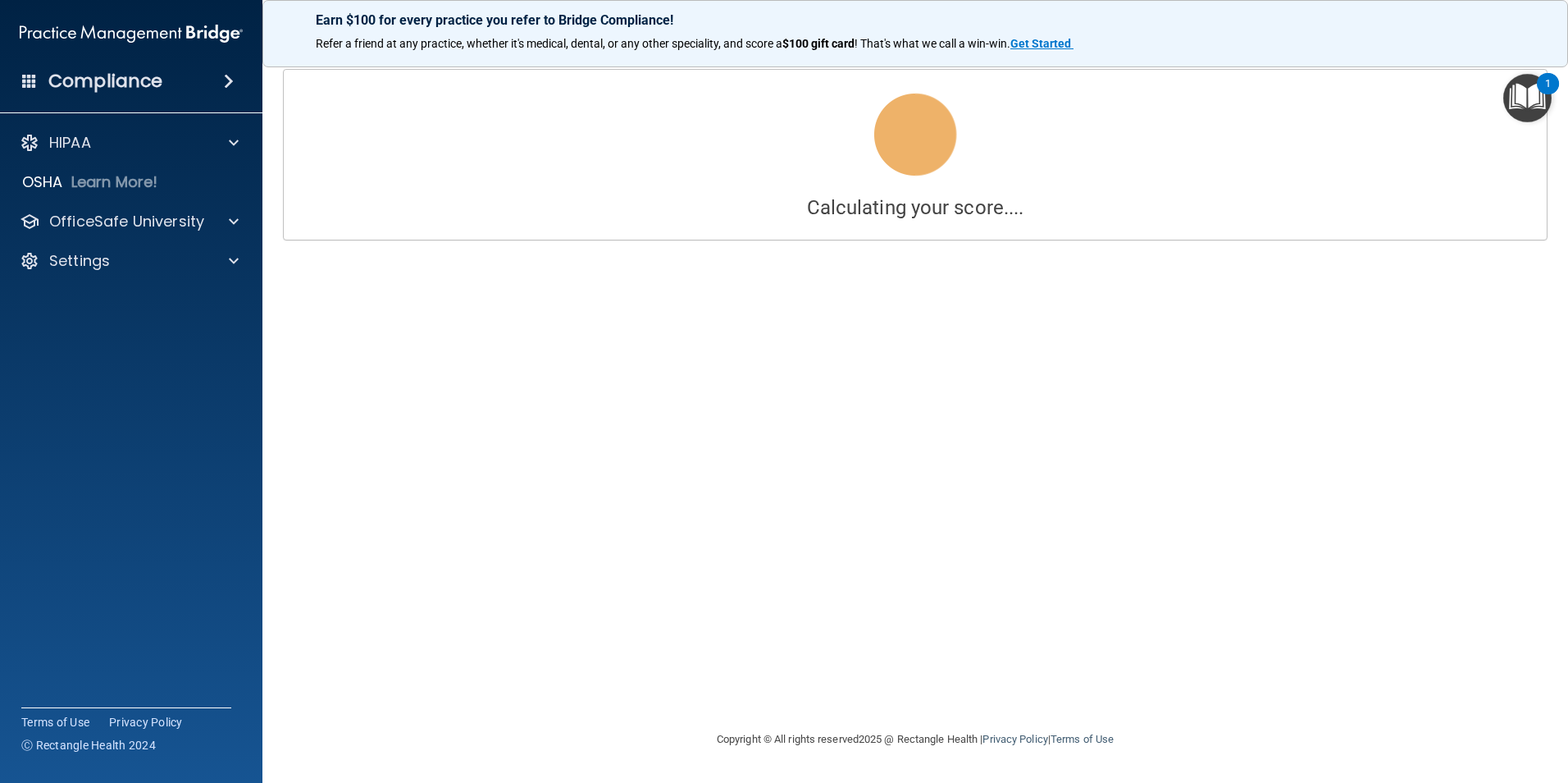
drag, startPoint x: 1464, startPoint y: 662, endPoint x: 1353, endPoint y: 728, distance: 129.1
click at [1353, 728] on main "Calculating your score.... Success! You've completed " The HIPAA Quiz #2 " with…" at bounding box center [915, 417] width 1306 height 730
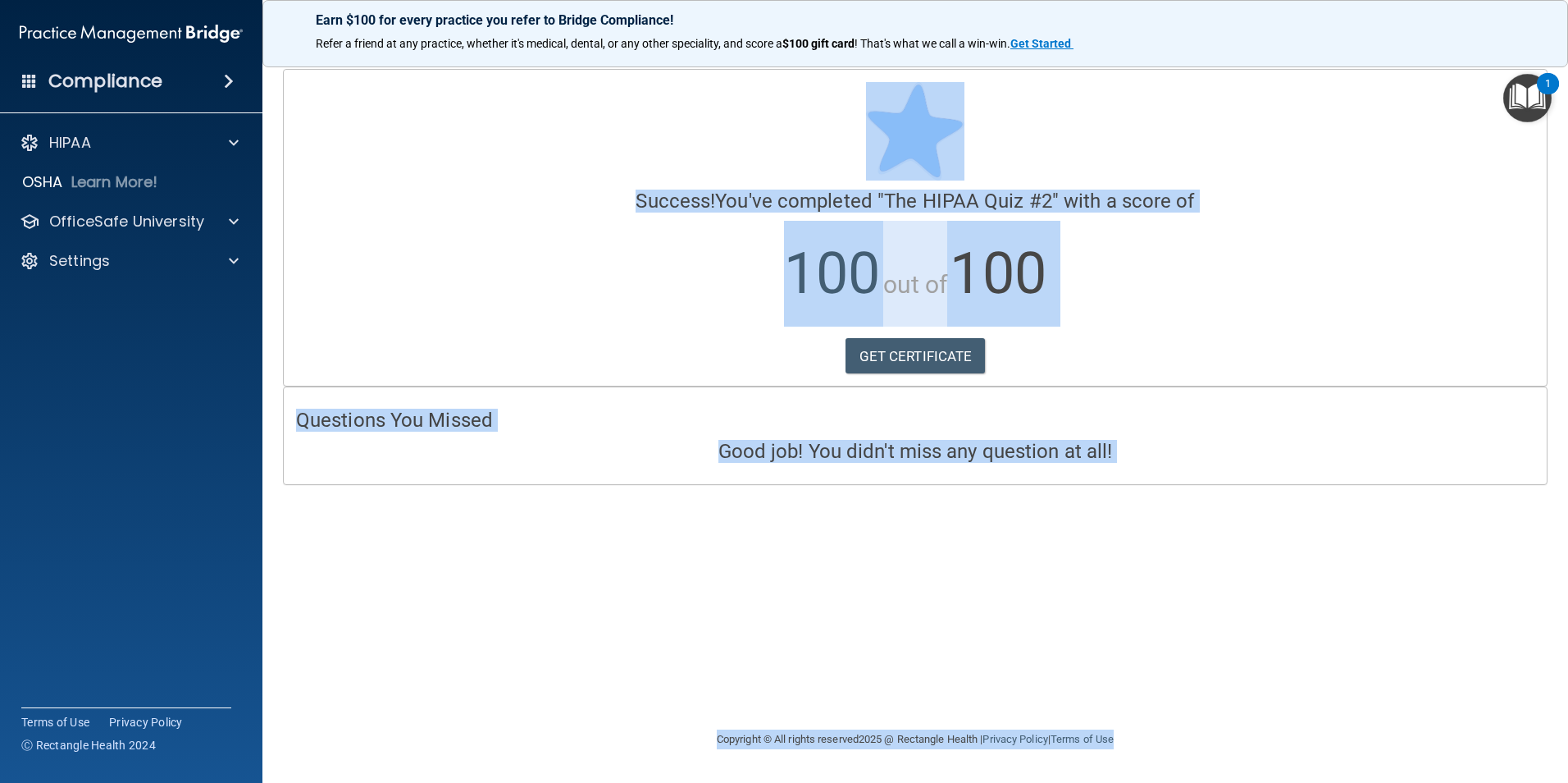
click at [569, 262] on p "100 out of 100" at bounding box center [915, 273] width 1238 height 106
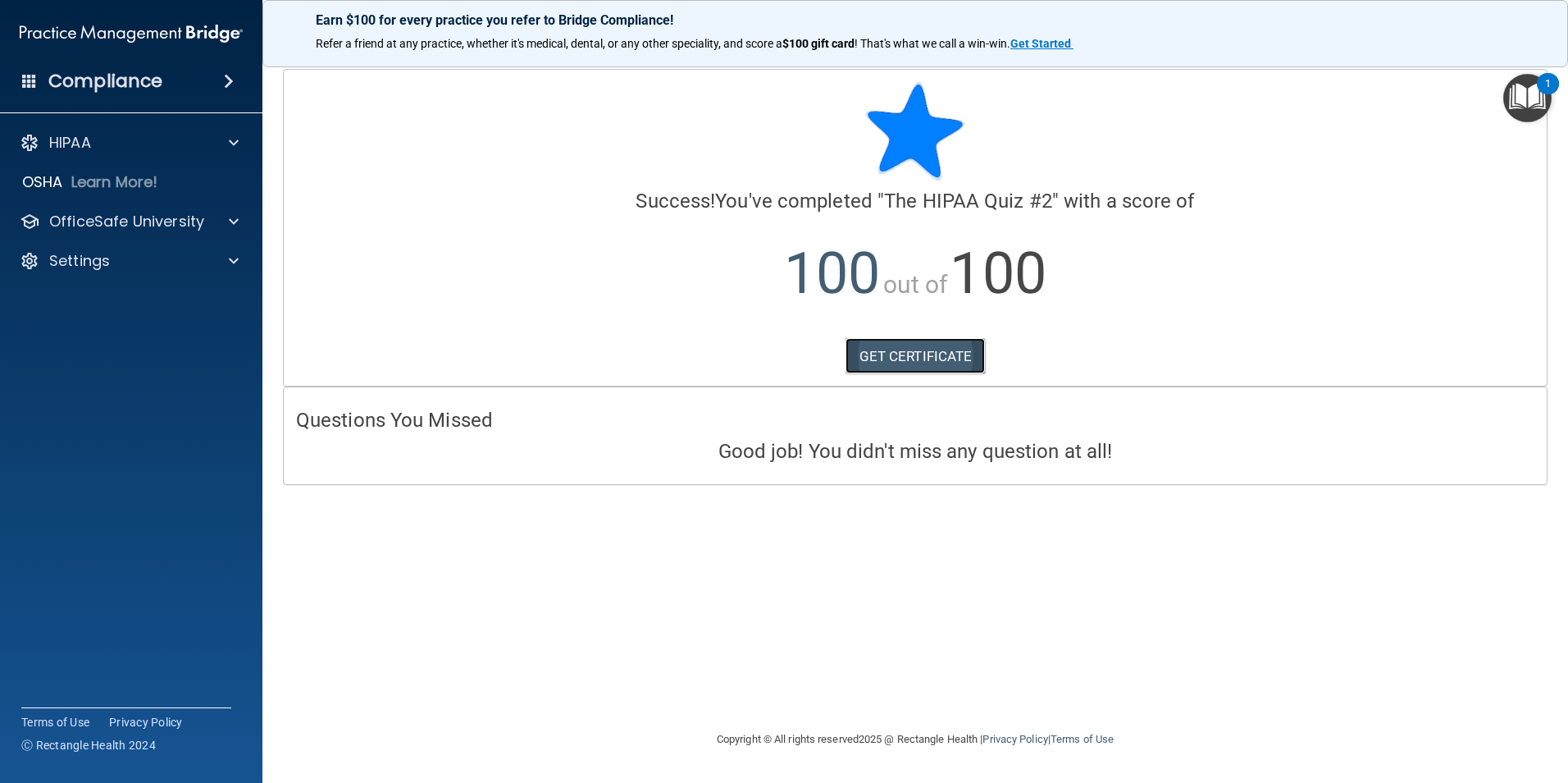
click at [927, 357] on link "GET CERTIFICATE" at bounding box center [915, 356] width 141 height 36
